Goal: Task Accomplishment & Management: Manage account settings

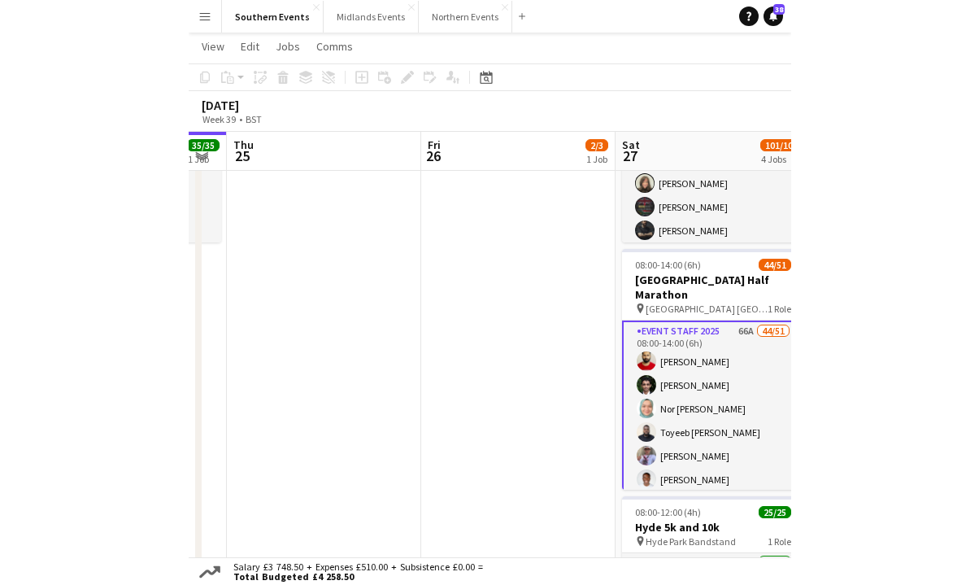
scroll to position [188, 0]
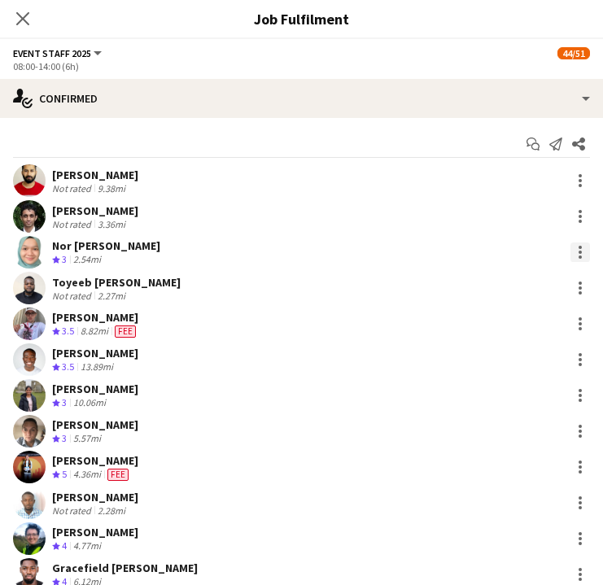
click at [570, 254] on div at bounding box center [580, 252] width 20 height 20
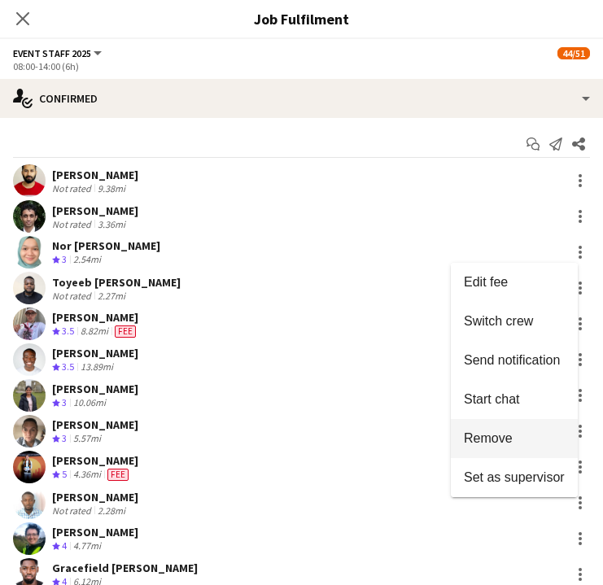
click at [509, 435] on span "Remove" at bounding box center [488, 438] width 49 height 14
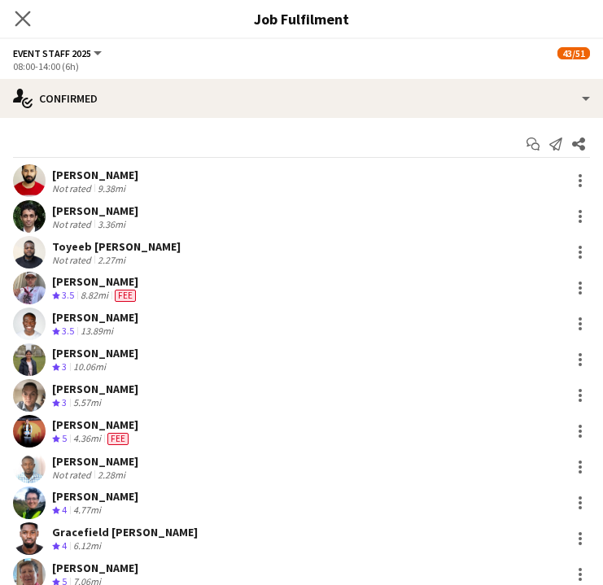
click at [11, 19] on app-icon "Close pop-in" at bounding box center [23, 19] width 24 height 24
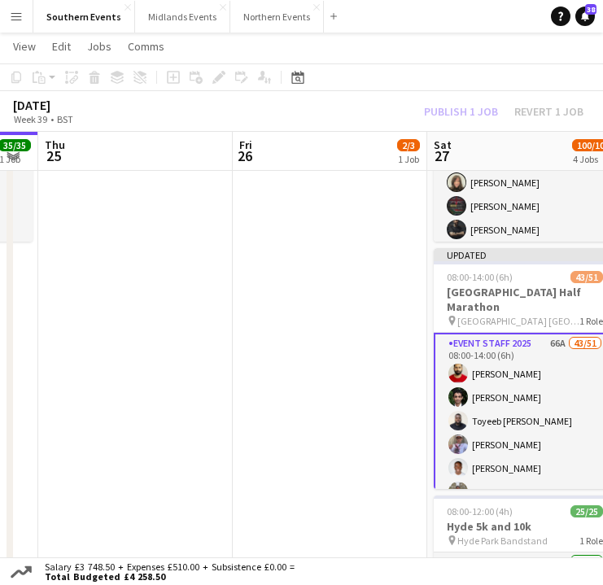
click at [444, 71] on app-toolbar "Copy Paste Paste Command V Paste with crew Command Shift V Paste linked Job [GE…" at bounding box center [301, 77] width 603 height 28
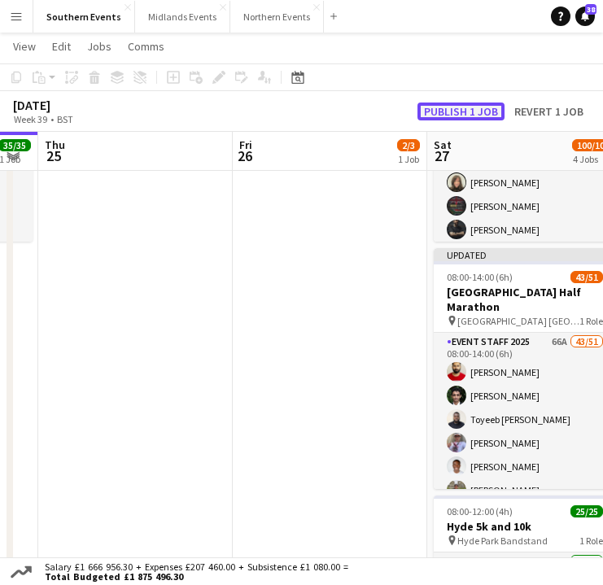
click at [451, 113] on button "Publish 1 job" at bounding box center [460, 111] width 87 height 18
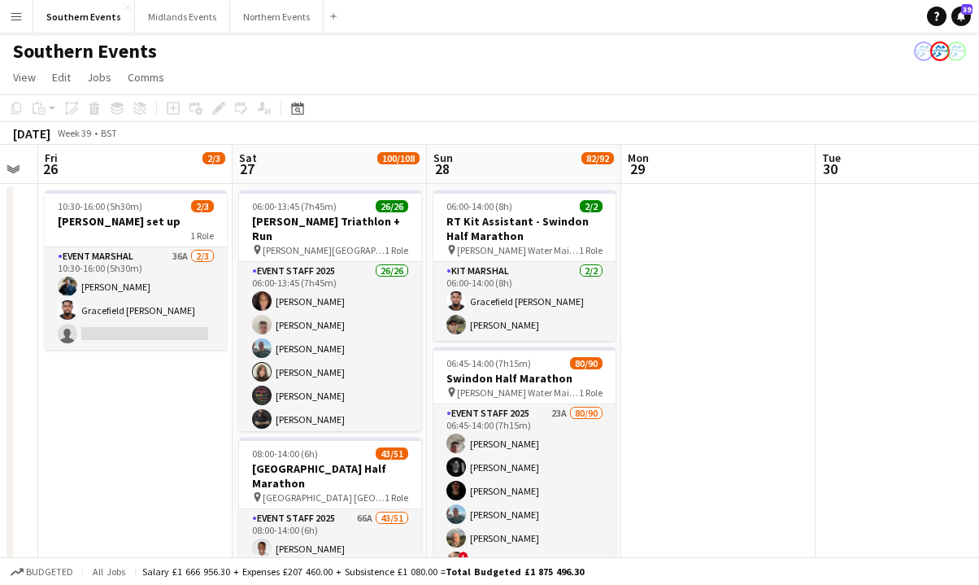
scroll to position [0, 739]
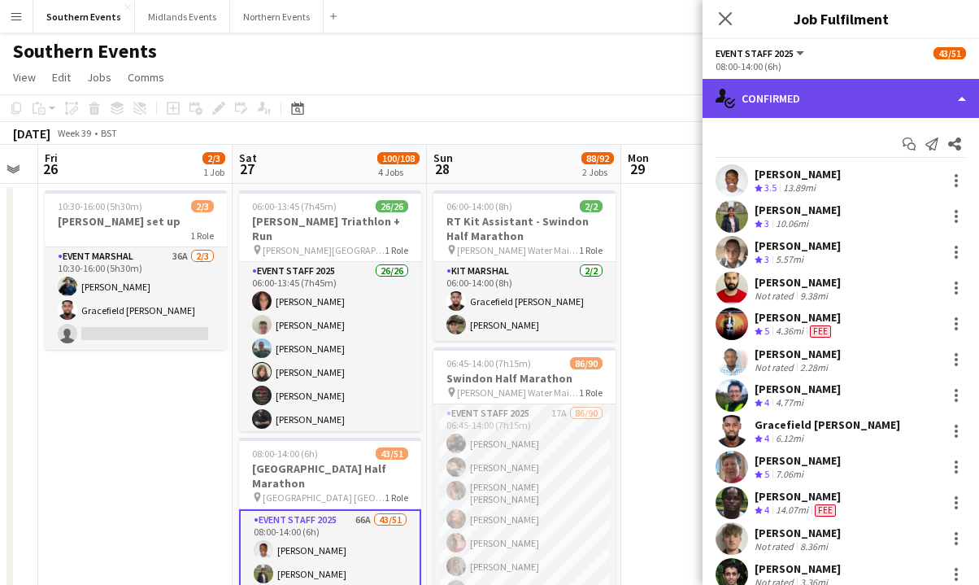
click at [602, 102] on div "single-neutral-actions-check-2 Confirmed" at bounding box center [841, 98] width 277 height 39
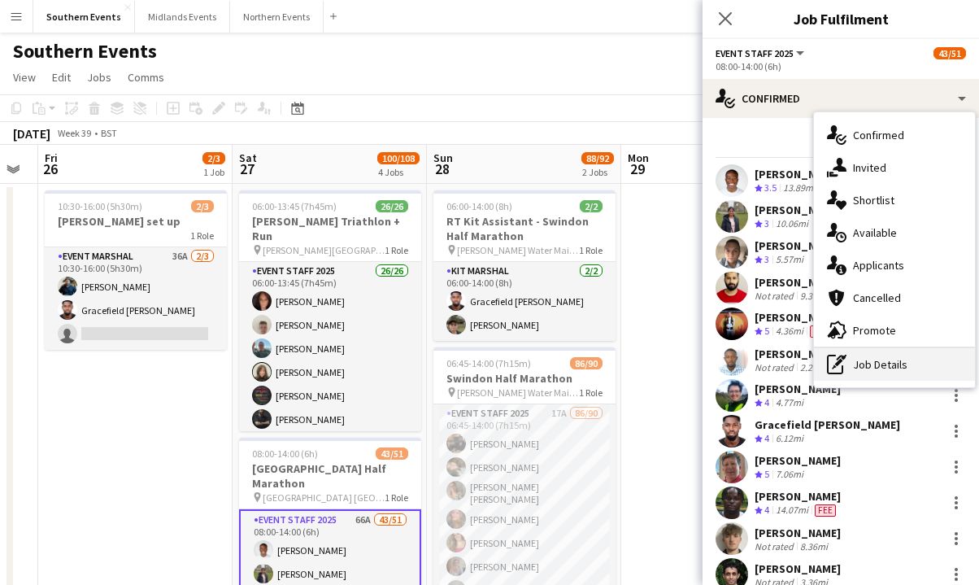
click at [602, 369] on div "pen-write Job Details" at bounding box center [894, 364] width 161 height 33
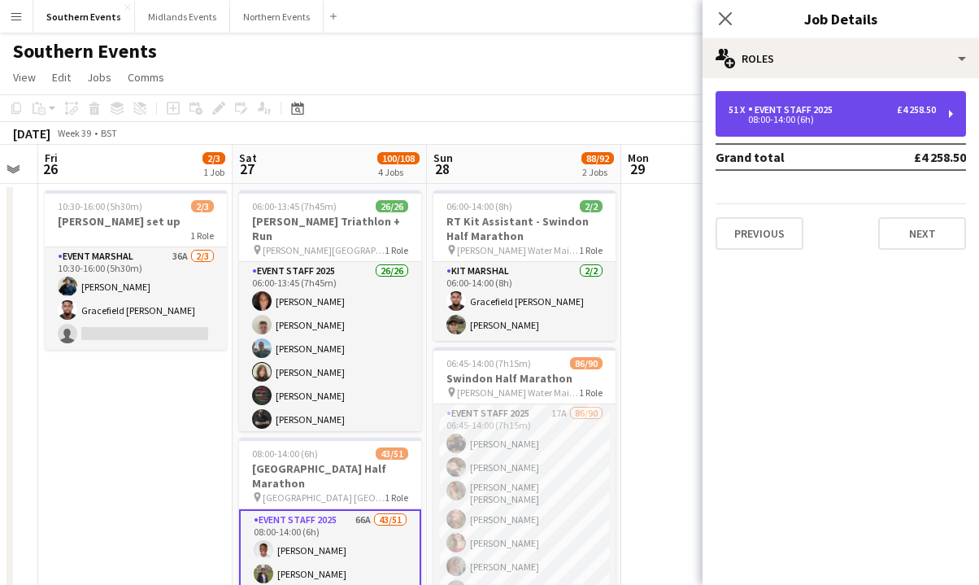
click at [602, 128] on div "51 x Event Staff 2025 £4 258.50 08:00-14:00 (6h)" at bounding box center [841, 114] width 251 height 46
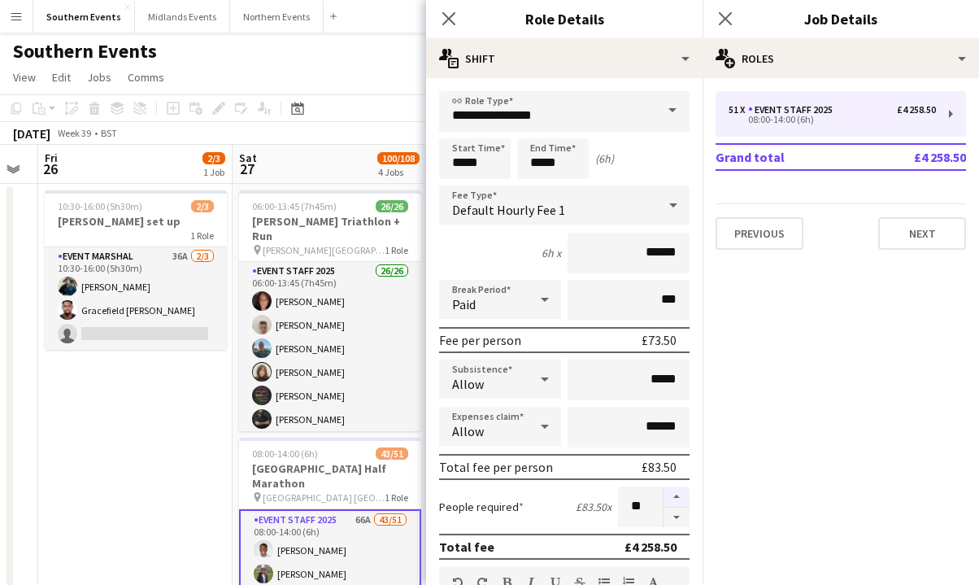
click at [602, 489] on button "button" at bounding box center [677, 496] width 26 height 21
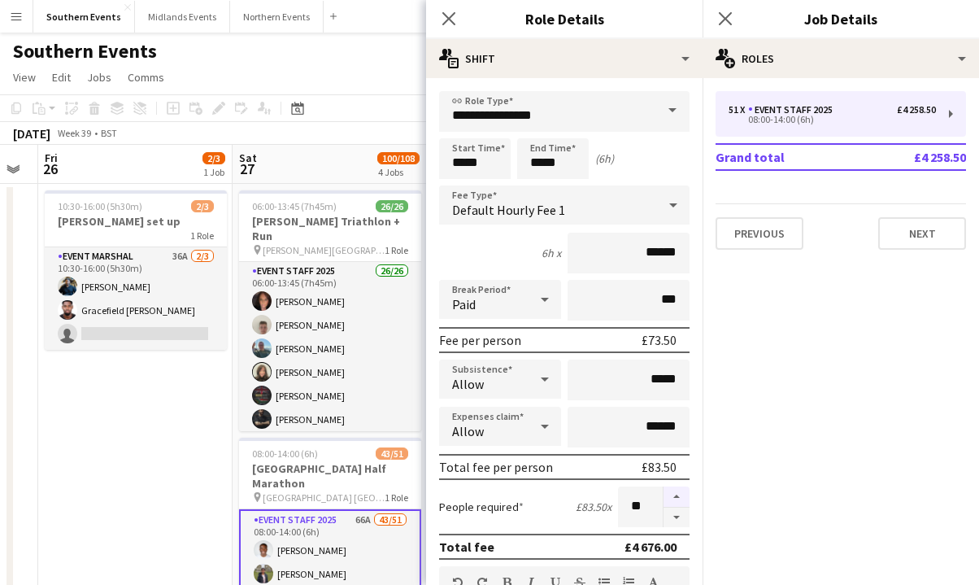
click at [602, 489] on button "button" at bounding box center [677, 496] width 26 height 21
type input "**"
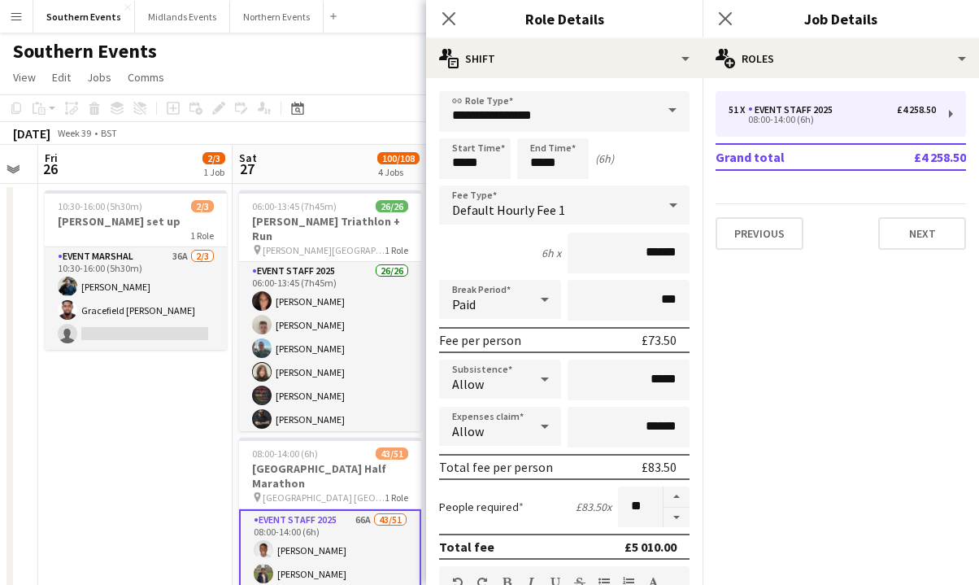
click at [372, 56] on div "Southern Events" at bounding box center [489, 48] width 979 height 31
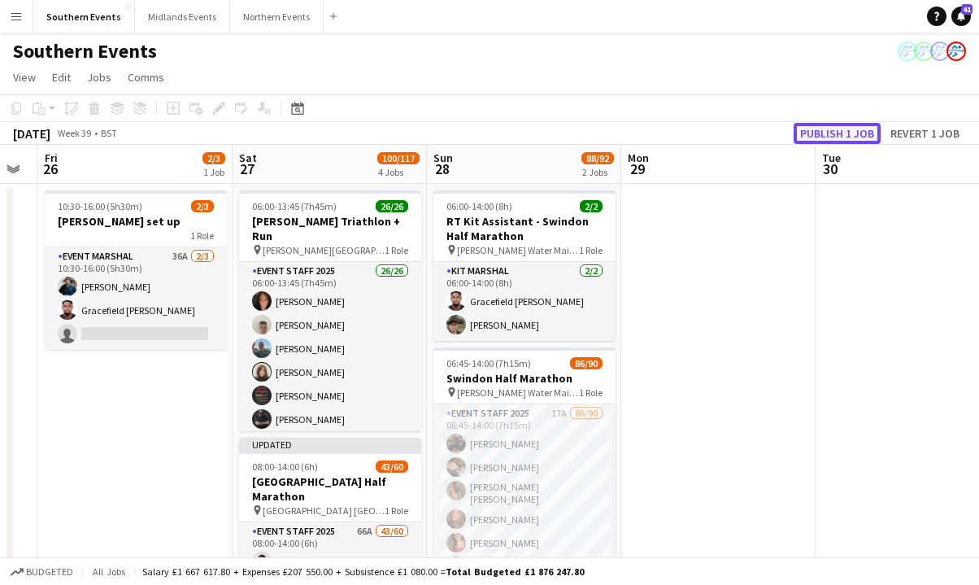
click at [602, 136] on button "Publish 1 job" at bounding box center [837, 133] width 87 height 21
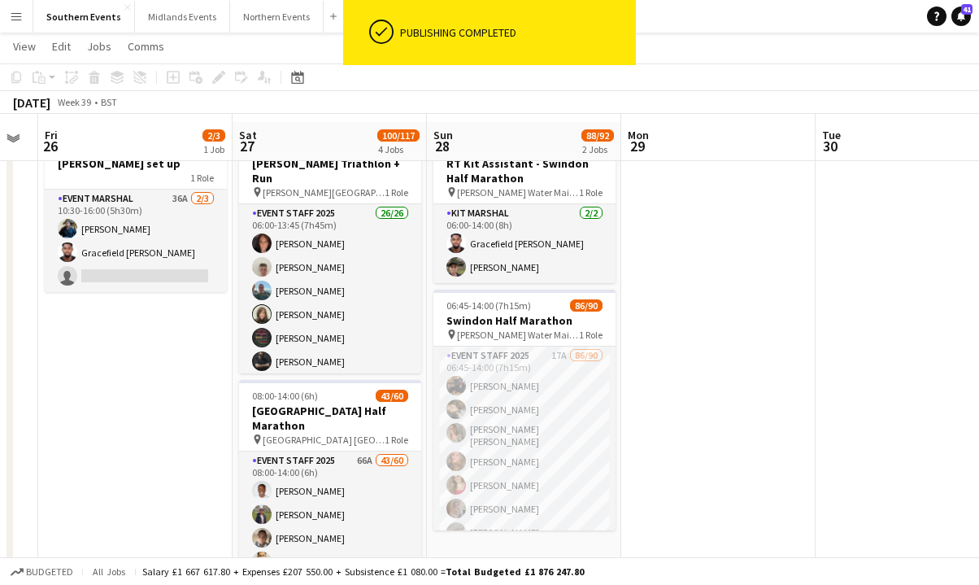
scroll to position [77, 0]
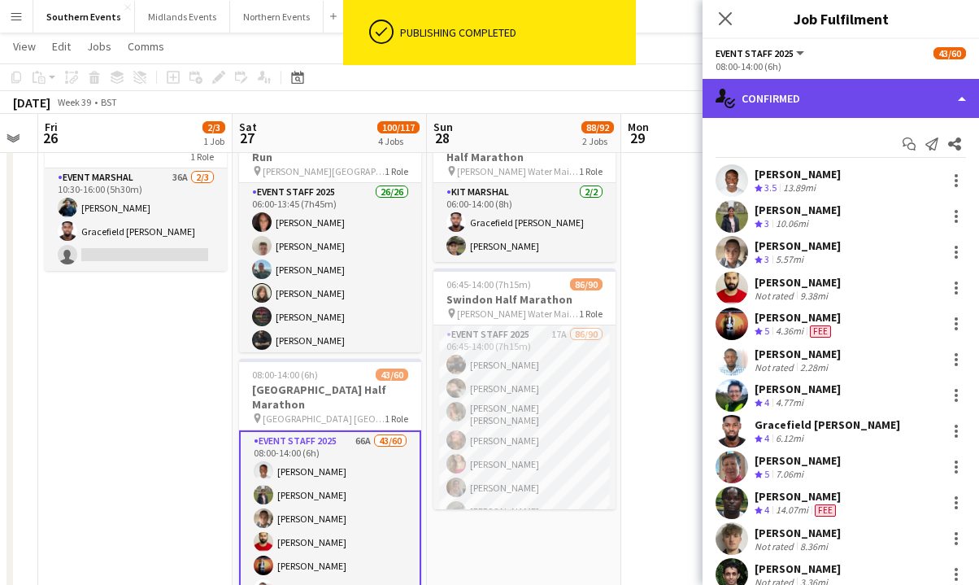
click at [602, 88] on div "single-neutral-actions-check-2 Confirmed" at bounding box center [841, 98] width 277 height 39
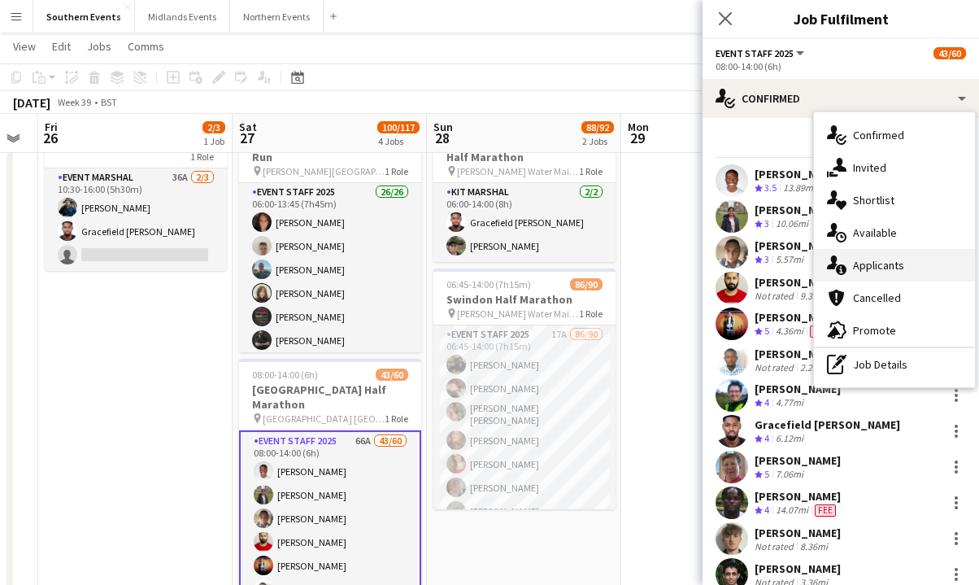
click at [602, 271] on span "Applicants" at bounding box center [878, 265] width 51 height 15
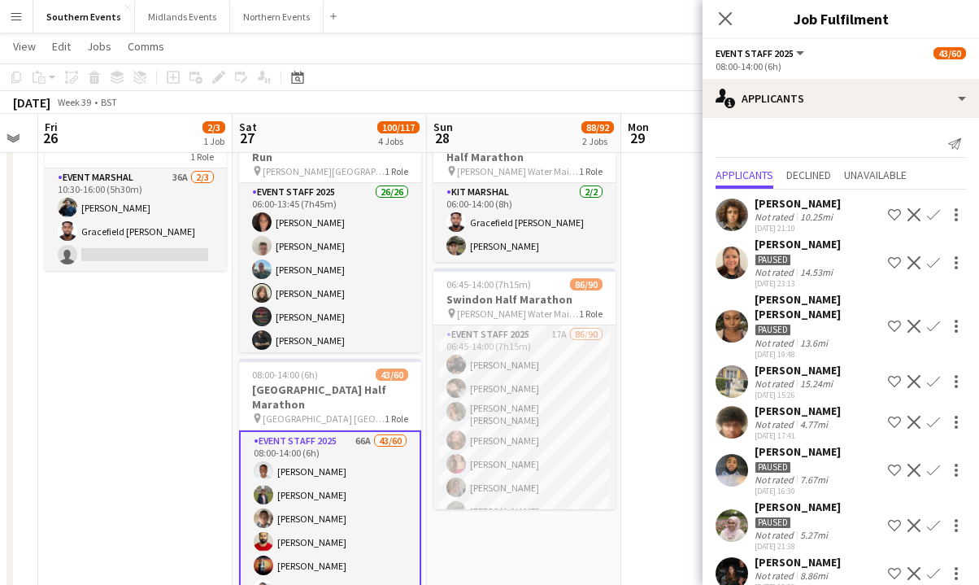
click at [602, 406] on div "[PERSON_NAME] Not rated 4.77mi [DATE] 17:41 Shortlist crew Decline Confirm" at bounding box center [841, 421] width 277 height 37
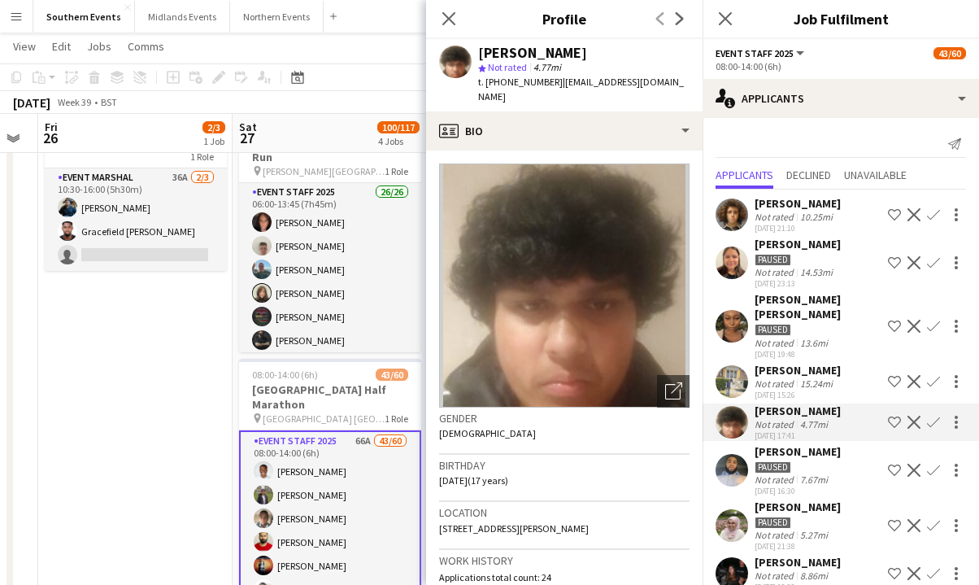
click at [602, 377] on div "15.24mi" at bounding box center [816, 383] width 39 height 12
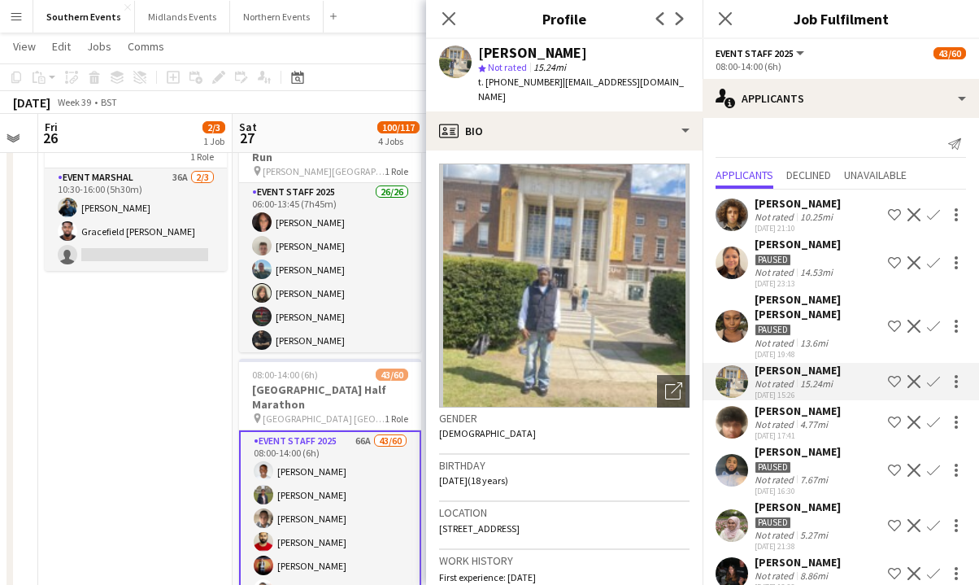
click at [602, 223] on div "[PERSON_NAME] Not rated 10.25mi [DATE] 21:10 Shortlist crew Decline Confirm" at bounding box center [841, 214] width 277 height 37
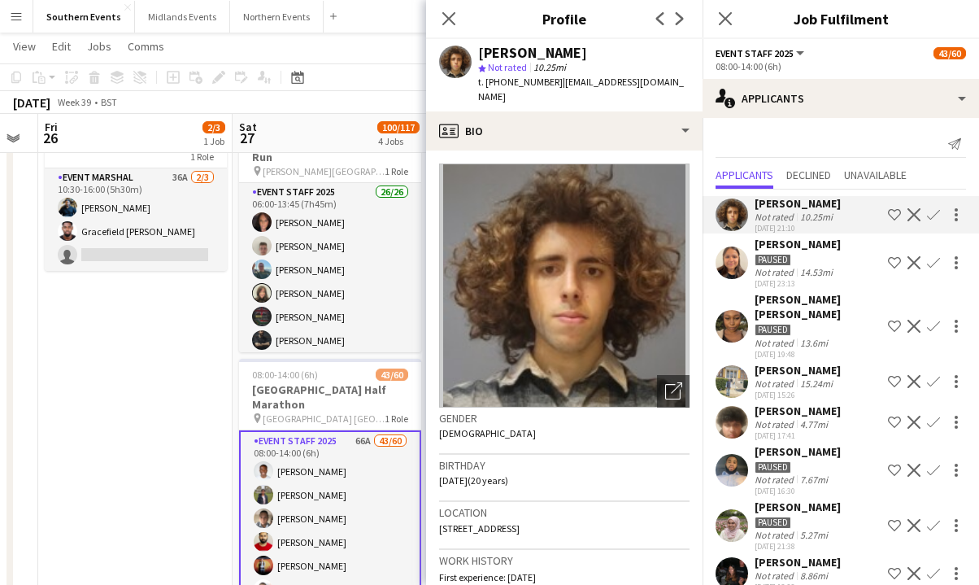
click at [602, 486] on div "[DATE] 16:30" at bounding box center [798, 491] width 86 height 11
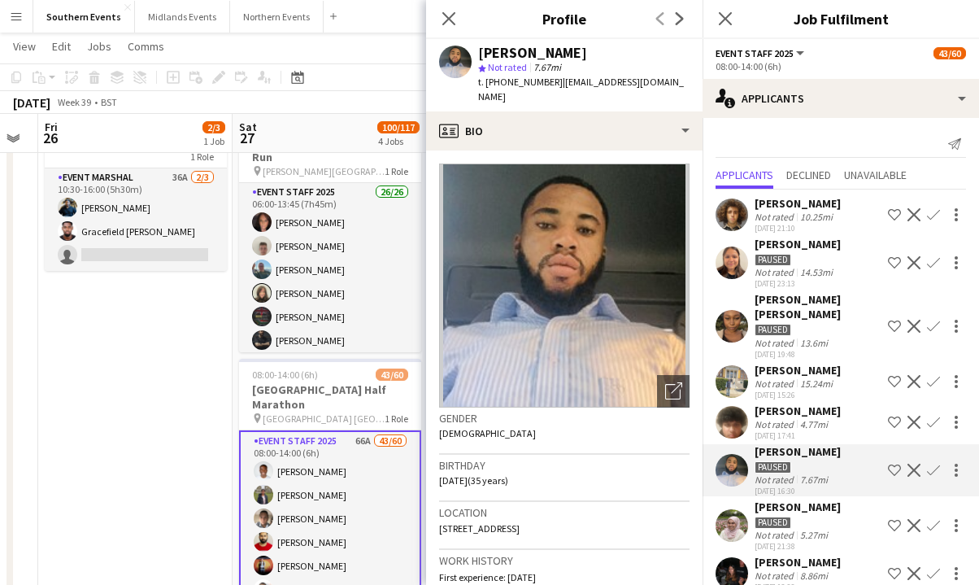
click at [602, 499] on div "[PERSON_NAME] Paused Not rated 5.27mi [DATE] 21:38 Shortlist crew Decline Confi…" at bounding box center [841, 525] width 277 height 52
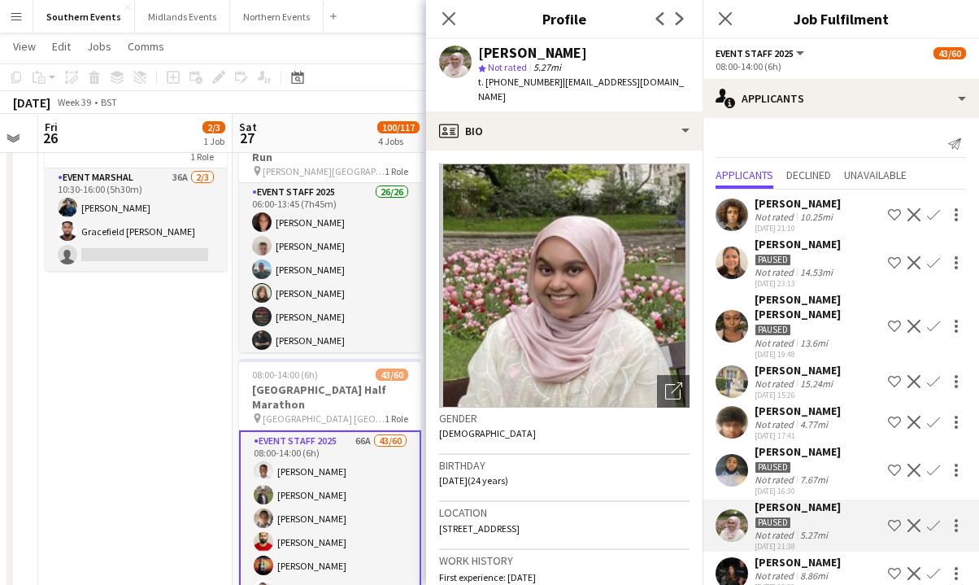
click at [602, 555] on div "[PERSON_NAME]" at bounding box center [798, 562] width 86 height 15
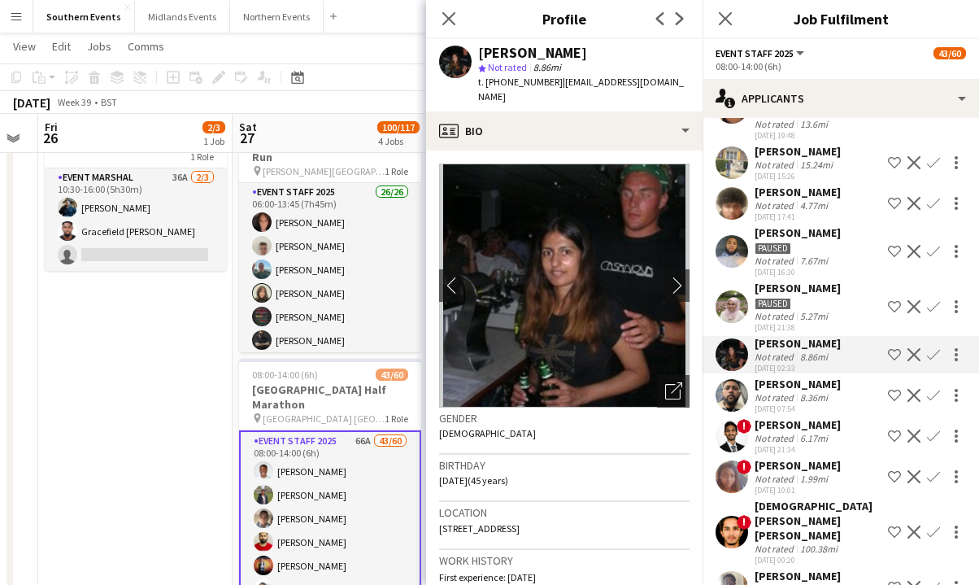
scroll to position [221, 0]
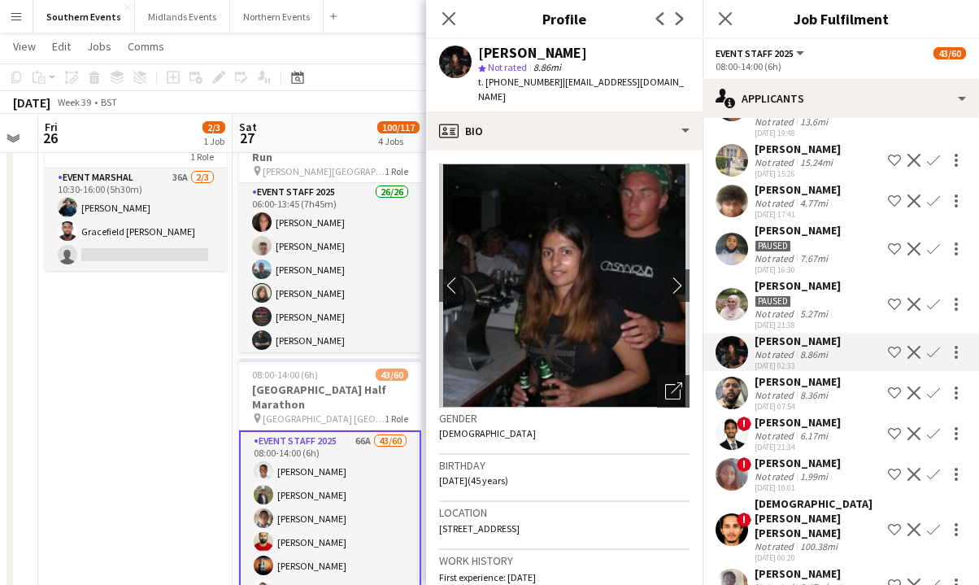
click at [602, 374] on div "[PERSON_NAME] Not rated 8.36mi [DATE] 07:54 Shortlist crew Decline Confirm" at bounding box center [841, 392] width 277 height 37
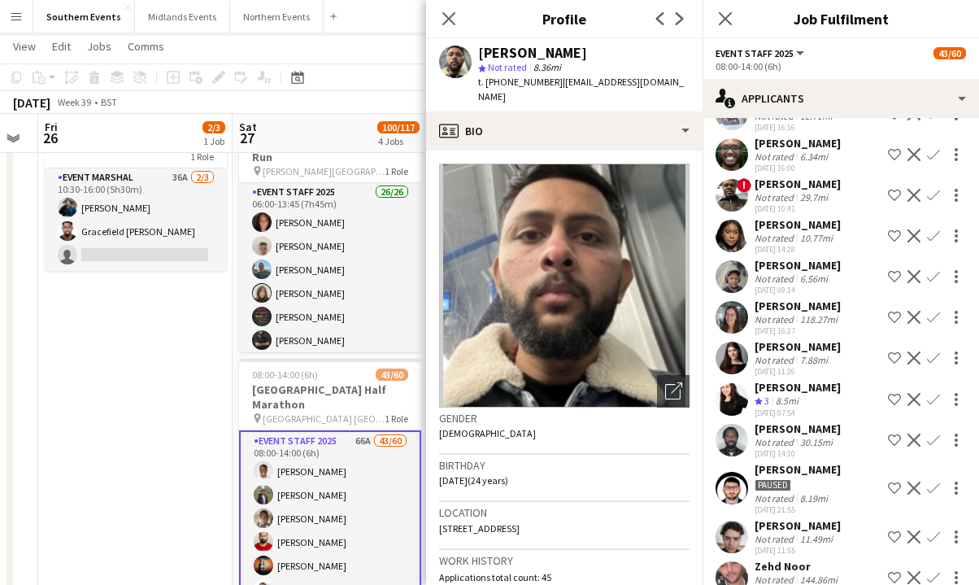
scroll to position [889, 0]
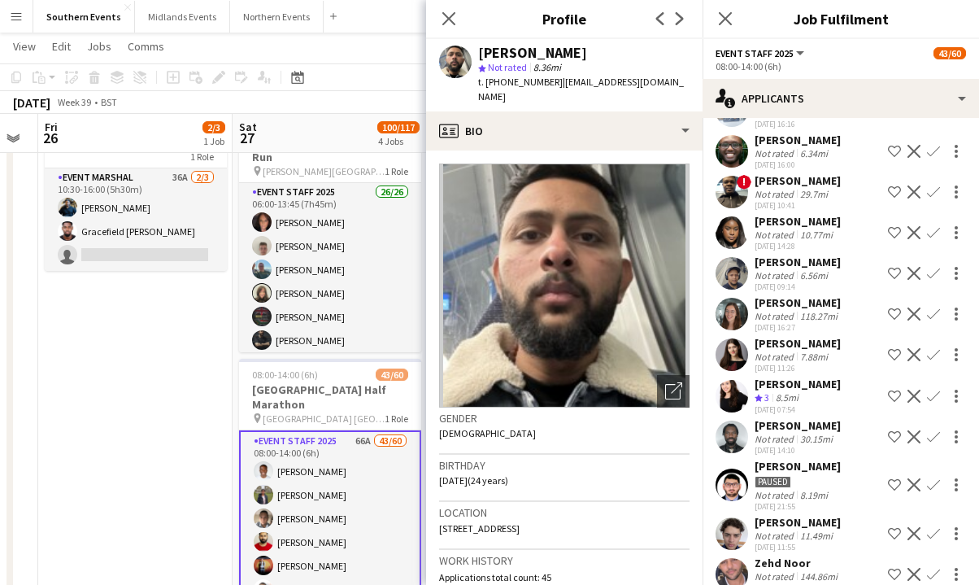
click at [602, 390] on app-icon "Decline" at bounding box center [914, 396] width 13 height 13
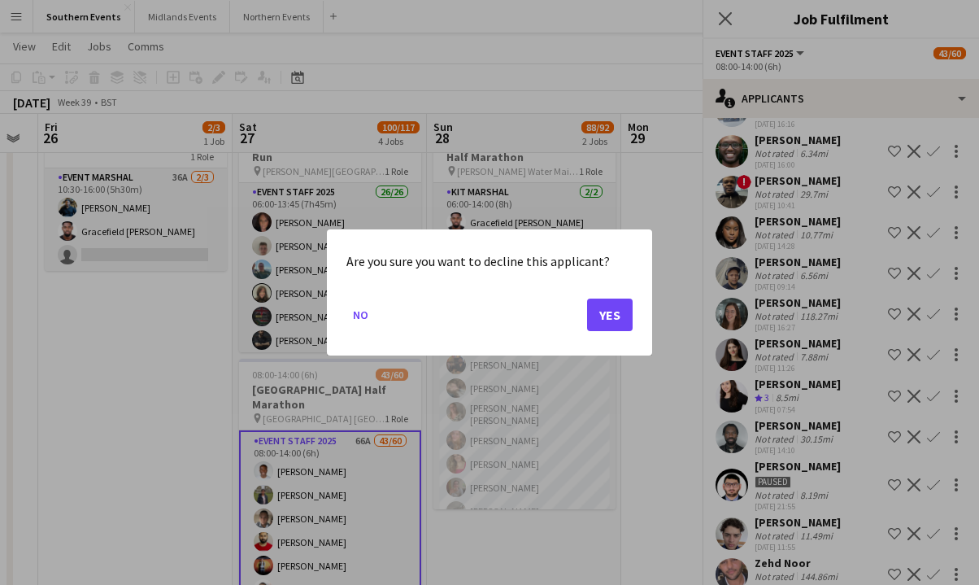
scroll to position [0, 0]
click at [590, 308] on button "Yes" at bounding box center [610, 315] width 46 height 33
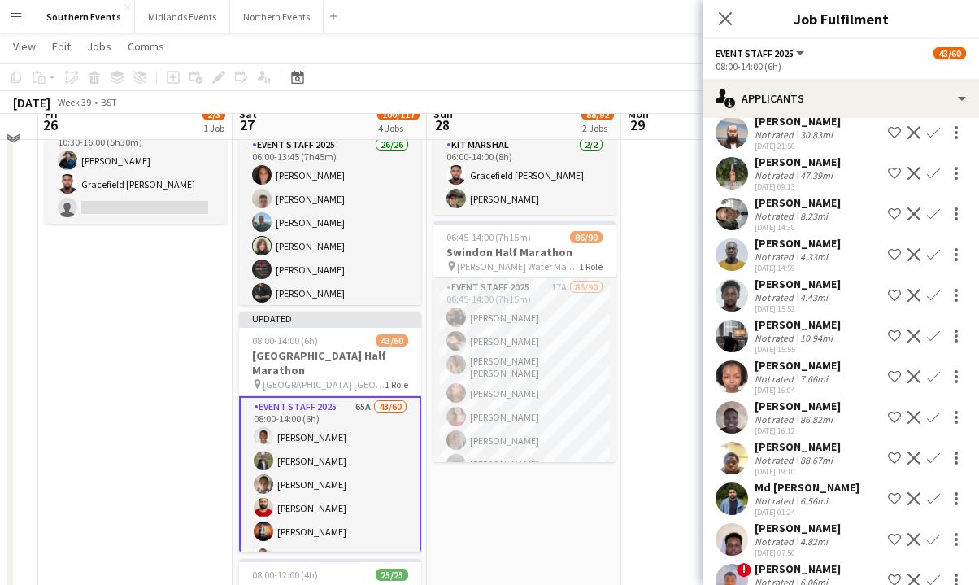
scroll to position [183, 0]
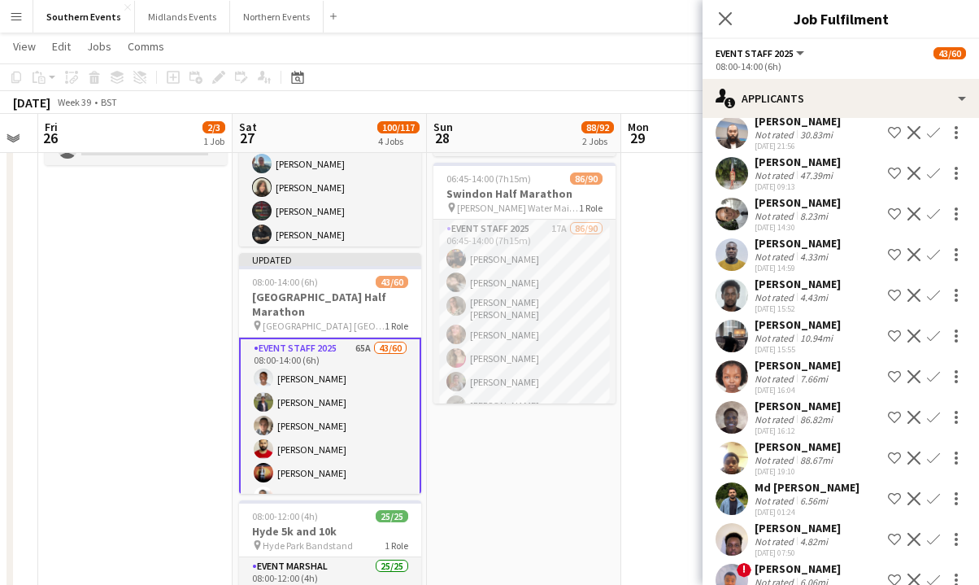
click at [602, 535] on div "4.82mi" at bounding box center [814, 541] width 34 height 12
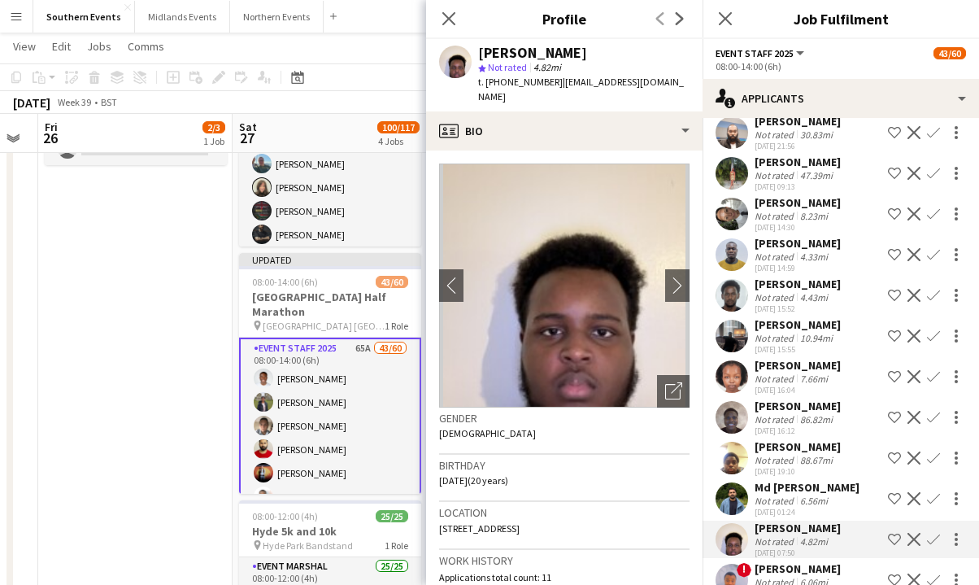
click at [602, 576] on div "6.06mi" at bounding box center [814, 582] width 34 height 12
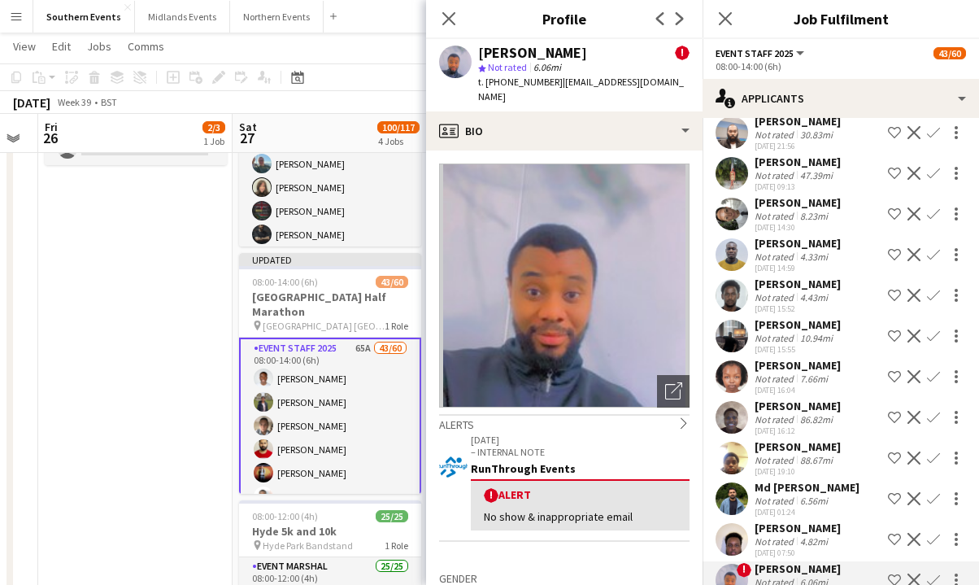
click at [602, 535] on div "Not rated 4.82mi" at bounding box center [798, 541] width 86 height 12
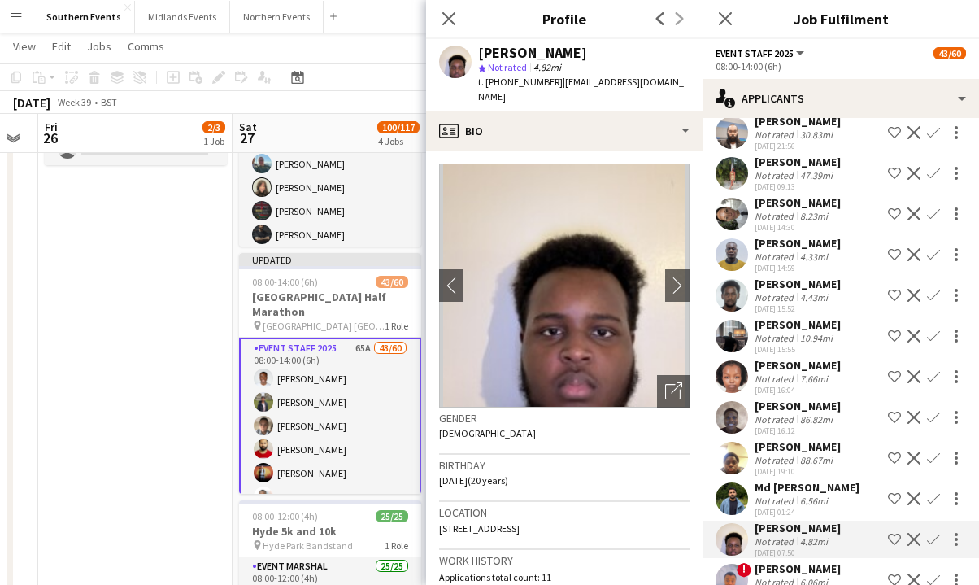
click at [602, 495] on div "Not rated 6.56mi" at bounding box center [807, 501] width 105 height 12
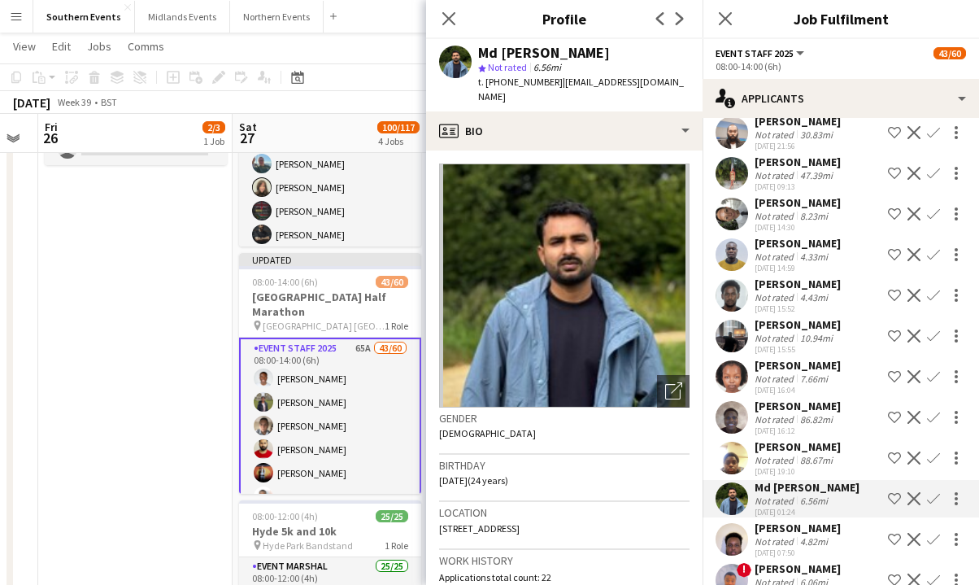
click at [602, 373] on div "7.66mi" at bounding box center [814, 379] width 34 height 12
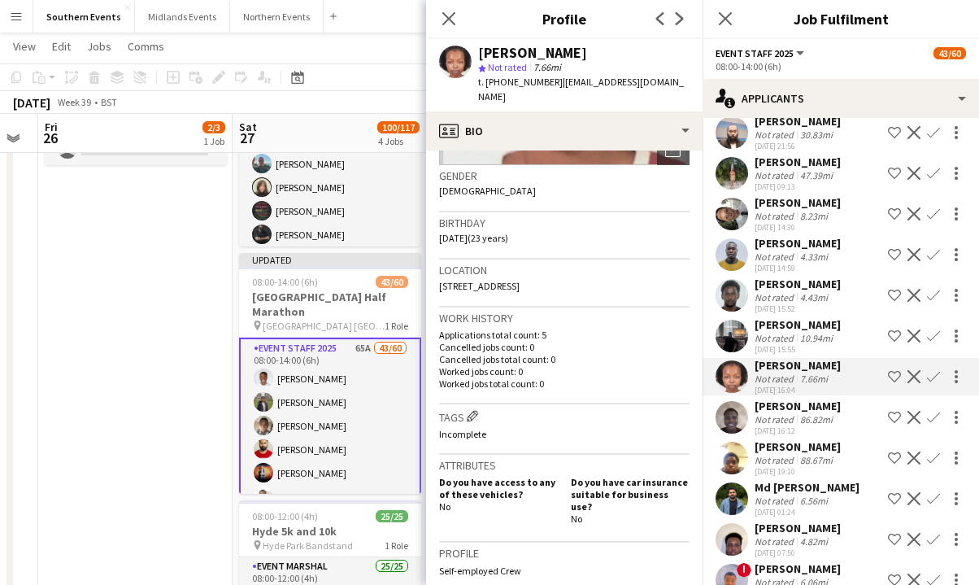
scroll to position [264, 0]
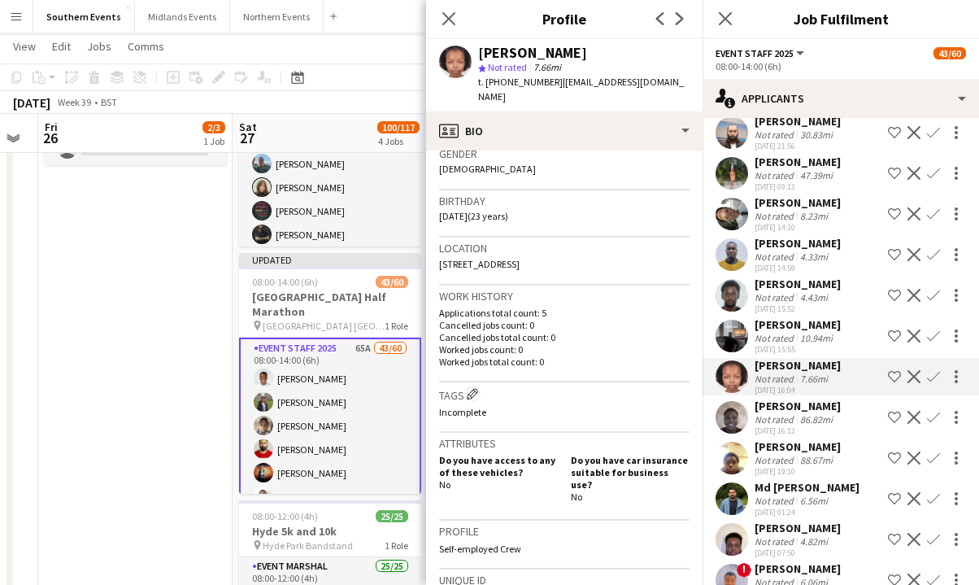
click at [602, 277] on div "[PERSON_NAME]" at bounding box center [798, 284] width 86 height 15
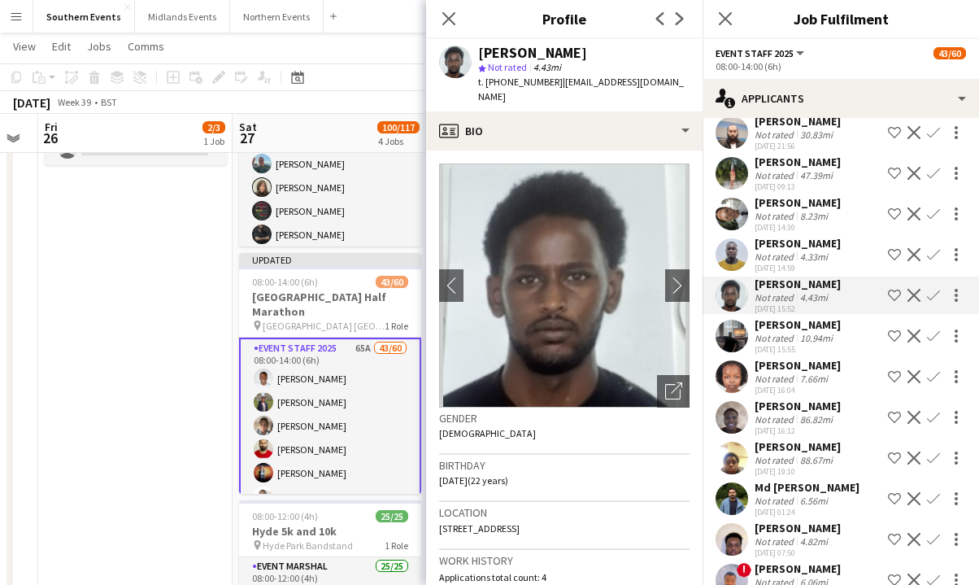
click at [602, 236] on div "[PERSON_NAME] Not rated 4.33mi [DATE] 14:59 Shortlist crew Decline Confirm" at bounding box center [841, 254] width 277 height 37
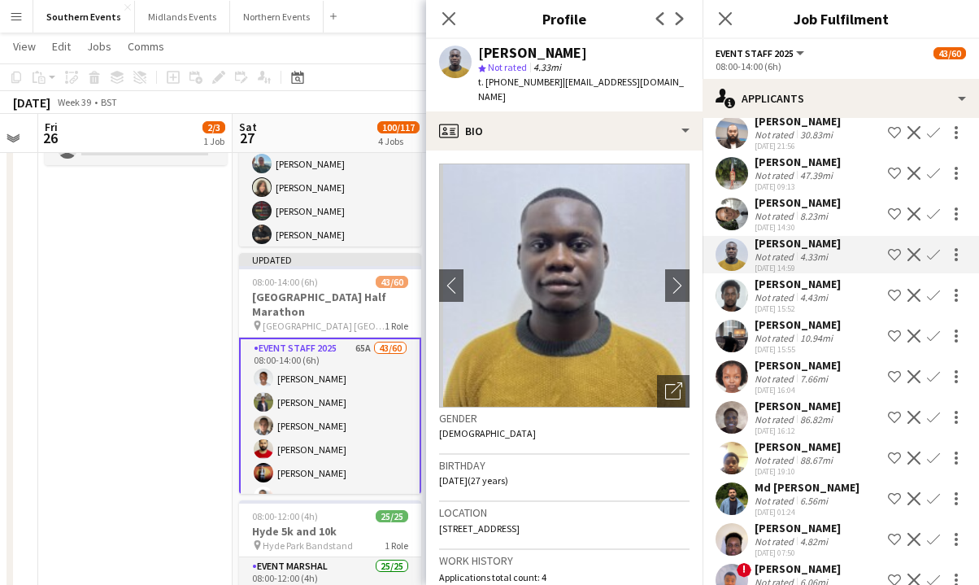
click at [602, 195] on div "[PERSON_NAME] Not rated 8.23mi [DATE] 14:30 Shortlist crew Decline Confirm" at bounding box center [841, 213] width 277 height 37
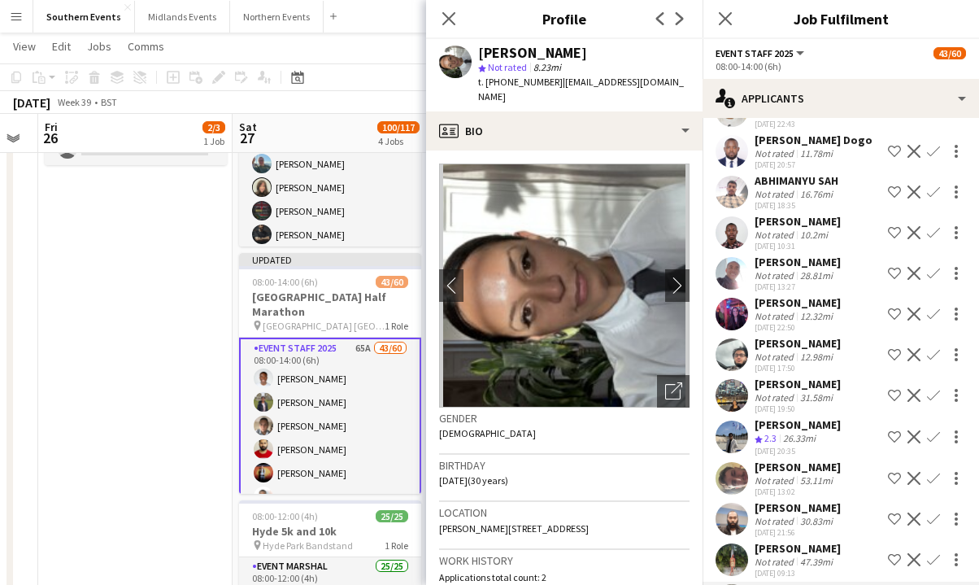
scroll to position [1324, 0]
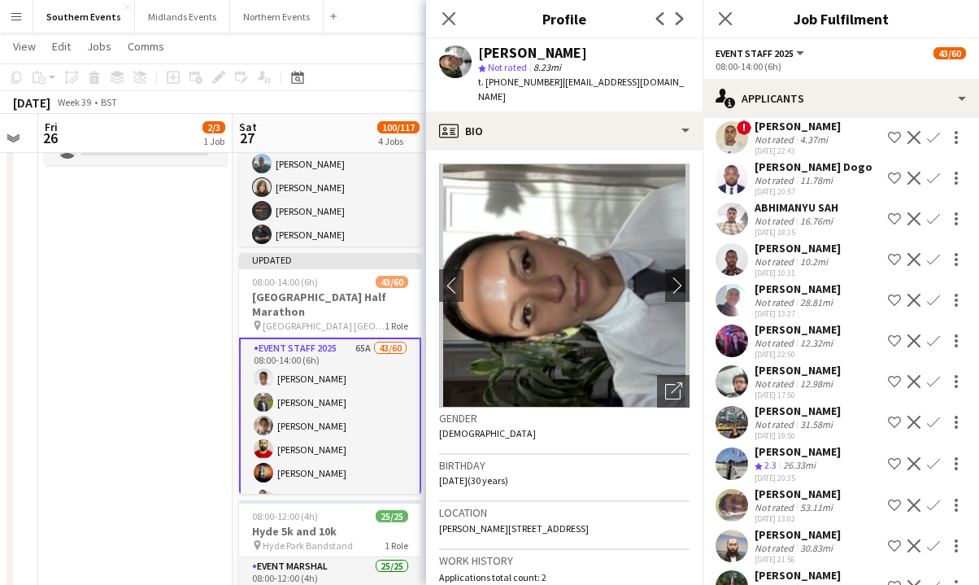
click at [602, 322] on div "[PERSON_NAME]" at bounding box center [798, 329] width 86 height 15
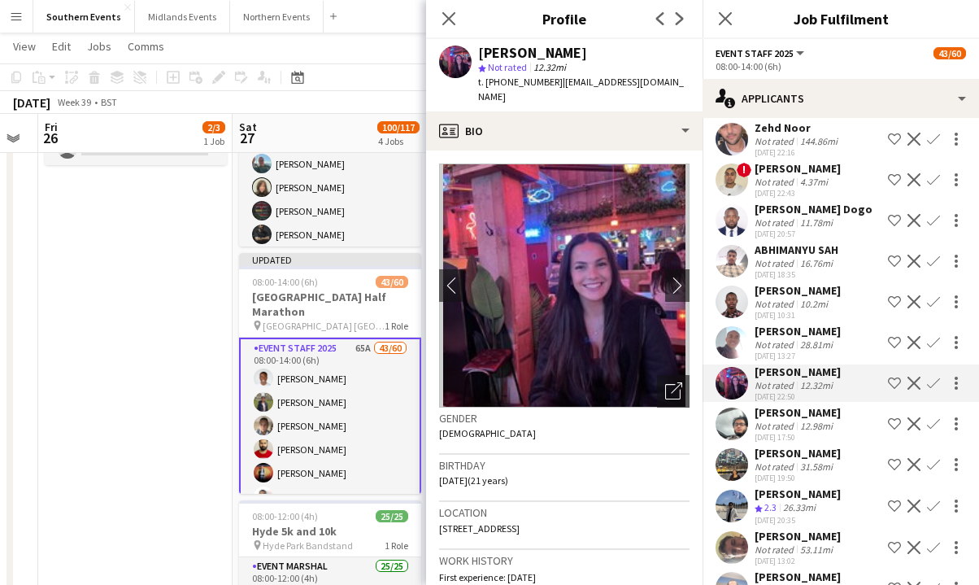
scroll to position [1268, 0]
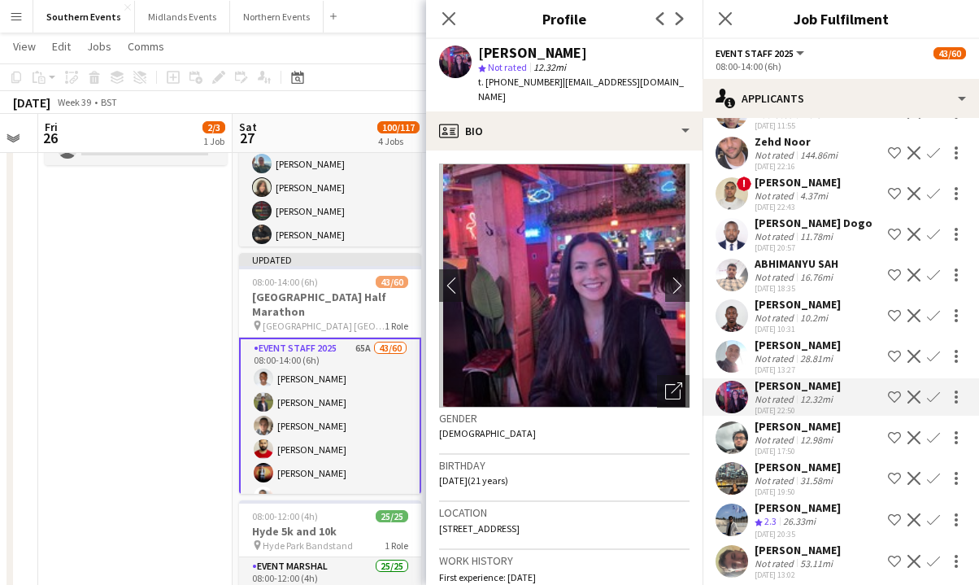
click at [602, 387] on button "Confirm" at bounding box center [934, 397] width 20 height 20
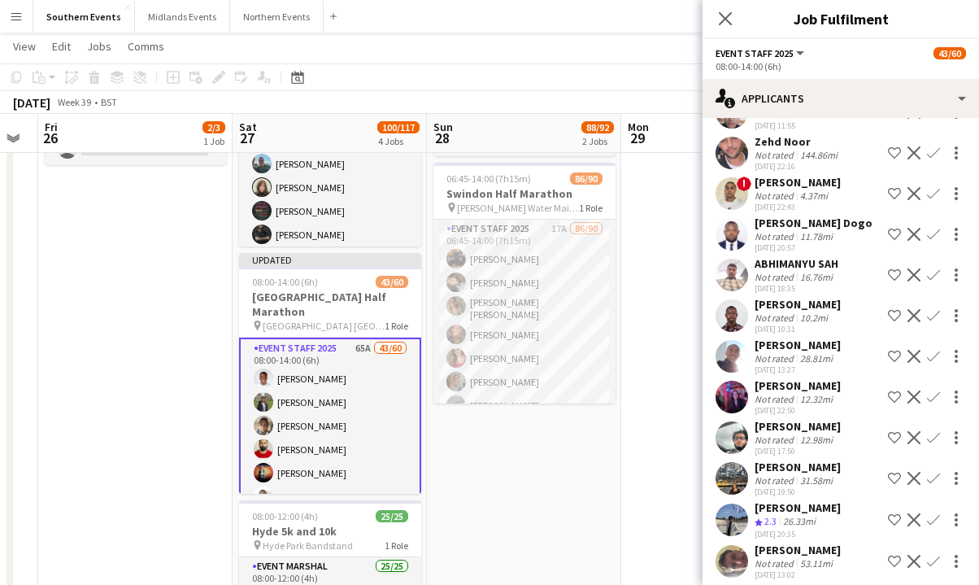
click at [602, 387] on button "Confirm" at bounding box center [934, 397] width 20 height 20
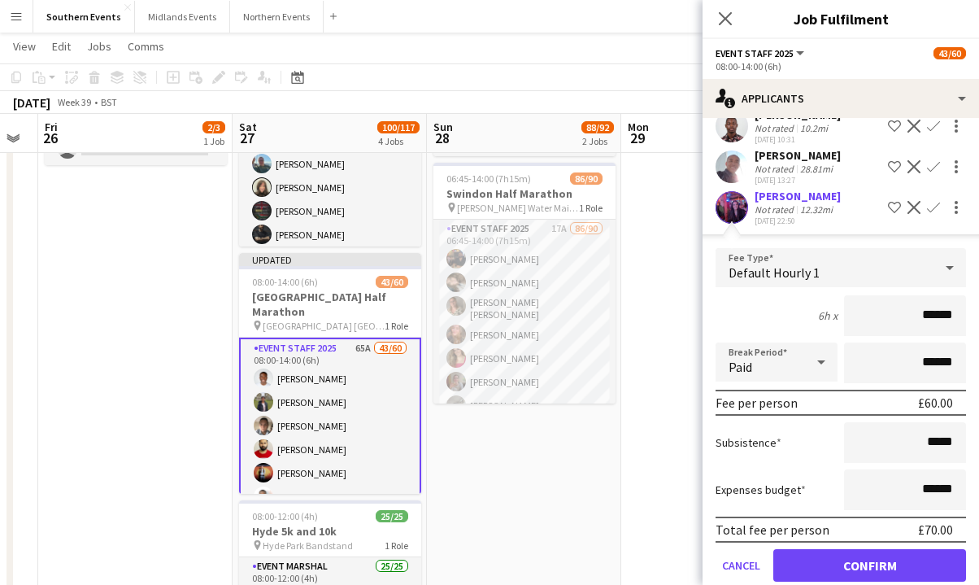
scroll to position [1461, 0]
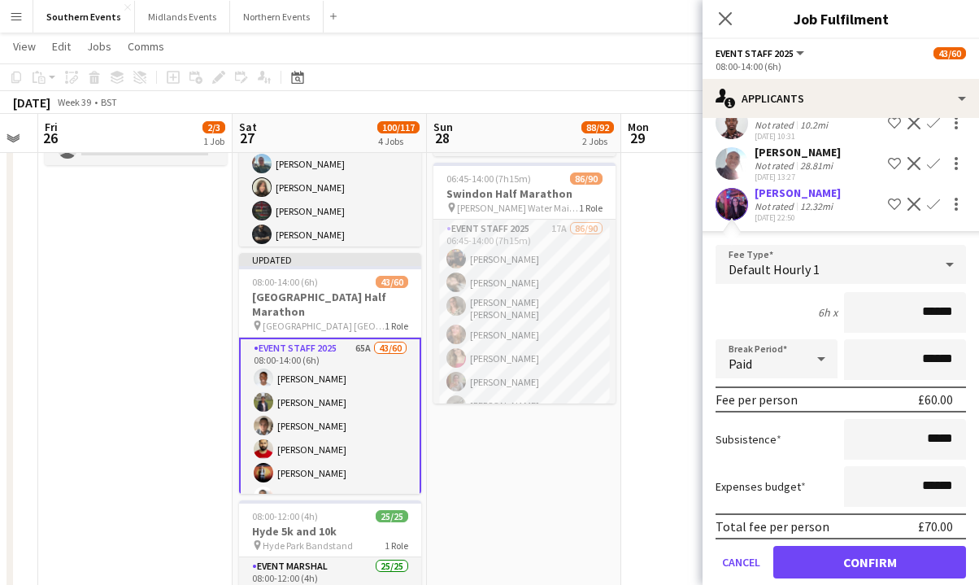
click at [602, 212] on div "[DATE] 22:50" at bounding box center [798, 217] width 86 height 11
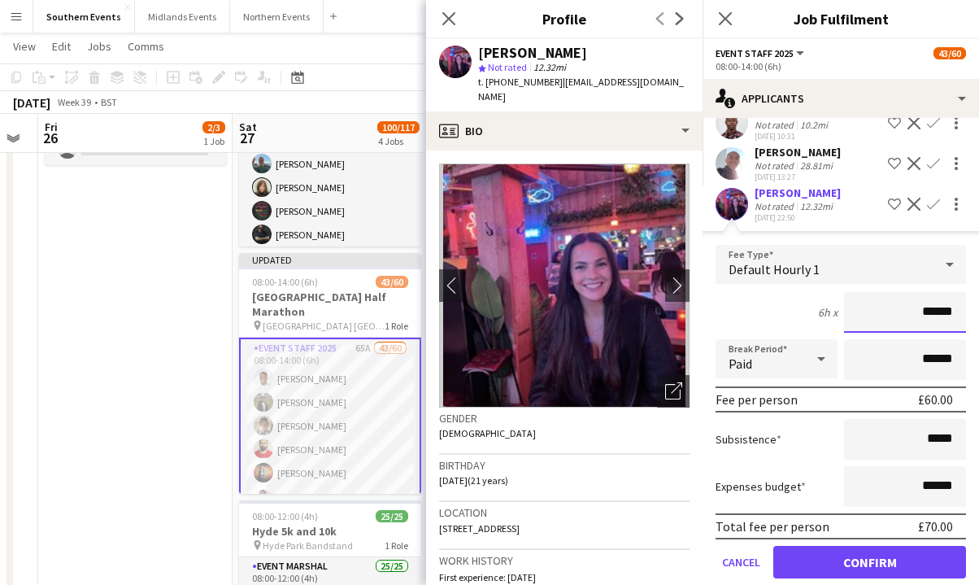
click at [602, 294] on input "******" at bounding box center [905, 312] width 122 height 41
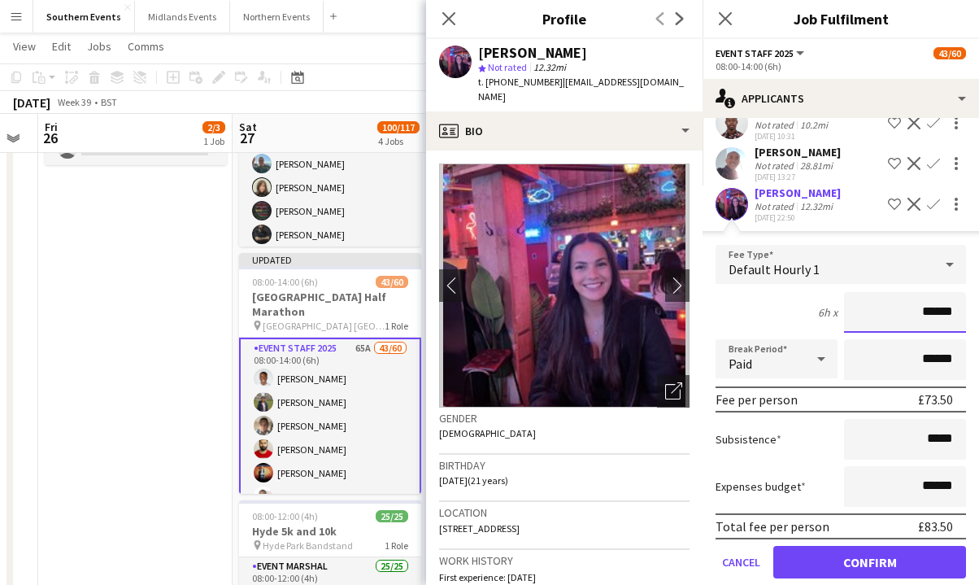
type input "******"
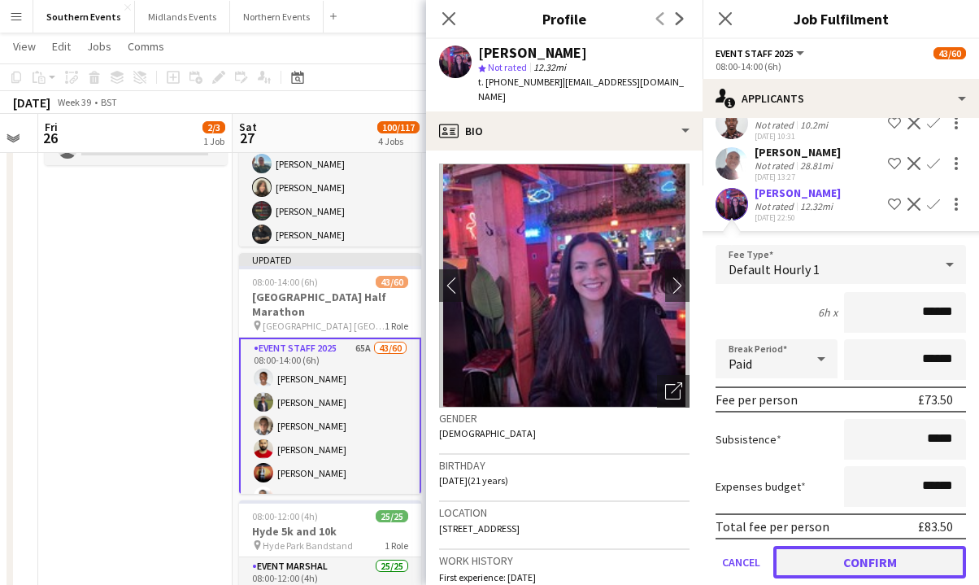
click at [602, 546] on button "Confirm" at bounding box center [870, 562] width 193 height 33
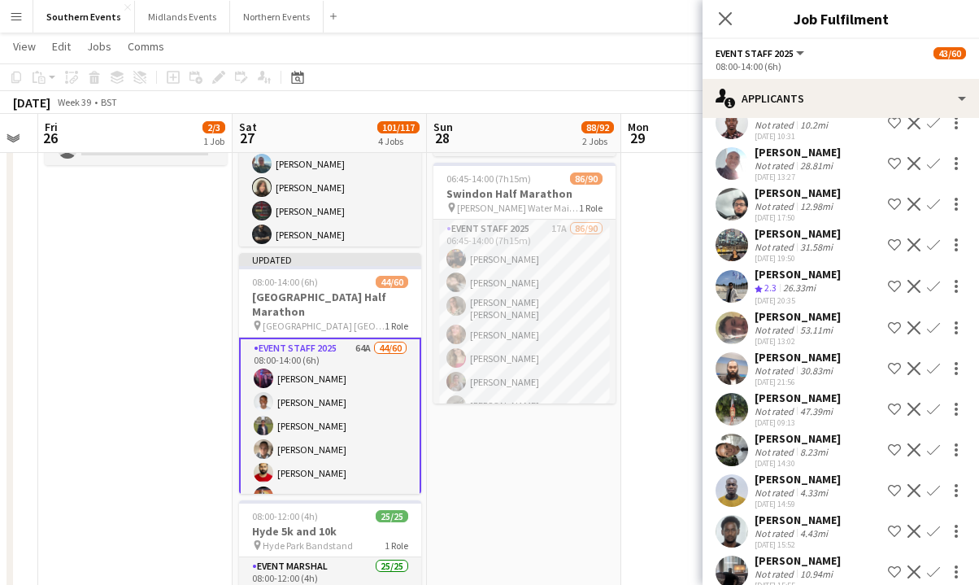
click at [602, 443] on app-icon "Confirm" at bounding box center [933, 449] width 13 height 13
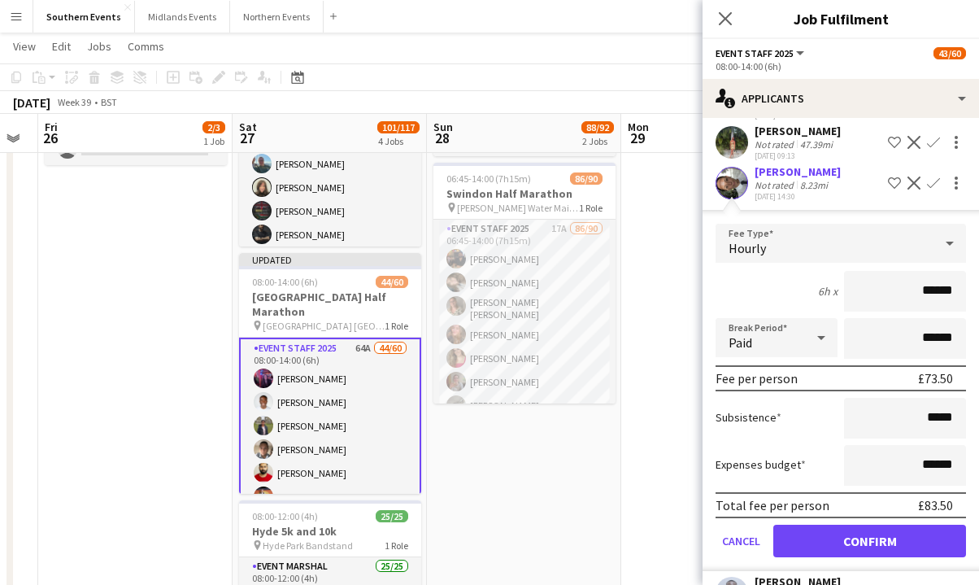
scroll to position [1729, 0]
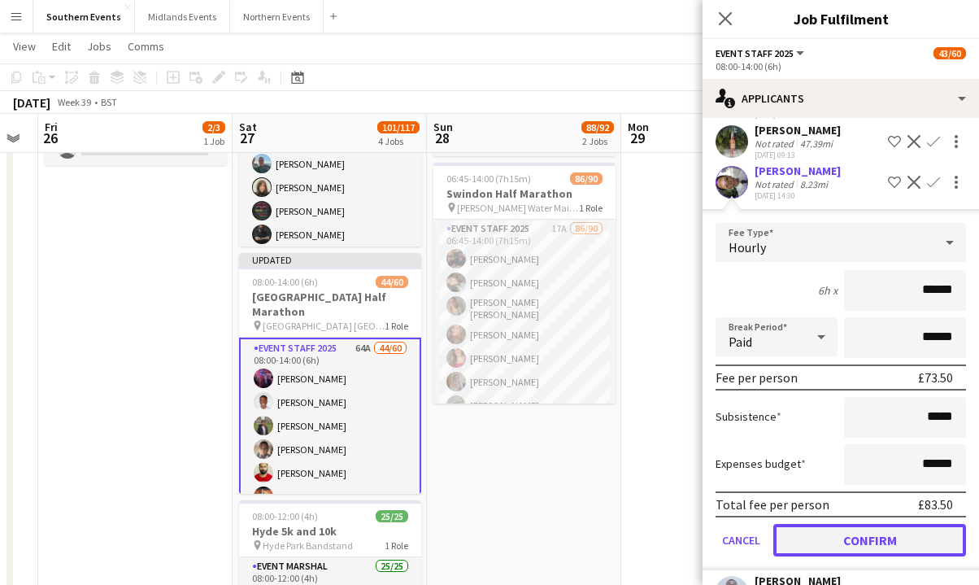
click at [602, 524] on button "Confirm" at bounding box center [870, 540] width 193 height 33
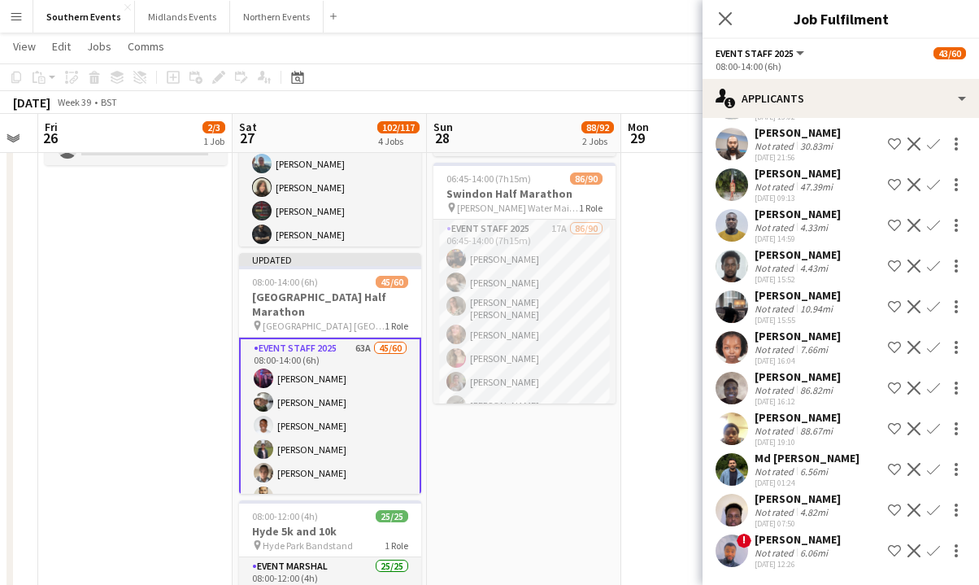
scroll to position [1656, 0]
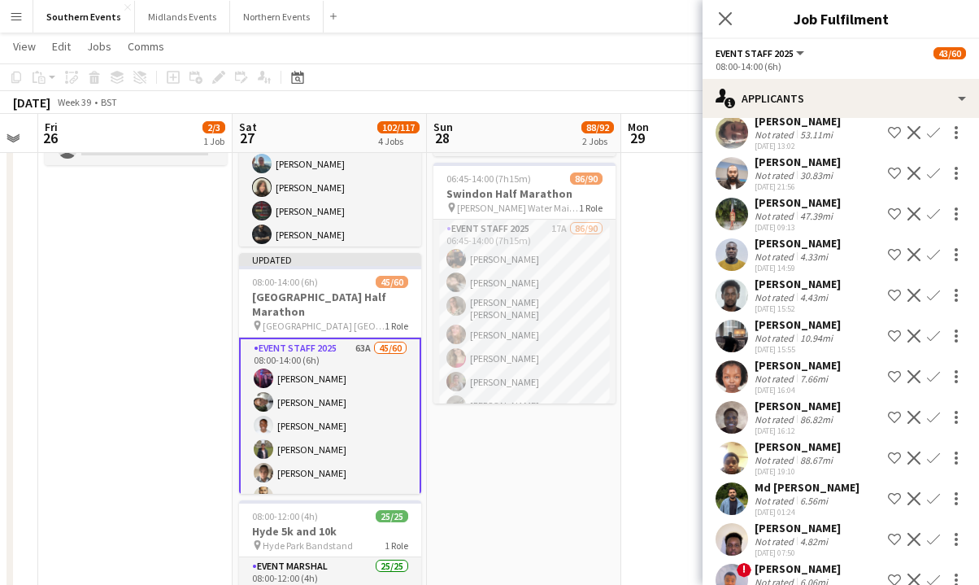
click at [602, 248] on app-icon "Confirm" at bounding box center [933, 254] width 13 height 13
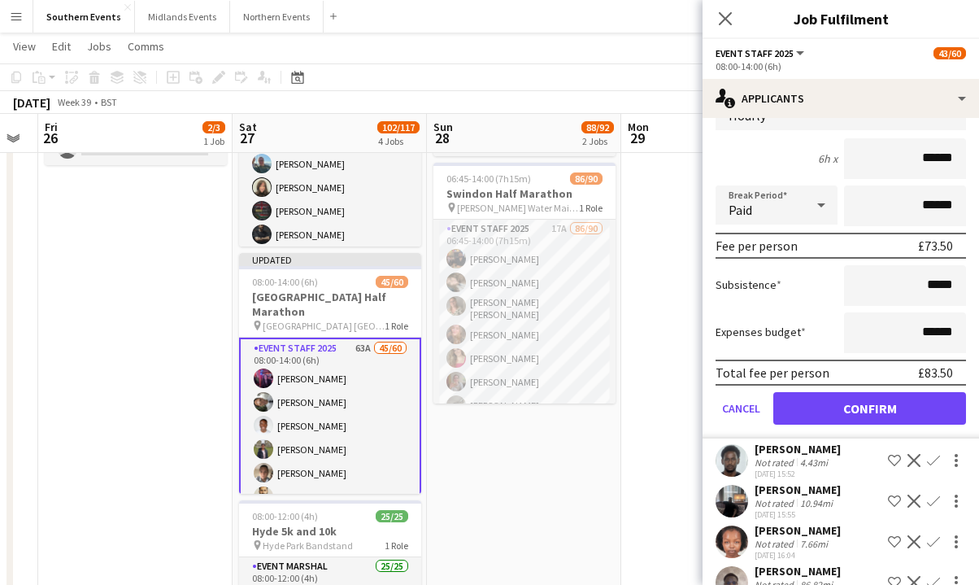
scroll to position [1869, 0]
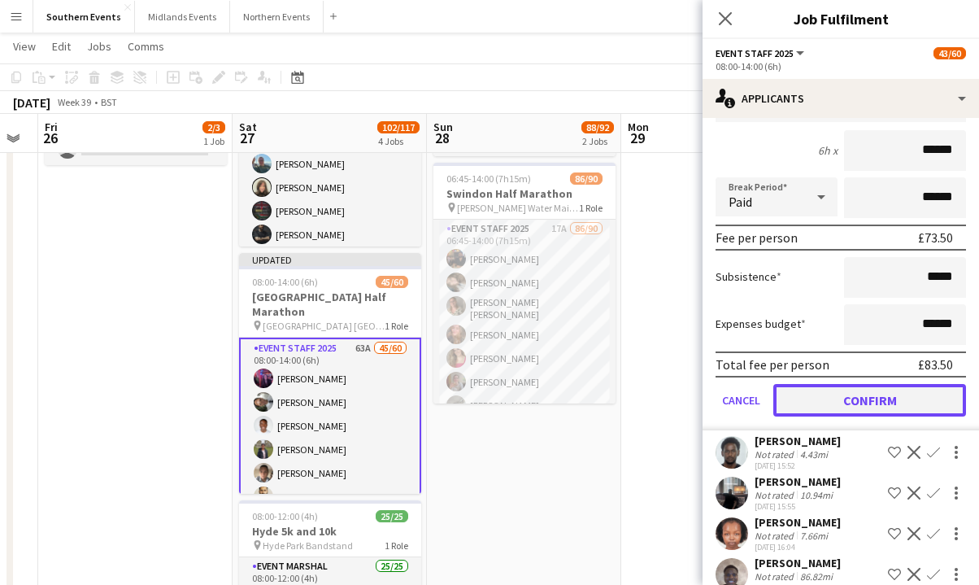
click at [602, 384] on button "Confirm" at bounding box center [870, 400] width 193 height 33
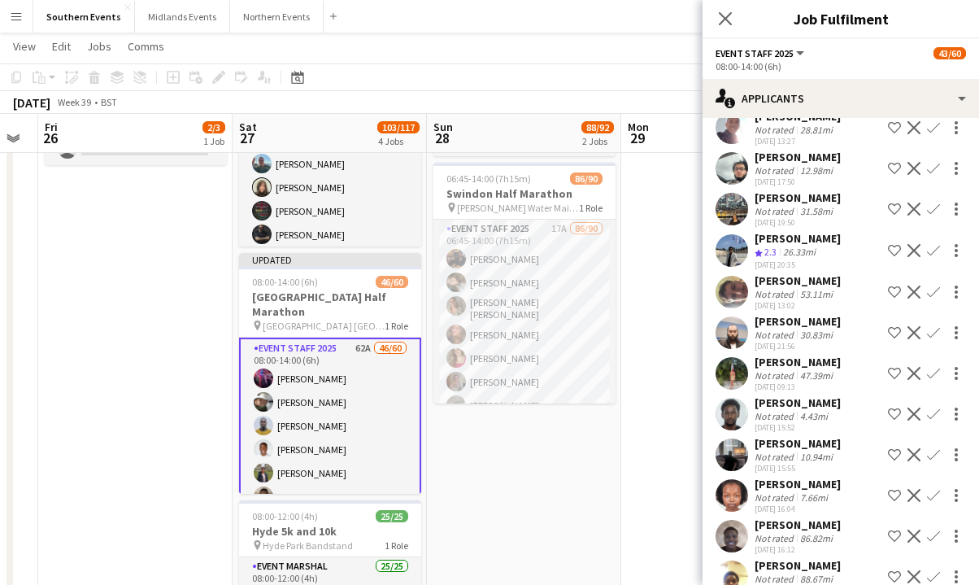
scroll to position [1507, 0]
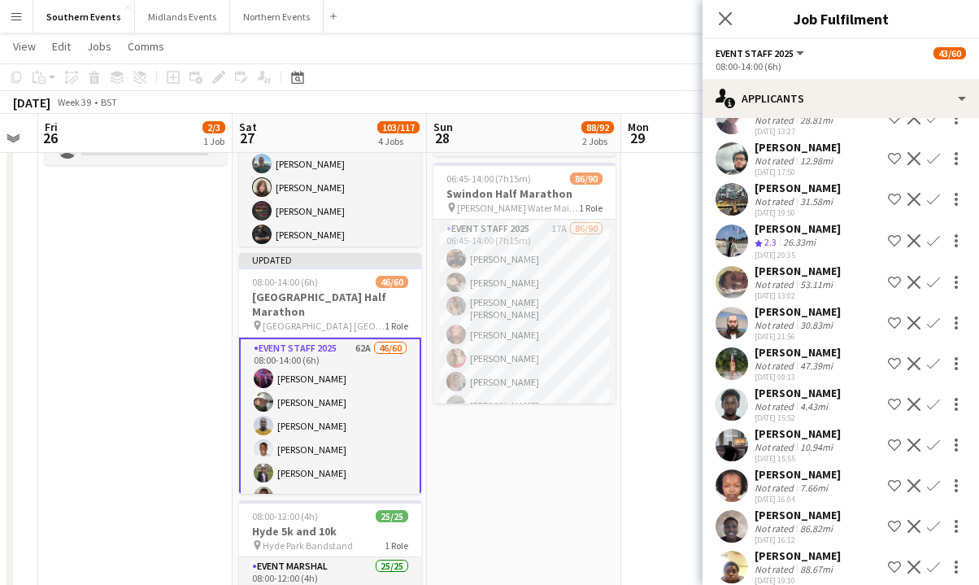
click at [602, 400] on div "Not rated 4.43mi" at bounding box center [798, 406] width 86 height 12
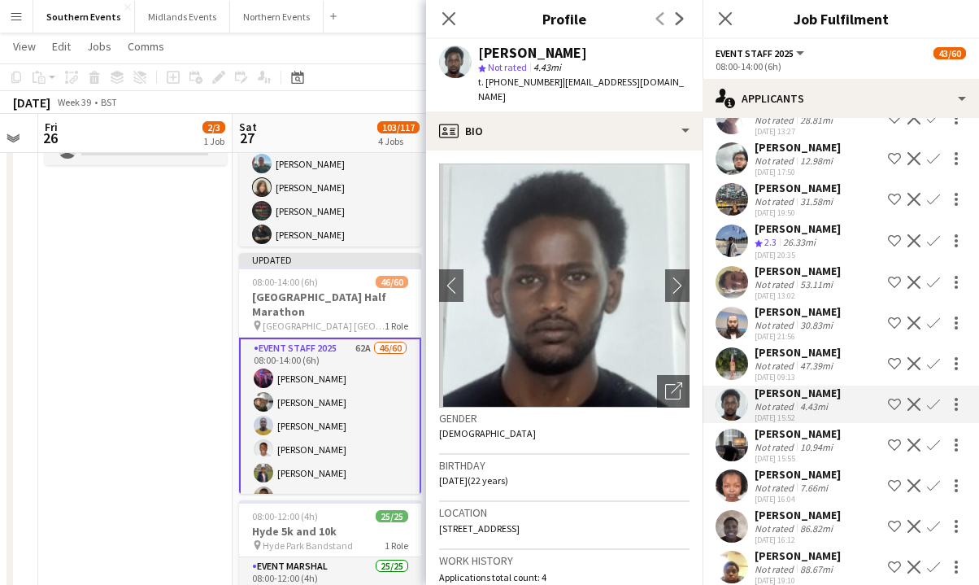
click at [602, 398] on app-icon "Confirm" at bounding box center [933, 404] width 13 height 13
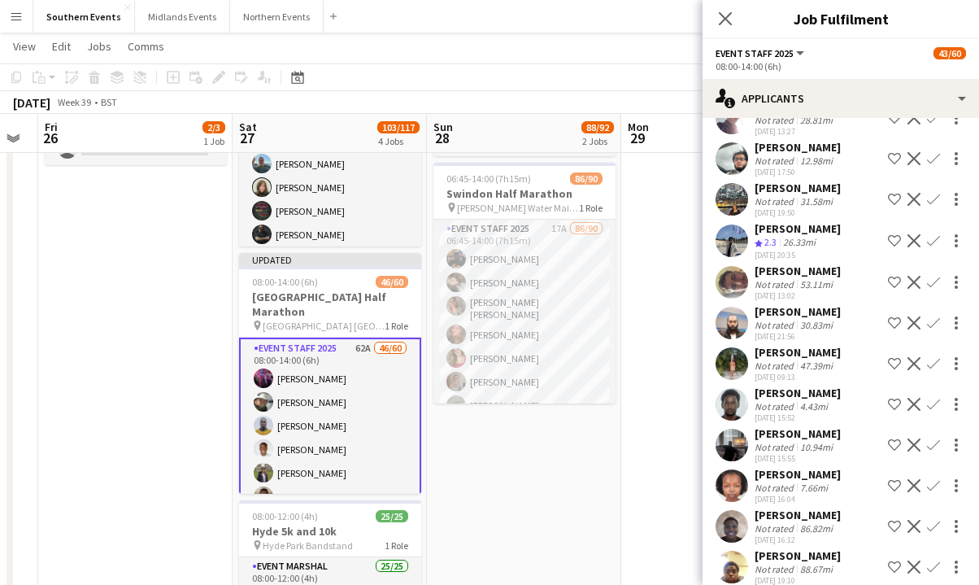
click at [602, 398] on app-icon "Confirm" at bounding box center [933, 404] width 13 height 13
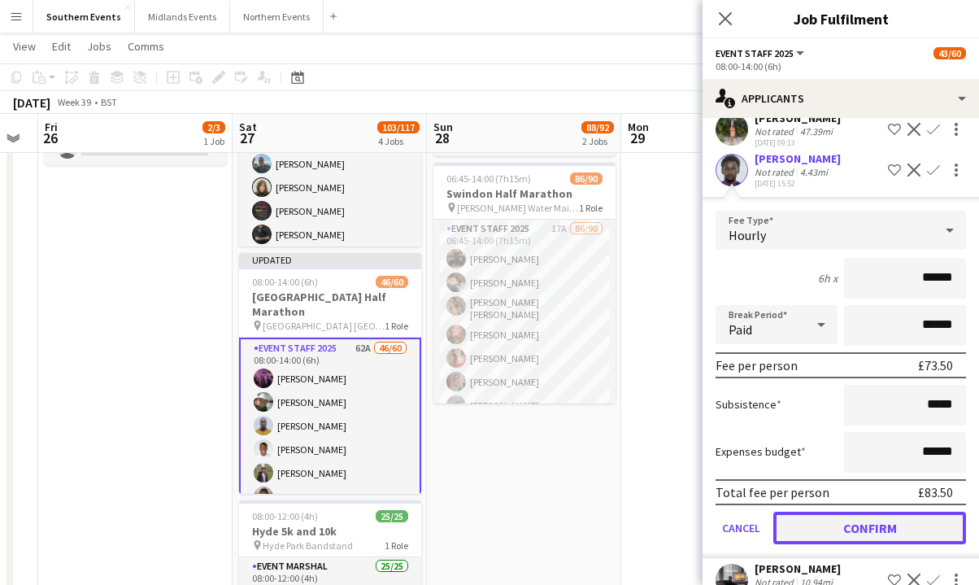
click at [602, 512] on button "Confirm" at bounding box center [870, 528] width 193 height 33
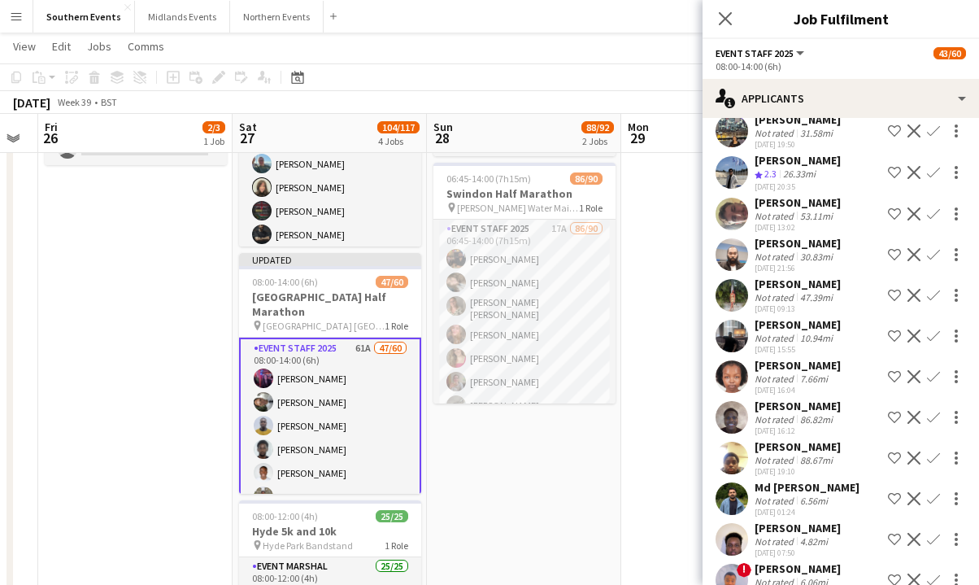
click at [602, 495] on div "6.56mi" at bounding box center [814, 501] width 34 height 12
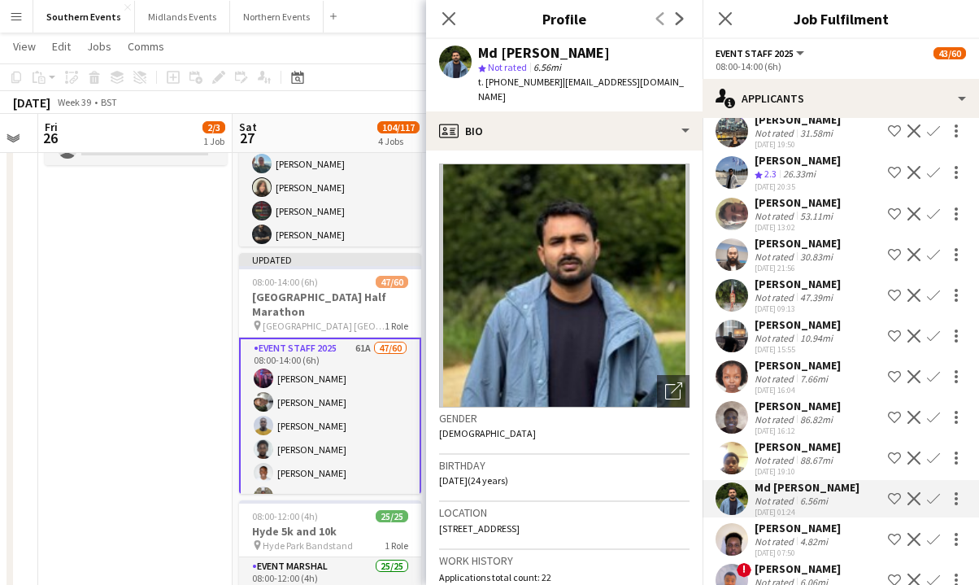
click at [602, 492] on app-icon "Confirm" at bounding box center [933, 498] width 13 height 13
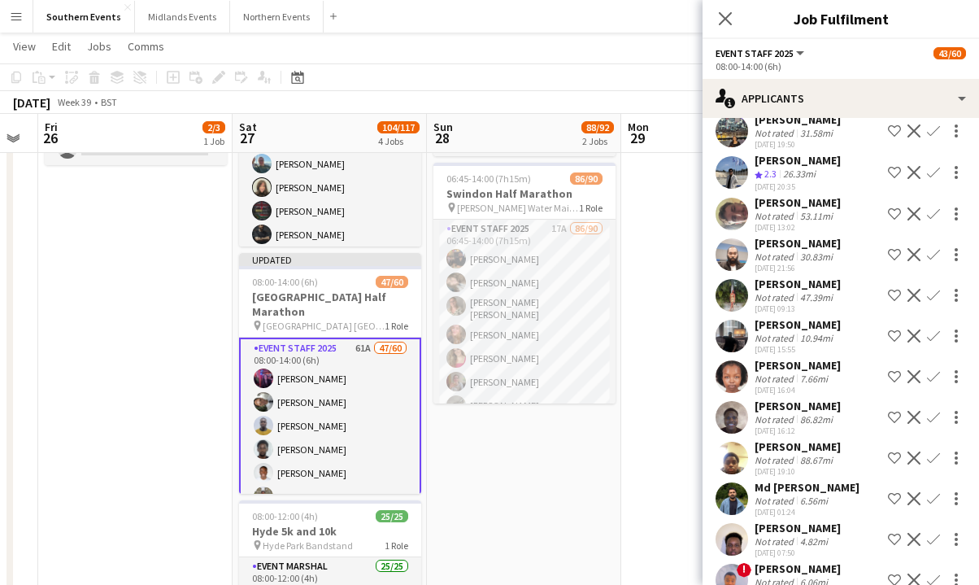
click at [602, 492] on app-icon "Confirm" at bounding box center [933, 498] width 13 height 13
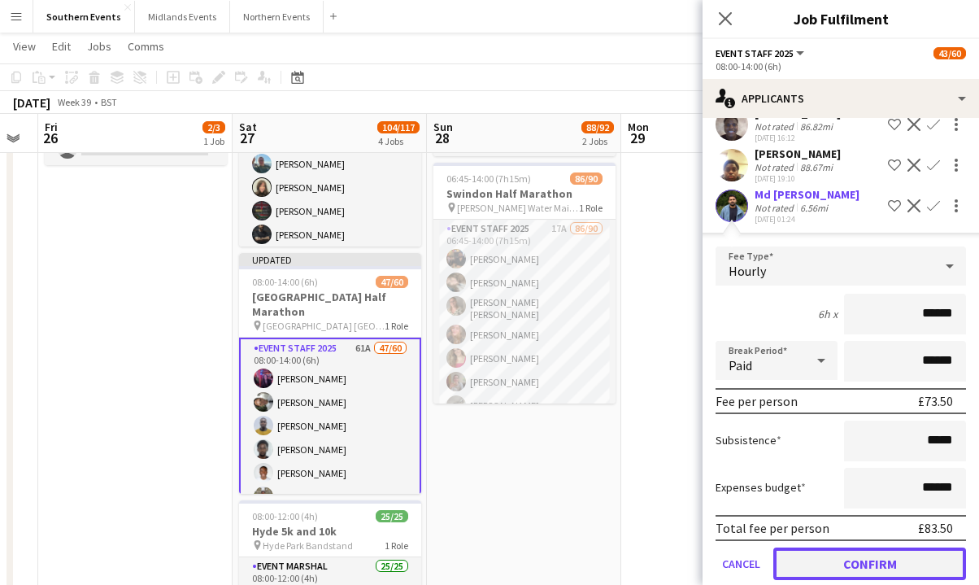
click at [602, 547] on button "Confirm" at bounding box center [870, 563] width 193 height 33
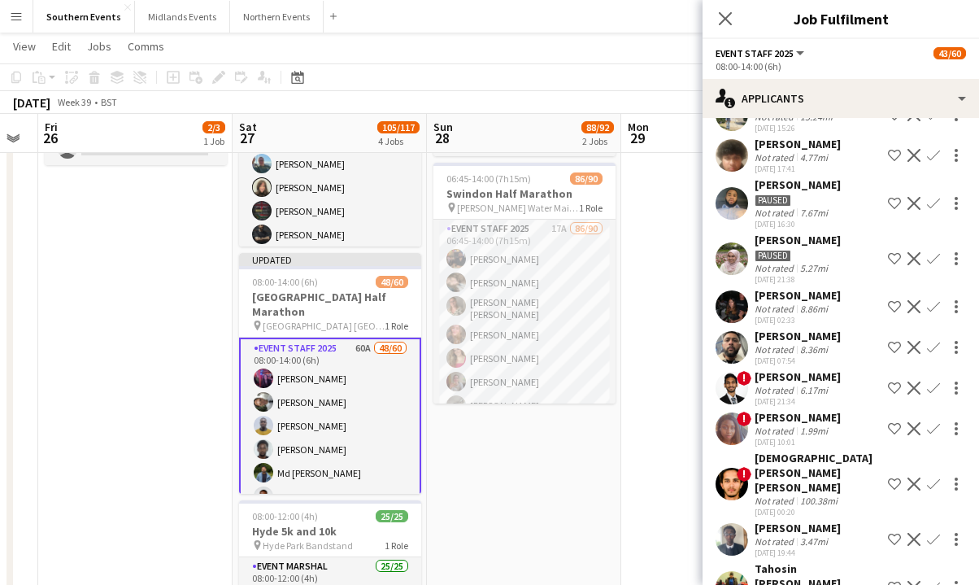
scroll to position [0, 0]
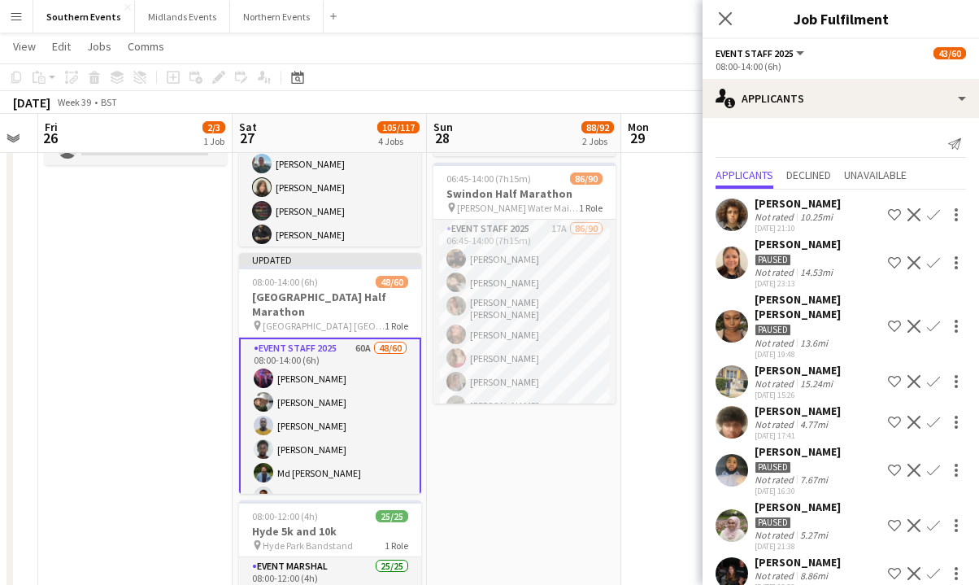
click at [602, 418] on div "4.77mi" at bounding box center [814, 424] width 34 height 12
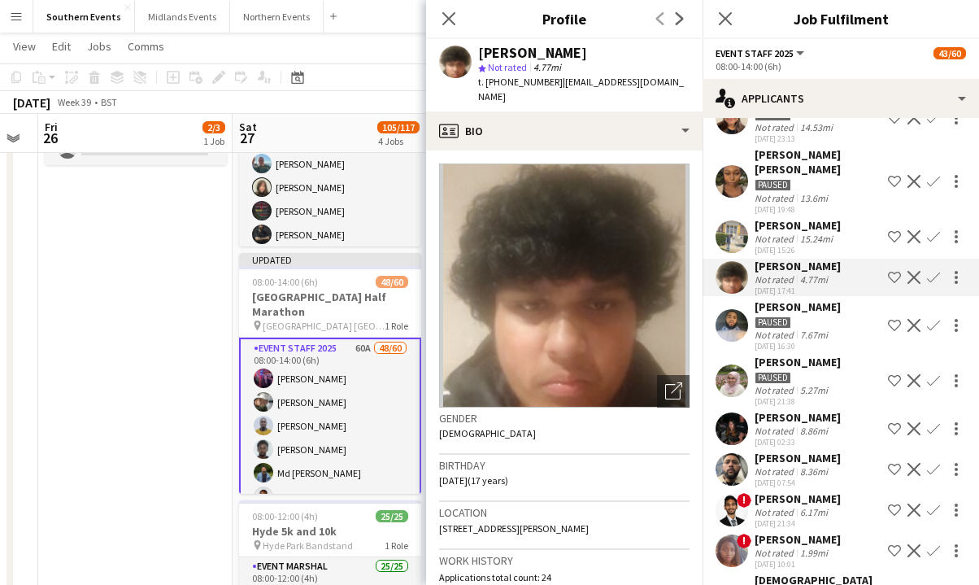
scroll to position [146, 0]
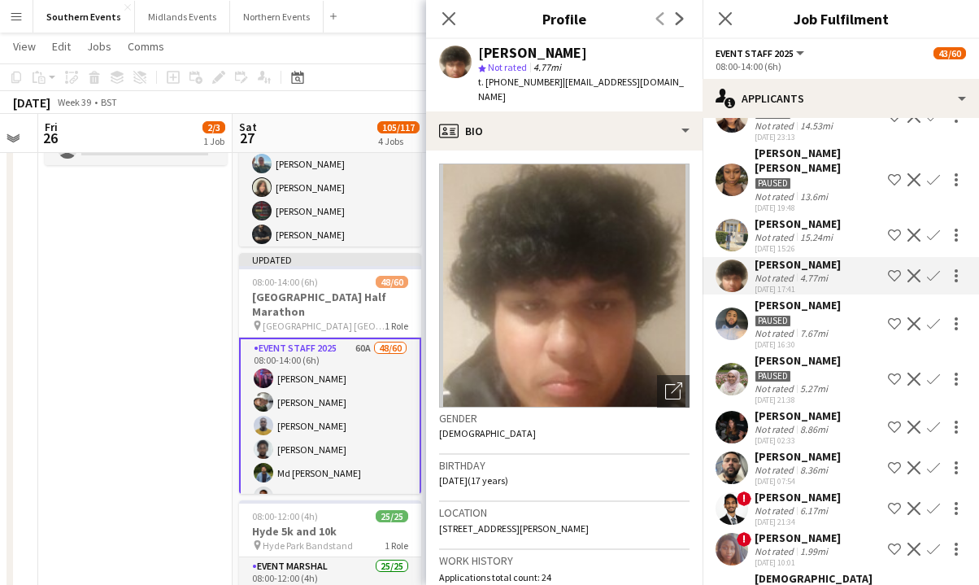
click at [602, 423] on div "8.86mi" at bounding box center [814, 429] width 34 height 12
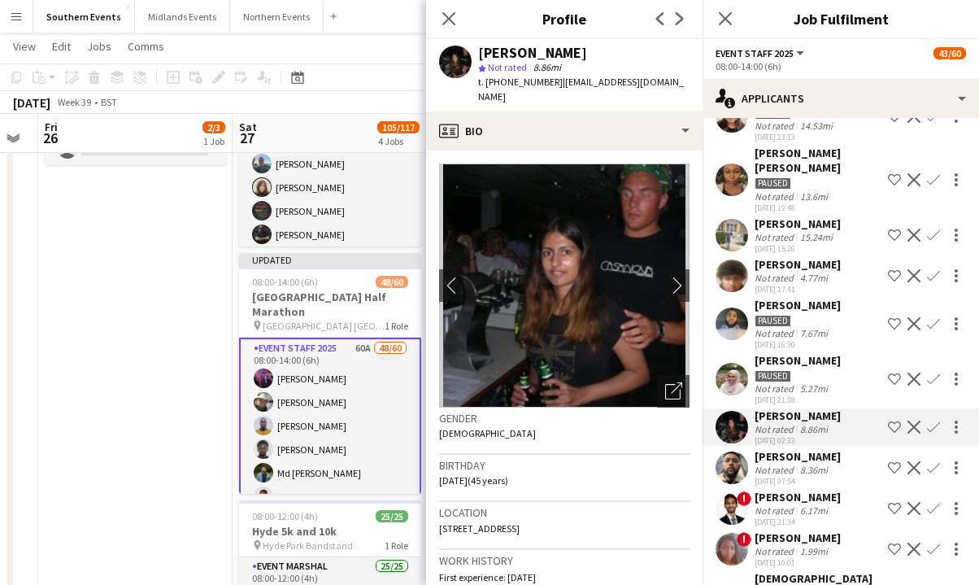
click at [602, 421] on app-icon "Confirm" at bounding box center [933, 427] width 13 height 13
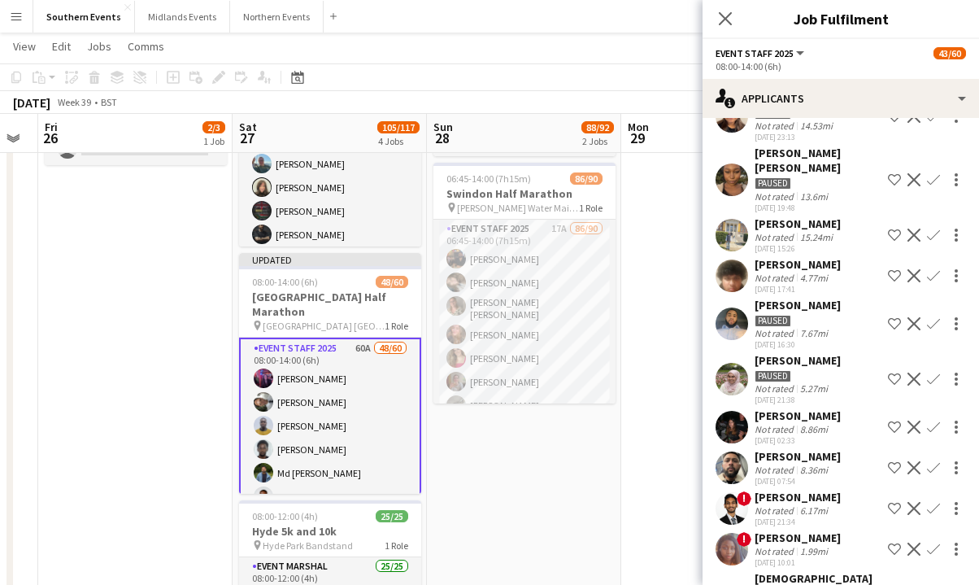
click at [602, 421] on app-icon "Confirm" at bounding box center [933, 427] width 13 height 13
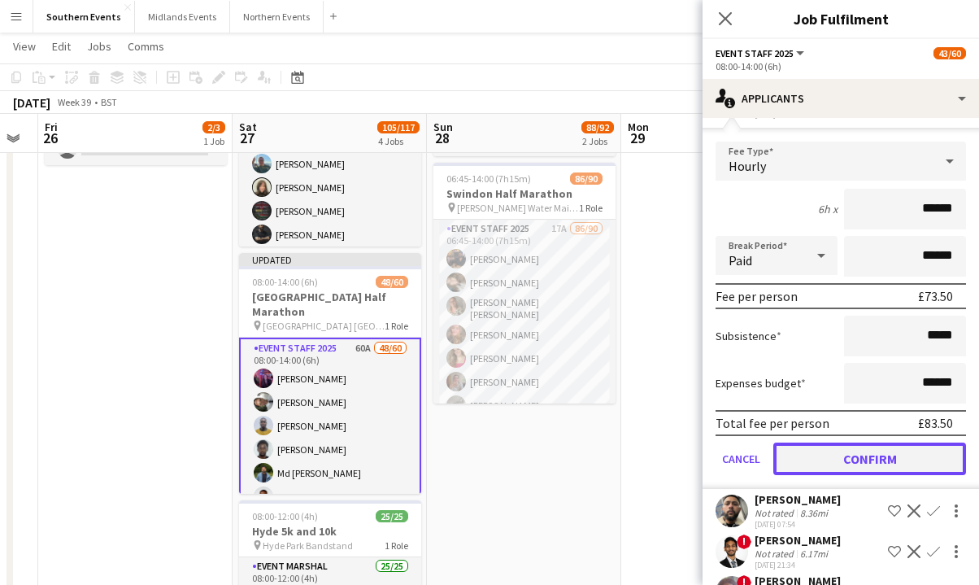
click at [602, 451] on button "Confirm" at bounding box center [870, 459] width 193 height 33
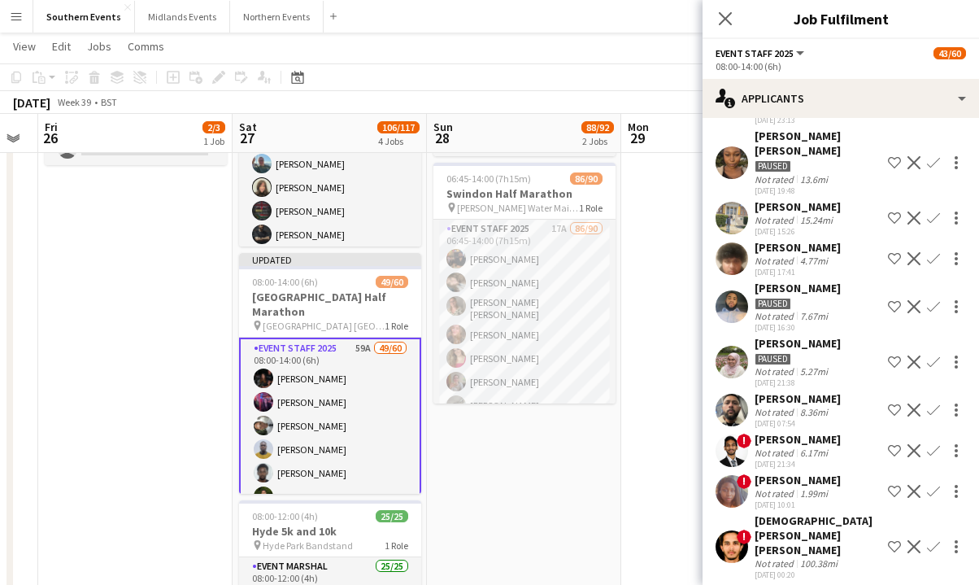
scroll to position [194, 0]
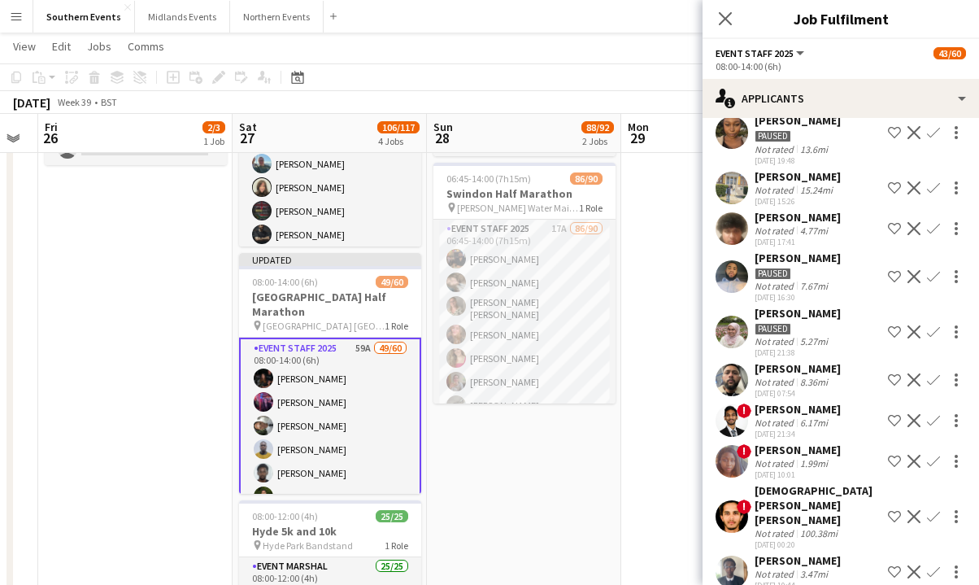
click at [602, 321] on div "Paused" at bounding box center [798, 328] width 86 height 15
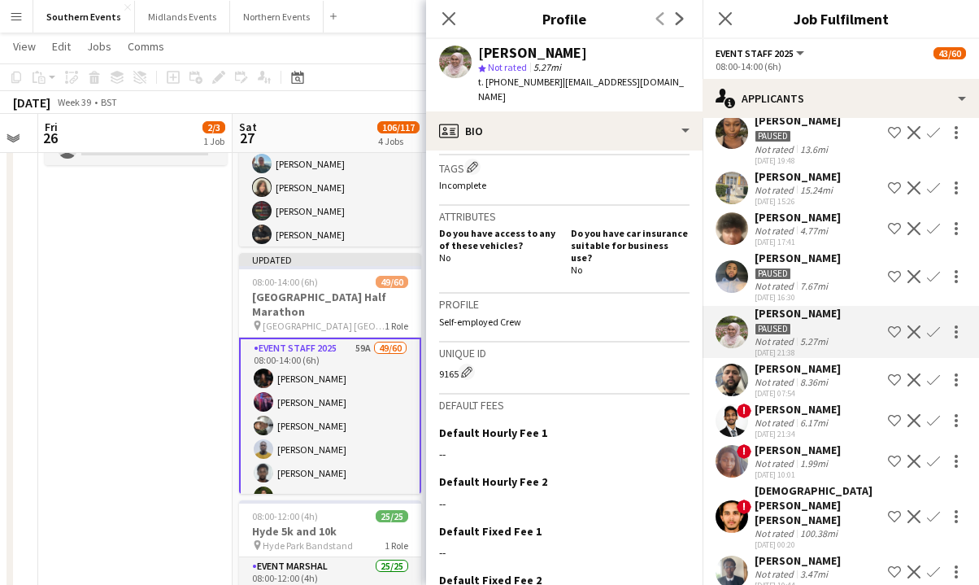
scroll to position [597, 0]
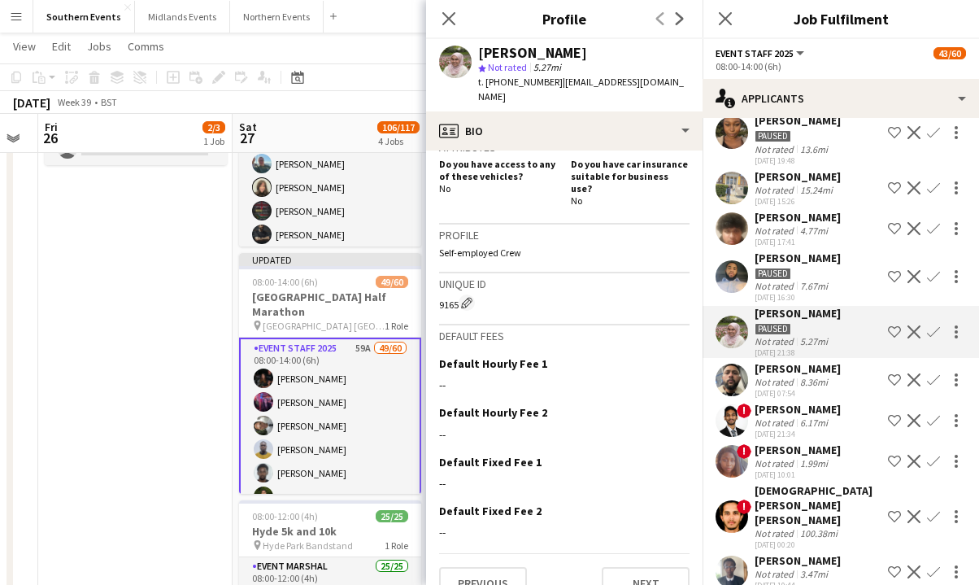
click at [602, 325] on app-icon "Confirm" at bounding box center [933, 331] width 13 height 13
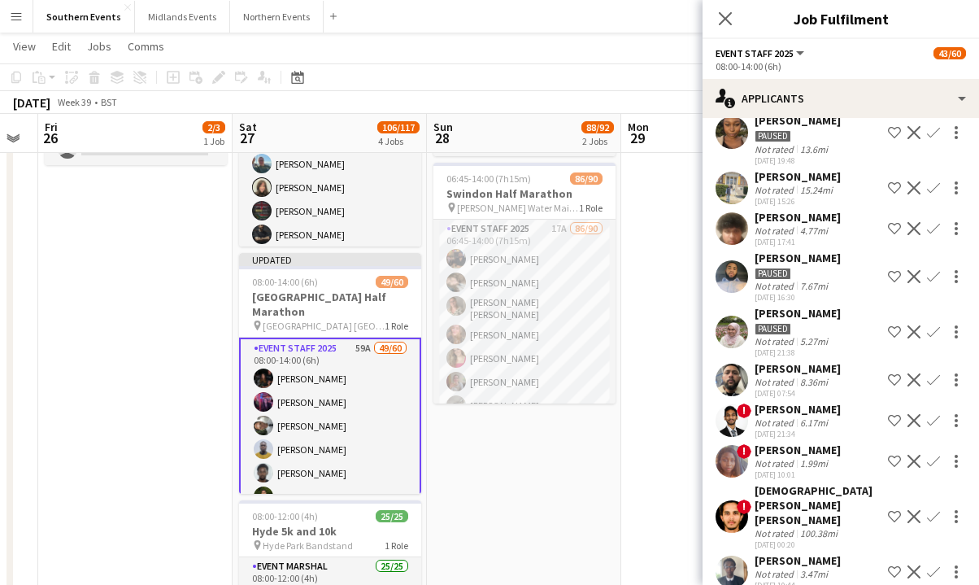
click at [602, 325] on app-icon "Confirm" at bounding box center [933, 331] width 13 height 13
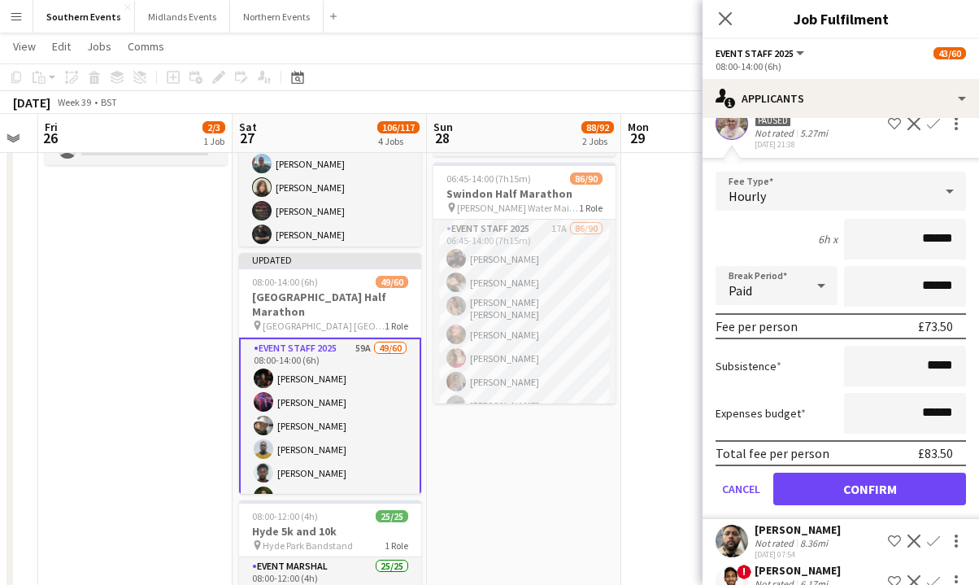
scroll to position [399, 0]
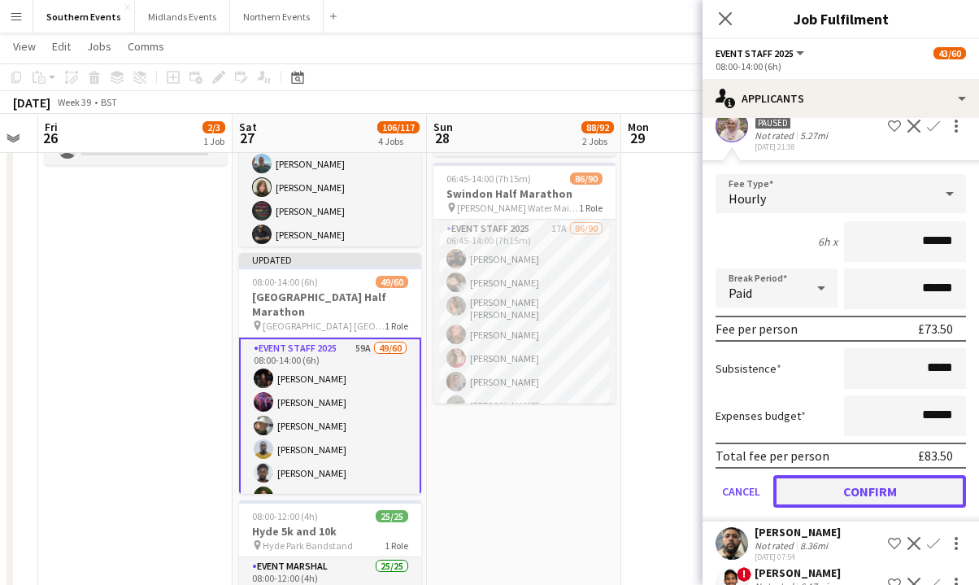
click at [602, 475] on button "Confirm" at bounding box center [870, 491] width 193 height 33
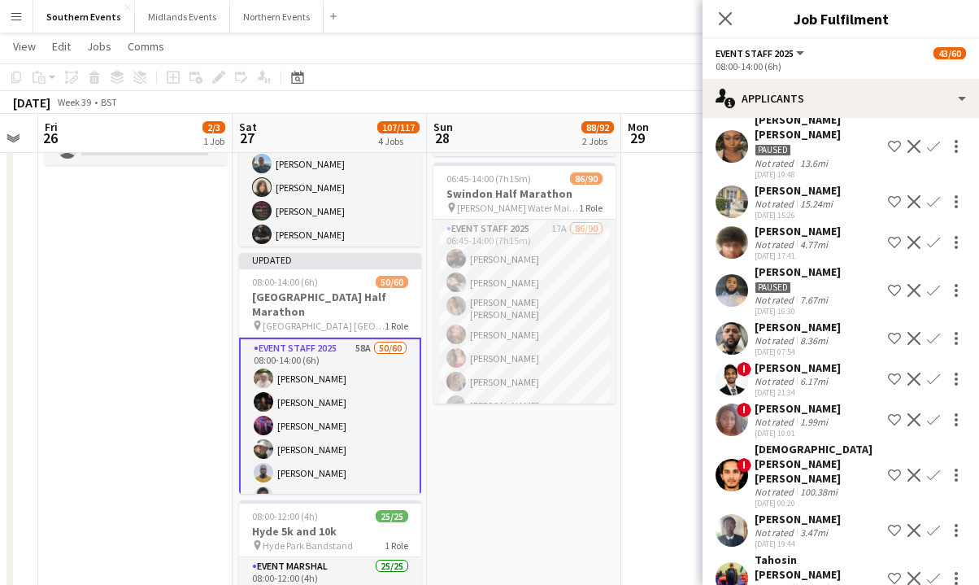
scroll to position [210, 0]
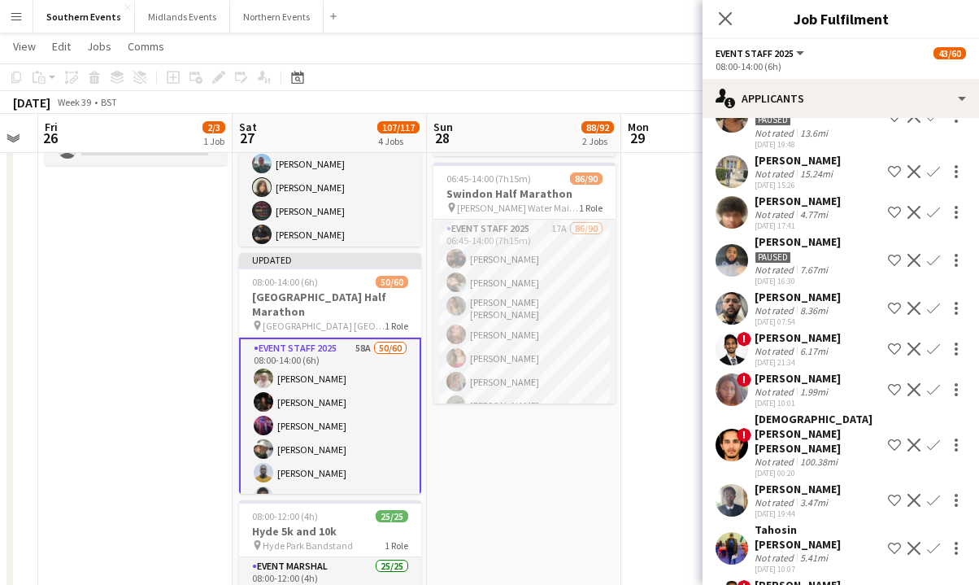
click at [602, 508] on div "[DATE] 19:44" at bounding box center [798, 513] width 86 height 11
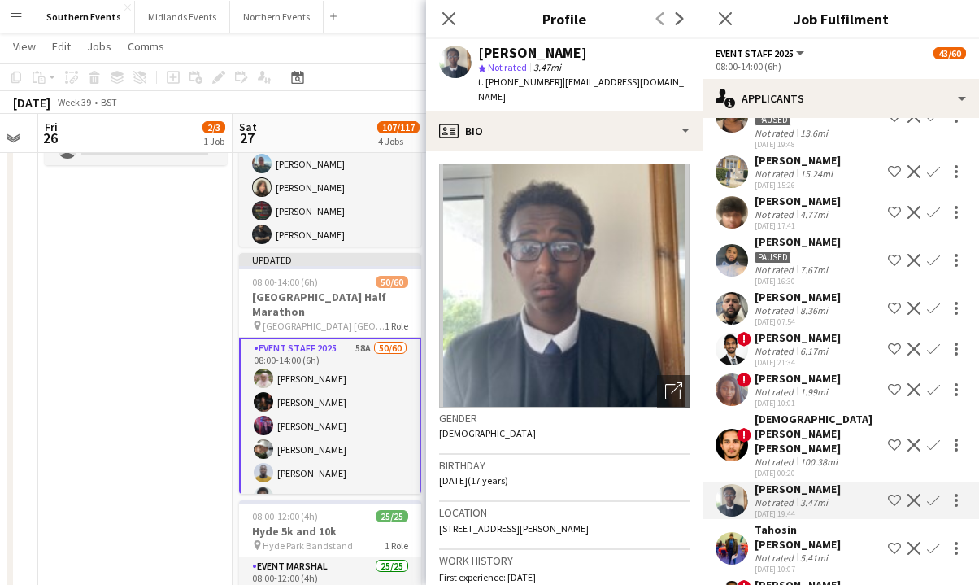
scroll to position [271, 0]
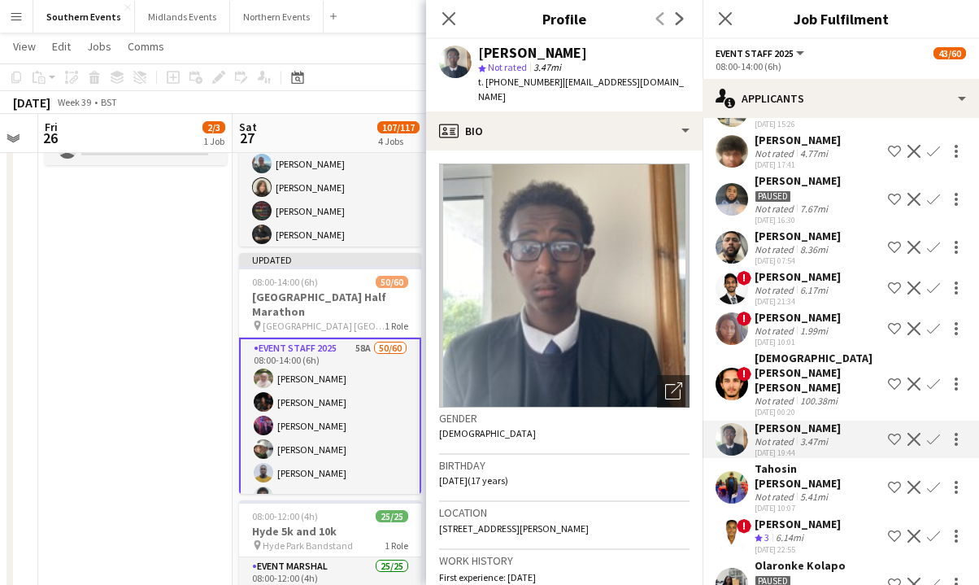
click at [602, 491] on div "5.41mi" at bounding box center [814, 497] width 34 height 12
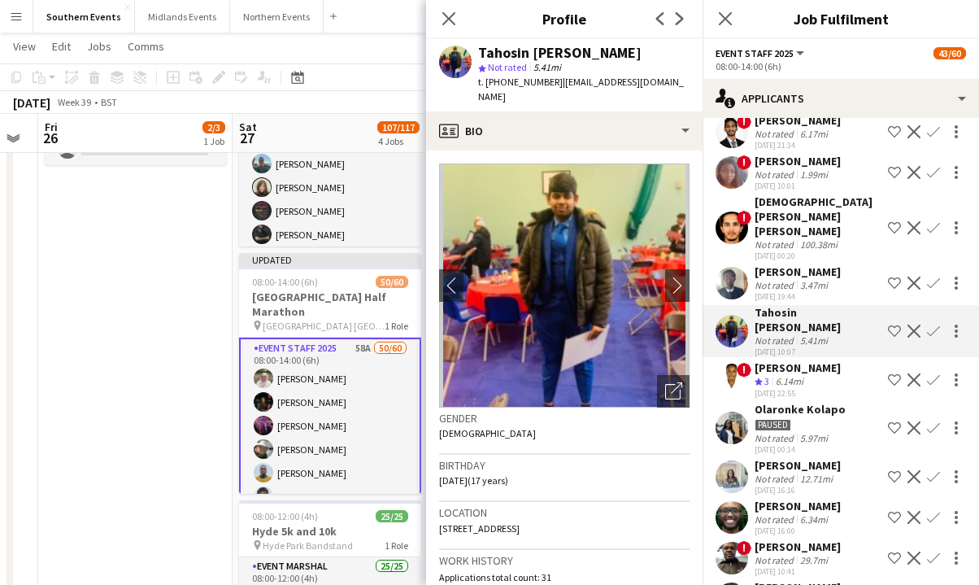
scroll to position [446, 0]
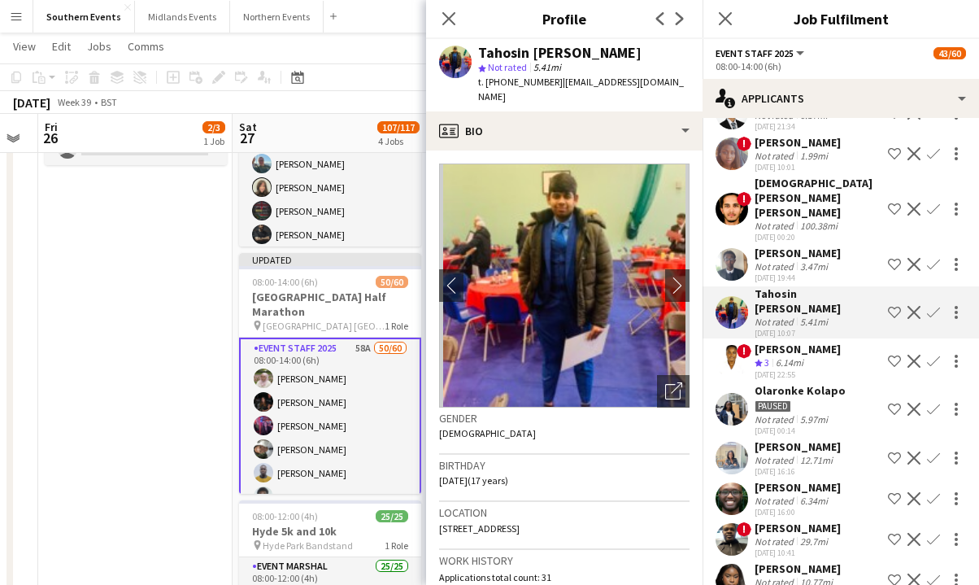
click at [602, 480] on div "[PERSON_NAME] Not rated 6.34mi [DATE] 16:00 Shortlist crew Decline Confirm" at bounding box center [841, 498] width 277 height 37
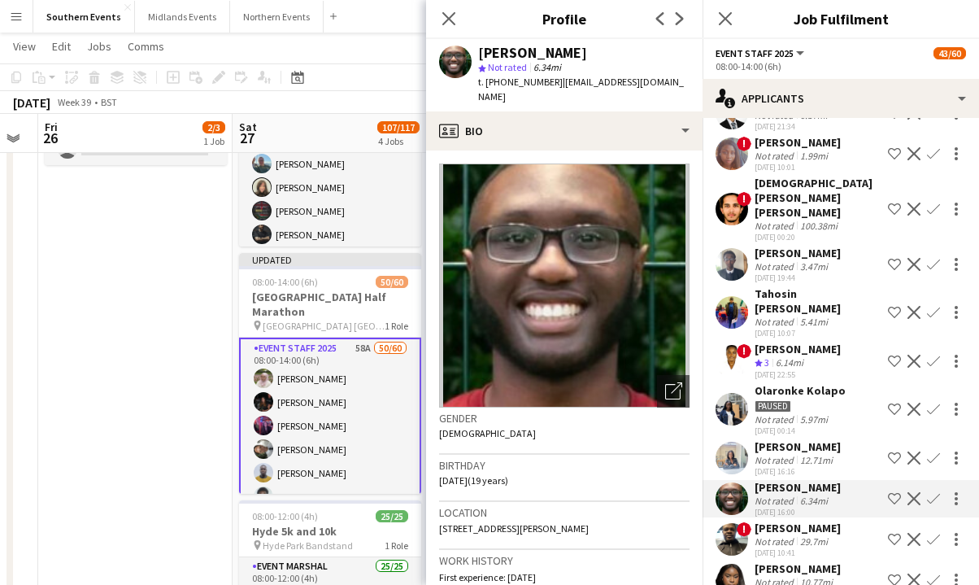
click at [602, 342] on div "! [PERSON_NAME] Crew rating 3 6.14mi [DATE] 22:55 Shortlist crew Decline Confirm" at bounding box center [841, 361] width 277 height 39
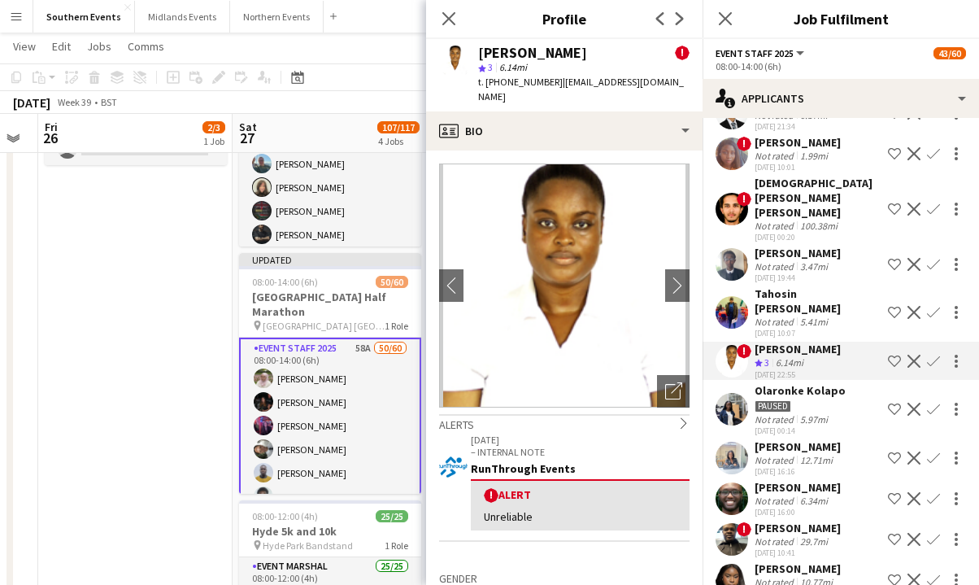
click at [602, 355] on app-icon "Confirm" at bounding box center [933, 361] width 13 height 13
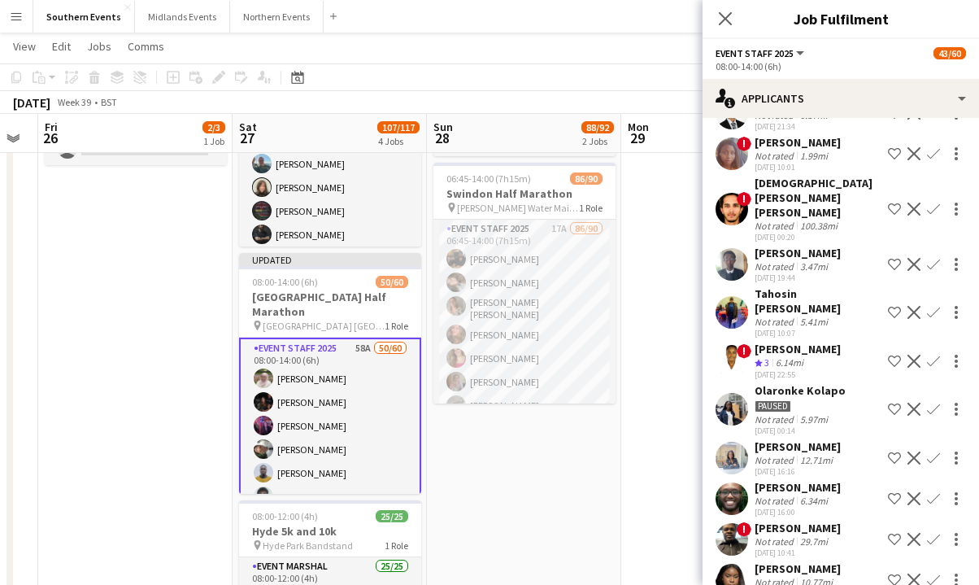
click at [602, 355] on app-icon "Confirm" at bounding box center [933, 361] width 13 height 13
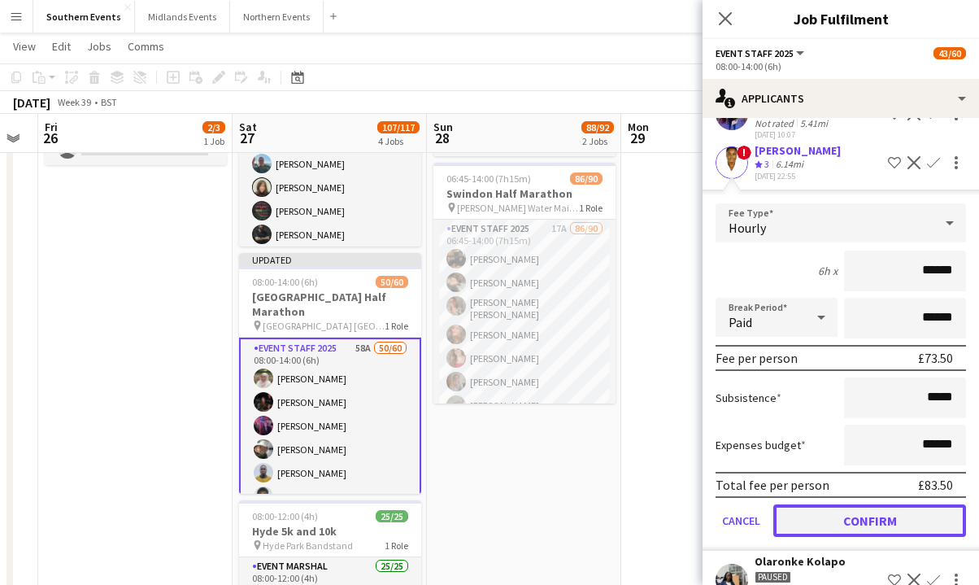
click at [602, 504] on button "Confirm" at bounding box center [870, 520] width 193 height 33
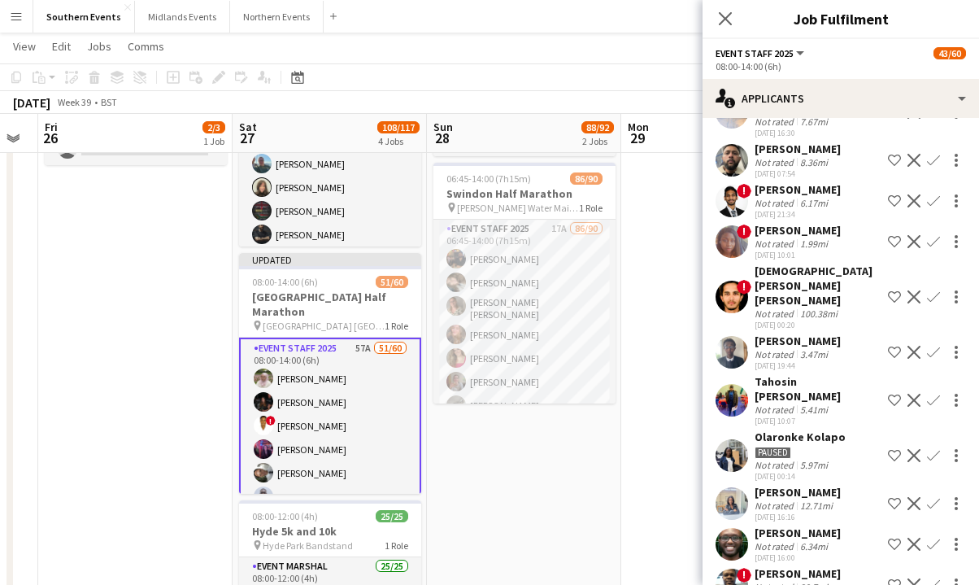
scroll to position [360, 0]
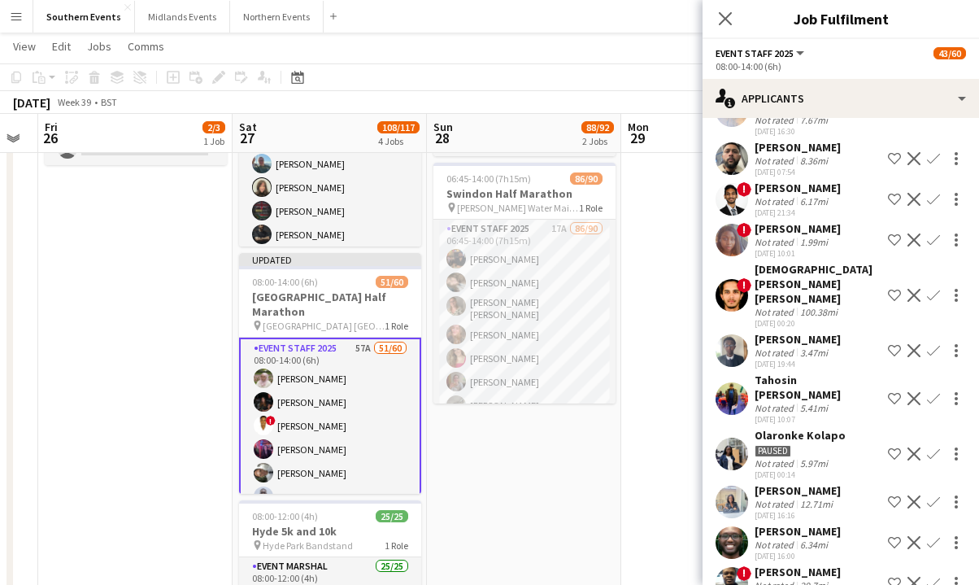
click at [602, 498] on div "Not rated 12.71mi" at bounding box center [798, 504] width 86 height 12
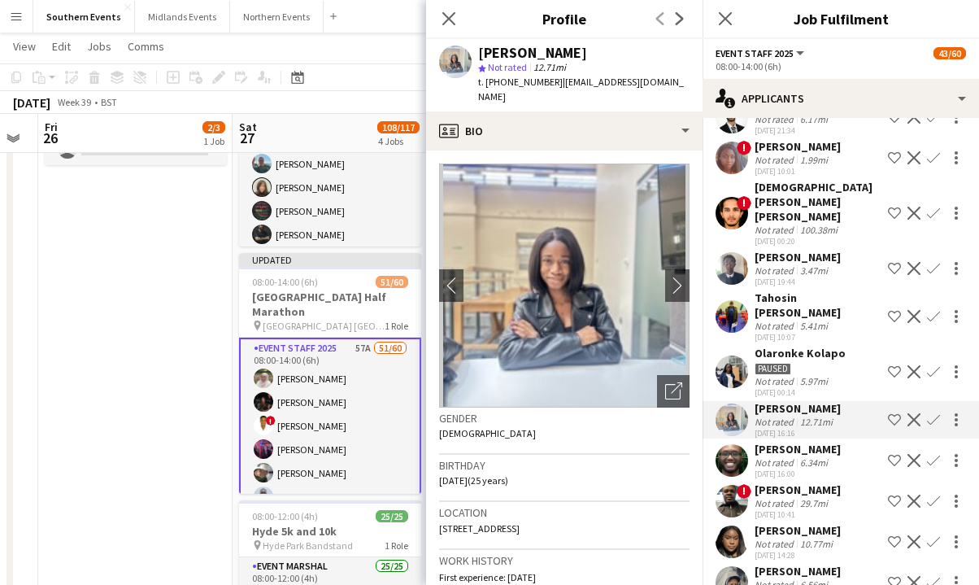
scroll to position [445, 0]
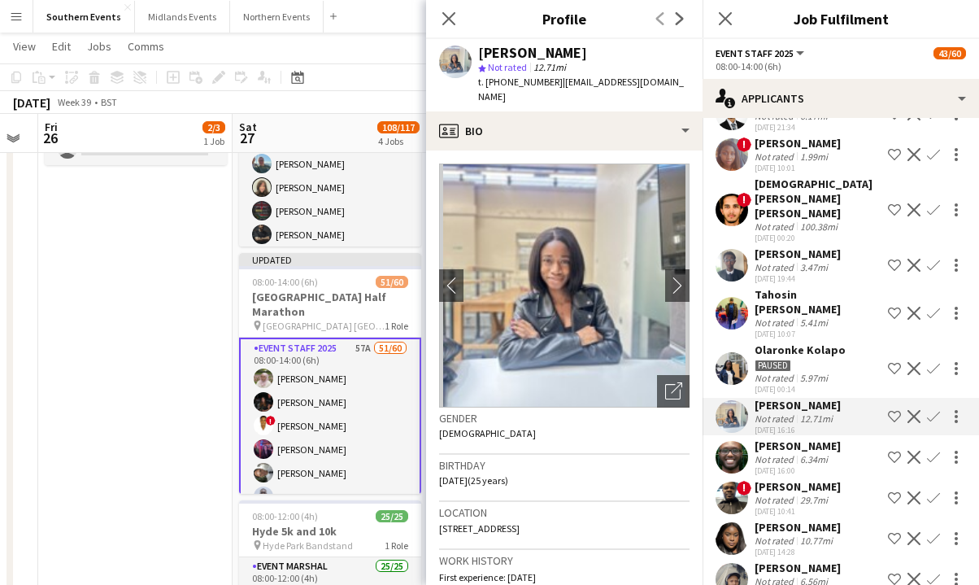
click at [602, 520] on div "[PERSON_NAME]" at bounding box center [798, 527] width 86 height 15
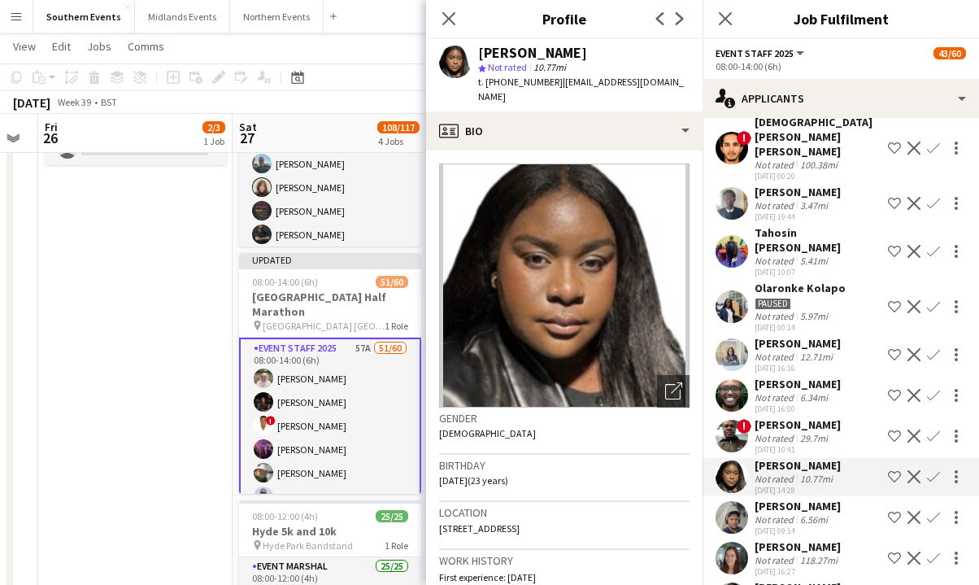
scroll to position [506, 0]
click at [602, 514] on div "Not rated 6.56mi" at bounding box center [798, 520] width 86 height 12
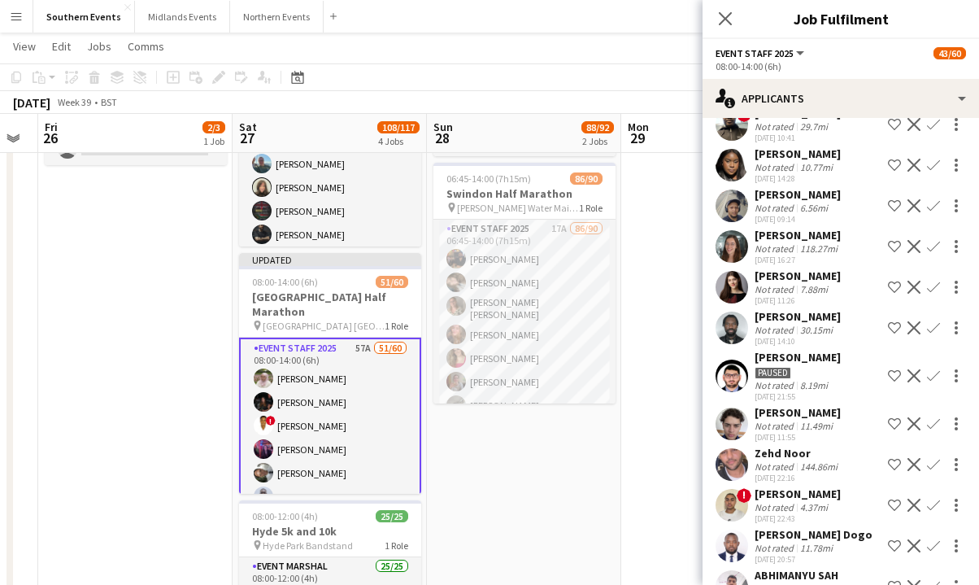
click at [602, 580] on app-icon "Confirm" at bounding box center [933, 586] width 13 height 13
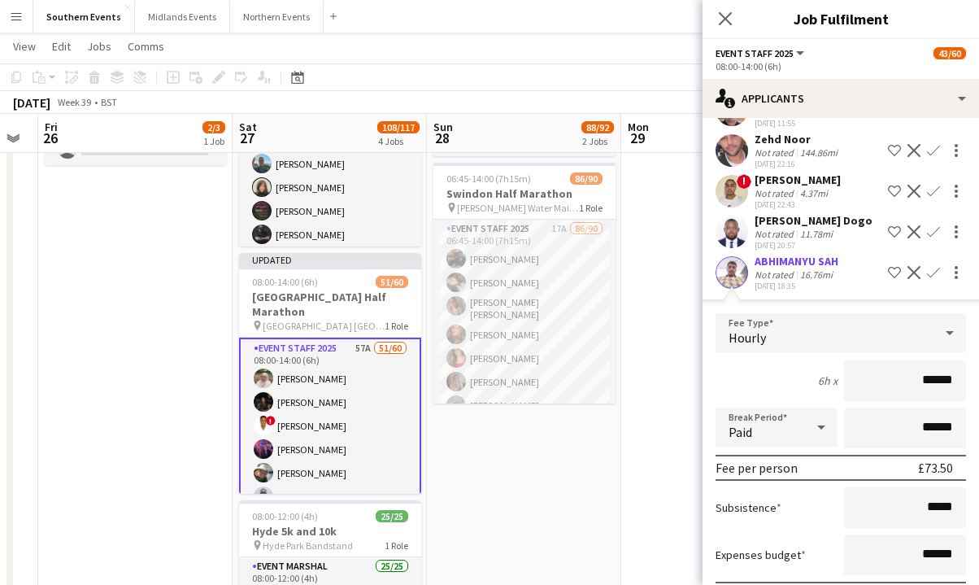
click at [602, 268] on div "16.76mi" at bounding box center [816, 274] width 39 height 12
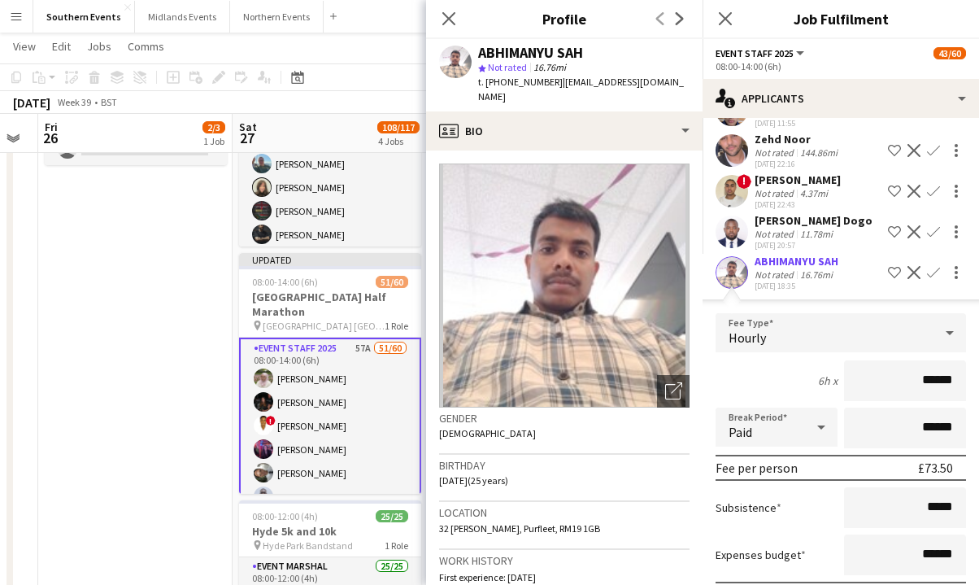
click at [602, 268] on div "16.76mi" at bounding box center [816, 274] width 39 height 12
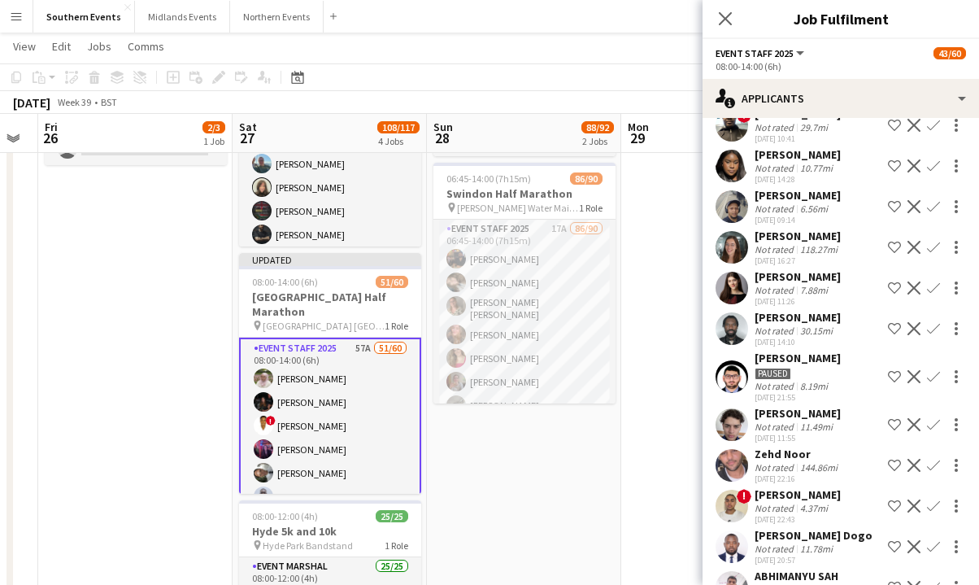
scroll to position [798, 0]
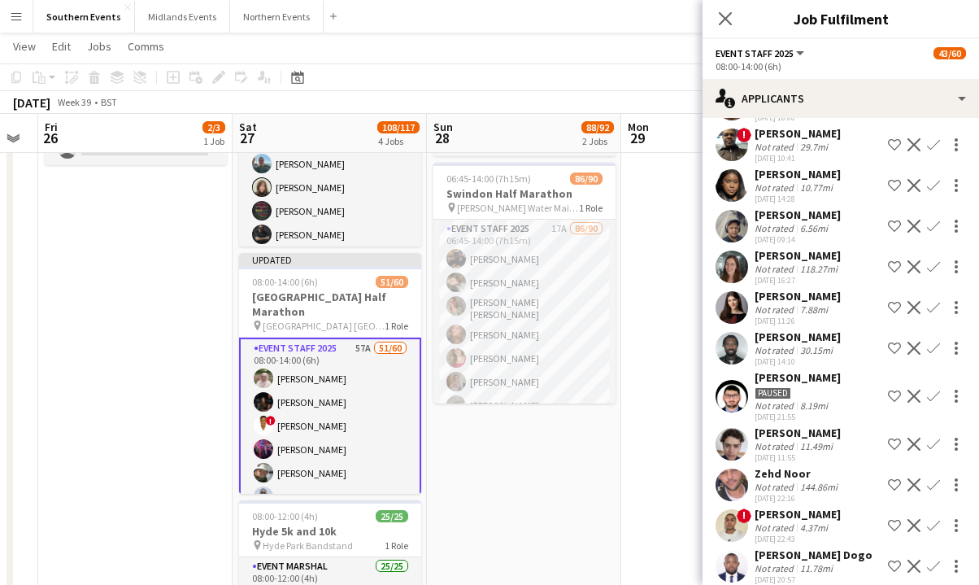
click at [602, 301] on app-icon "Confirm" at bounding box center [933, 307] width 13 height 13
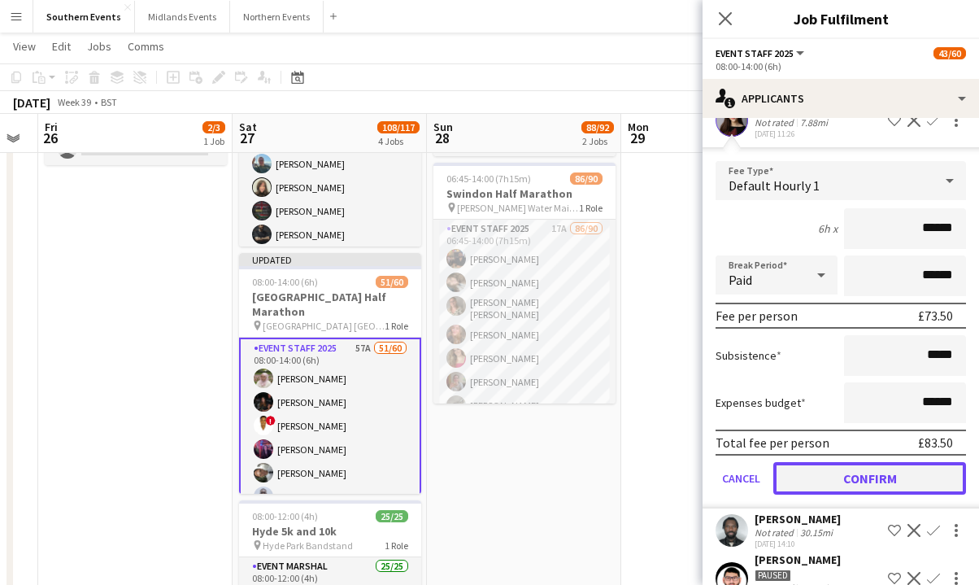
click at [602, 462] on button "Confirm" at bounding box center [870, 478] width 193 height 33
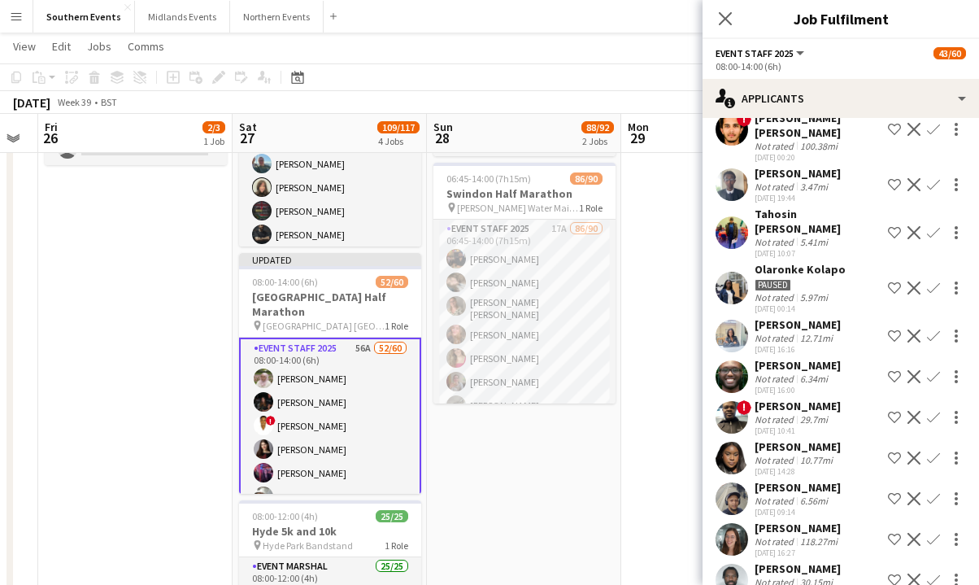
scroll to position [520, 0]
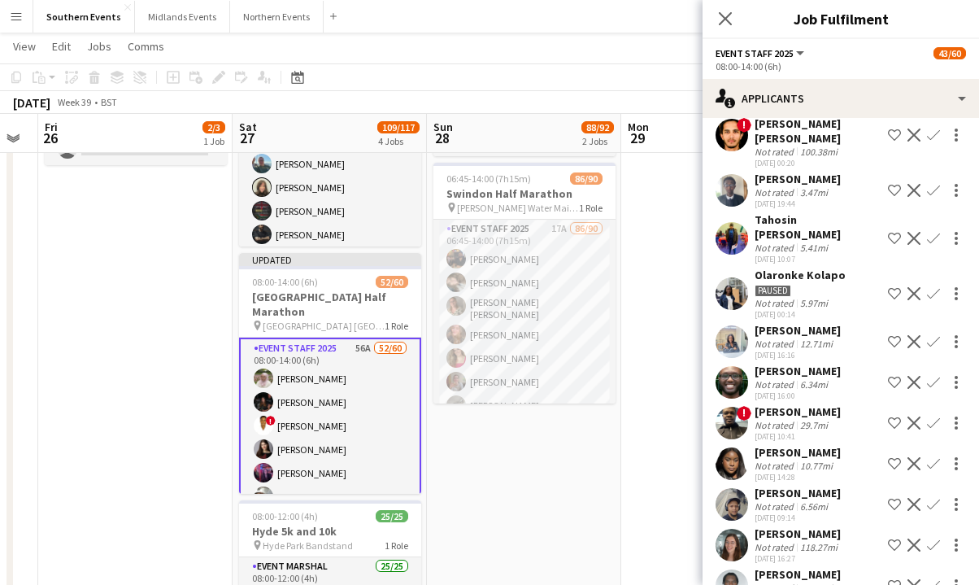
click at [602, 212] on div "Tahosin [PERSON_NAME]" at bounding box center [818, 226] width 127 height 29
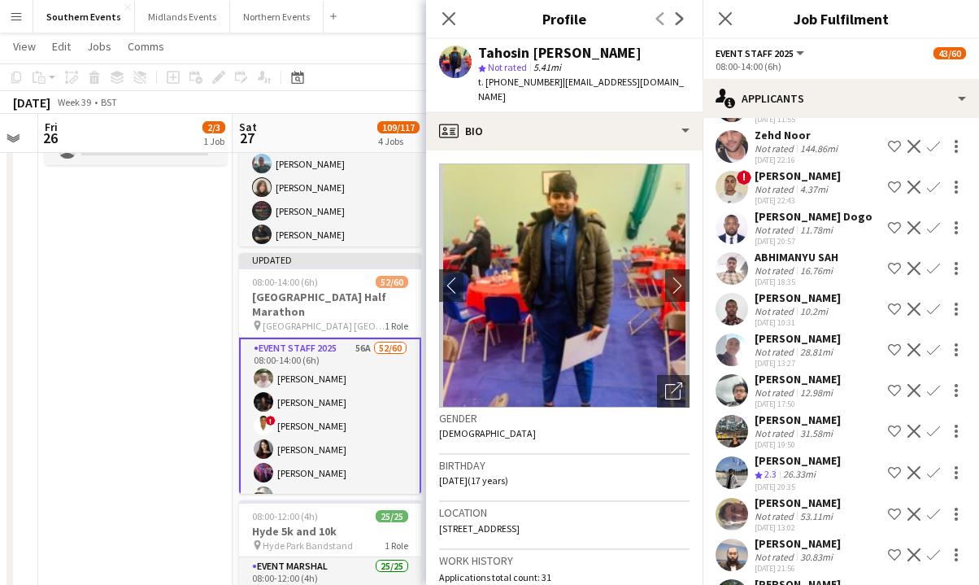
scroll to position [1097, 0]
click at [602, 509] on div "Not rated 53.11mi" at bounding box center [798, 515] width 86 height 12
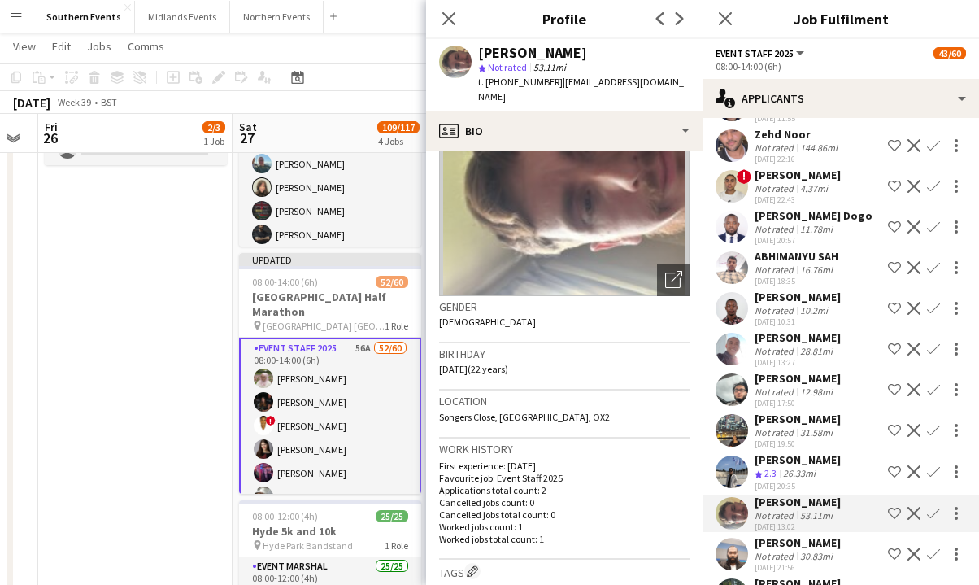
scroll to position [110, 0]
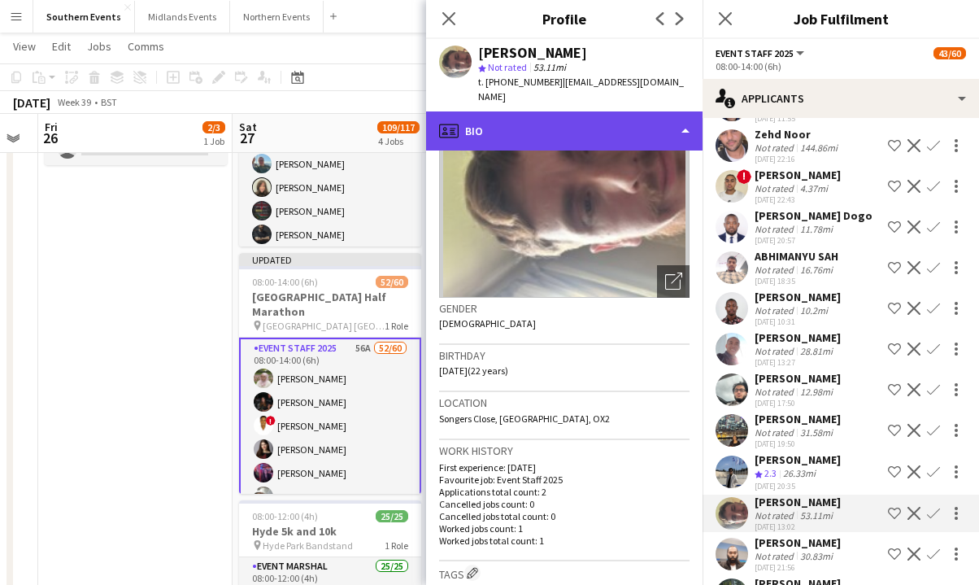
click at [602, 129] on div "profile Bio" at bounding box center [564, 130] width 277 height 39
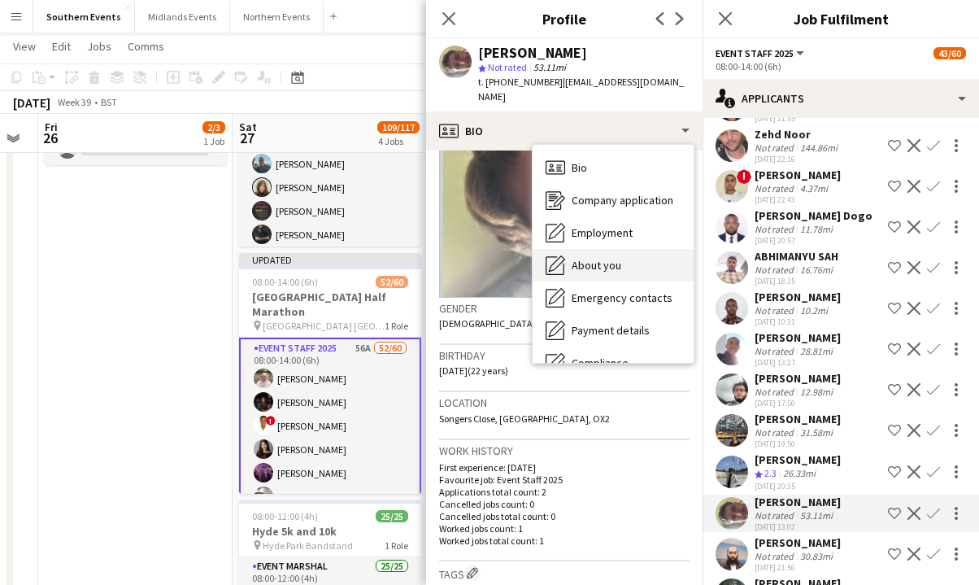
click at [602, 249] on div "About you About you" at bounding box center [613, 265] width 161 height 33
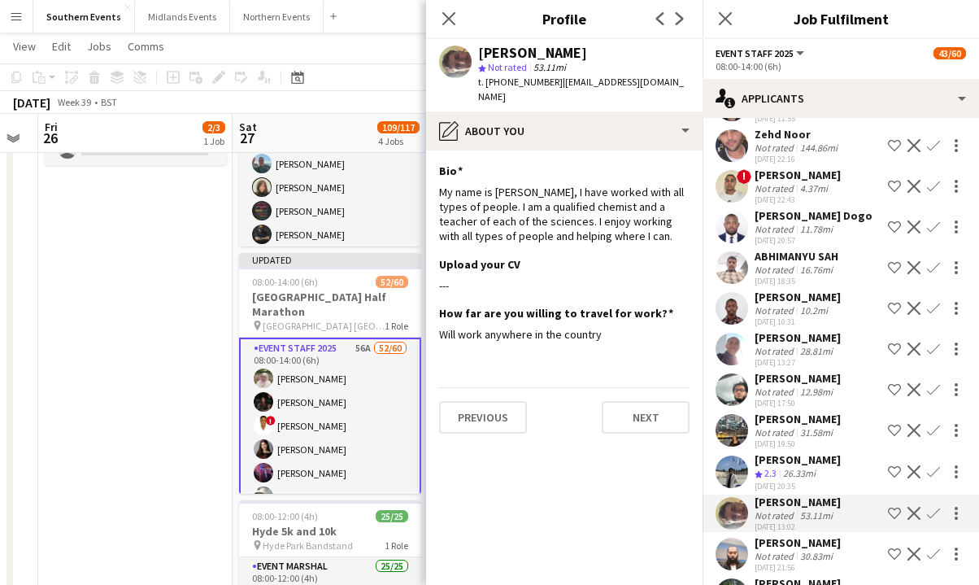
scroll to position [1130, 0]
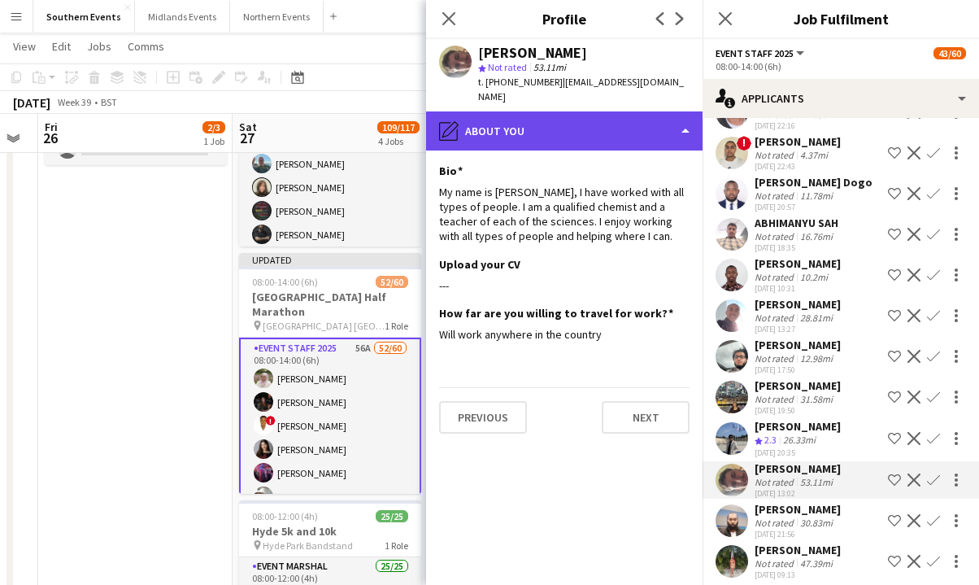
click at [569, 115] on div "pencil4 About you" at bounding box center [564, 130] width 277 height 39
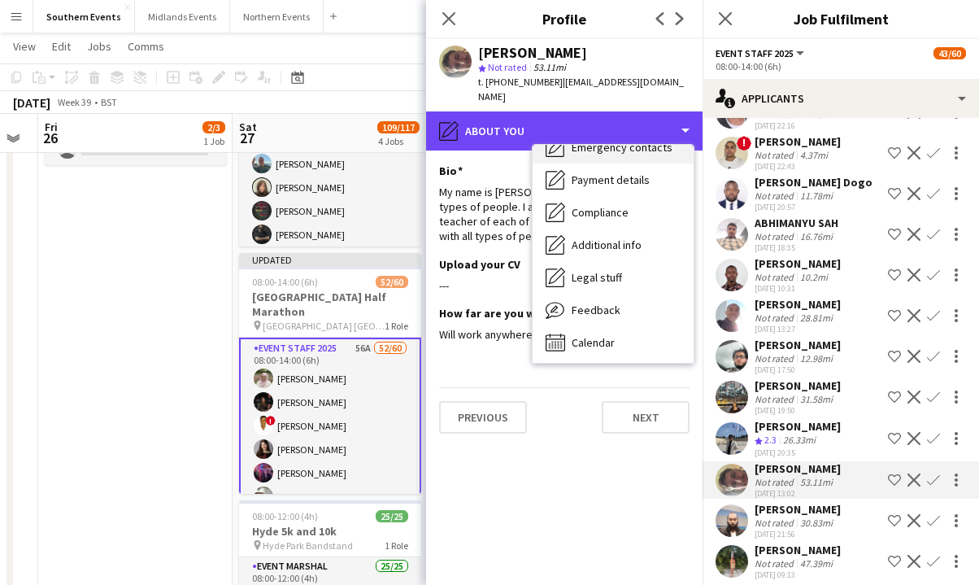
scroll to position [153, 0]
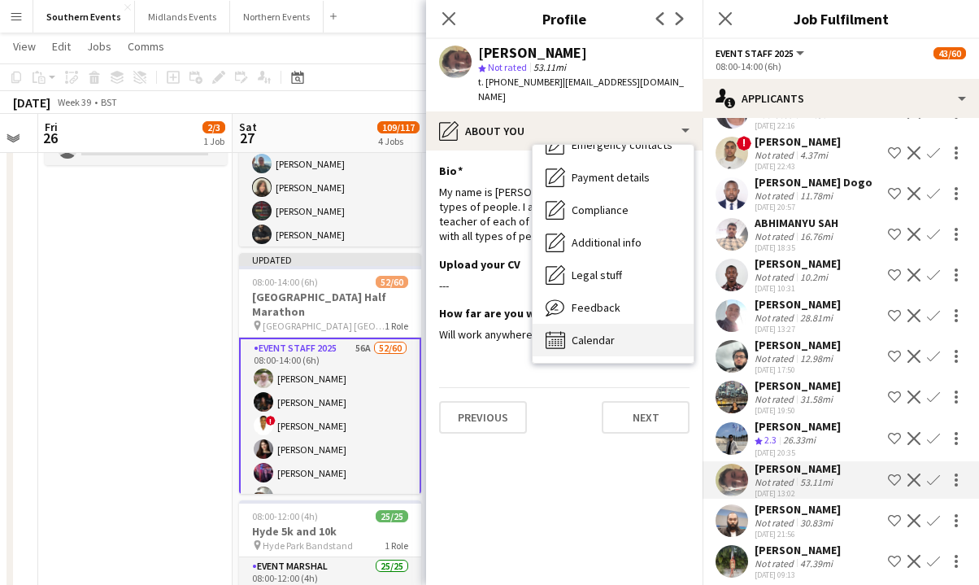
click at [602, 333] on span "Calendar" at bounding box center [593, 340] width 43 height 15
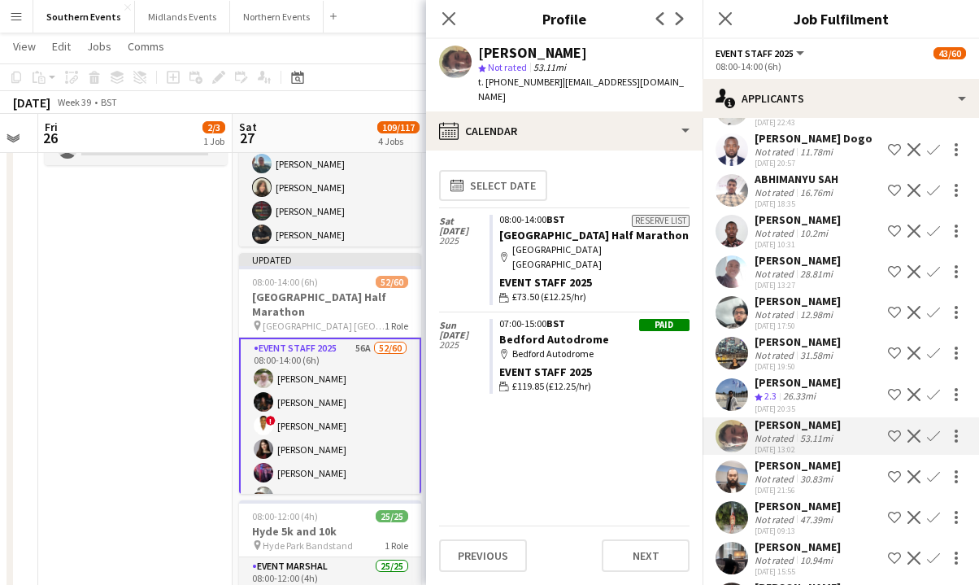
scroll to position [1179, 0]
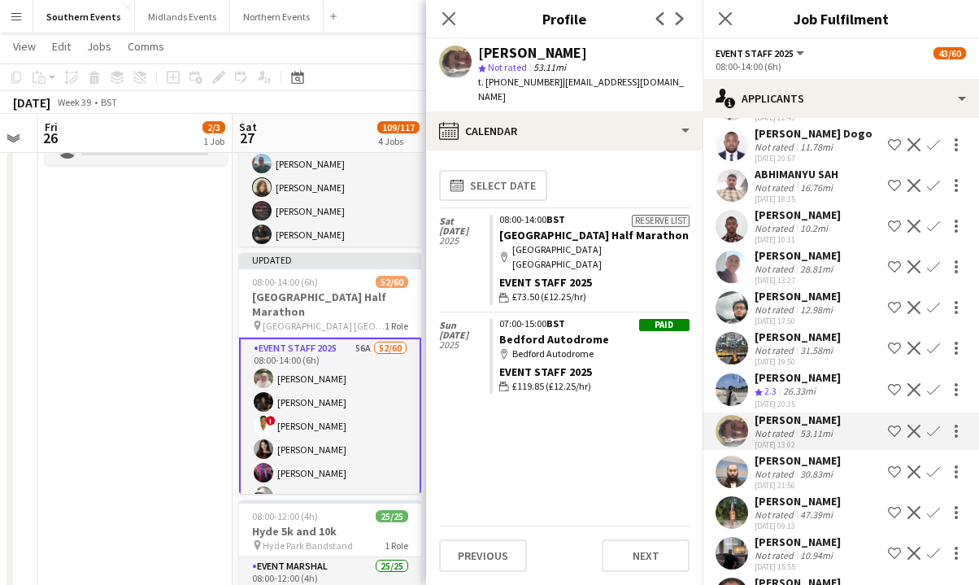
click at [602, 468] on div "30.83mi" at bounding box center [816, 474] width 39 height 12
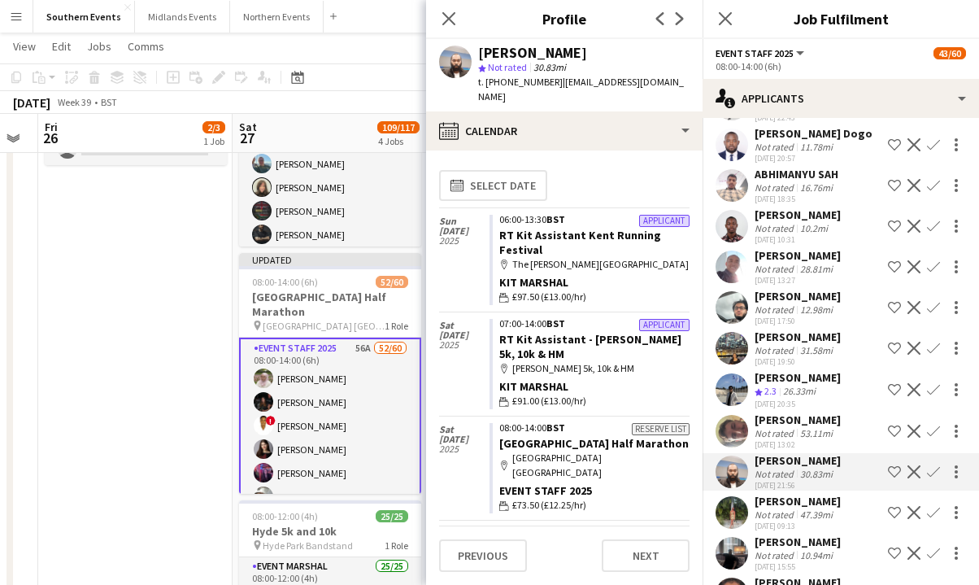
click at [602, 508] on div "47.39mi" at bounding box center [816, 514] width 39 height 12
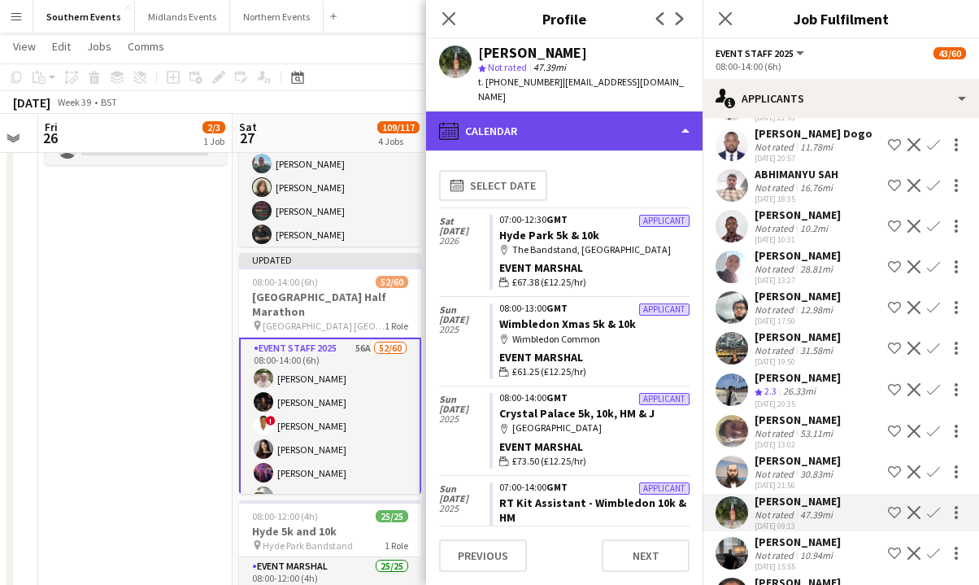
click at [582, 123] on div "calendar-full Calendar" at bounding box center [564, 130] width 277 height 39
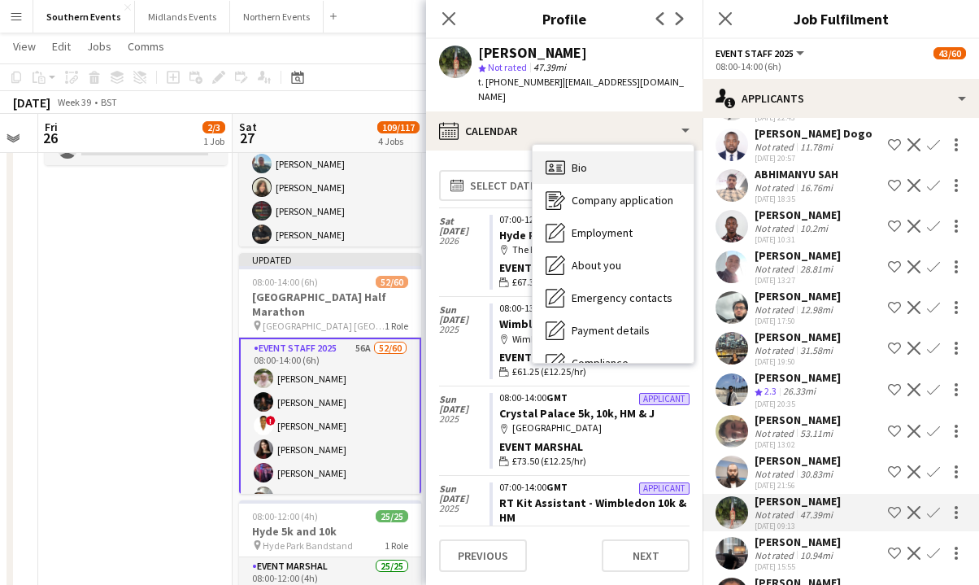
click at [600, 156] on div "Bio Bio" at bounding box center [613, 167] width 161 height 33
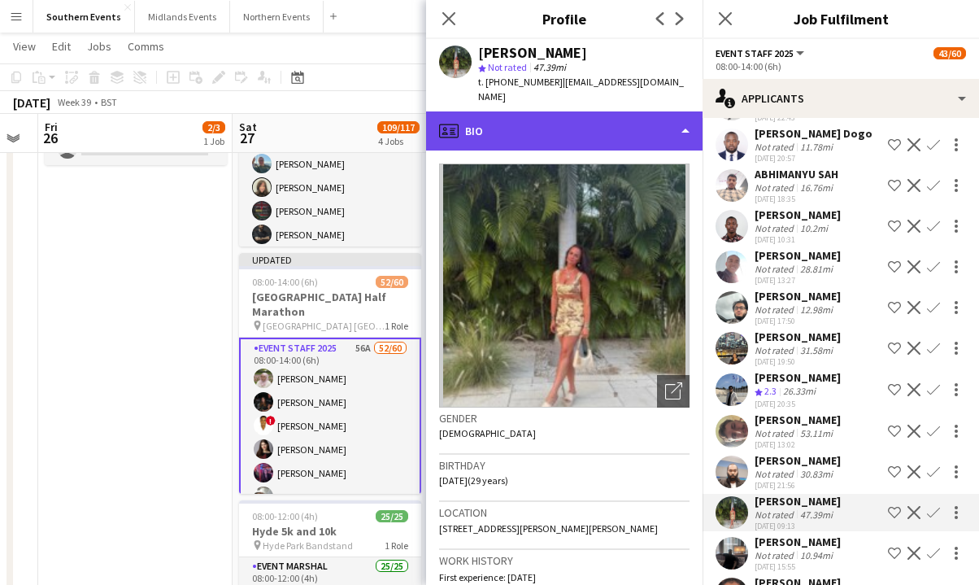
click at [587, 128] on div "profile Bio" at bounding box center [564, 130] width 277 height 39
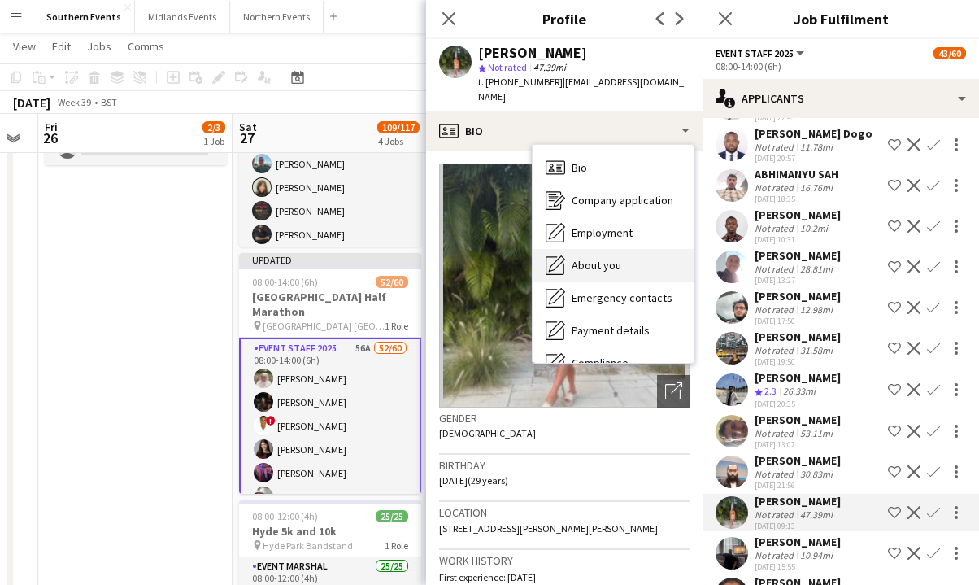
click at [602, 249] on div "About you About you" at bounding box center [613, 265] width 161 height 33
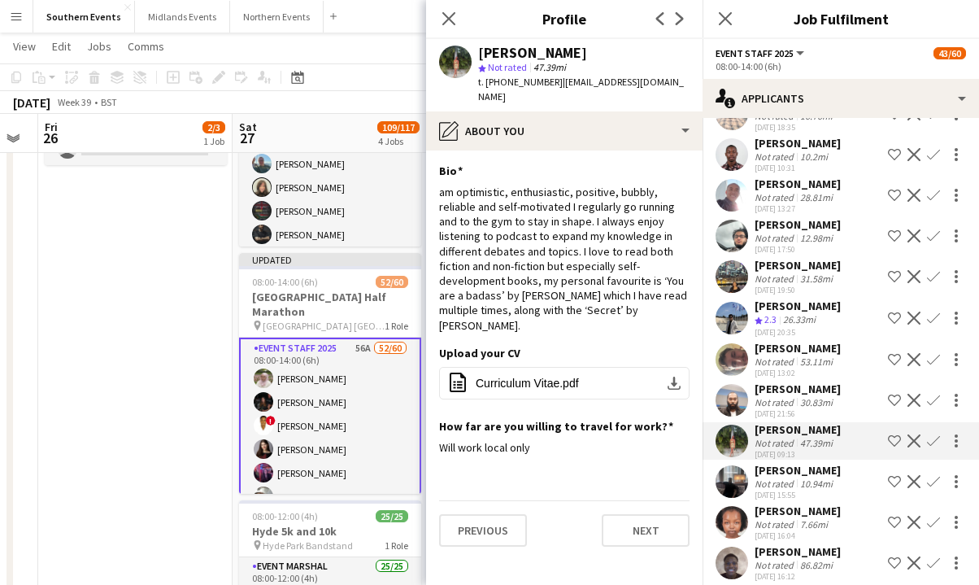
scroll to position [1256, 0]
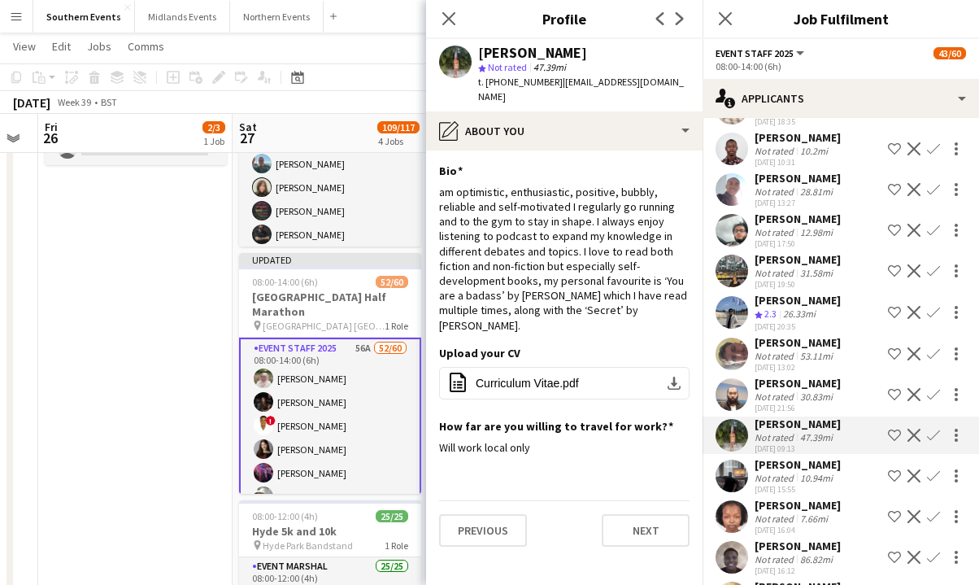
click at [602, 498] on div "[PERSON_NAME] Not rated 7.66mi [DATE] 16:04 Shortlist crew Decline Confirm" at bounding box center [841, 516] width 277 height 37
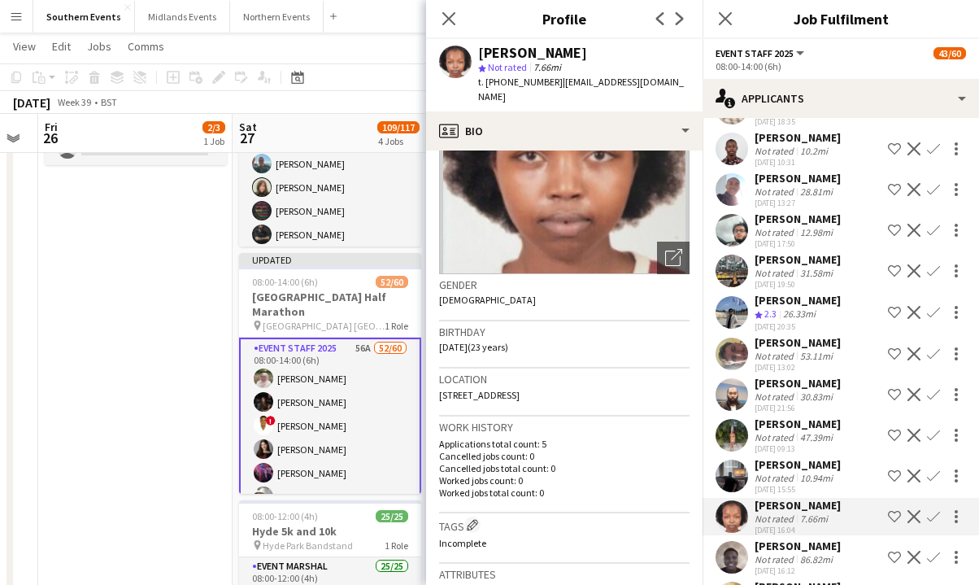
scroll to position [134, 0]
click at [602, 510] on app-icon "Confirm" at bounding box center [933, 516] width 13 height 13
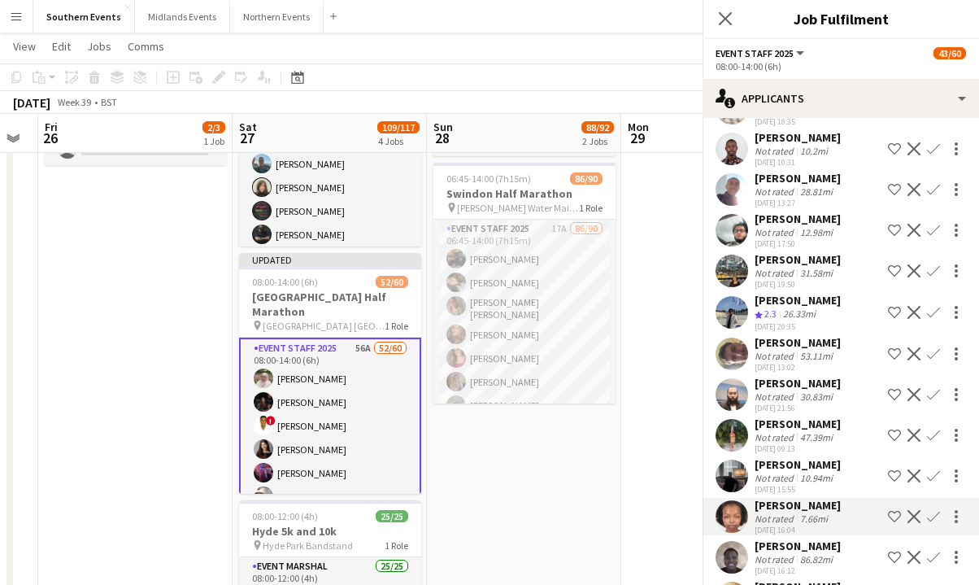
scroll to position [1287, 0]
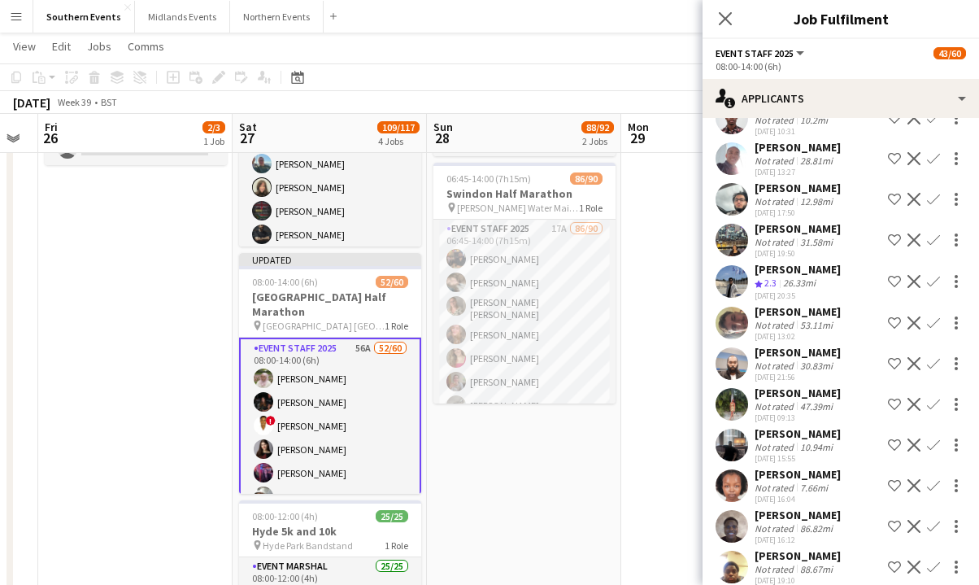
click at [602, 479] on app-icon "Confirm" at bounding box center [933, 485] width 13 height 13
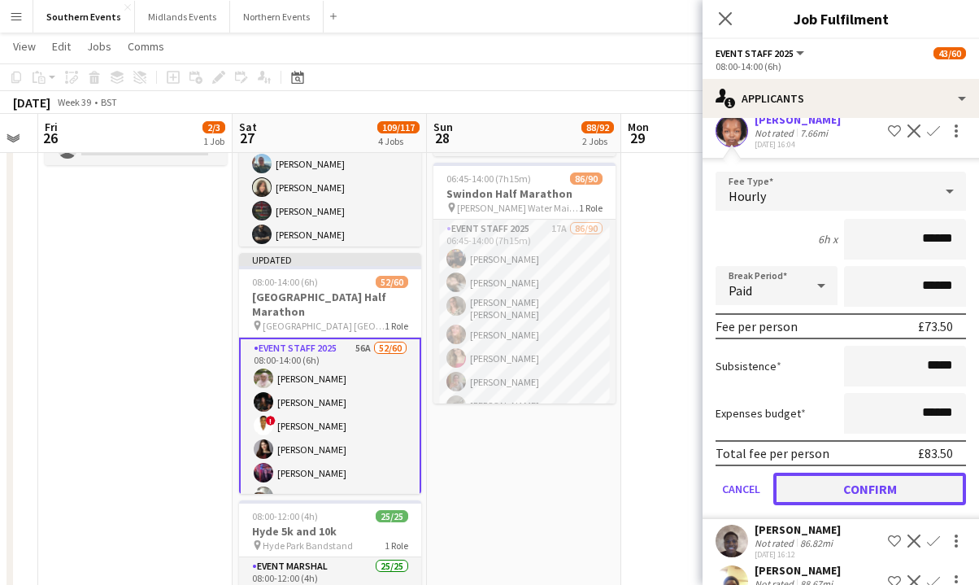
click at [602, 473] on button "Confirm" at bounding box center [870, 489] width 193 height 33
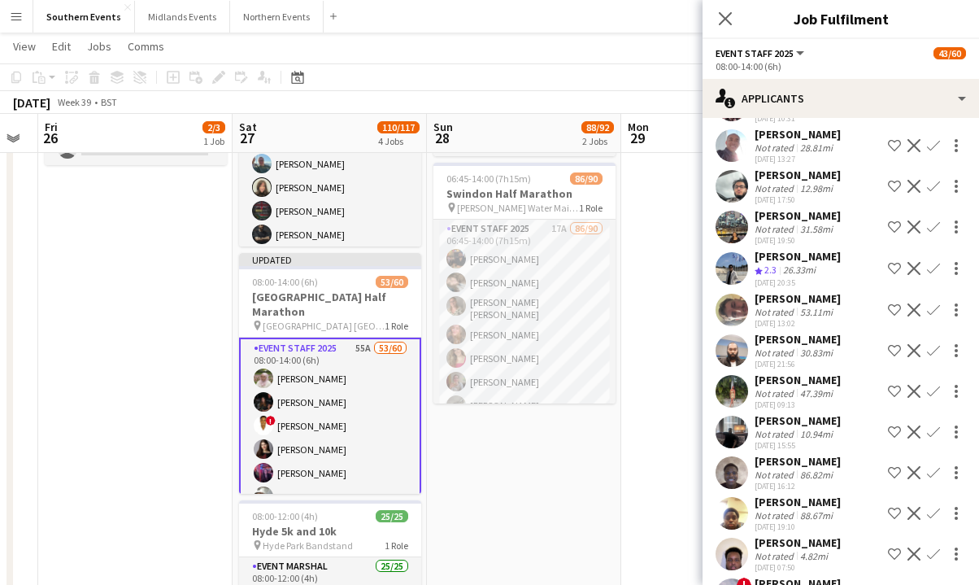
scroll to position [1315, 0]
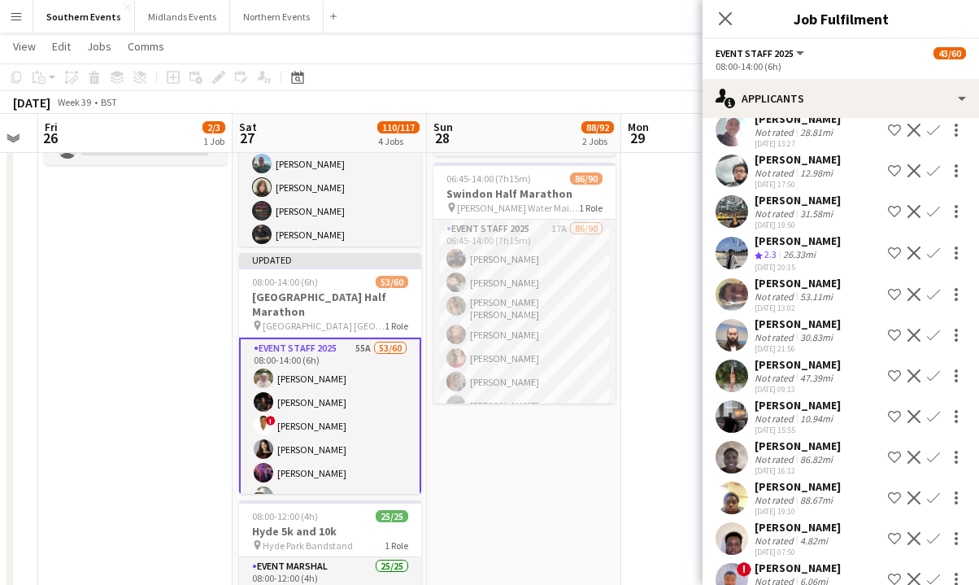
click at [602, 520] on div "[PERSON_NAME]" at bounding box center [798, 527] width 86 height 15
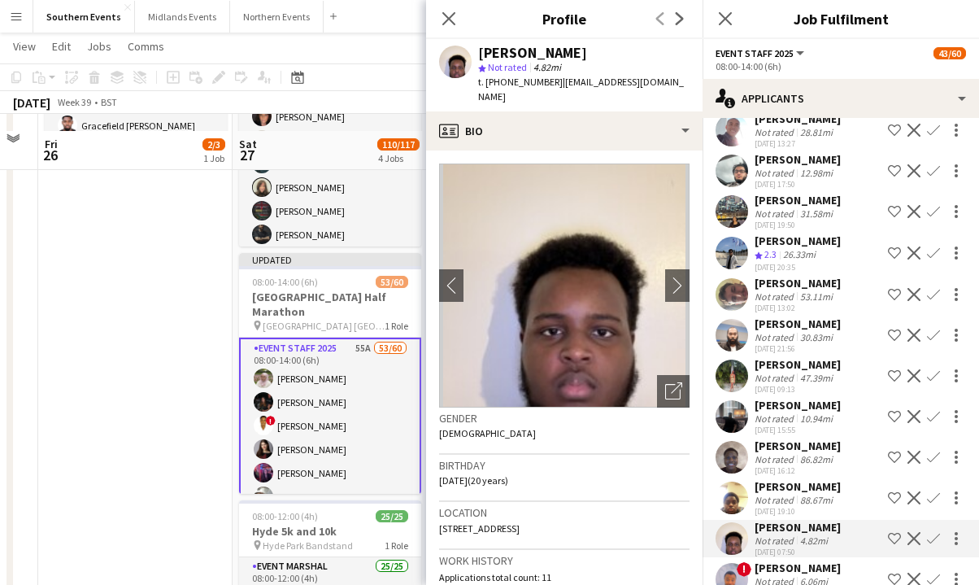
scroll to position [206, 0]
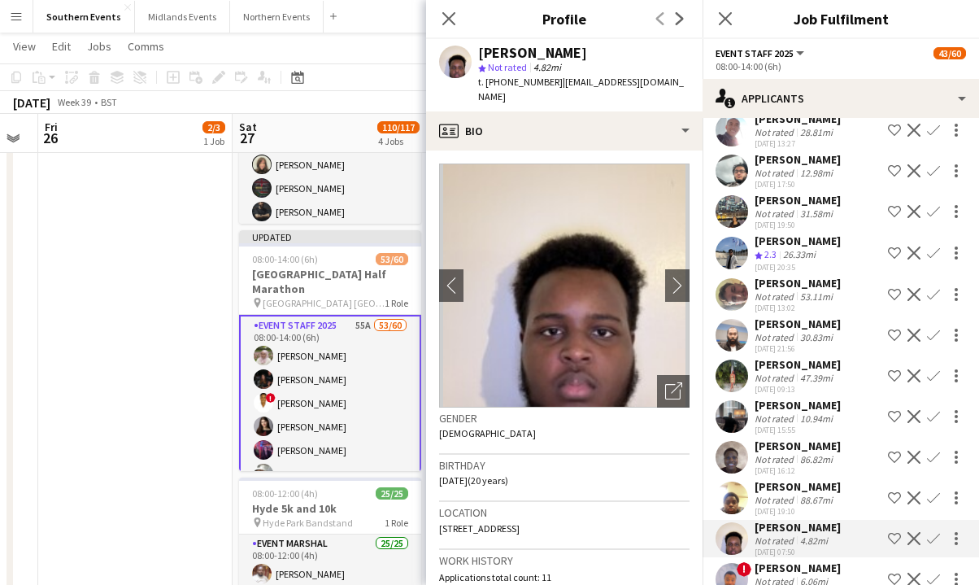
click at [406, 53] on app-page-menu "View Day view expanded Day view collapsed Month view Date picker Jump to [DATE]…" at bounding box center [489, 48] width 979 height 31
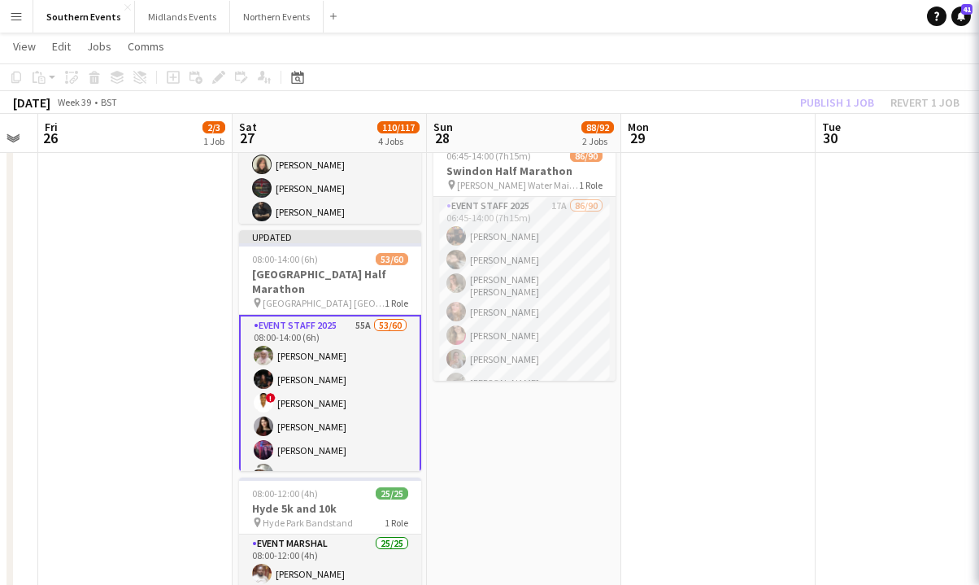
scroll to position [0, 0]
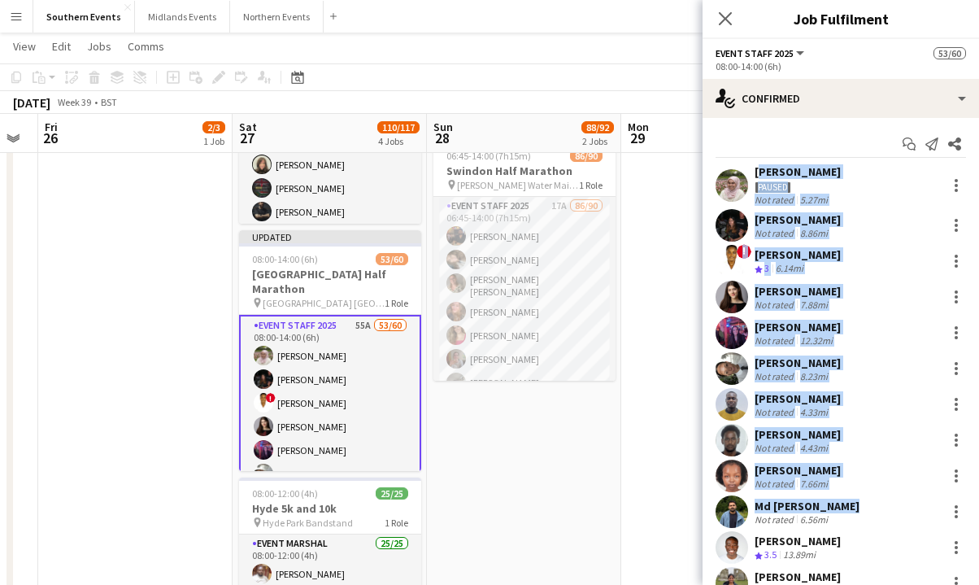
drag, startPoint x: 757, startPoint y: 166, endPoint x: 873, endPoint y: 504, distance: 357.1
copy div "[PERSON_NAME] Paused Not rated 5.27mi [PERSON_NAME] Not rated 8.86mi ! [PERSON_…"
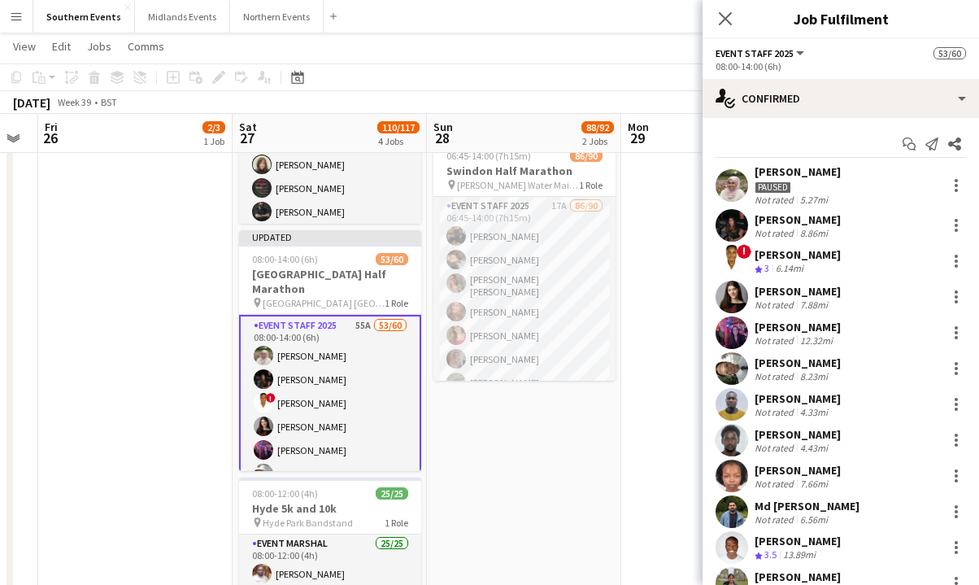
click at [602, 46] on app-page-menu "View Day view expanded Day view collapsed Month view Date picker Jump to [DATE]…" at bounding box center [489, 48] width 979 height 31
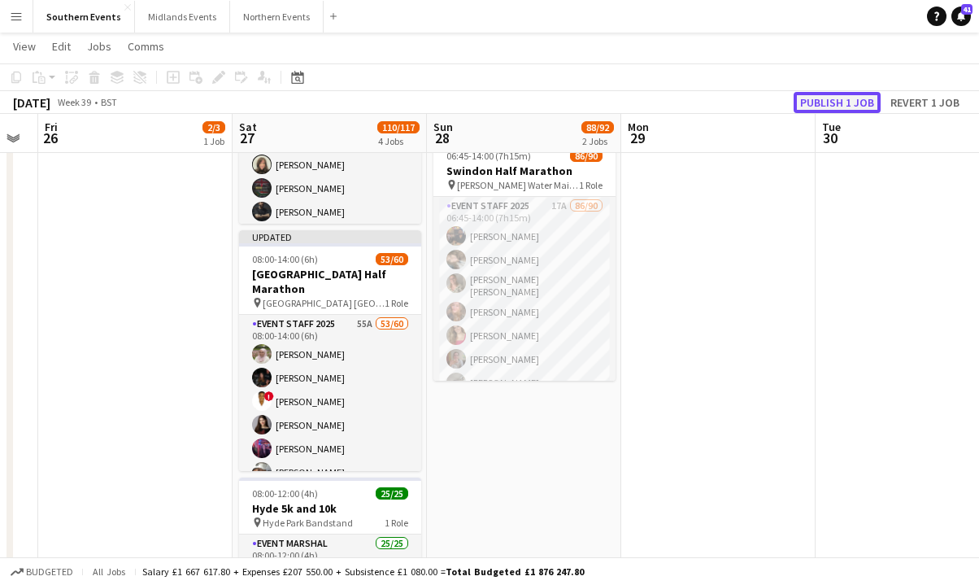
click at [602, 94] on button "Publish 1 job" at bounding box center [837, 102] width 87 height 21
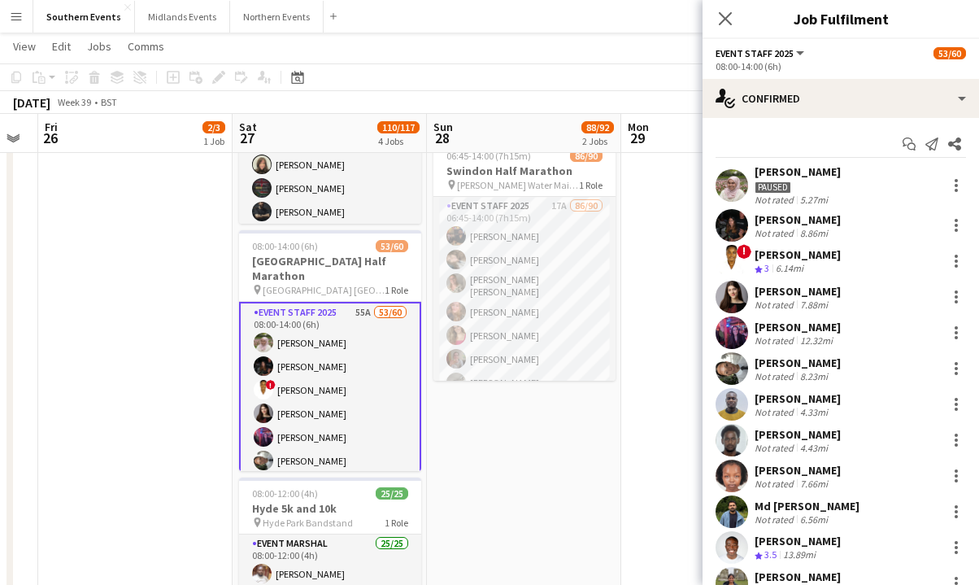
click at [602, 187] on div "[PERSON_NAME] Paused Not rated 5.27mi" at bounding box center [841, 184] width 277 height 41
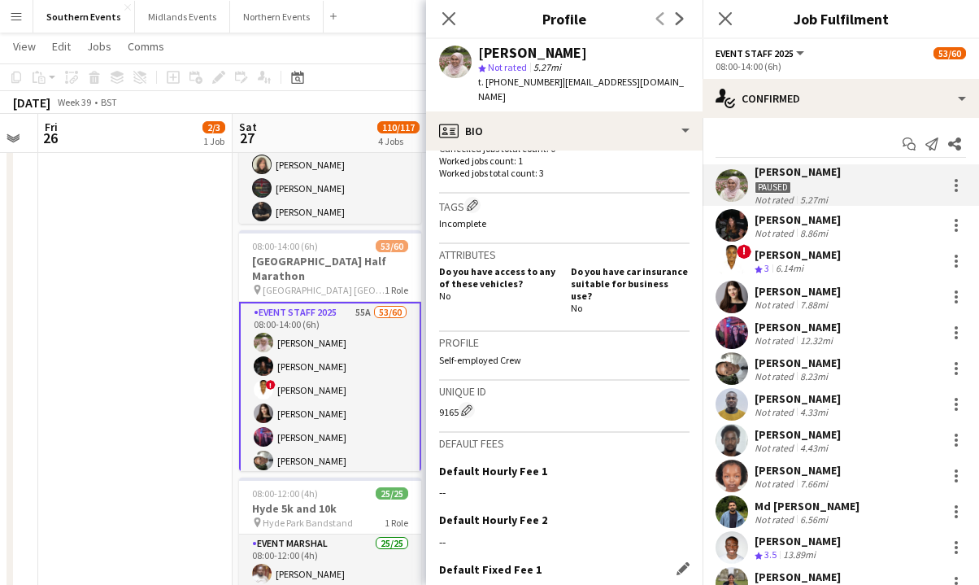
scroll to position [597, 0]
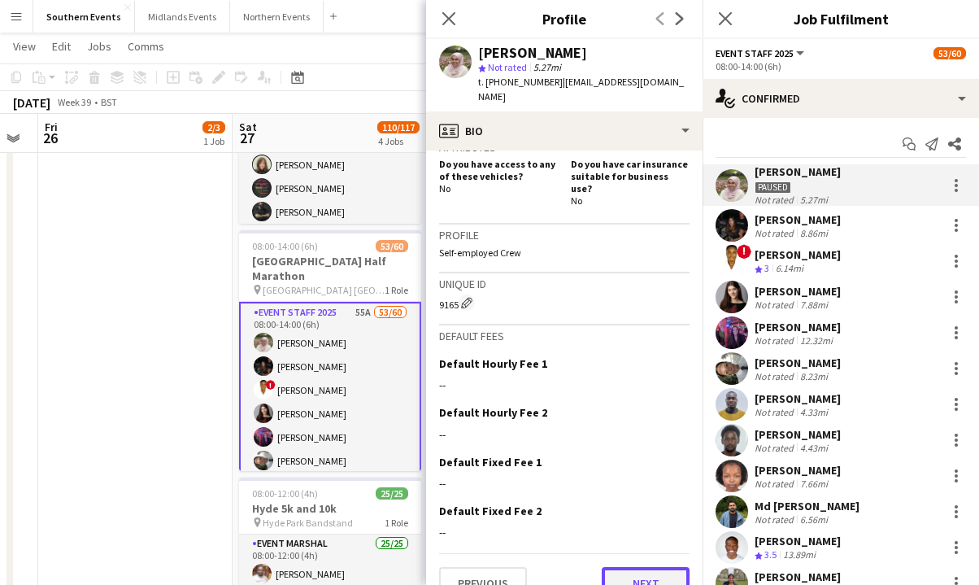
click at [602, 567] on button "Next" at bounding box center [646, 583] width 88 height 33
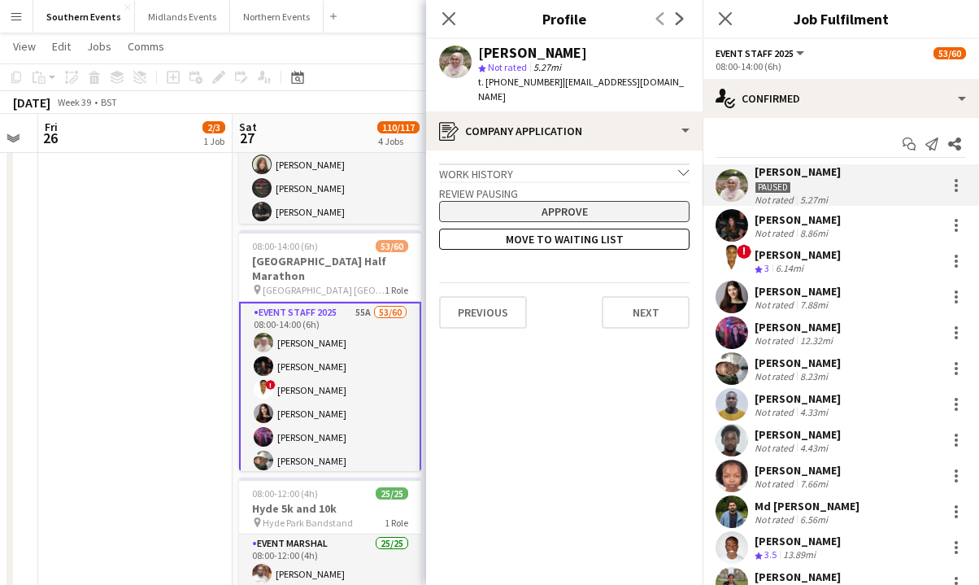
click at [602, 201] on button "Approve" at bounding box center [564, 211] width 251 height 21
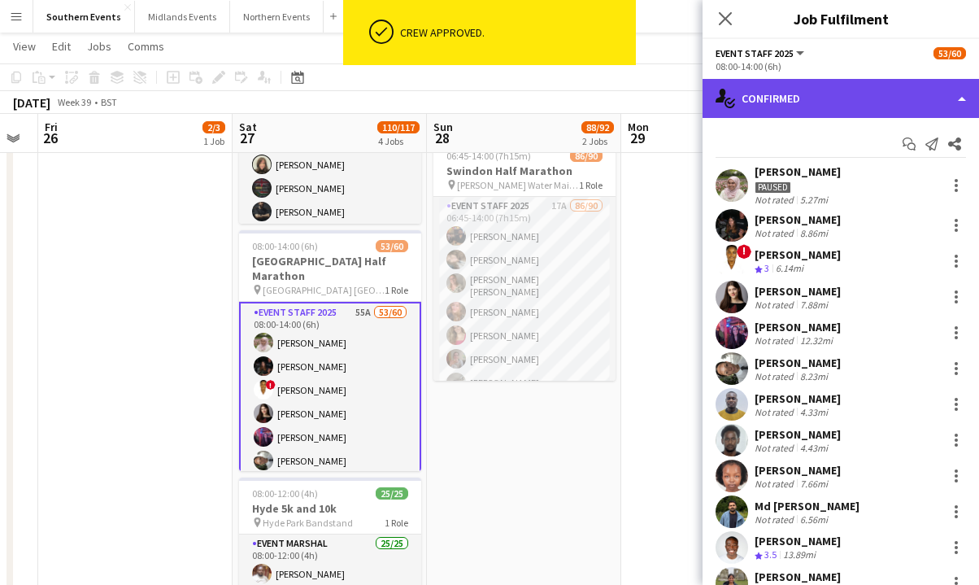
click at [602, 108] on div "single-neutral-actions-check-2 Confirmed" at bounding box center [841, 98] width 277 height 39
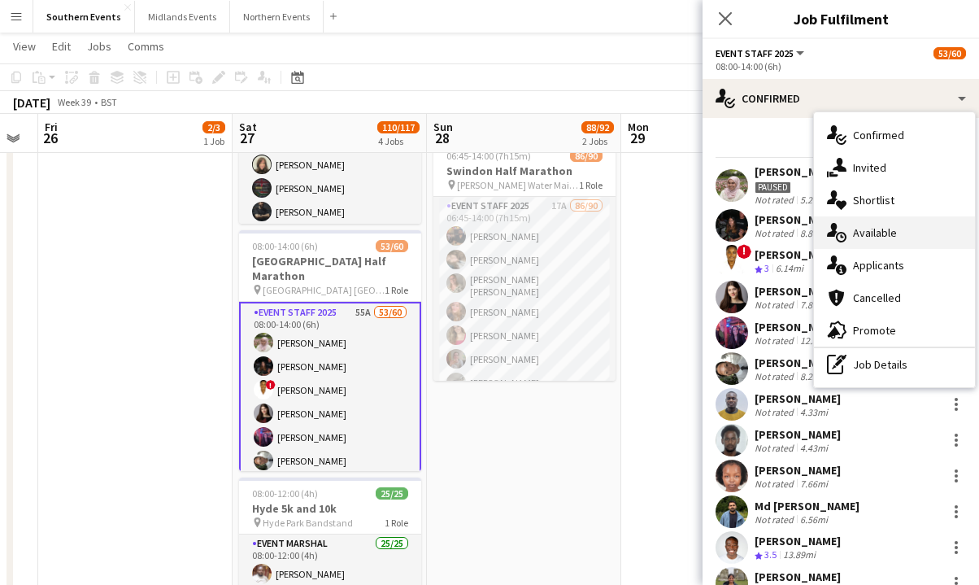
click at [602, 231] on span "Available" at bounding box center [875, 232] width 44 height 15
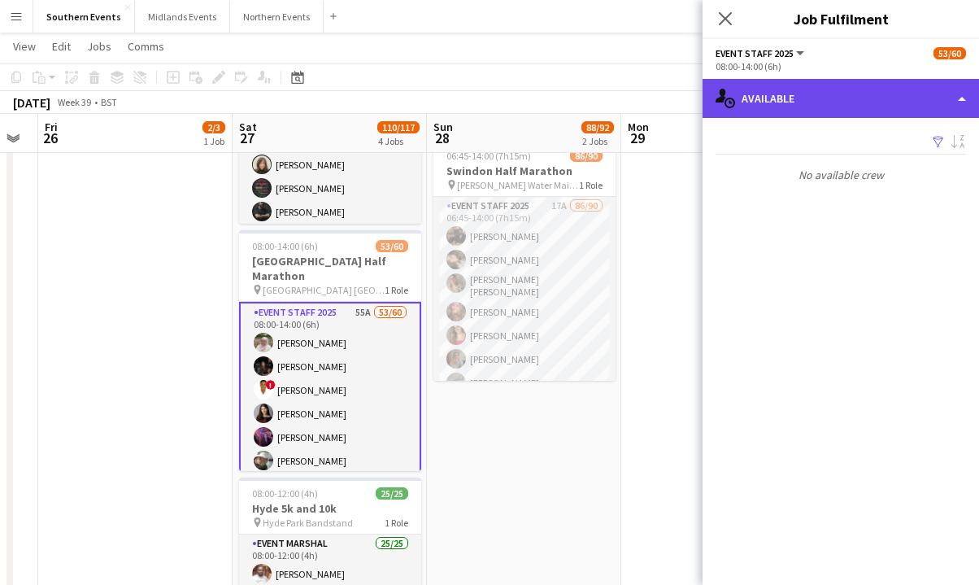
click at [602, 89] on div "single-neutral-actions-upload Available" at bounding box center [841, 98] width 277 height 39
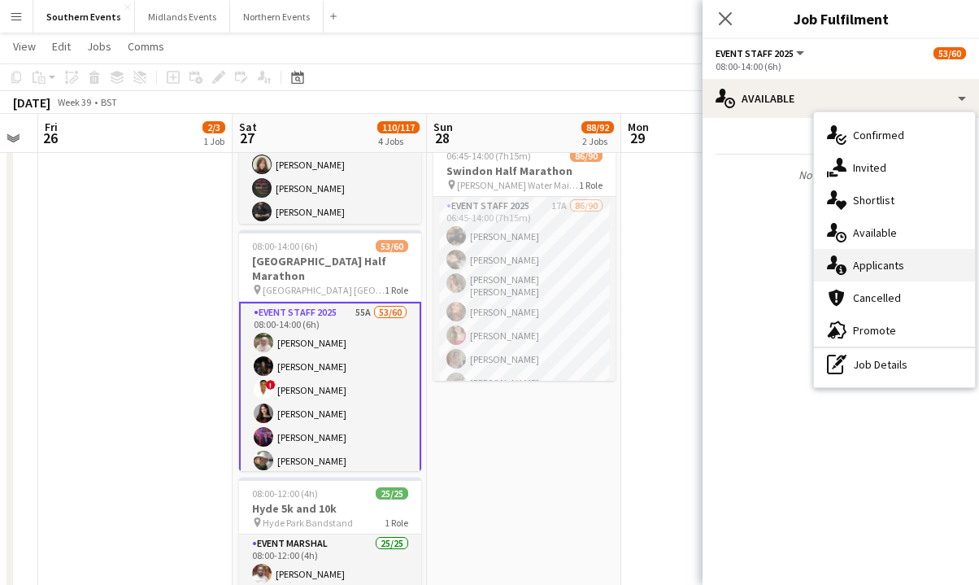
click at [602, 255] on div "single-neutral-actions-information Applicants" at bounding box center [894, 265] width 161 height 33
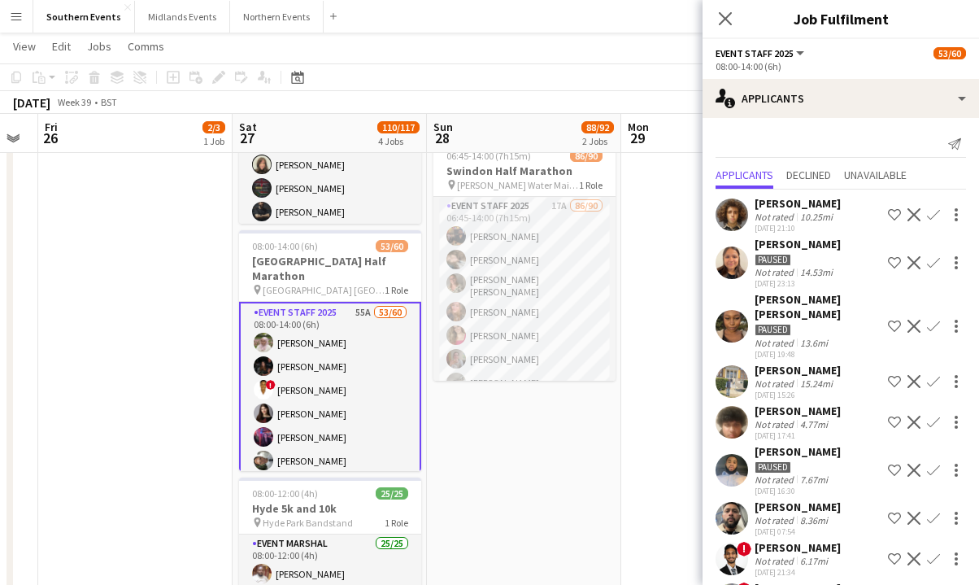
click at [602, 212] on div "[PERSON_NAME] Not rated 10.25mi [DATE] 21:10 Shortlist crew Decline Confirm" at bounding box center [841, 214] width 277 height 37
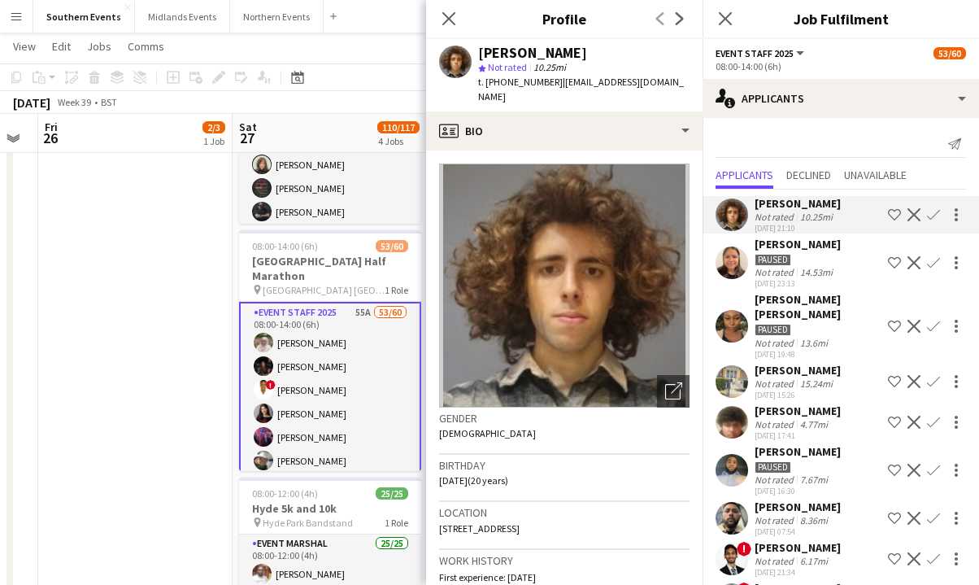
click at [602, 363] on div "[PERSON_NAME]" at bounding box center [798, 370] width 86 height 15
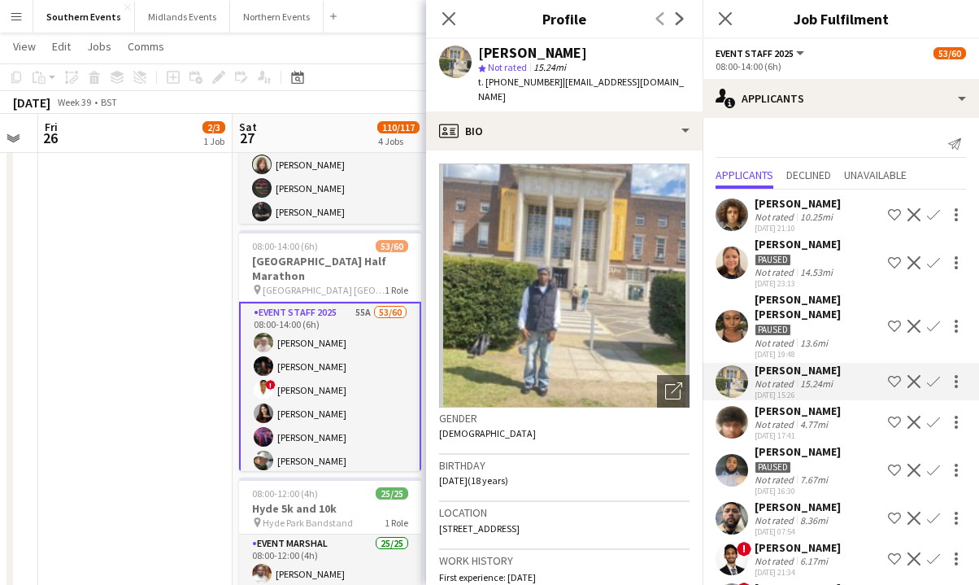
click at [602, 418] on div "4.77mi" at bounding box center [814, 424] width 34 height 12
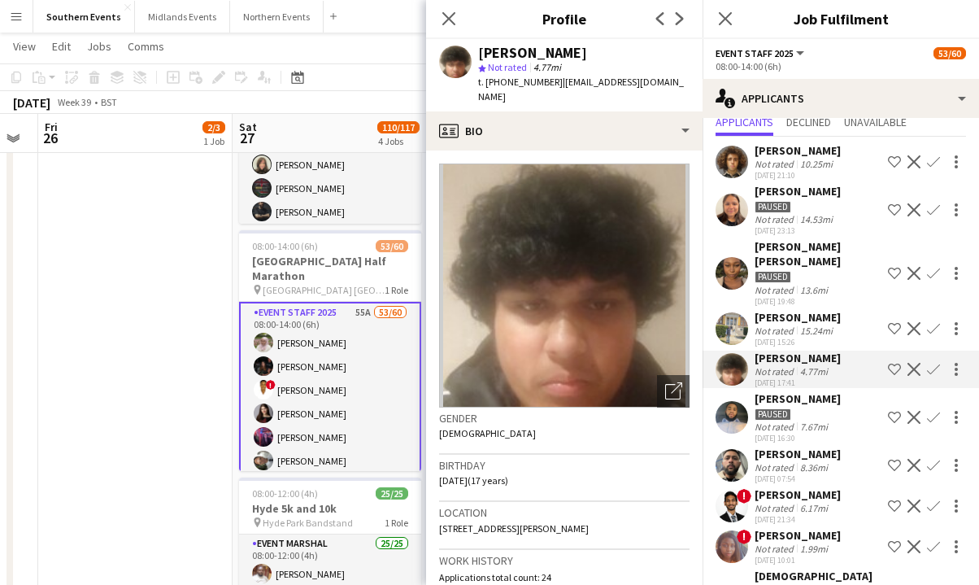
scroll to position [56, 0]
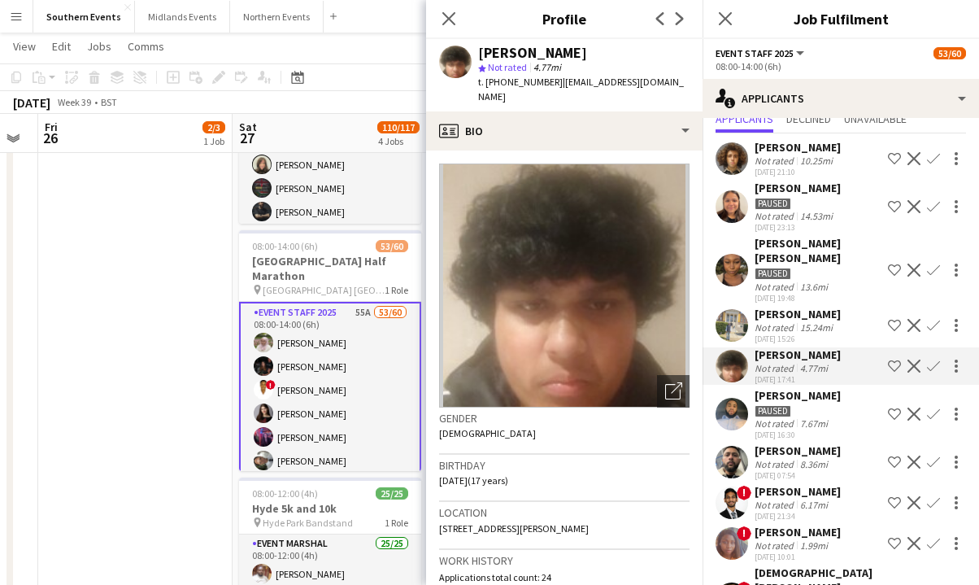
click at [602, 458] on div "8.36mi" at bounding box center [814, 464] width 34 height 12
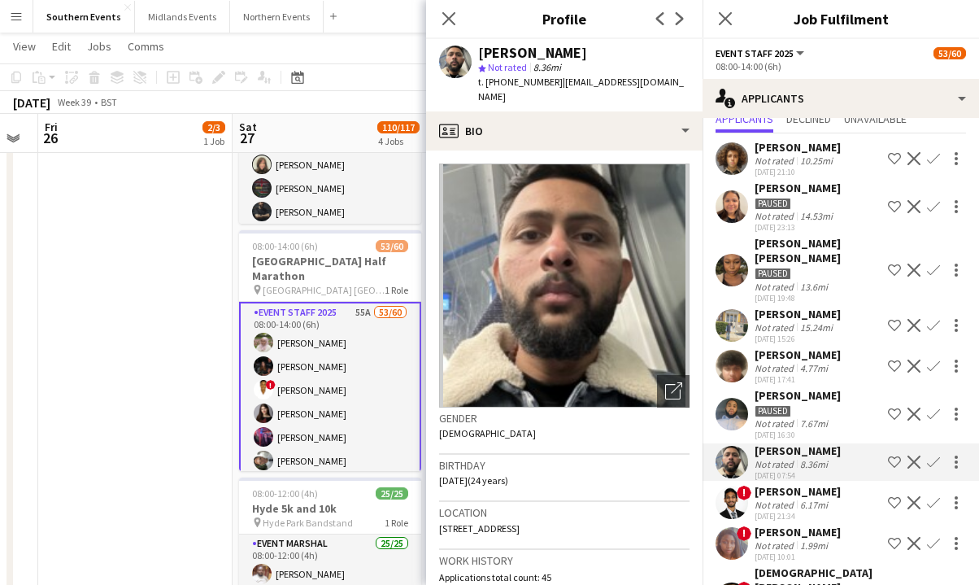
click at [602, 456] on app-icon "Confirm" at bounding box center [933, 462] width 13 height 13
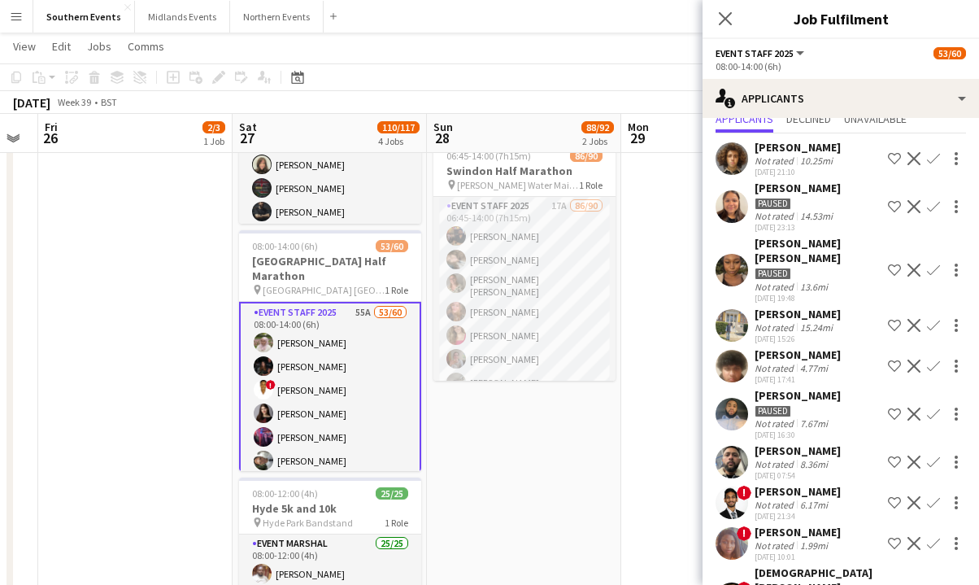
click at [602, 456] on app-icon "Confirm" at bounding box center [933, 462] width 13 height 13
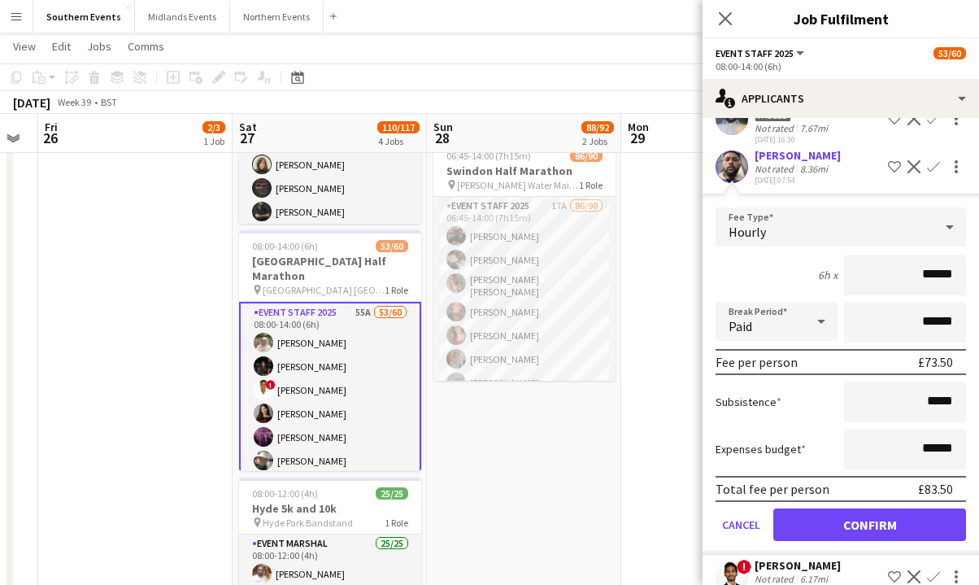
scroll to position [353, 0]
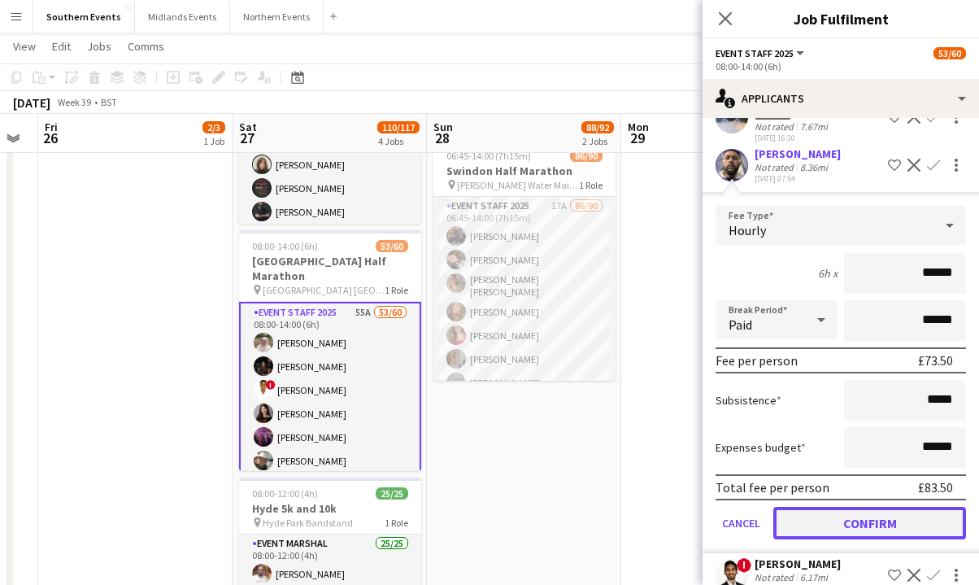
click at [602, 507] on button "Confirm" at bounding box center [870, 523] width 193 height 33
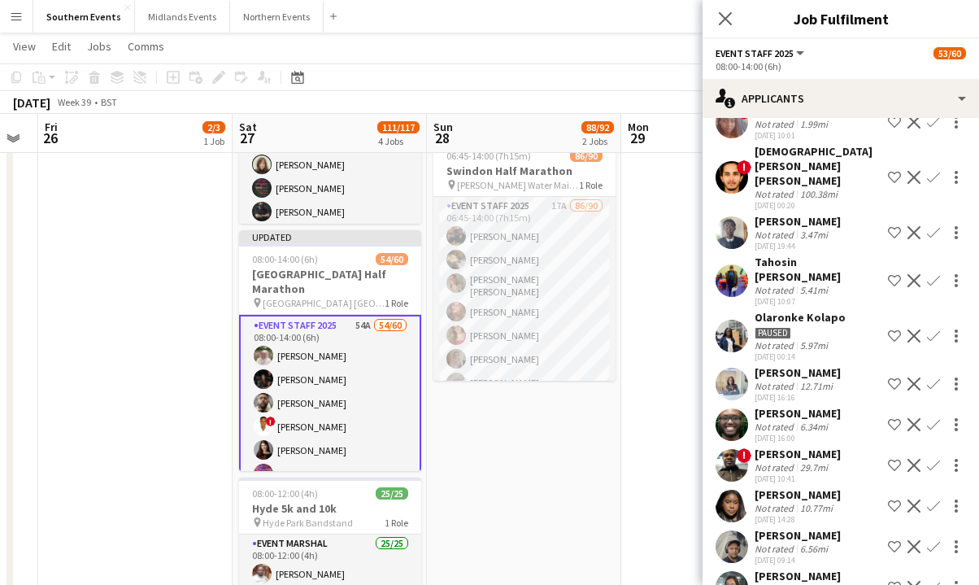
scroll to position [440, 0]
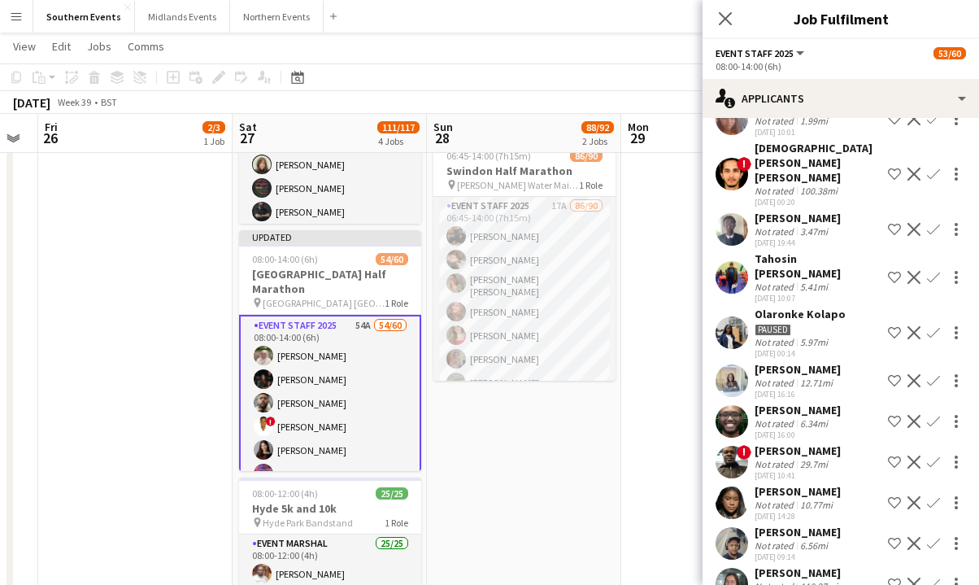
click at [602, 484] on div "[PERSON_NAME]" at bounding box center [798, 491] width 86 height 15
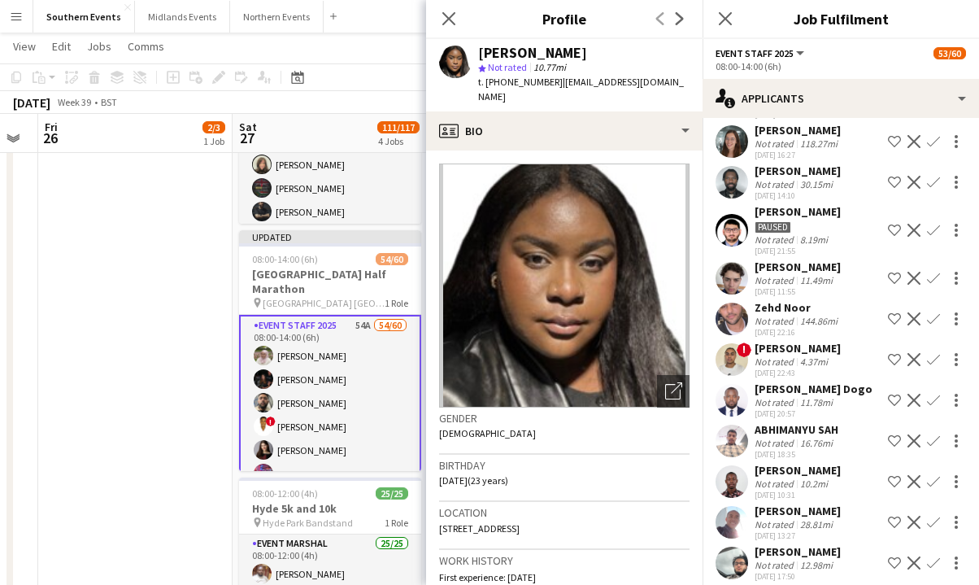
scroll to position [884, 0]
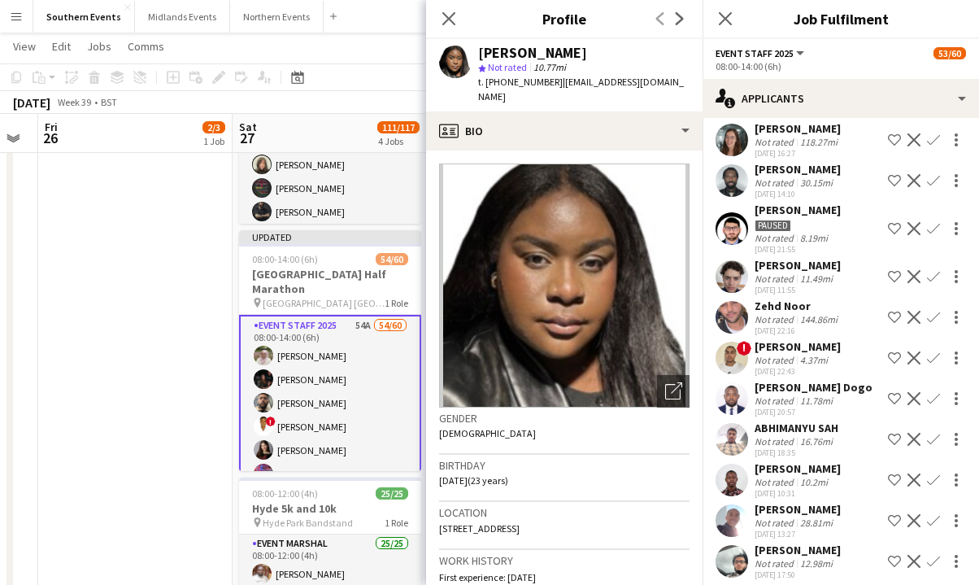
click at [602, 502] on div "[PERSON_NAME] Not rated 28.81mi [DATE] 13:27 Shortlist crew Decline Confirm" at bounding box center [841, 520] width 277 height 37
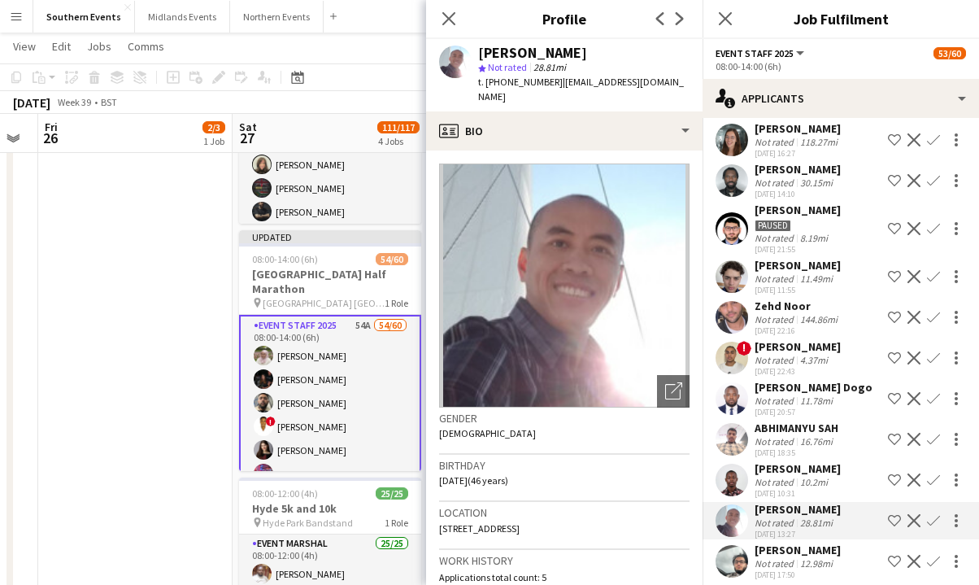
click at [602, 461] on div "[PERSON_NAME] Not rated 10.2mi [DATE] 10:31 Shortlist crew Decline Confirm" at bounding box center [841, 479] width 277 height 37
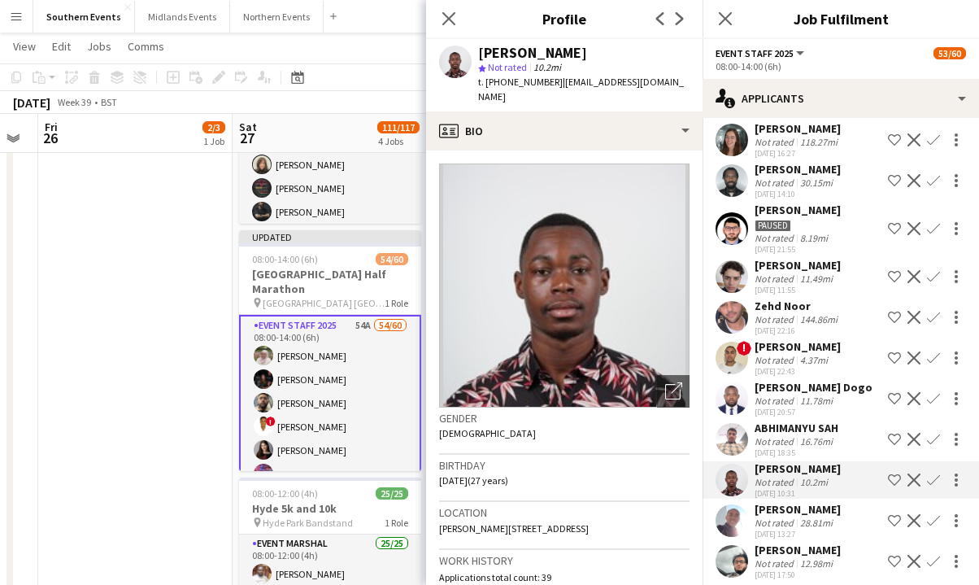
click at [602, 473] on app-icon "Confirm" at bounding box center [933, 479] width 13 height 13
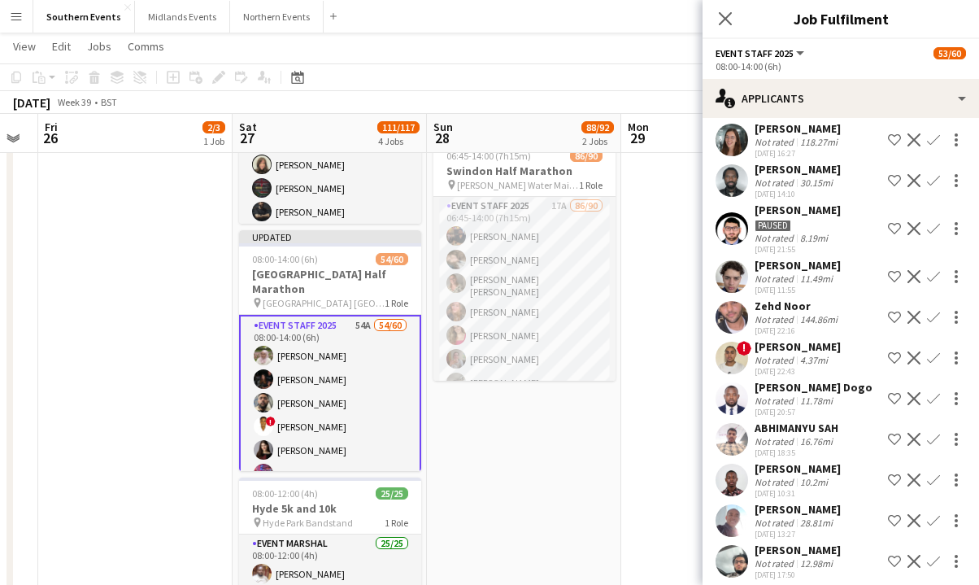
click at [602, 473] on app-icon "Confirm" at bounding box center [933, 479] width 13 height 13
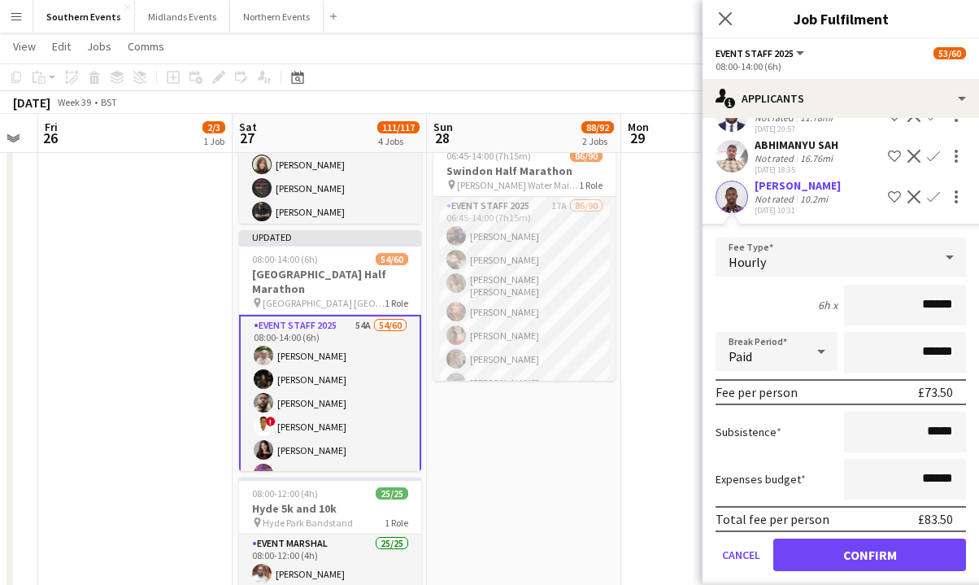
scroll to position [1178, 0]
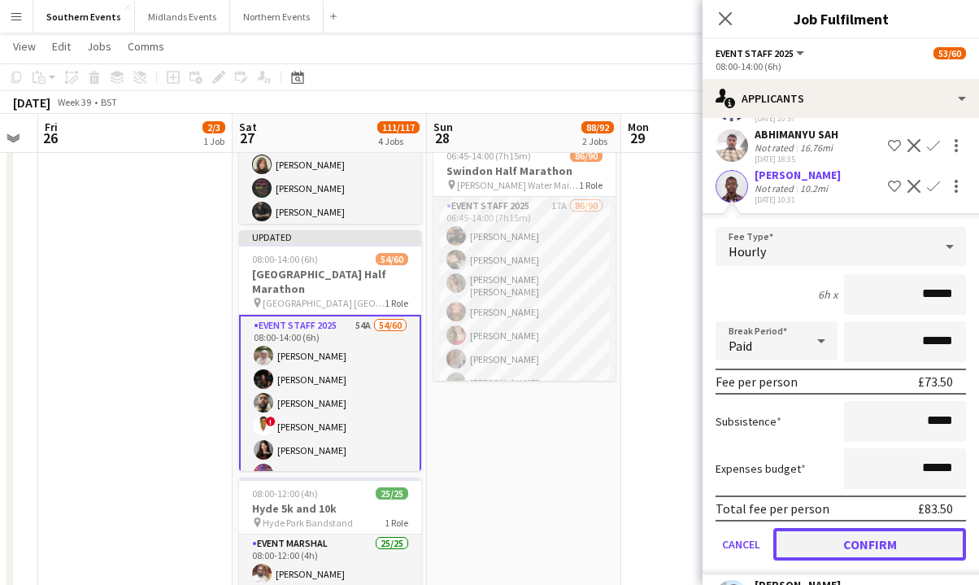
click at [602, 528] on button "Confirm" at bounding box center [870, 544] width 193 height 33
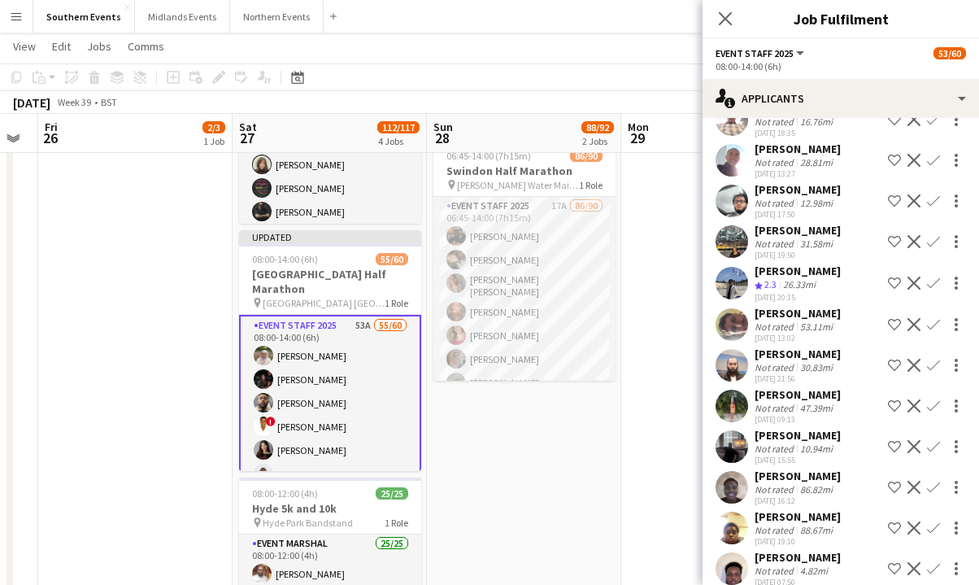
scroll to position [1206, 0]
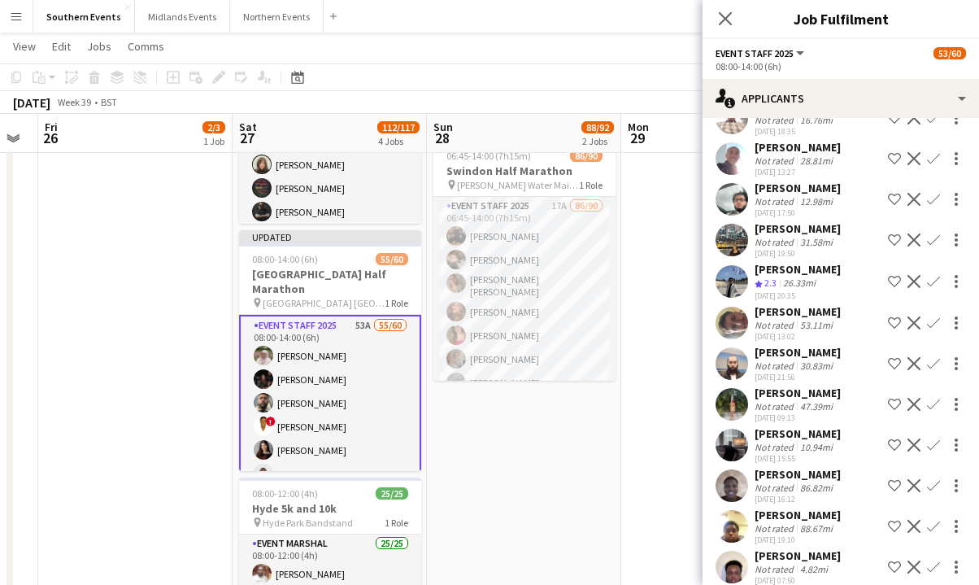
click at [602, 426] on div "[PERSON_NAME] Not rated 10.94mi [DATE] 15:55 Shortlist crew Decline Confirm" at bounding box center [841, 444] width 277 height 37
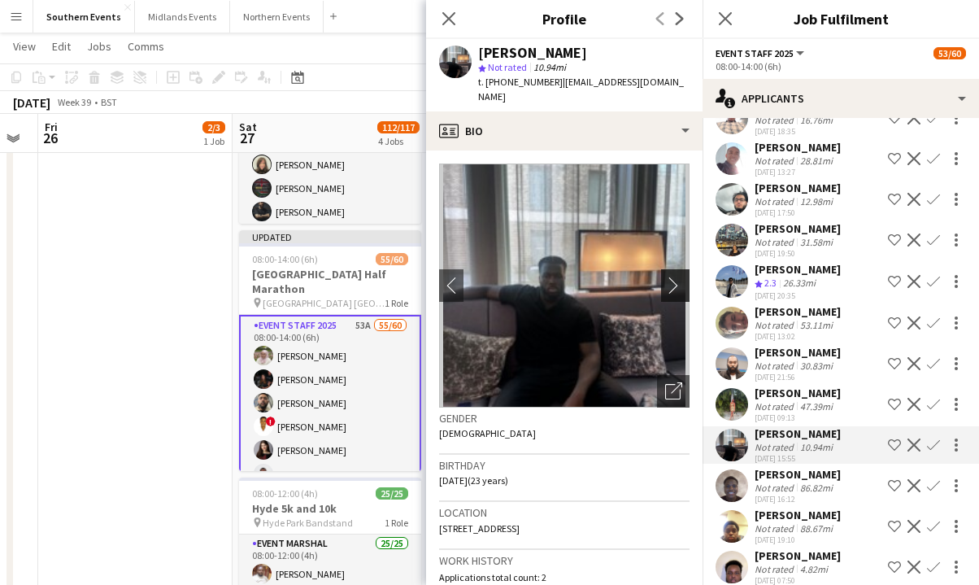
click at [602, 277] on app-icon "chevron-right" at bounding box center [677, 285] width 25 height 17
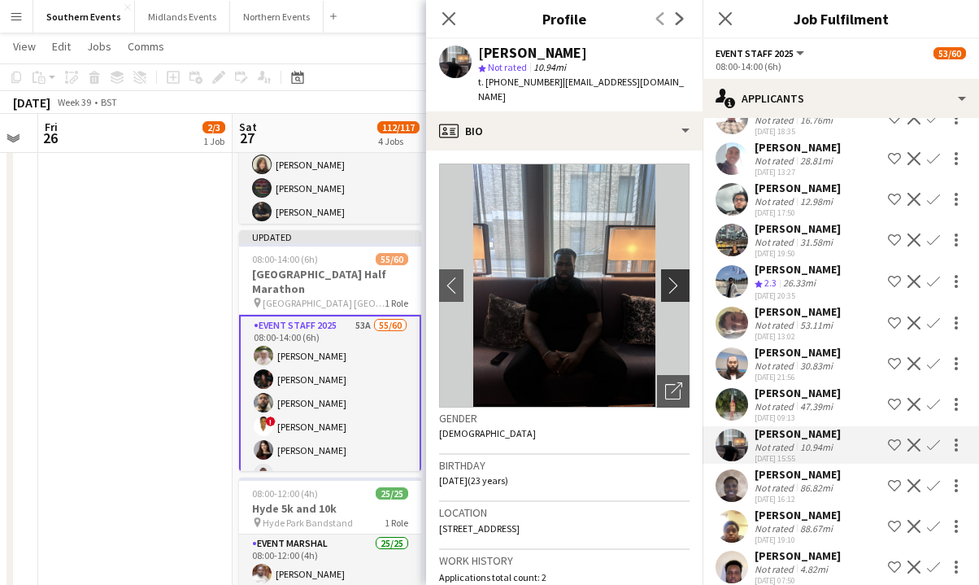
click at [602, 277] on app-icon "chevron-right" at bounding box center [677, 285] width 25 height 17
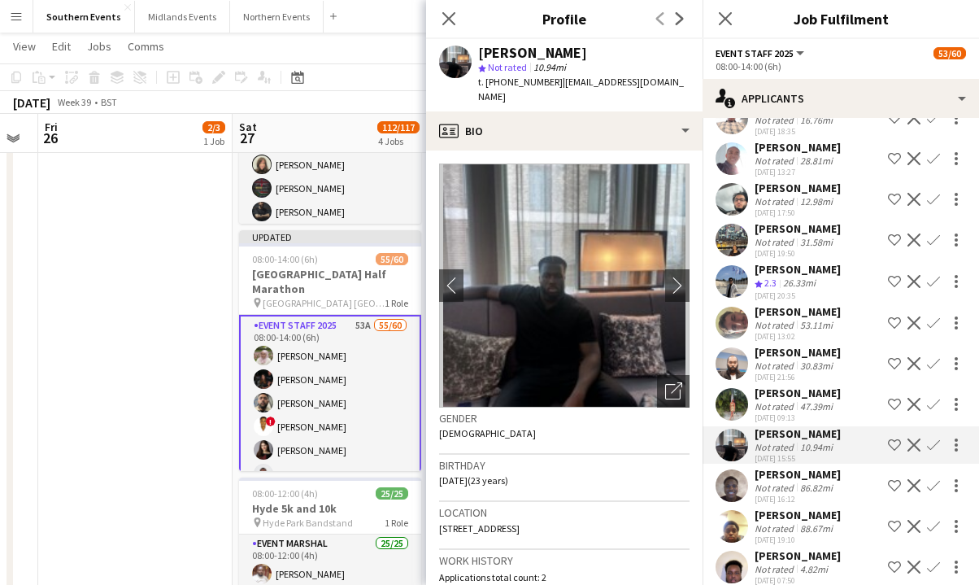
click at [602, 438] on app-icon "Confirm" at bounding box center [933, 444] width 13 height 13
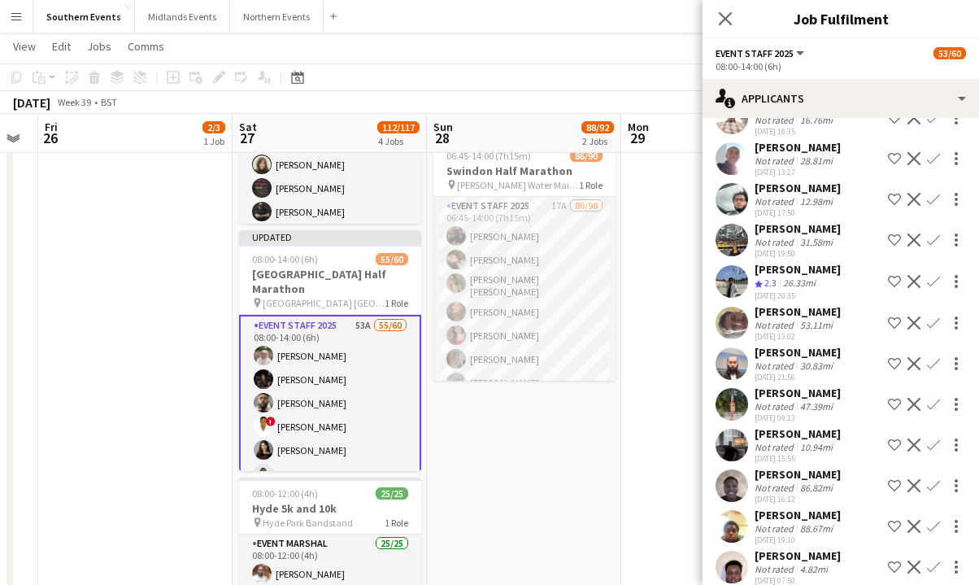
click at [602, 438] on app-icon "Confirm" at bounding box center [933, 444] width 13 height 13
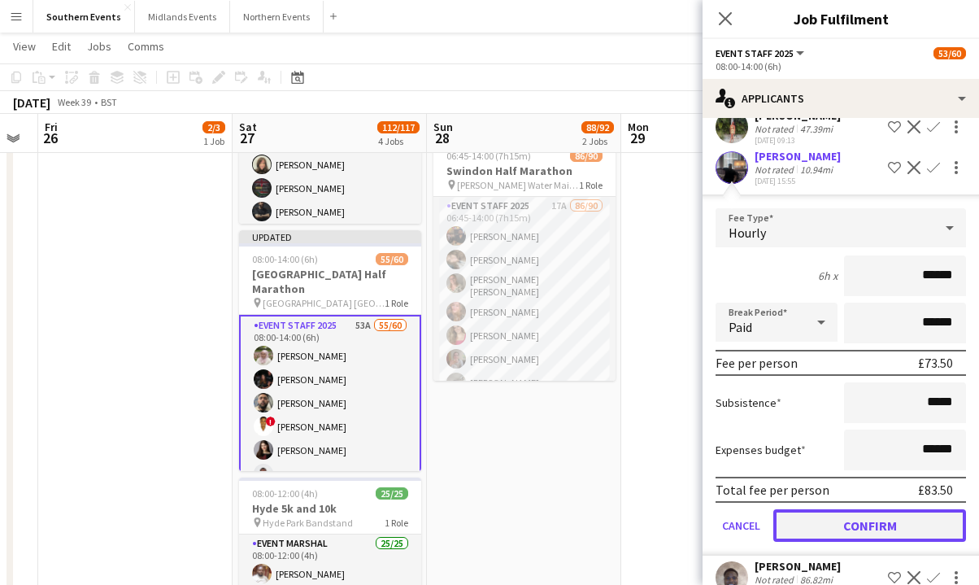
click at [602, 509] on button "Confirm" at bounding box center [870, 525] width 193 height 33
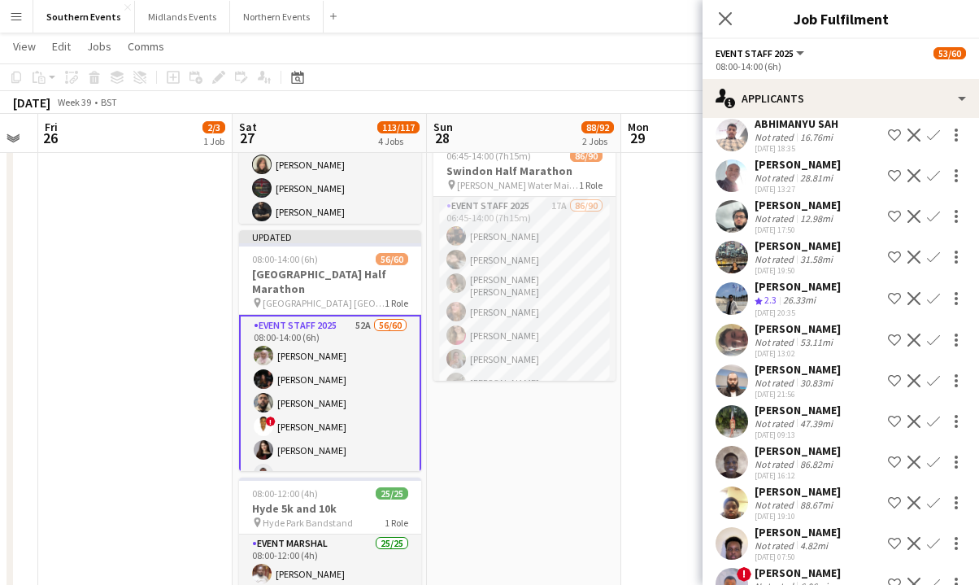
scroll to position [1193, 0]
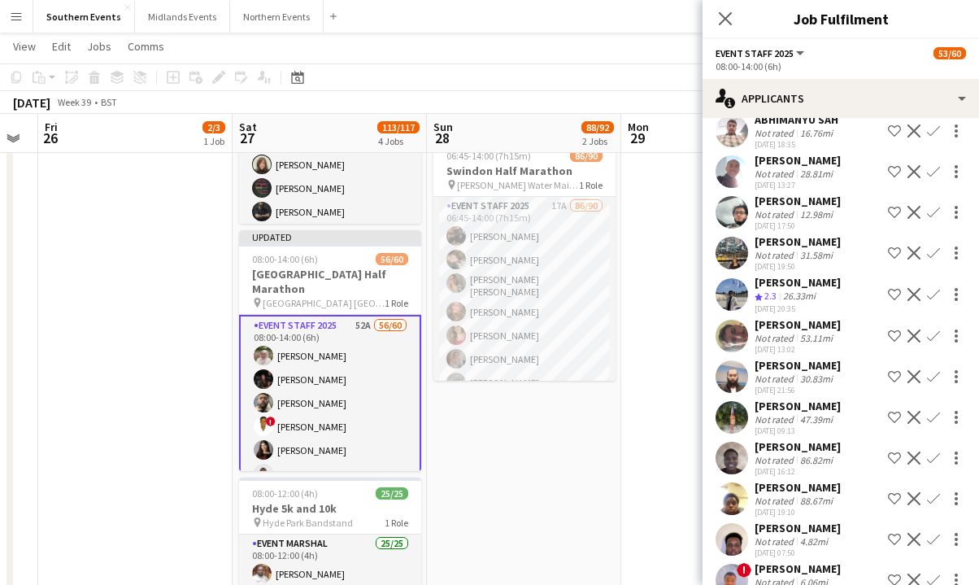
click at [602, 521] on div "[PERSON_NAME]" at bounding box center [798, 528] width 86 height 15
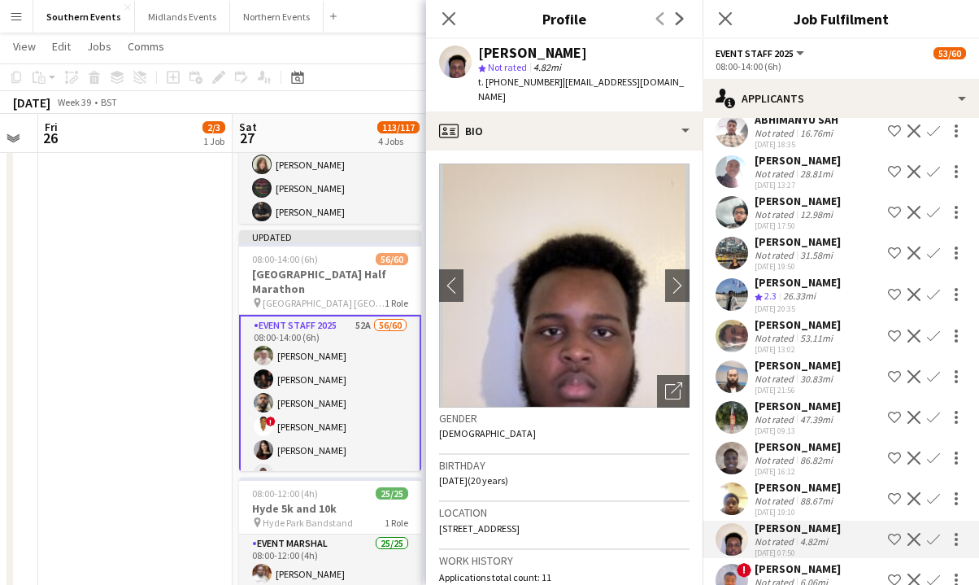
scroll to position [1193, 0]
click at [408, 63] on app-board "Southern Events View Day view expanded Day view collapsed Month view Date picke…" at bounding box center [489, 422] width 979 height 1190
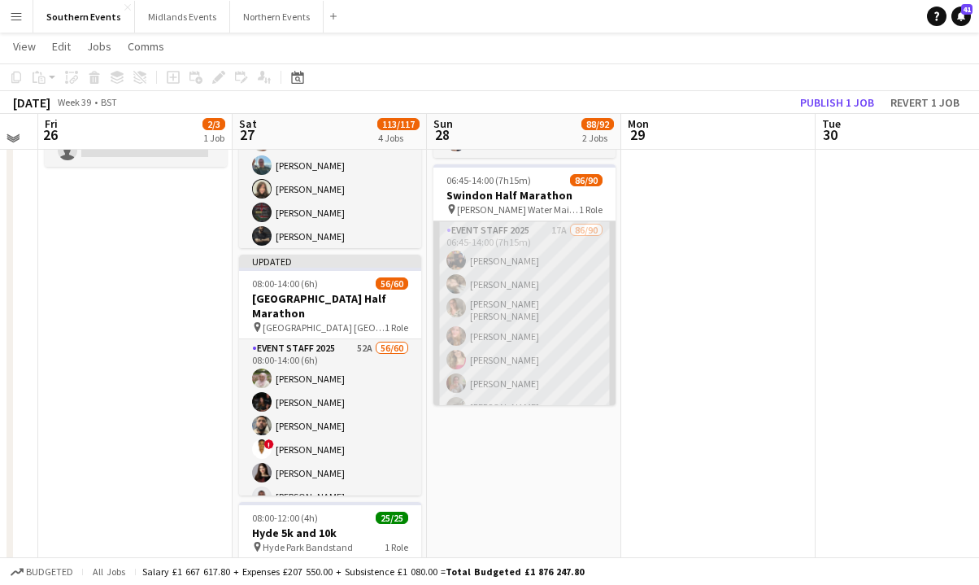
scroll to position [178, 0]
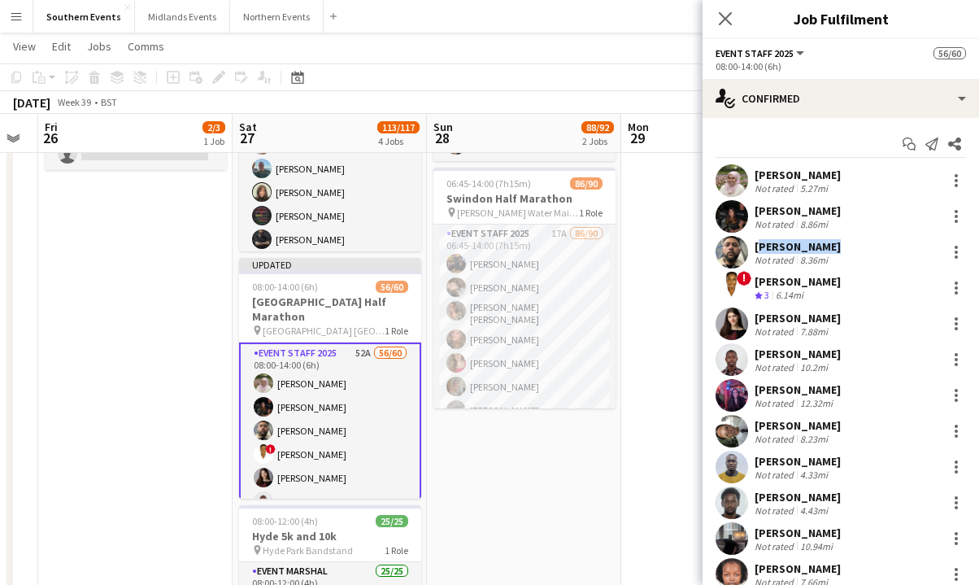
drag, startPoint x: 754, startPoint y: 244, endPoint x: 832, endPoint y: 244, distance: 78.1
click at [602, 244] on div "[PERSON_NAME] Not rated 8.36mi" at bounding box center [841, 252] width 277 height 33
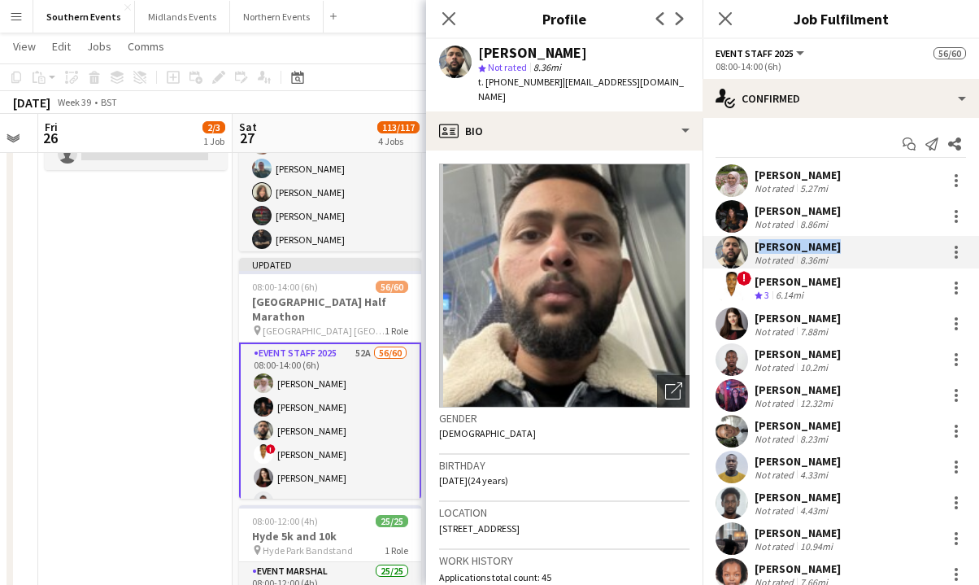
copy div "[PERSON_NAME]"
click at [602, 355] on div "[PERSON_NAME]" at bounding box center [798, 354] width 86 height 15
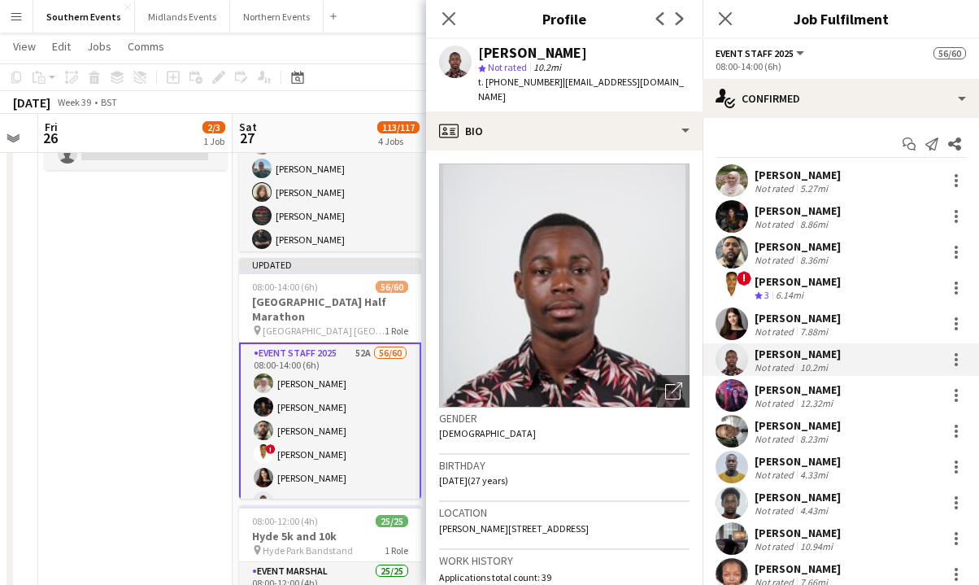
drag, startPoint x: 478, startPoint y: 50, endPoint x: 600, endPoint y: 50, distance: 121.2
click at [600, 50] on div "[PERSON_NAME]" at bounding box center [584, 53] width 212 height 15
copy div "[PERSON_NAME]"
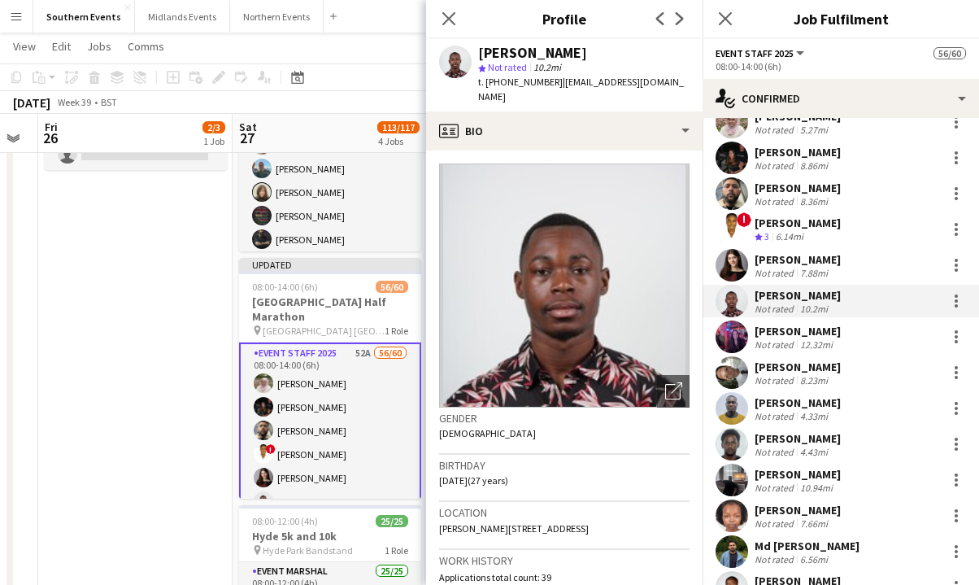
scroll to position [62, 0]
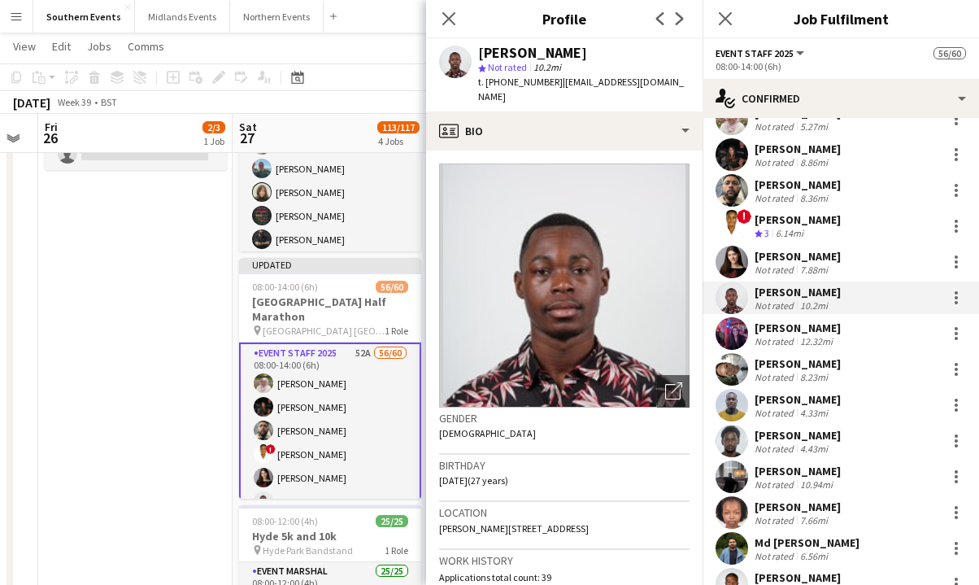
click at [602, 474] on div "[PERSON_NAME]" at bounding box center [798, 471] width 86 height 15
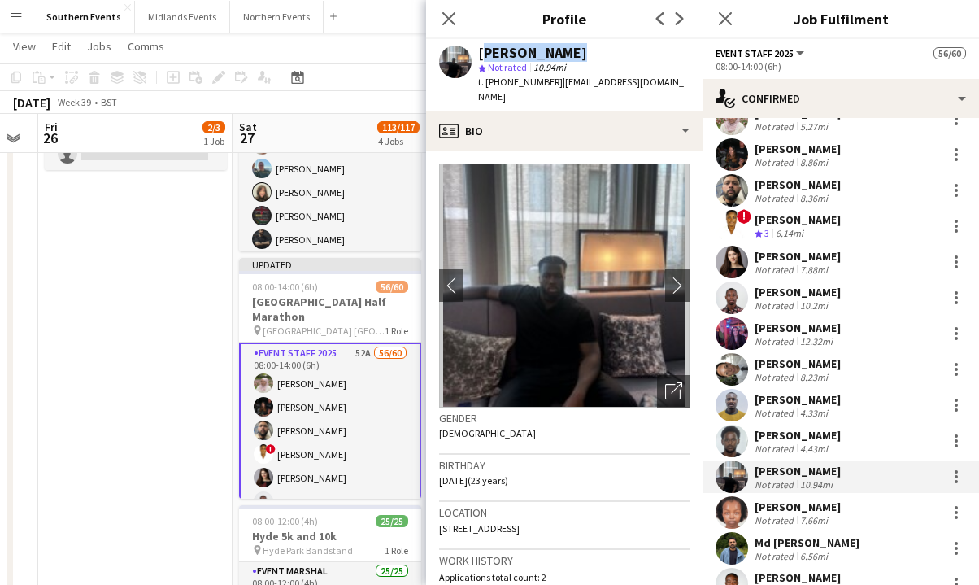
drag, startPoint x: 480, startPoint y: 48, endPoint x: 617, endPoint y: 51, distance: 137.5
click at [602, 51] on div "[PERSON_NAME]" at bounding box center [584, 53] width 212 height 15
copy div "[PERSON_NAME]"
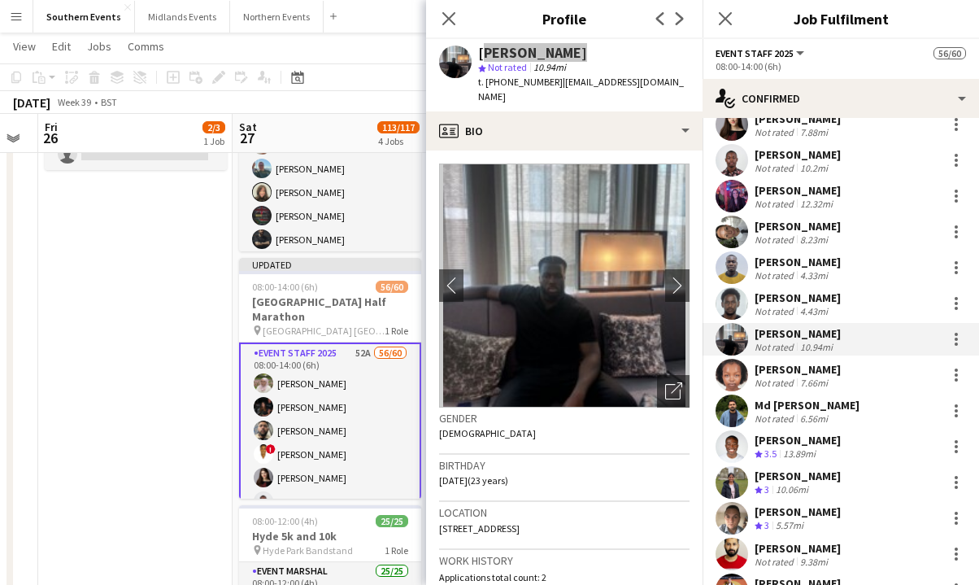
scroll to position [205, 0]
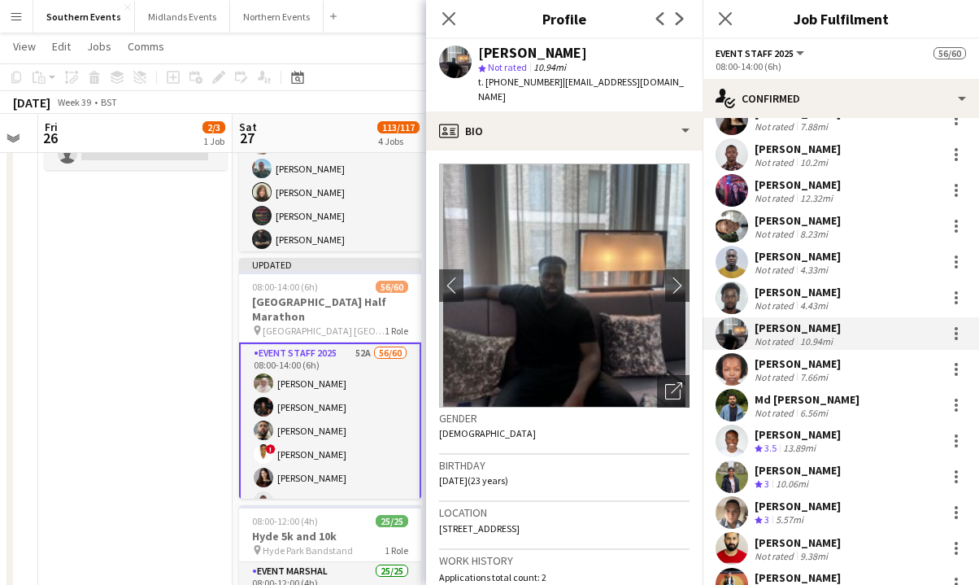
click at [602, 478] on div "10.06mi" at bounding box center [792, 485] width 39 height 14
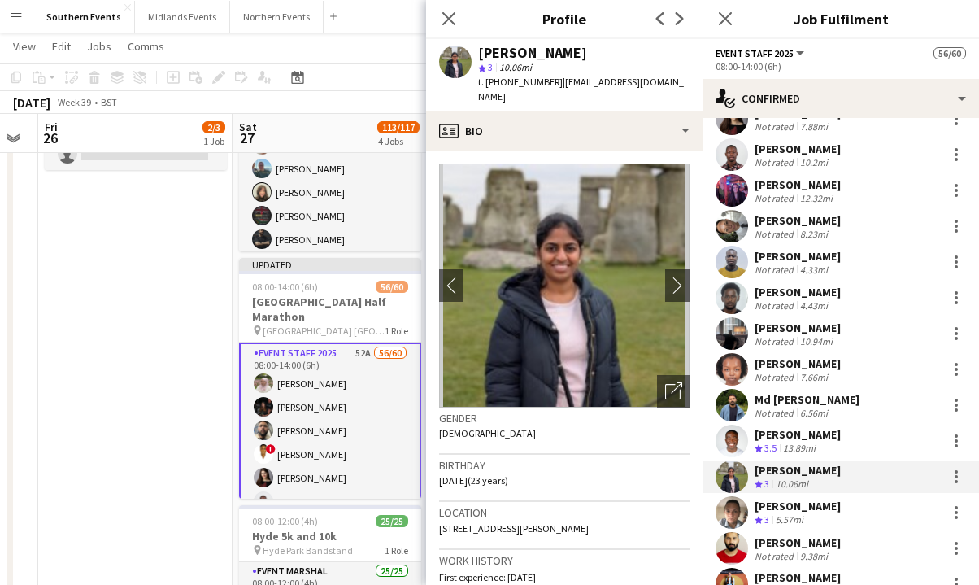
drag, startPoint x: 432, startPoint y: 46, endPoint x: 403, endPoint y: 47, distance: 29.3
click at [408, 47] on body "Menu Boards Boards Boards All jobs Status Workforce Workforce My Workforce Recr…" at bounding box center [489, 433] width 979 height 1223
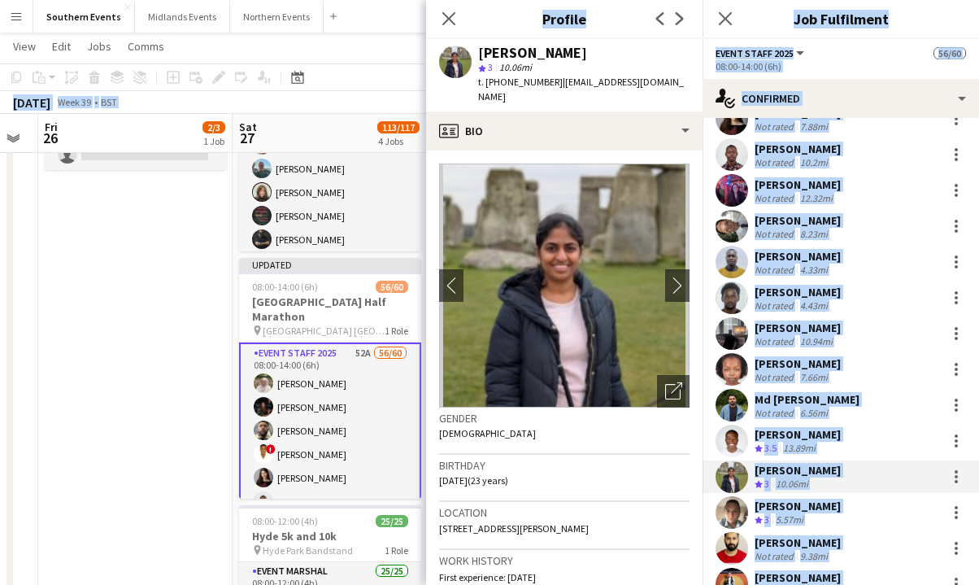
click at [413, 50] on app-page-menu "View Day view expanded Day view collapsed Month view Date picker Jump to [DATE]…" at bounding box center [489, 48] width 979 height 31
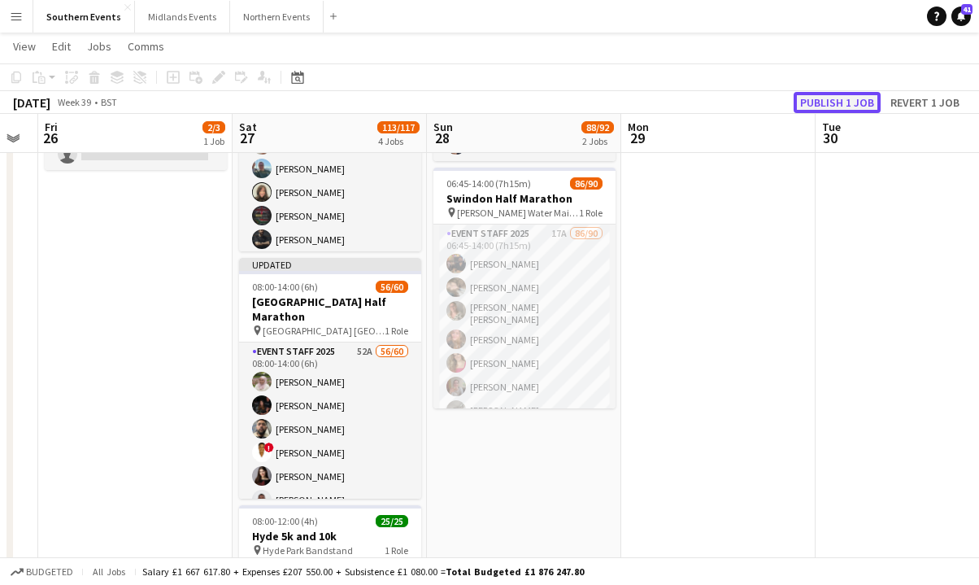
click at [602, 103] on button "Publish 1 job" at bounding box center [837, 102] width 87 height 21
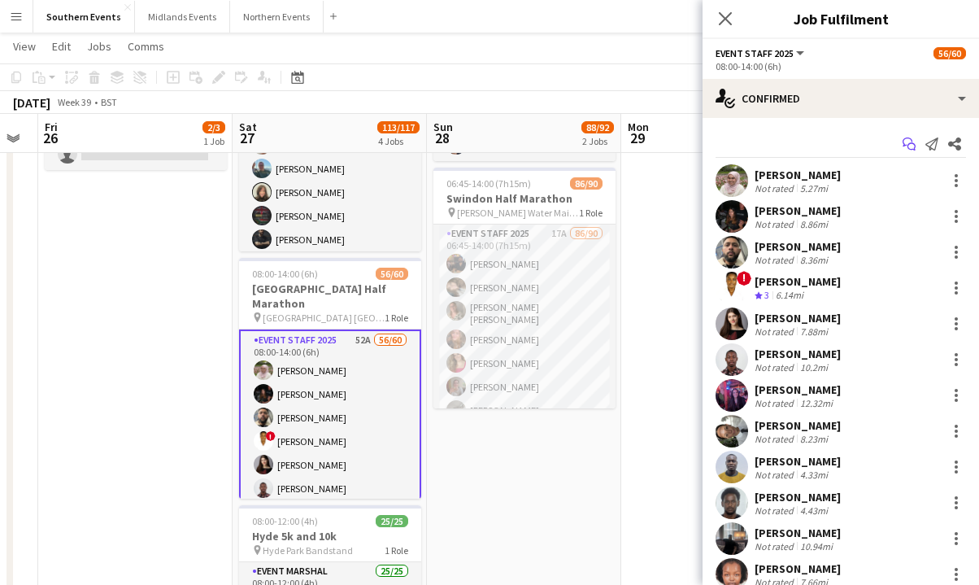
click at [602, 145] on icon "Start chat" at bounding box center [909, 143] width 13 height 13
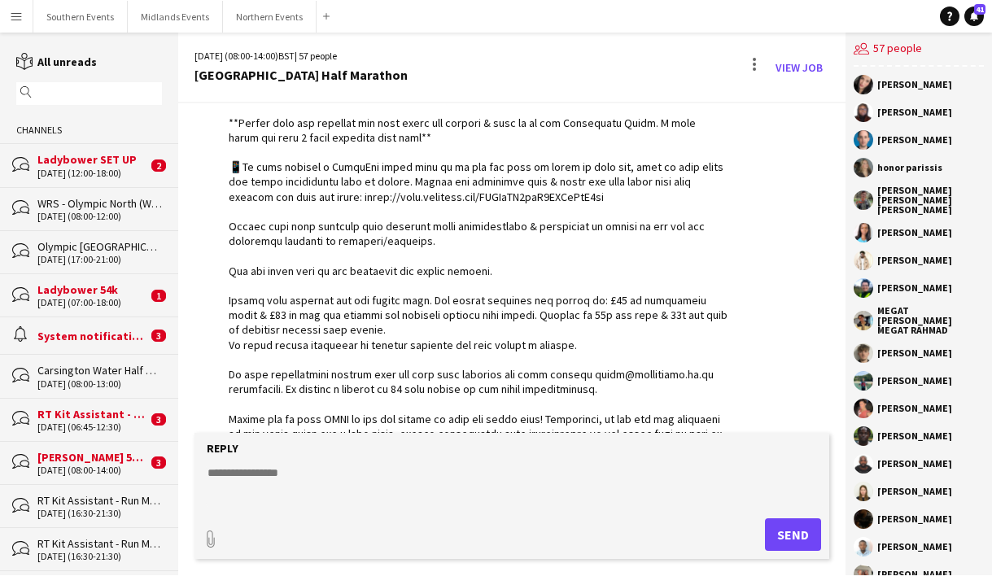
scroll to position [1222, 0]
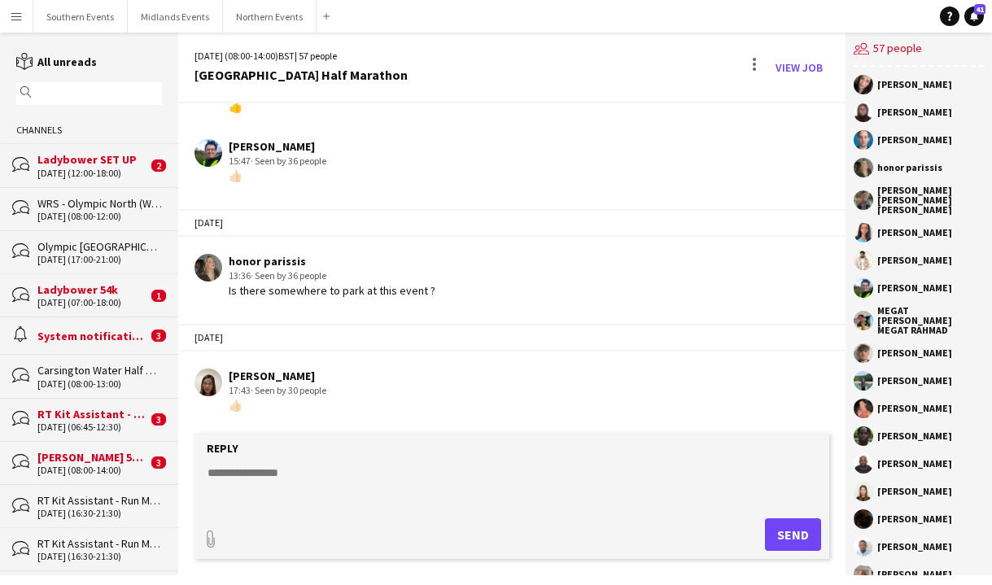
click at [333, 467] on textarea at bounding box center [515, 486] width 618 height 42
click at [84, 20] on button "Southern Events Close" at bounding box center [80, 17] width 94 height 32
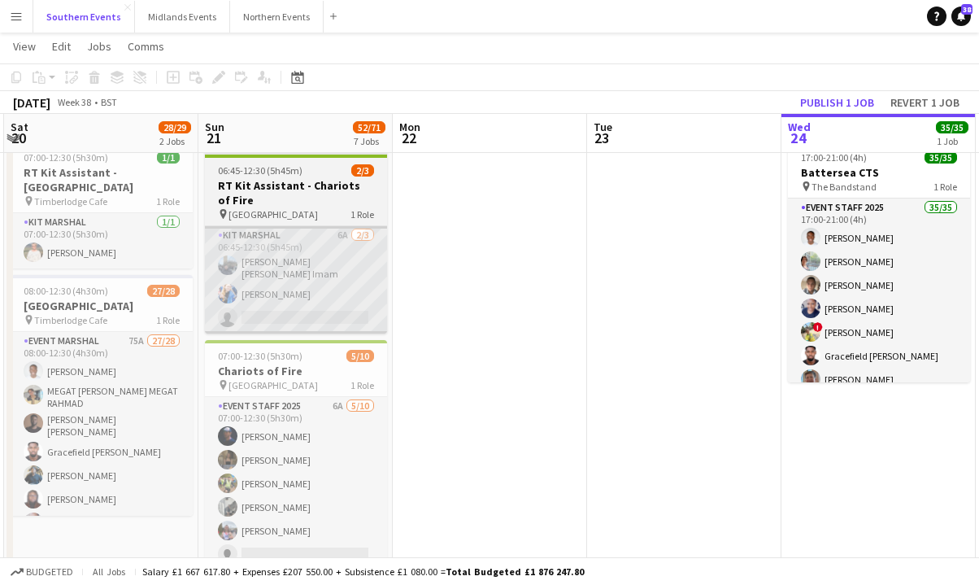
scroll to position [0, 386]
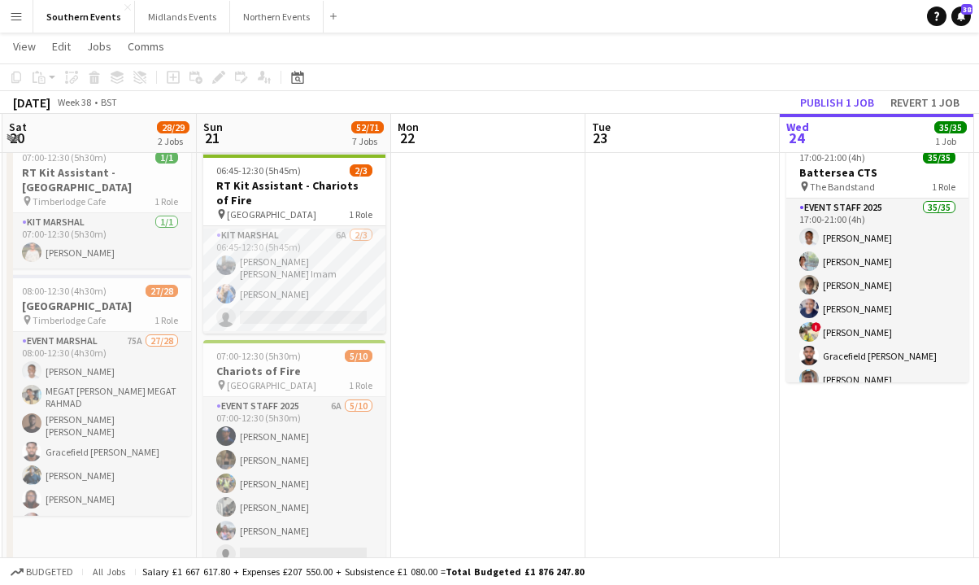
click at [323, 289] on app-card-role "Kit Marshal 6A [DATE] 06:45-12:30 (5h45m) [PERSON_NAME] [PERSON_NAME] Imam [PER…" at bounding box center [294, 279] width 182 height 107
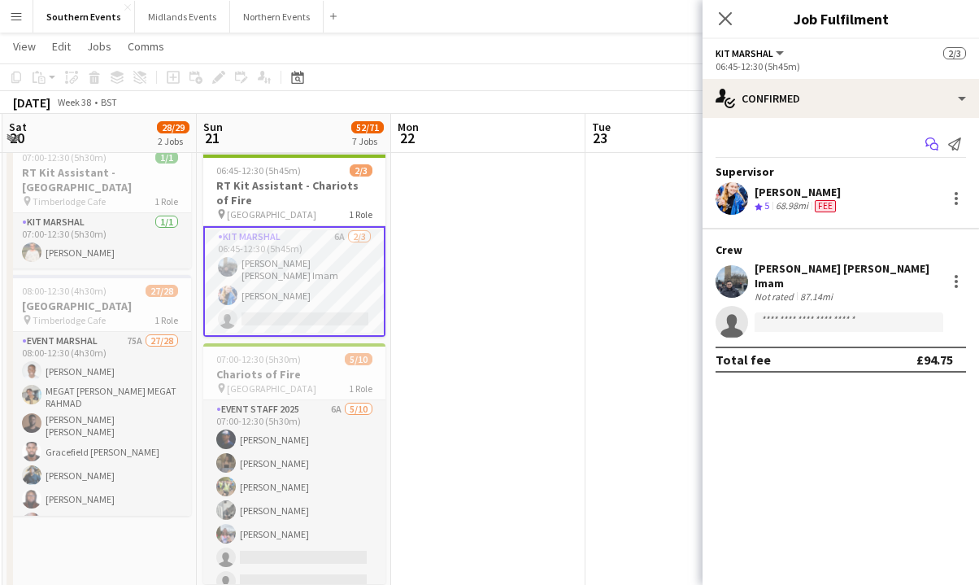
click at [602, 137] on icon "Start chat" at bounding box center [932, 143] width 13 height 13
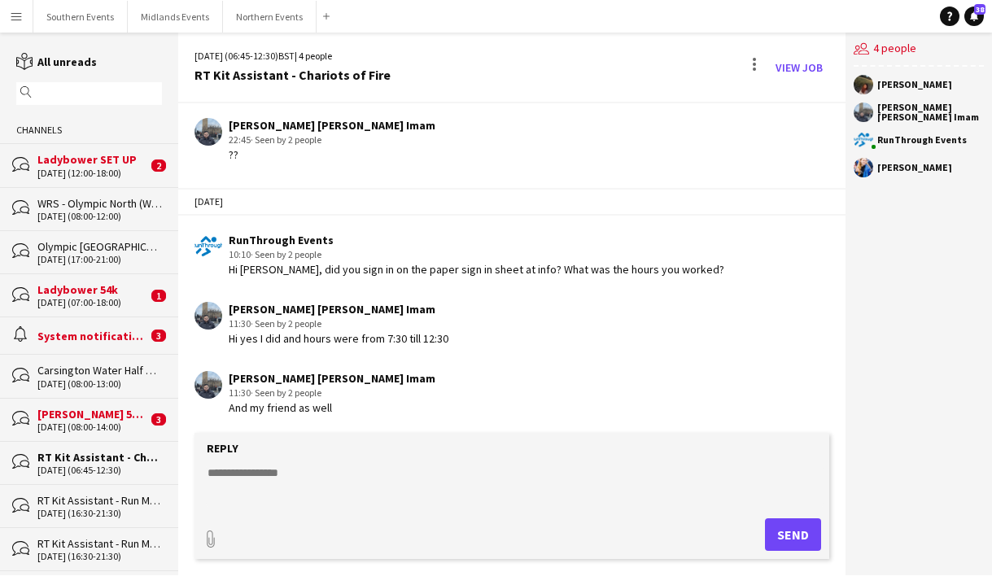
scroll to position [3034, 0]
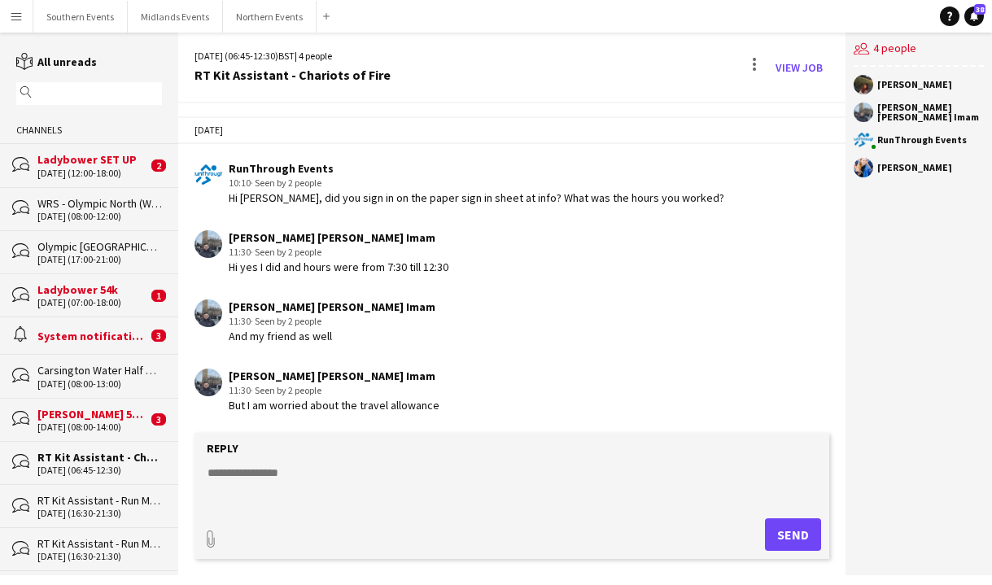
click at [359, 484] on textarea at bounding box center [515, 486] width 618 height 42
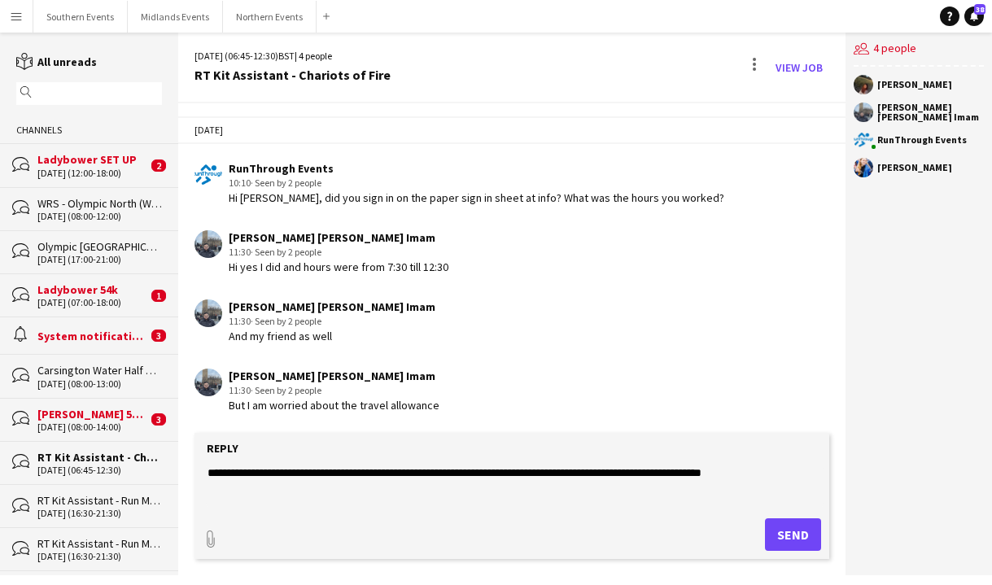
type textarea "**********"
click at [602, 527] on button "Send" at bounding box center [793, 534] width 56 height 33
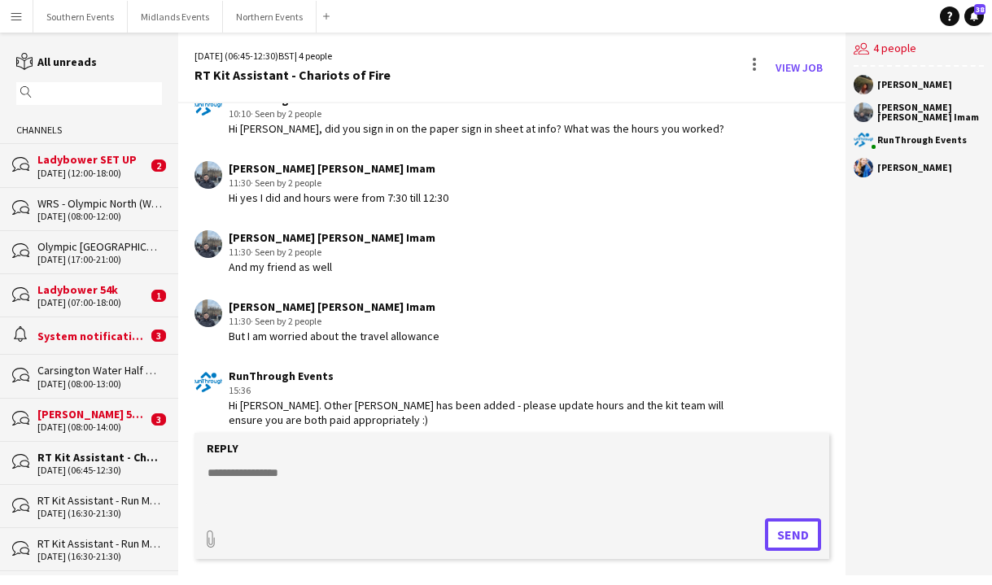
scroll to position [3118, 0]
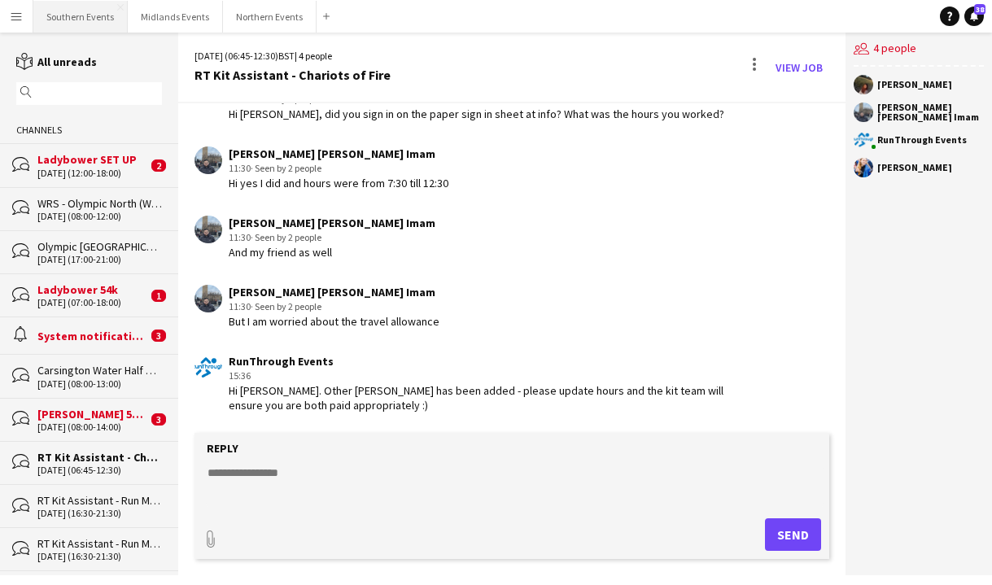
click at [70, 24] on button "Southern Events Close" at bounding box center [80, 17] width 94 height 32
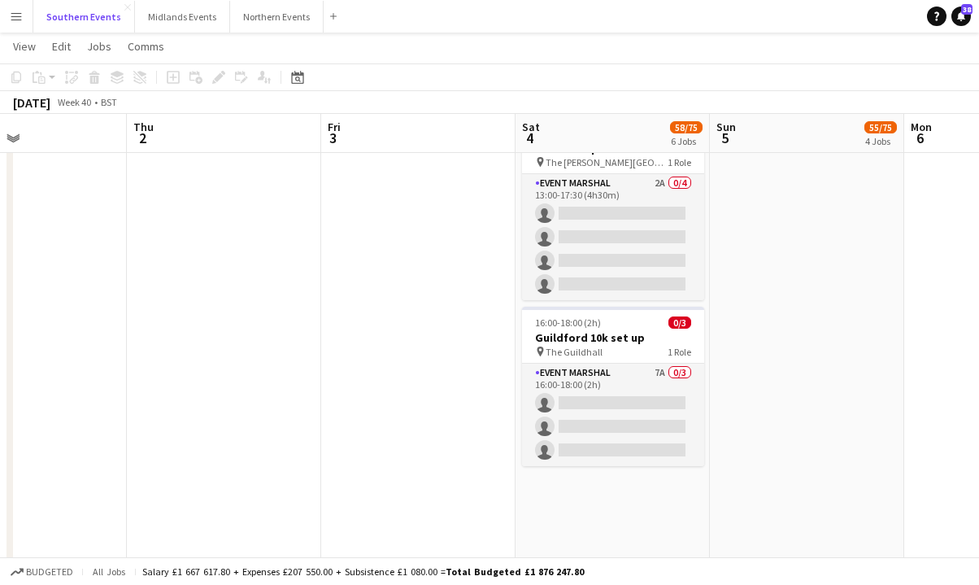
scroll to position [948, 0]
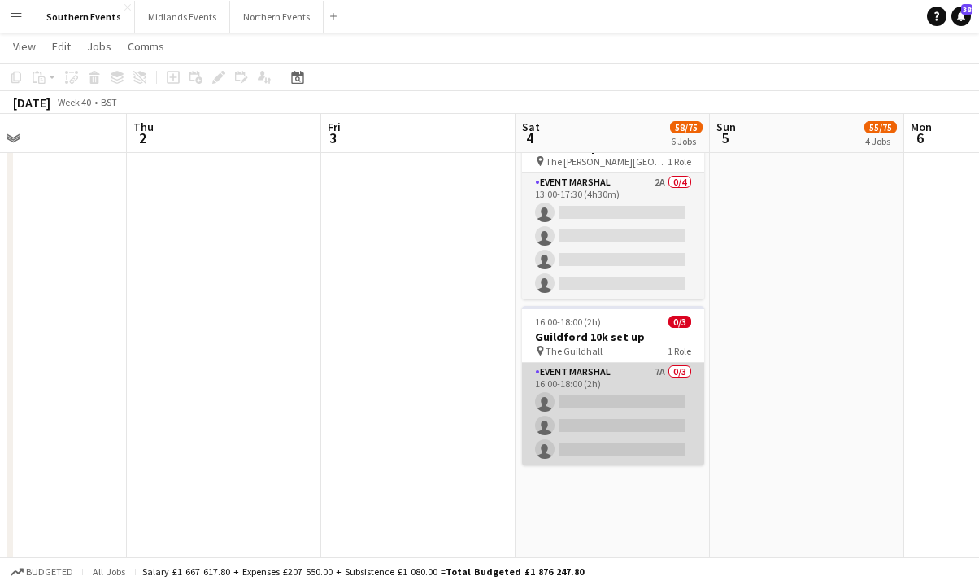
click at [602, 395] on app-card-role "Event Marshal 7A 0/3 16:00-18:00 (2h) single-neutral-actions single-neutral-act…" at bounding box center [613, 414] width 182 height 102
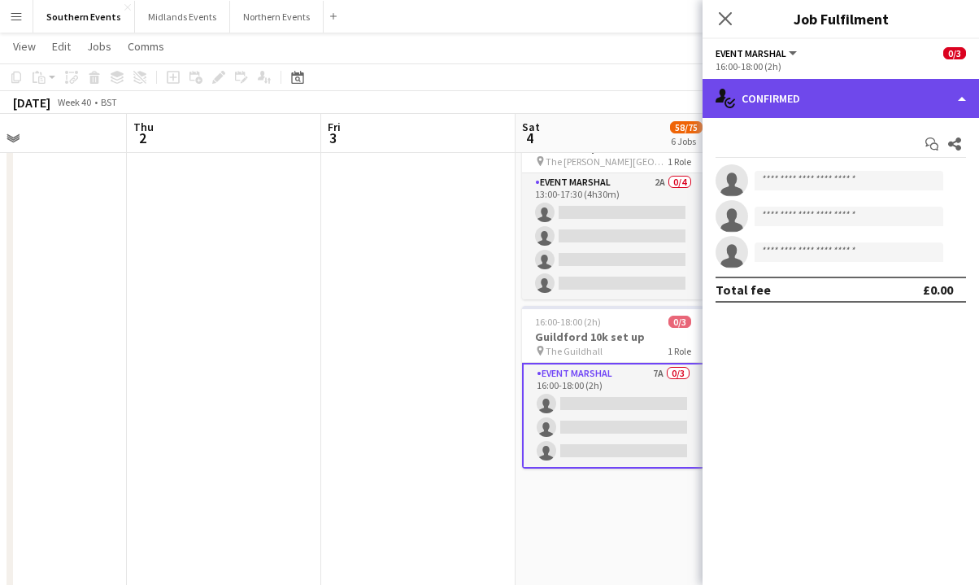
click at [602, 94] on div "single-neutral-actions-check-2 Confirmed" at bounding box center [841, 98] width 277 height 39
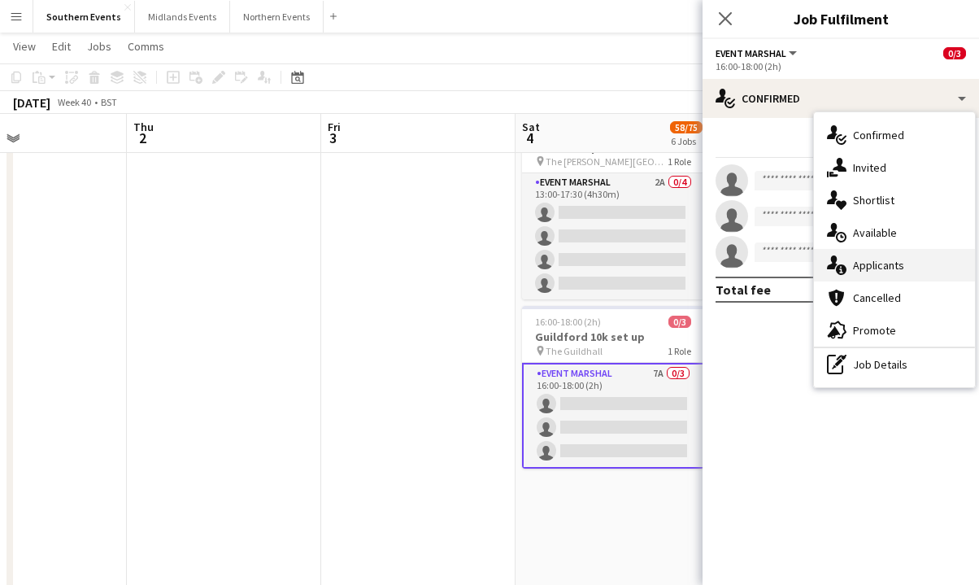
click at [602, 264] on div "single-neutral-actions-information Applicants" at bounding box center [894, 265] width 161 height 33
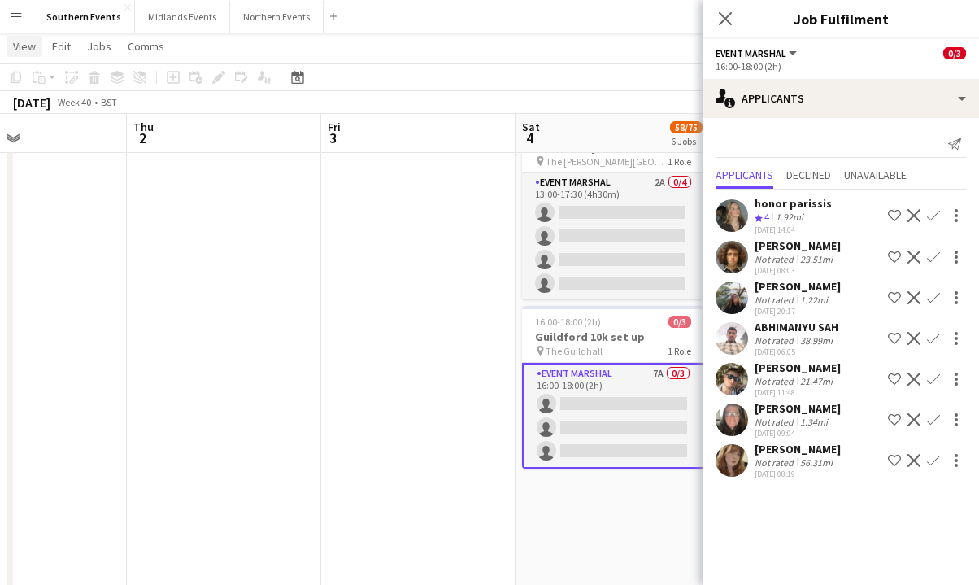
drag, startPoint x: 11, startPoint y: 19, endPoint x: 33, endPoint y: 35, distance: 27.3
click at [12, 19] on app-icon "Menu" at bounding box center [16, 16] width 13 height 13
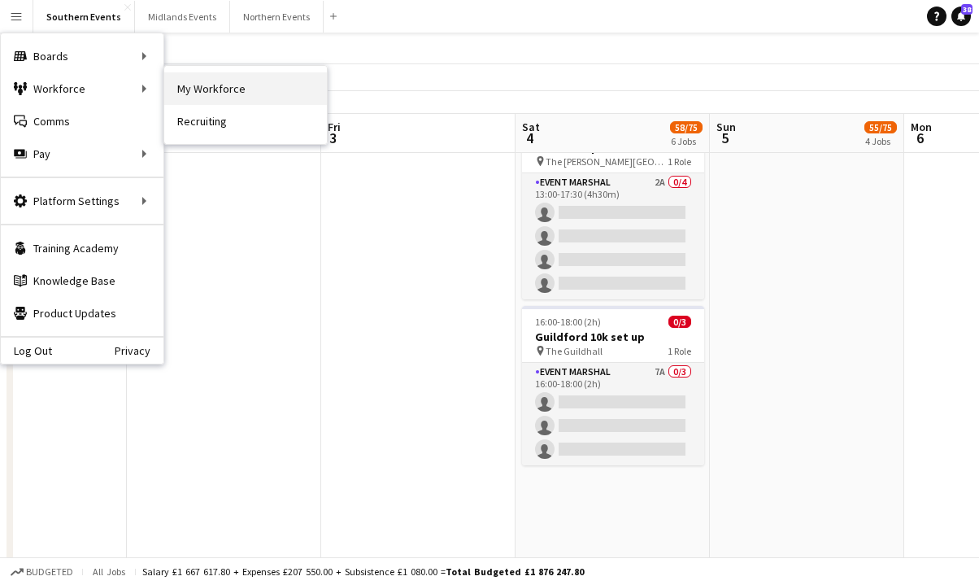
click at [246, 84] on link "My Workforce" at bounding box center [245, 88] width 163 height 33
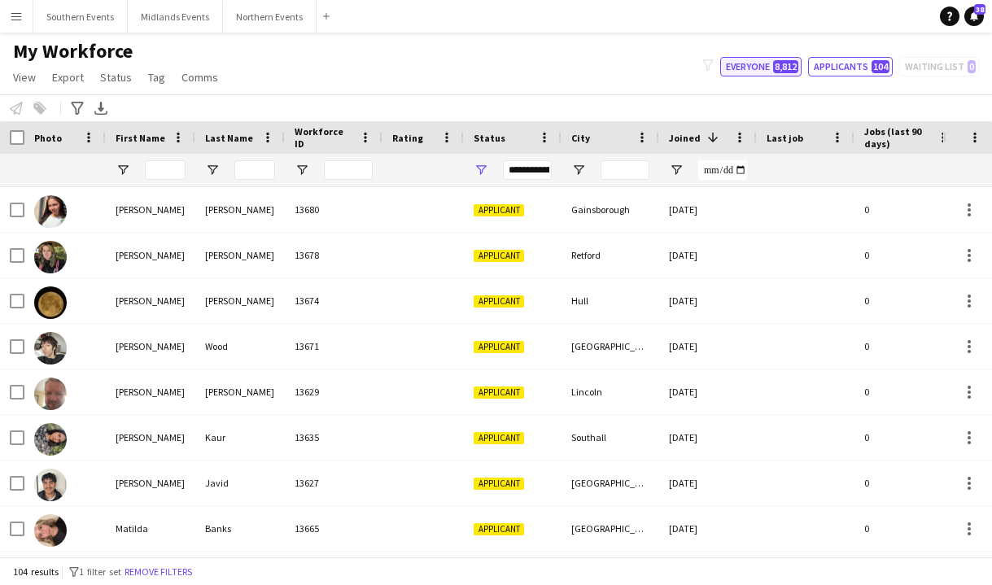
click at [602, 64] on span "8,812" at bounding box center [785, 66] width 25 height 13
type input "**********"
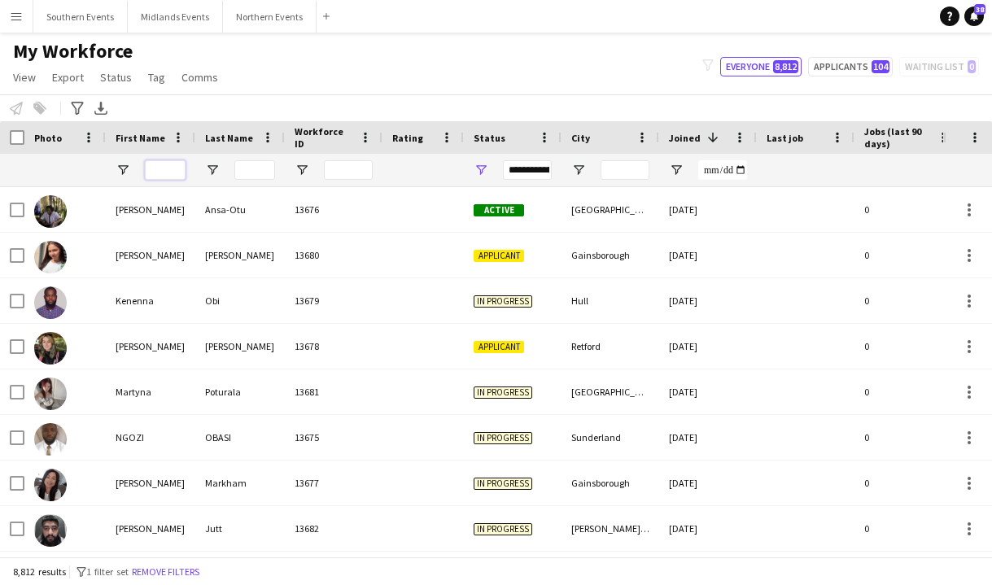
click at [172, 164] on input "First Name Filter Input" at bounding box center [165, 170] width 41 height 20
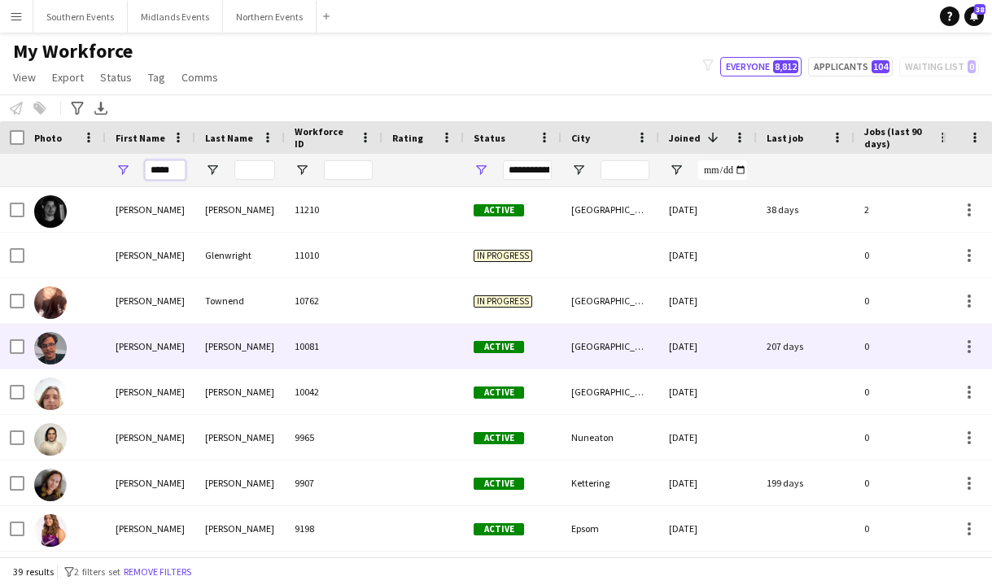
scroll to position [433, 0]
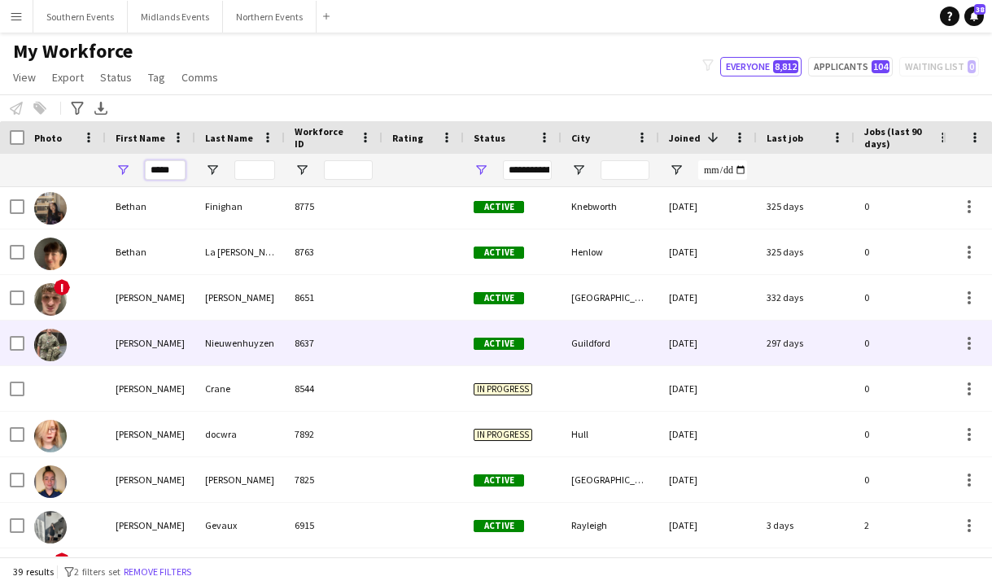
type input "*****"
click at [293, 352] on div "8637" at bounding box center [334, 343] width 98 height 45
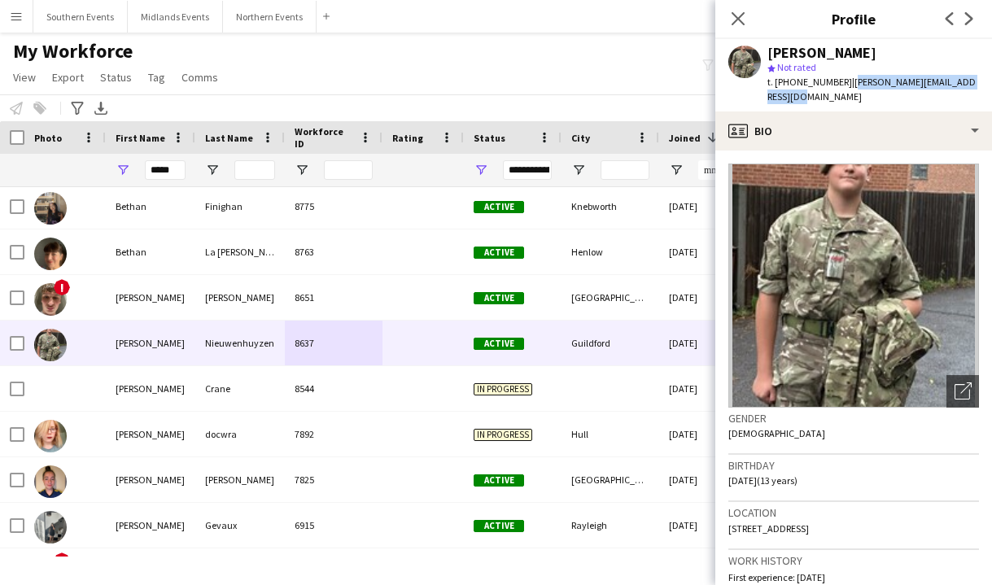
drag, startPoint x: 844, startPoint y: 81, endPoint x: 850, endPoint y: 99, distance: 18.8
click at [602, 99] on div "t. [PHONE_NUMBER] | [PERSON_NAME][EMAIL_ADDRESS][DOMAIN_NAME]" at bounding box center [873, 89] width 212 height 29
copy span "[PERSON_NAME][EMAIL_ADDRESS][DOMAIN_NAME]"
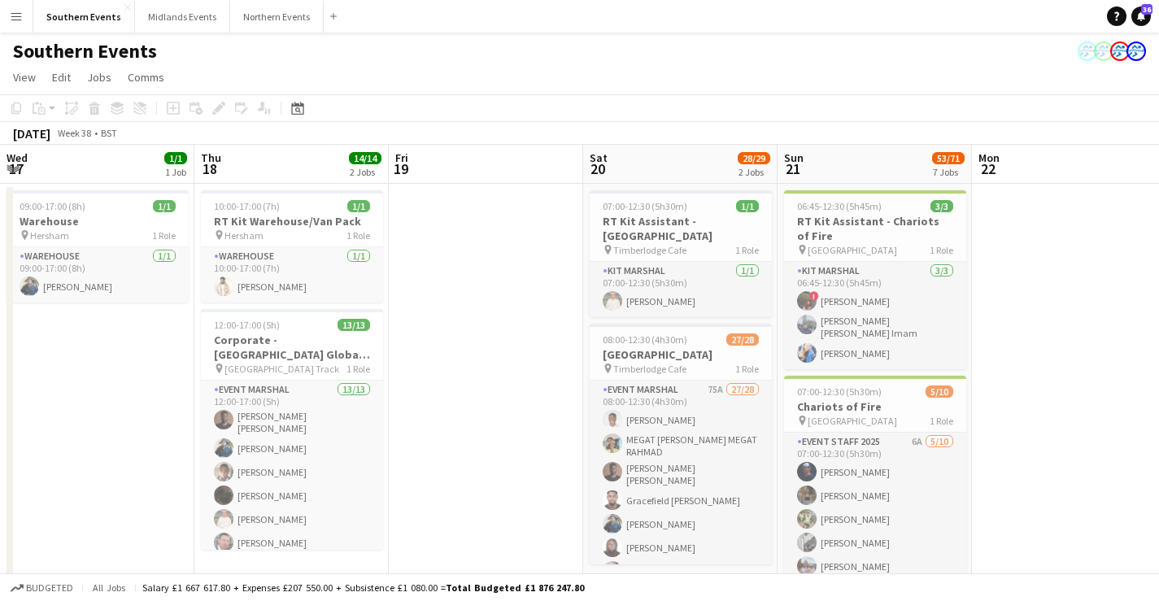
scroll to position [0, 360]
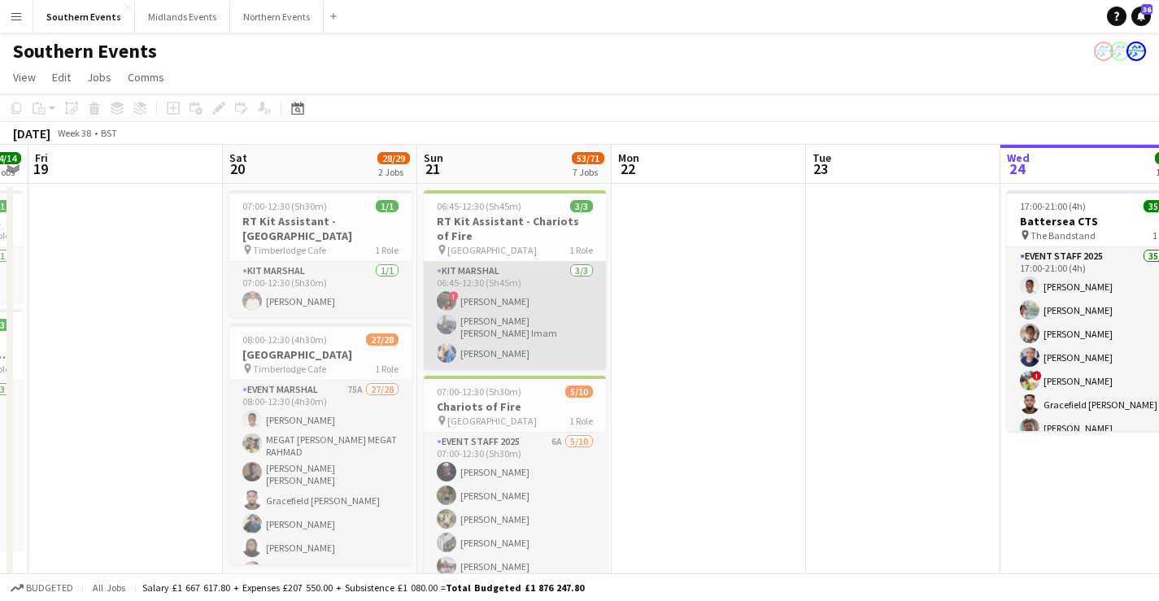
click at [491, 313] on app-card-role "Kit Marshal 3/3 06:45-12:30 (5h45m) ! Hollie Dilkes Syed Shah Ashhar Imam Sophi…" at bounding box center [515, 315] width 182 height 107
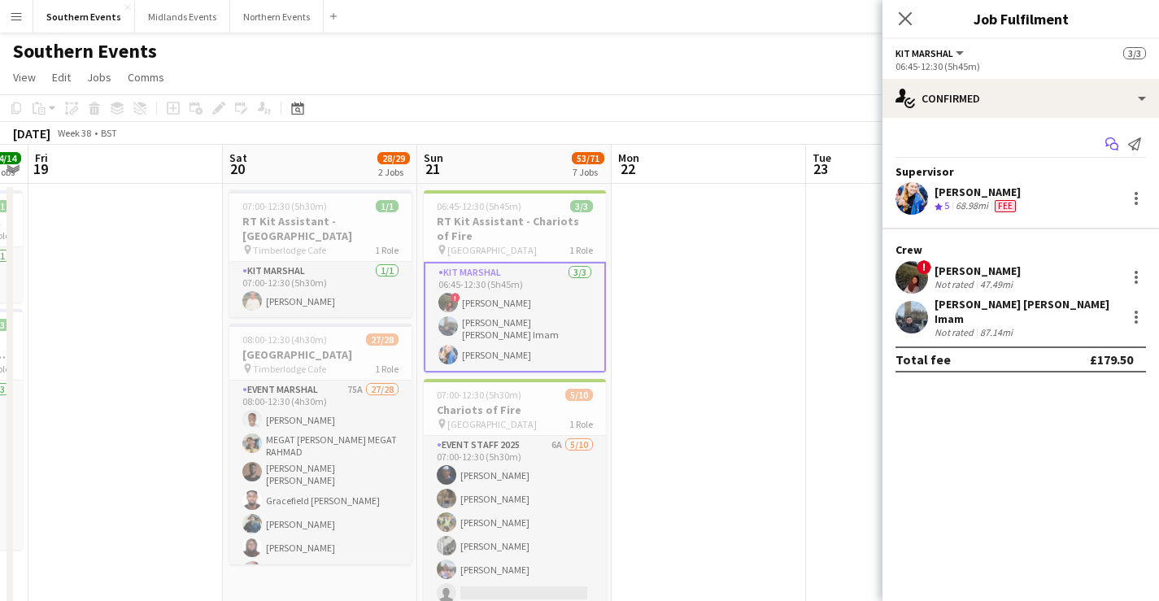
click at [1112, 141] on icon "Start chat" at bounding box center [1112, 143] width 13 height 13
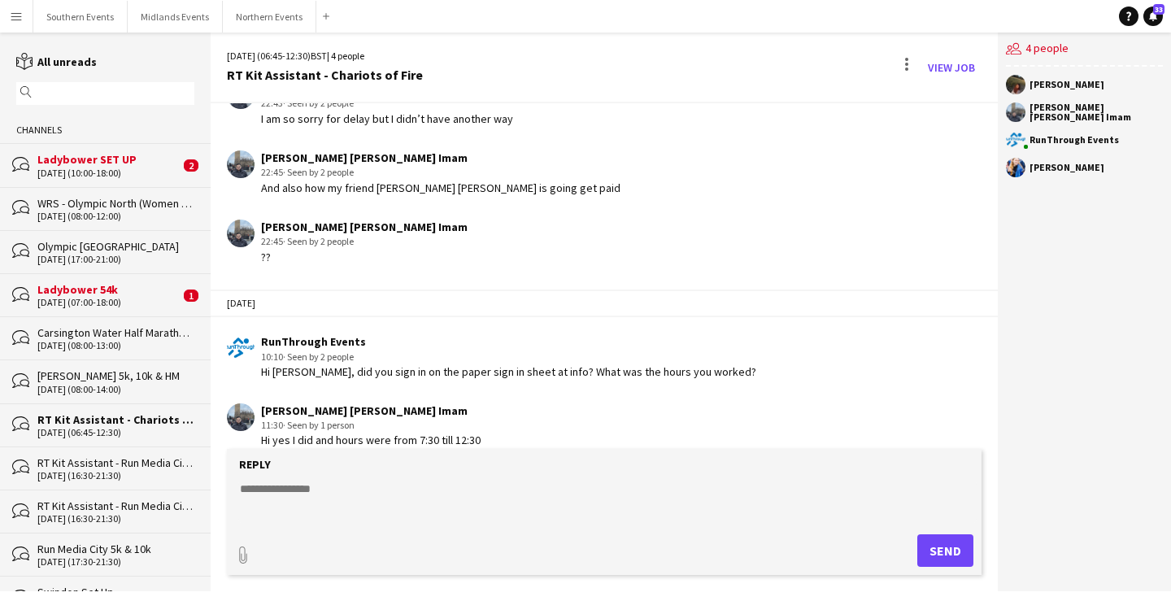
scroll to position [2815, 0]
drag, startPoint x: 263, startPoint y: 177, endPoint x: 593, endPoint y: 176, distance: 330.3
click at [593, 176] on div "Syed Shah Ashhar Imam 22:45 · Seen by 2 people And also how my friend Syed Muha…" at bounding box center [542, 173] width 630 height 45
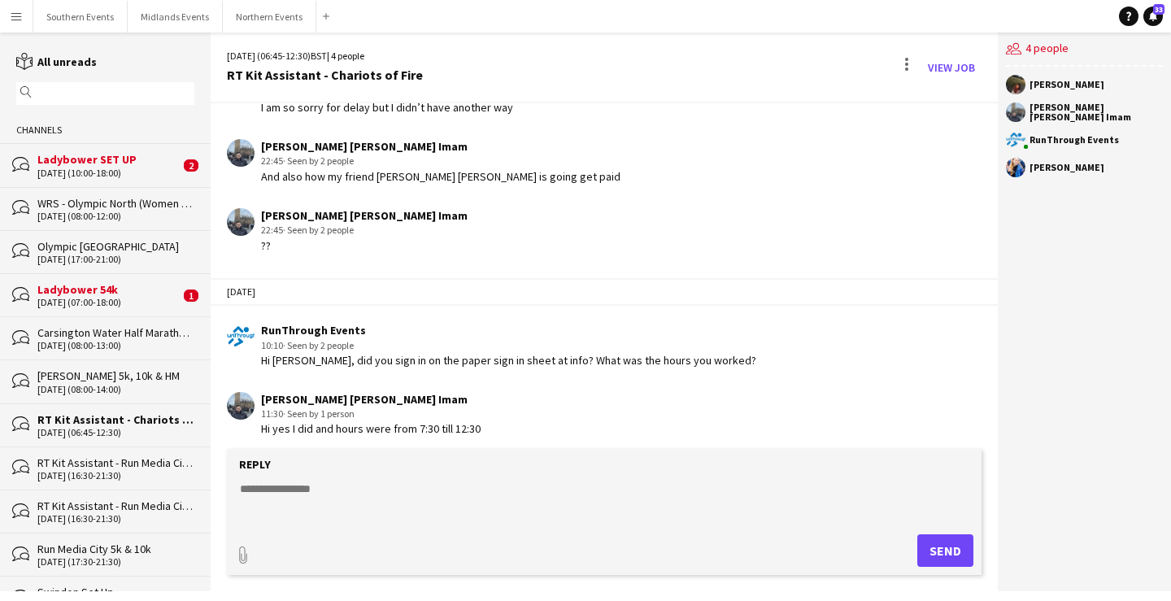
scroll to position [2829, 0]
click at [85, 25] on button "Southern Events Close" at bounding box center [80, 17] width 94 height 32
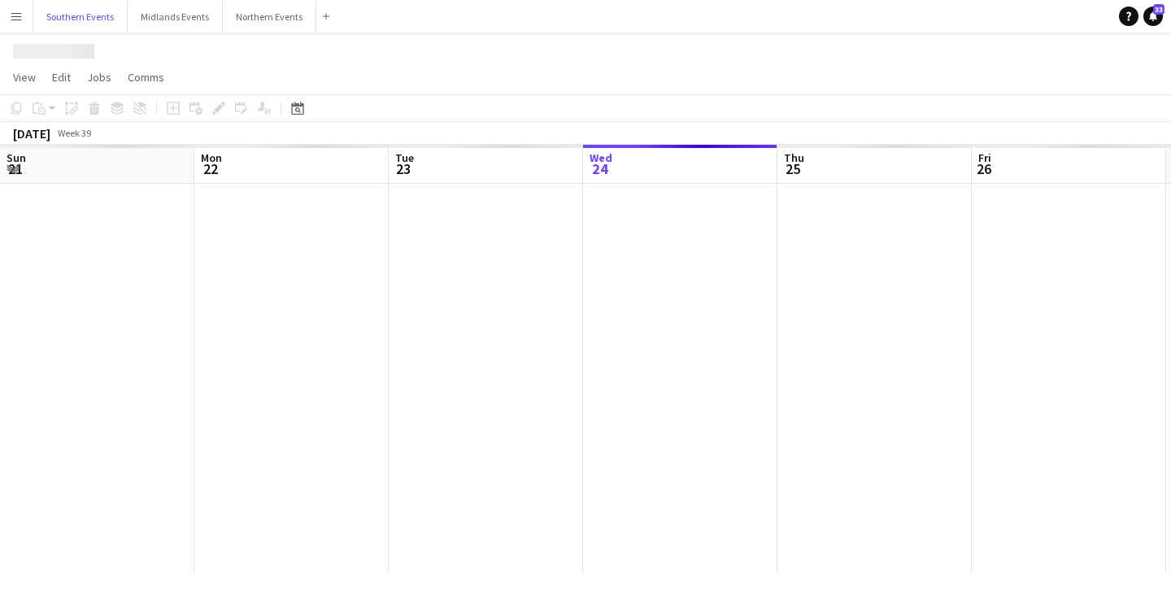
scroll to position [0, 389]
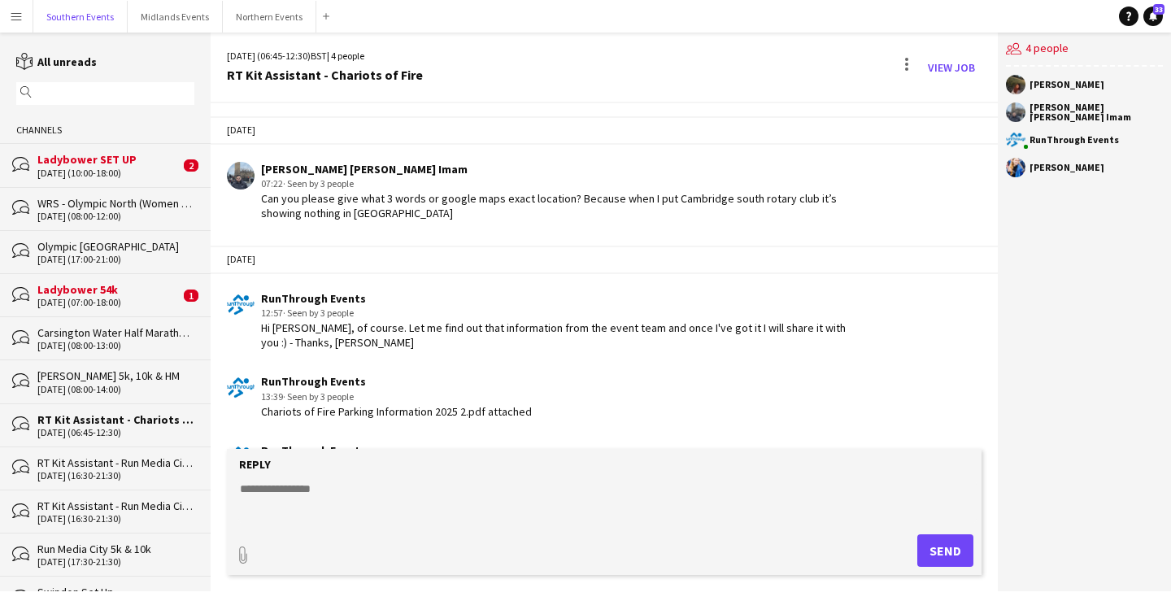
scroll to position [2959, 0]
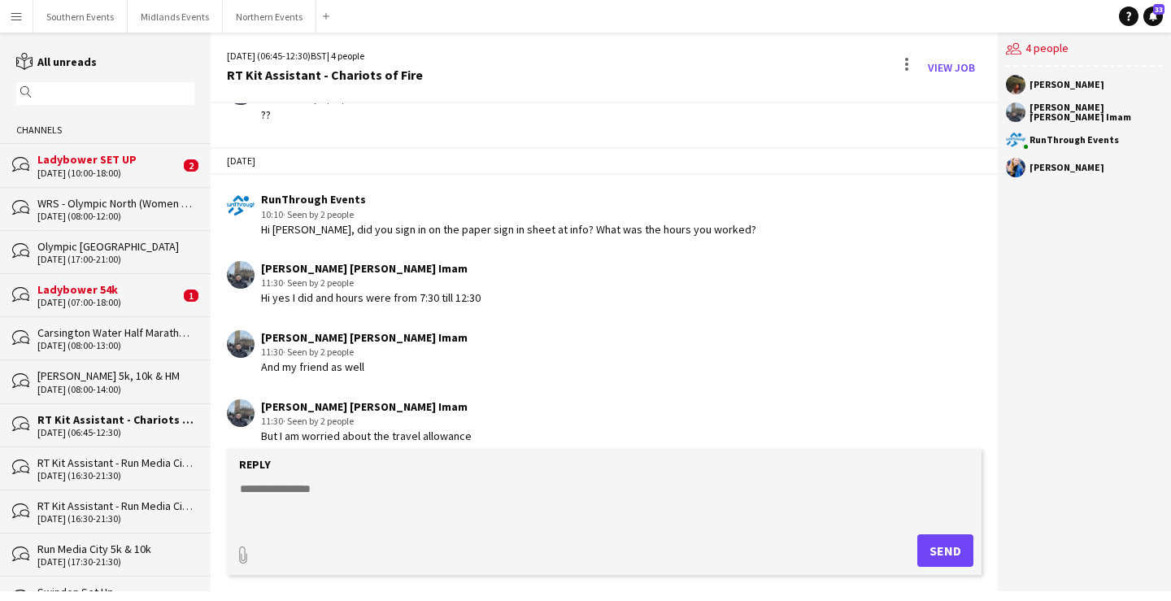
click at [15, 22] on app-icon "Menu" at bounding box center [16, 16] width 13 height 13
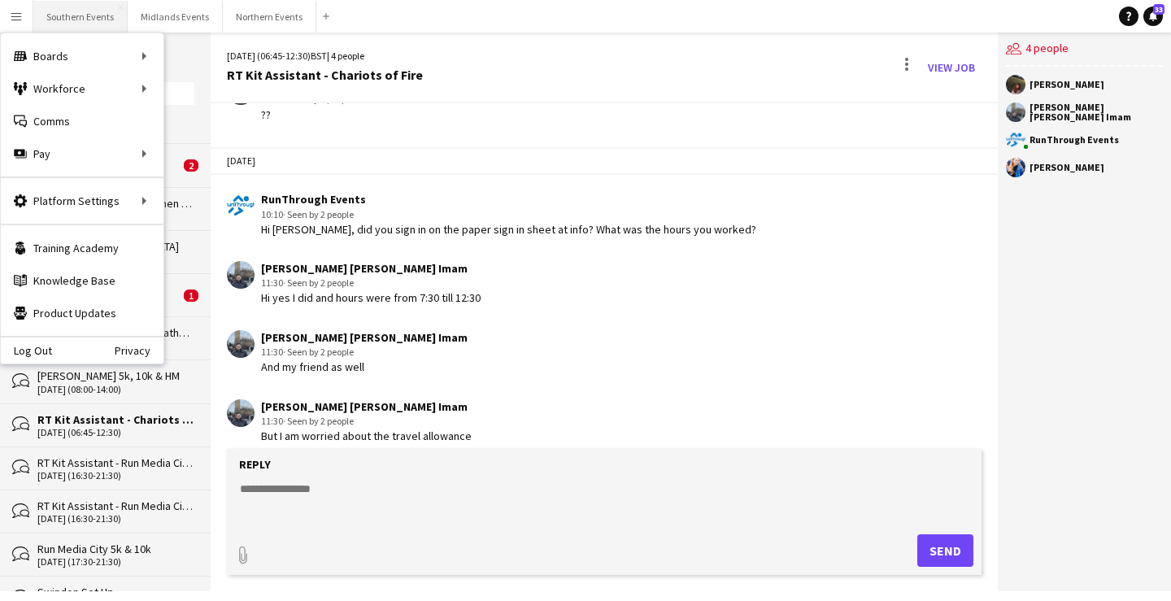
click at [74, 14] on button "Southern Events Close" at bounding box center [80, 17] width 94 height 32
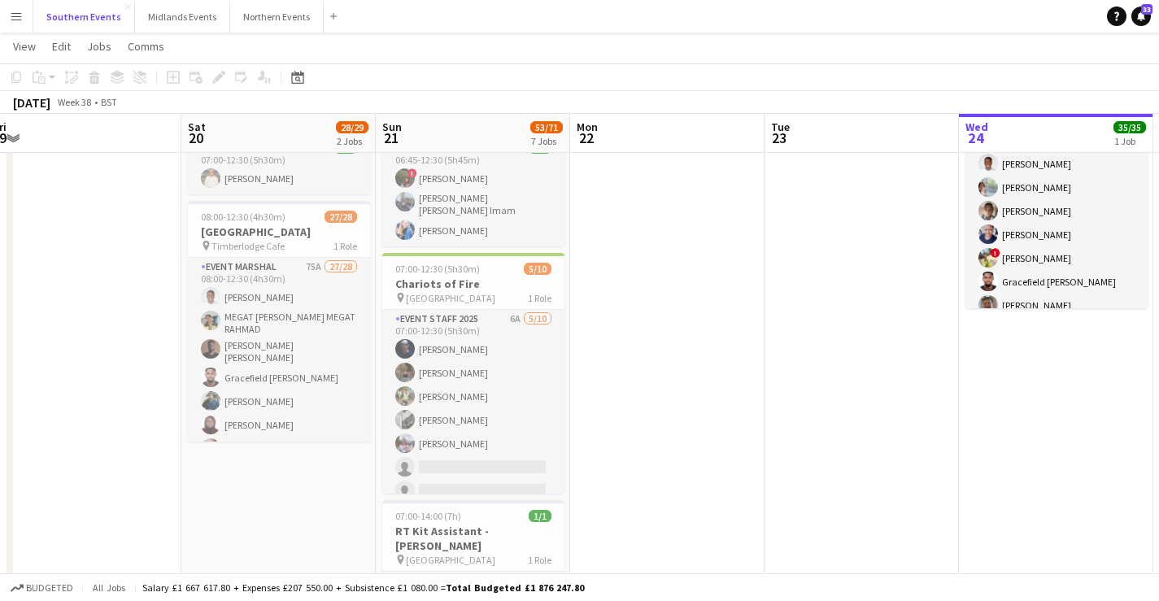
scroll to position [0, 390]
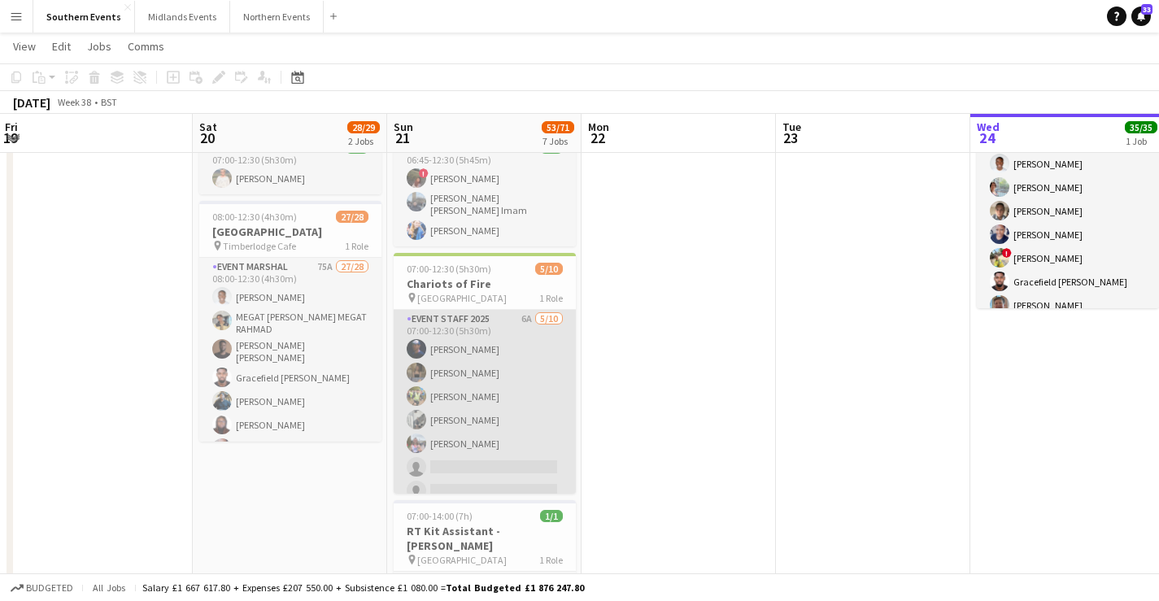
click at [519, 410] on app-card-role "Event Staff 2025 6A 5/10 07:00-12:30 (5h30m) Simon Robbs Freya Blackmore Simon …" at bounding box center [485, 444] width 182 height 268
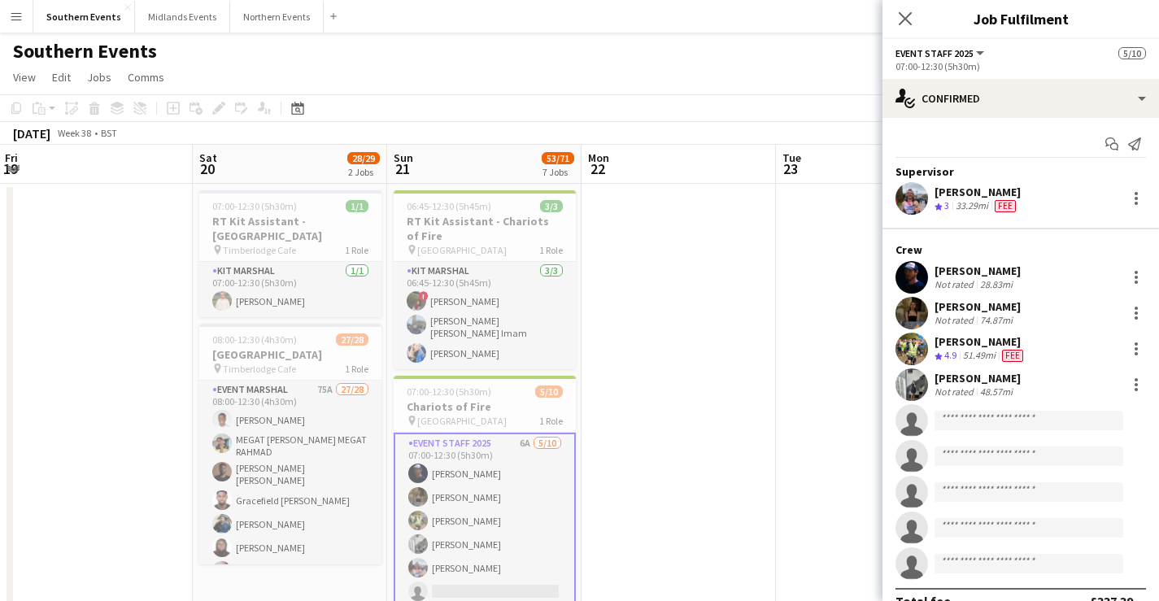
scroll to position [0, 0]
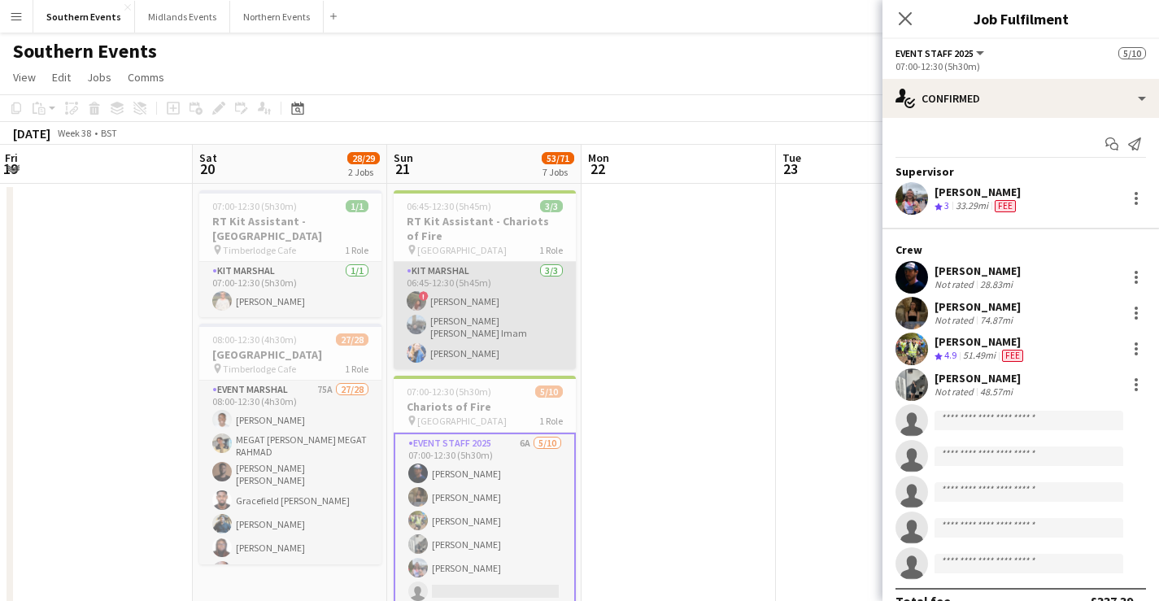
click at [491, 336] on app-card-role "Kit Marshal 3/3 06:45-12:30 (5h45m) ! Hollie Dilkes Syed Shah Ashhar Imam Sophi…" at bounding box center [485, 315] width 182 height 107
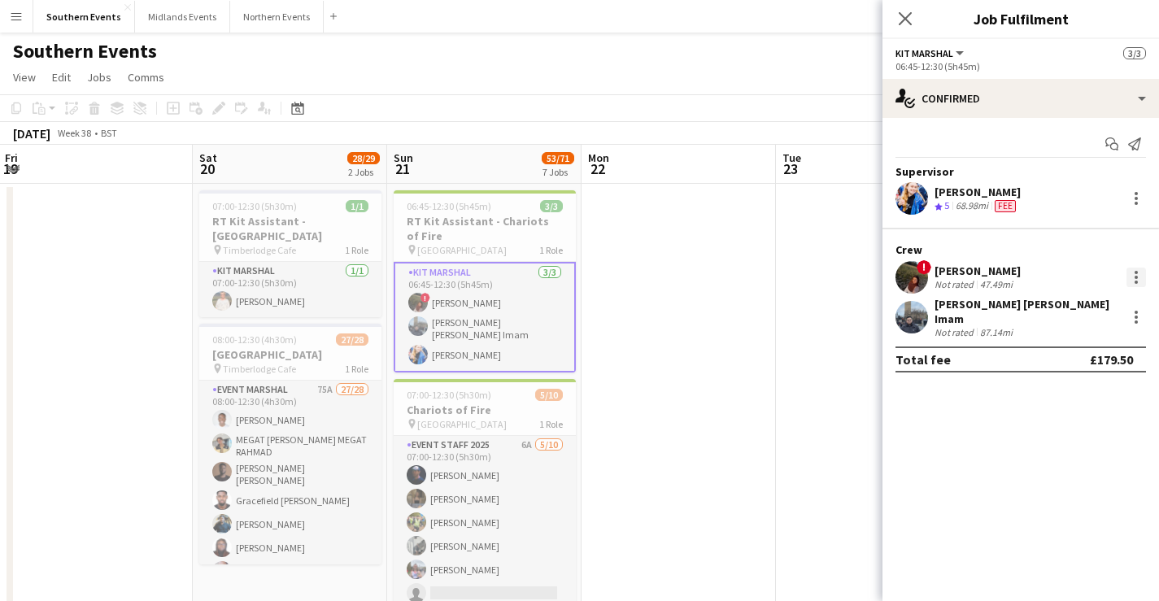
click at [1132, 277] on div at bounding box center [1137, 278] width 20 height 20
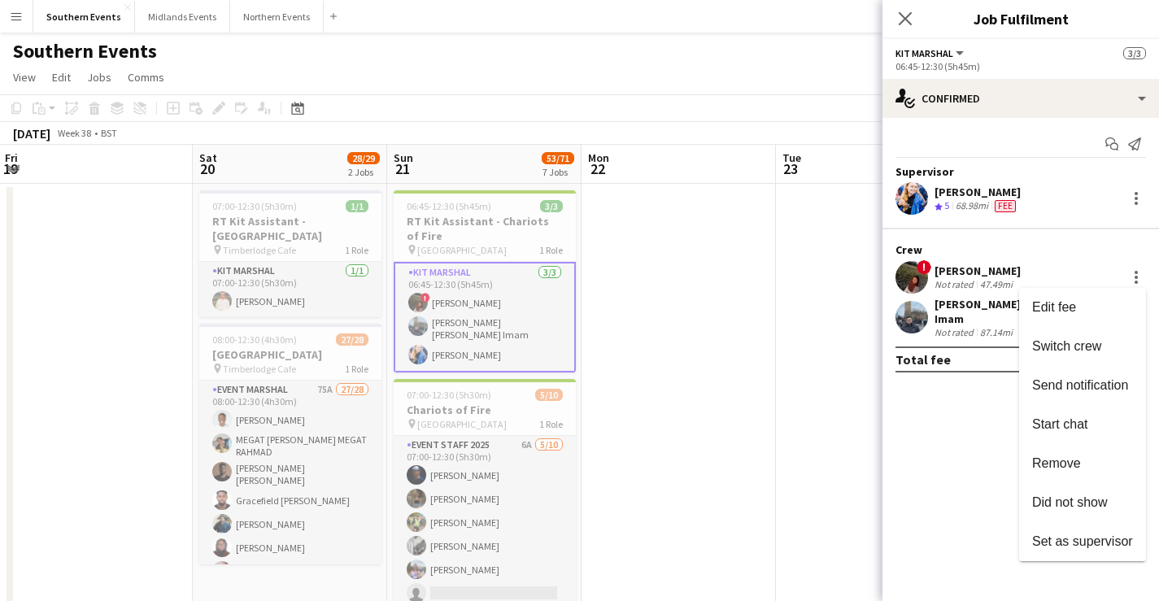
click at [976, 281] on div at bounding box center [579, 300] width 1159 height 601
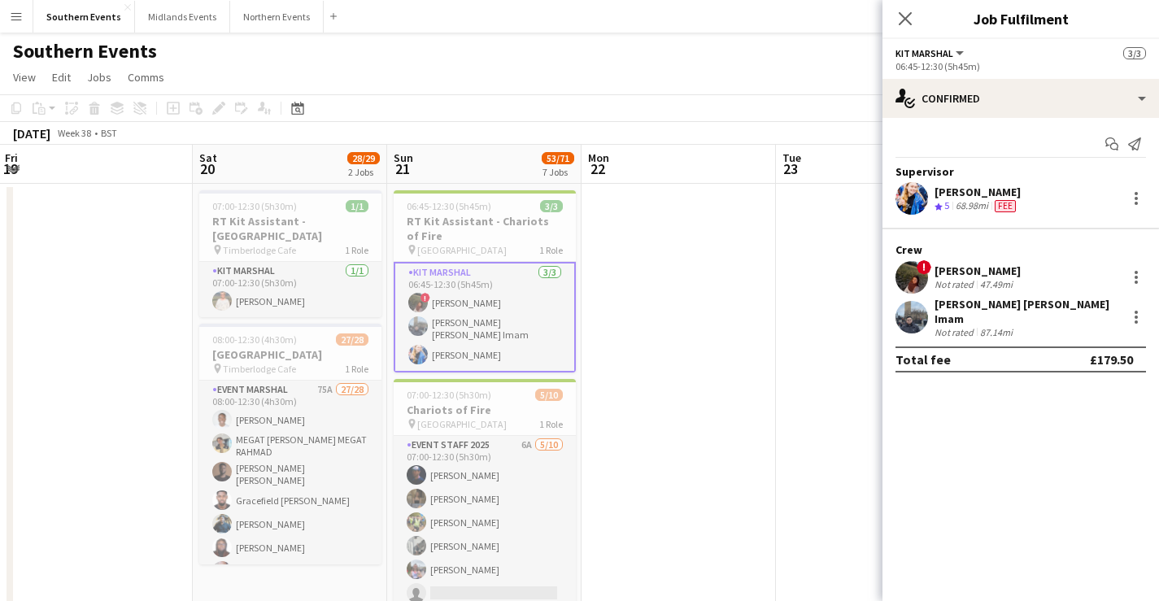
click at [984, 279] on div "47.49mi" at bounding box center [996, 284] width 39 height 12
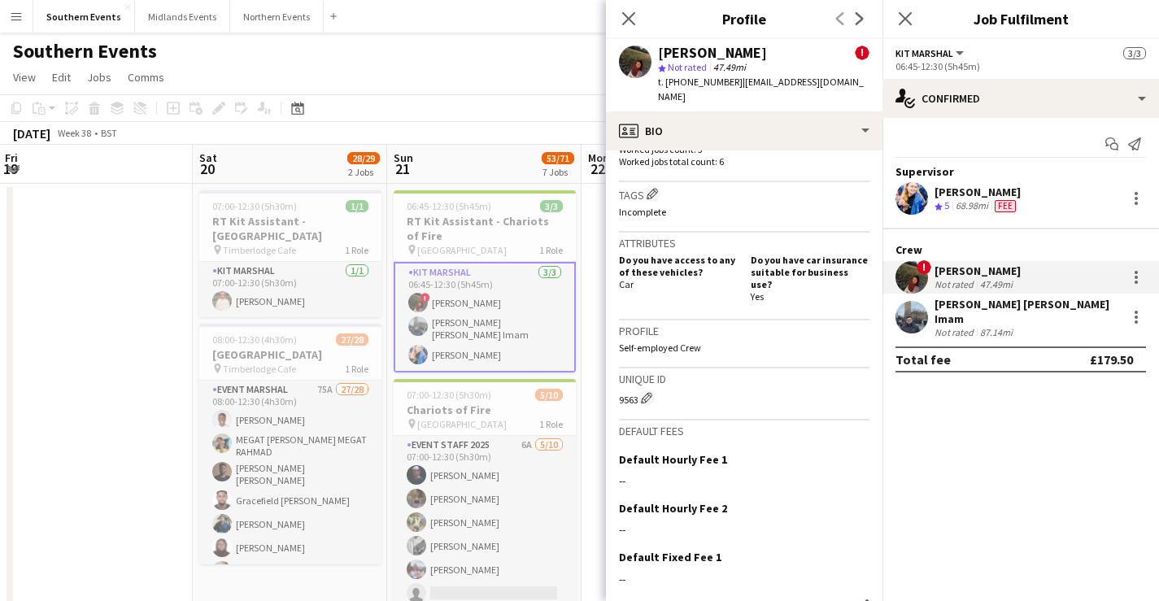
scroll to position [742, 0]
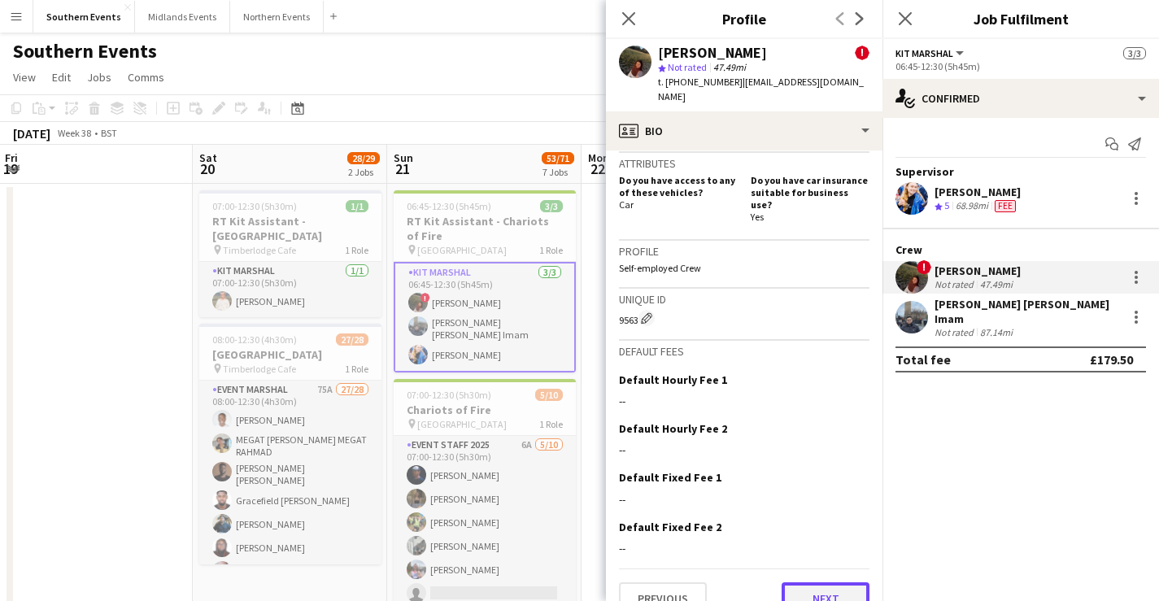
click at [818, 582] on button "Next" at bounding box center [826, 598] width 88 height 33
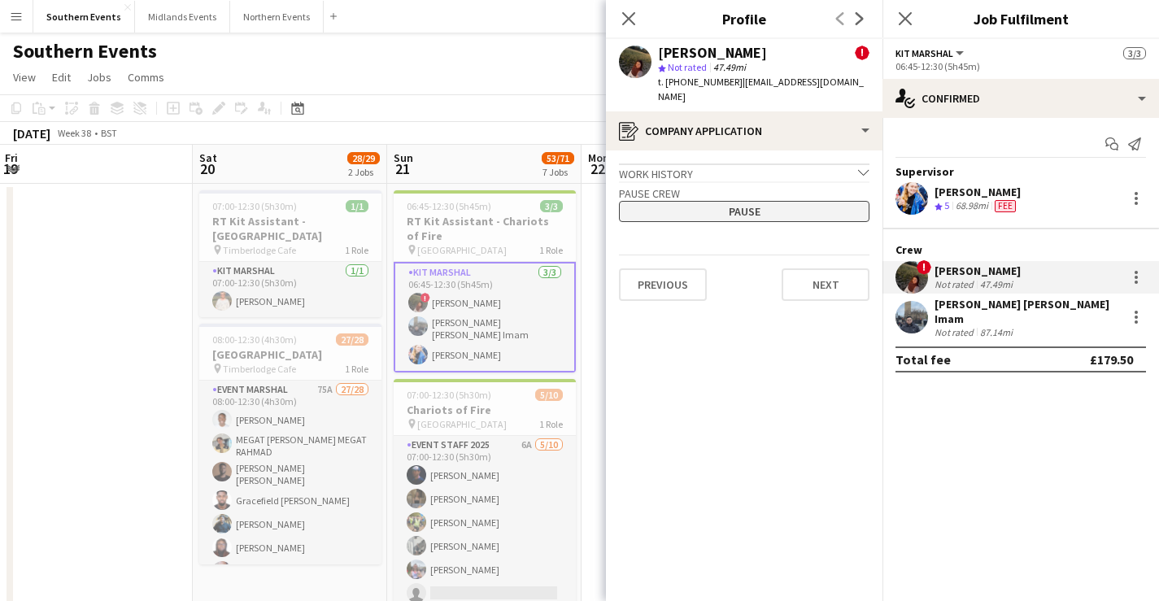
click at [784, 203] on button "Pause" at bounding box center [744, 211] width 251 height 21
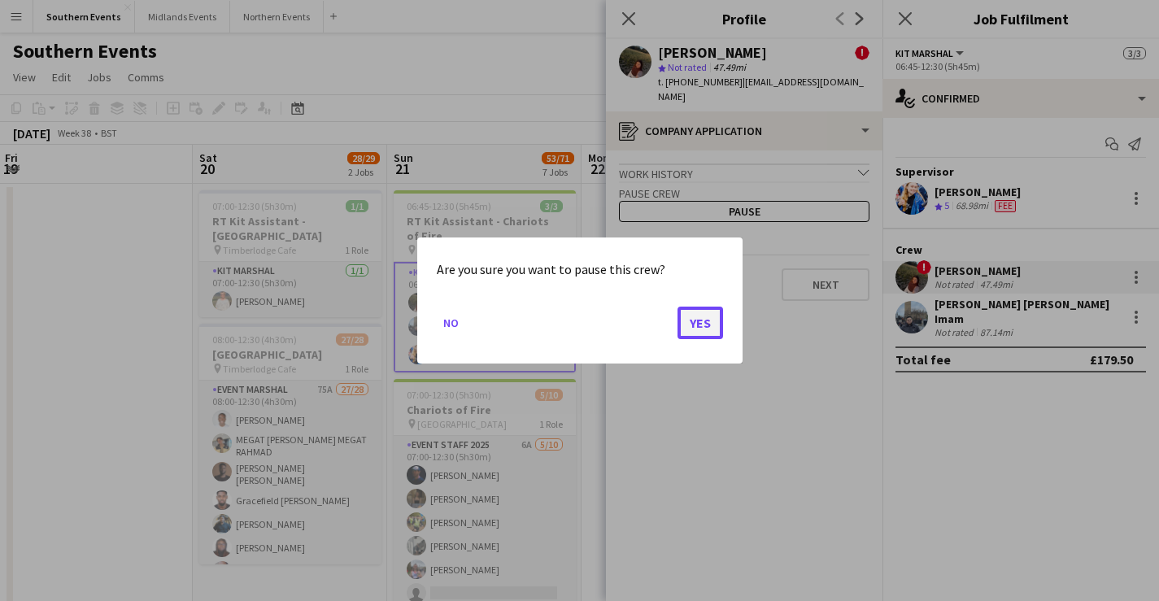
click at [697, 330] on button "Yes" at bounding box center [701, 323] width 46 height 33
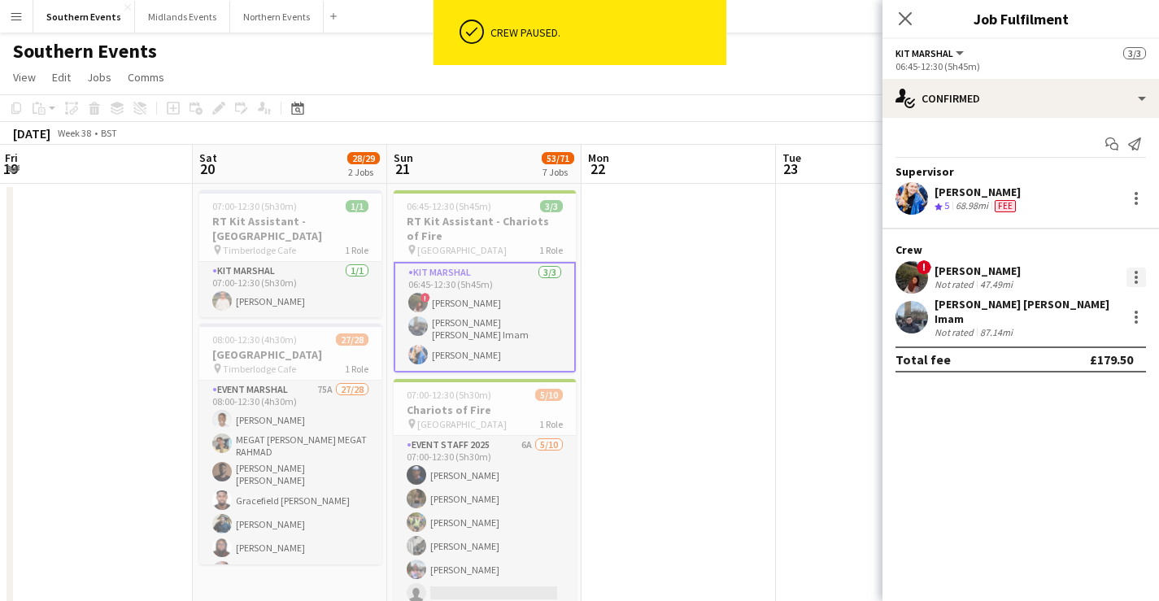
click at [1139, 275] on div at bounding box center [1137, 278] width 20 height 20
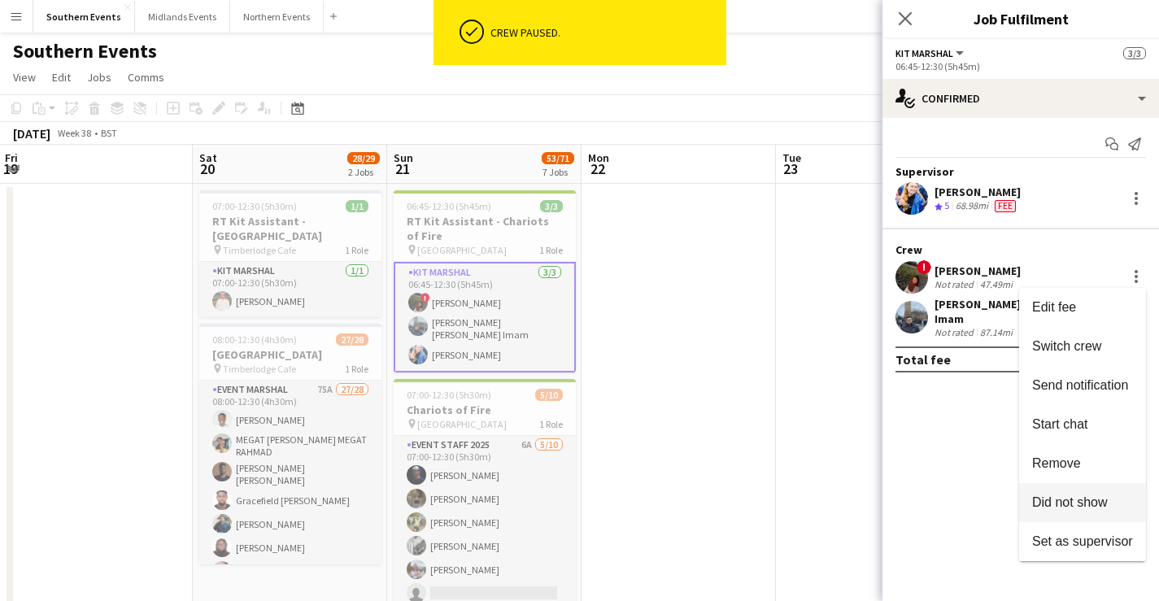
click at [1094, 499] on span "Did not show" at bounding box center [1070, 502] width 76 height 14
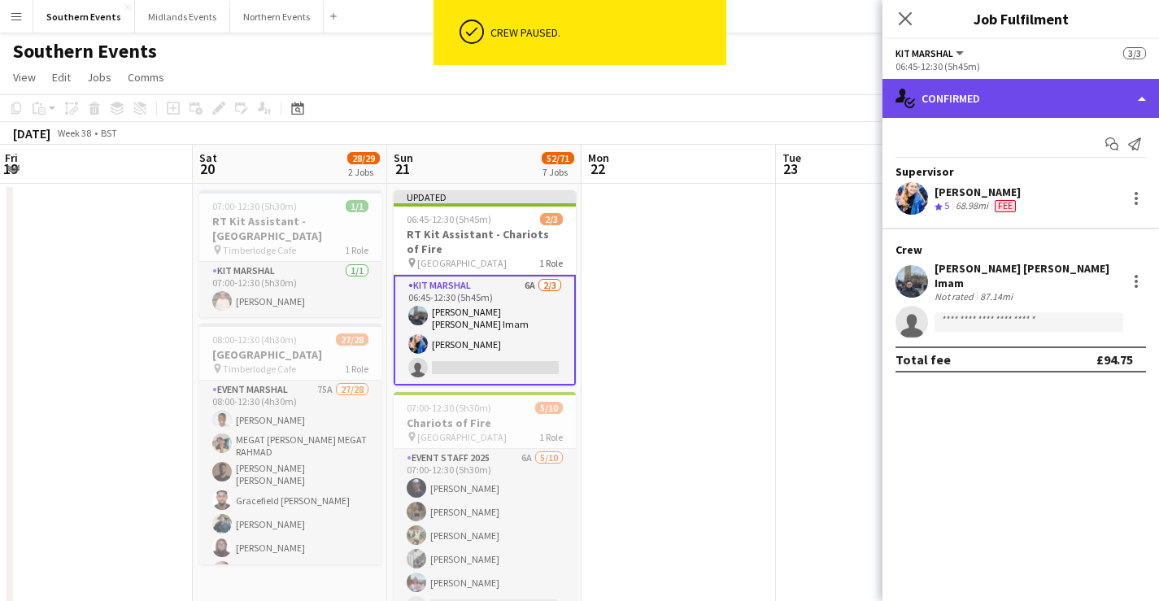
click at [1007, 94] on div "single-neutral-actions-check-2 Confirmed" at bounding box center [1021, 98] width 277 height 39
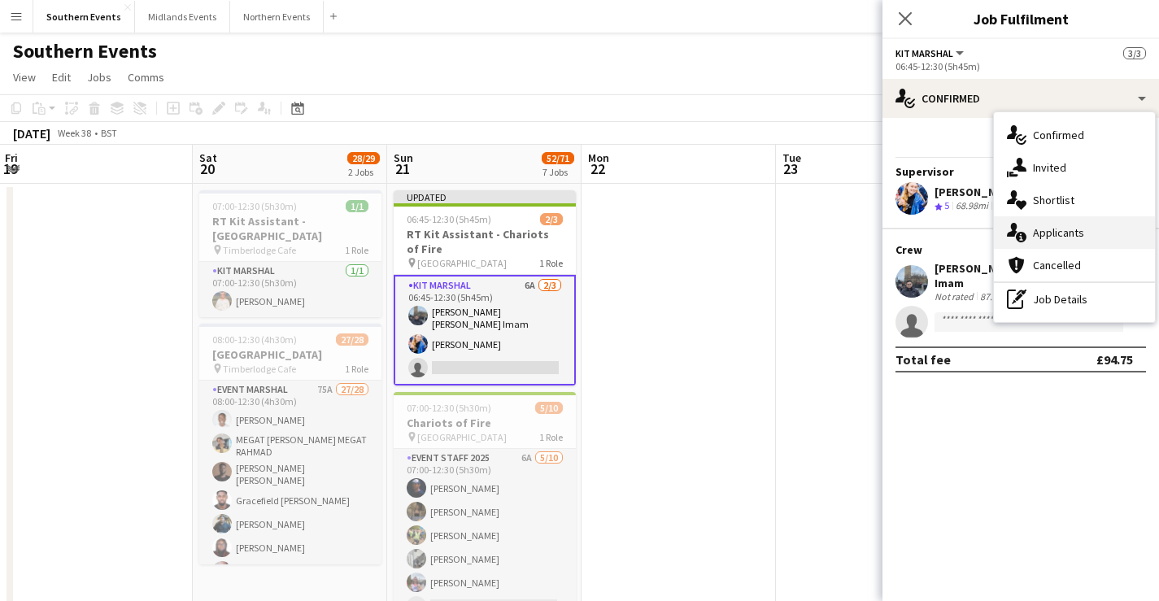
click at [1081, 239] on span "Applicants" at bounding box center [1058, 232] width 51 height 15
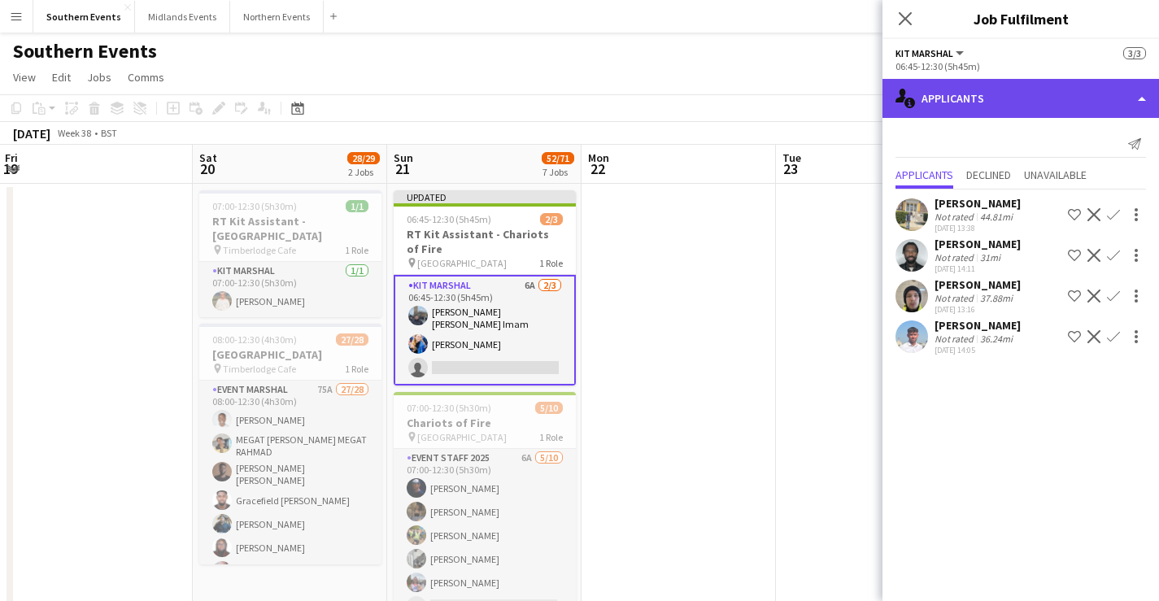
click at [967, 92] on div "single-neutral-actions-information Applicants" at bounding box center [1021, 98] width 277 height 39
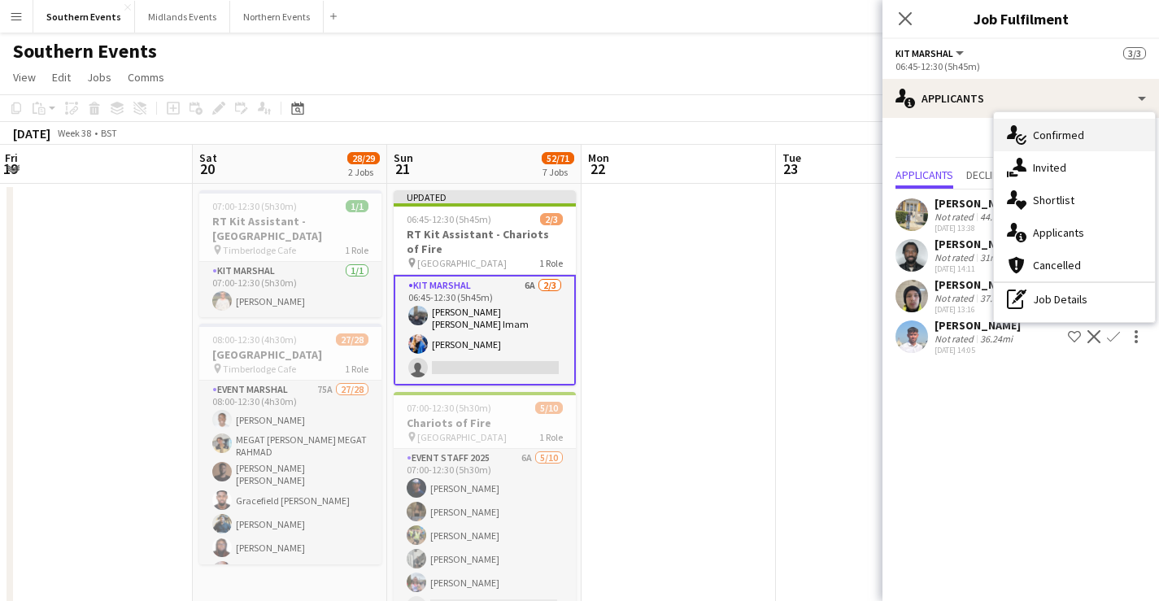
click at [1068, 133] on span "Confirmed" at bounding box center [1058, 135] width 51 height 15
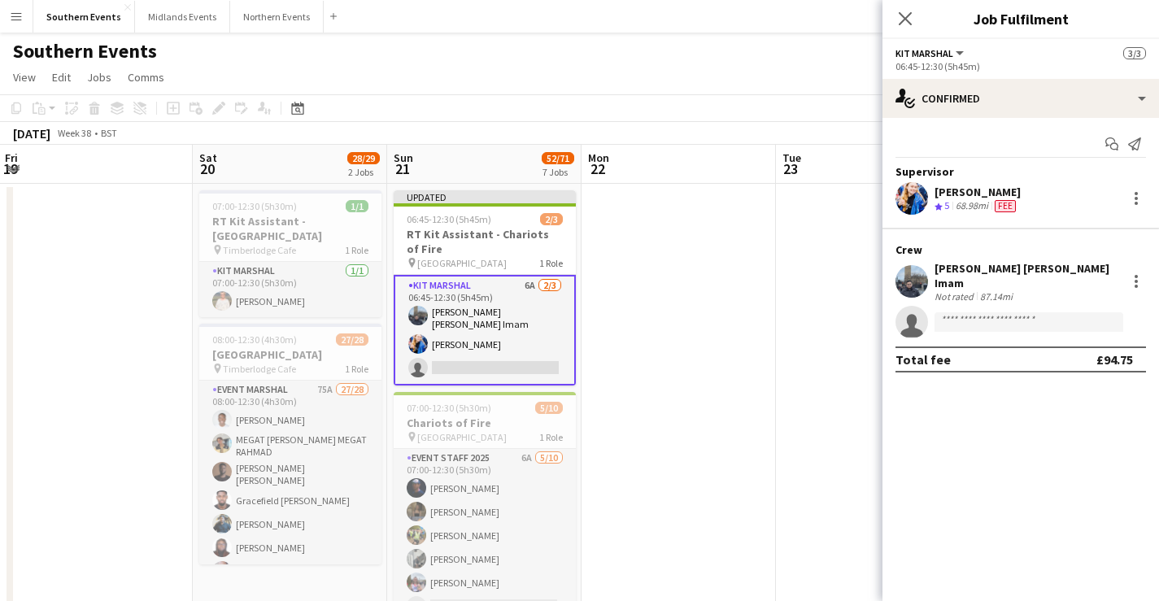
click at [1044, 330] on app-confirmed-crew "Supervisor Sophie Poole Crew rating 5 68.98mi Fee Crew Syed Shah Ashhar Imam No…" at bounding box center [1021, 267] width 277 height 207
click at [1037, 321] on input at bounding box center [1029, 322] width 189 height 20
type input "********"
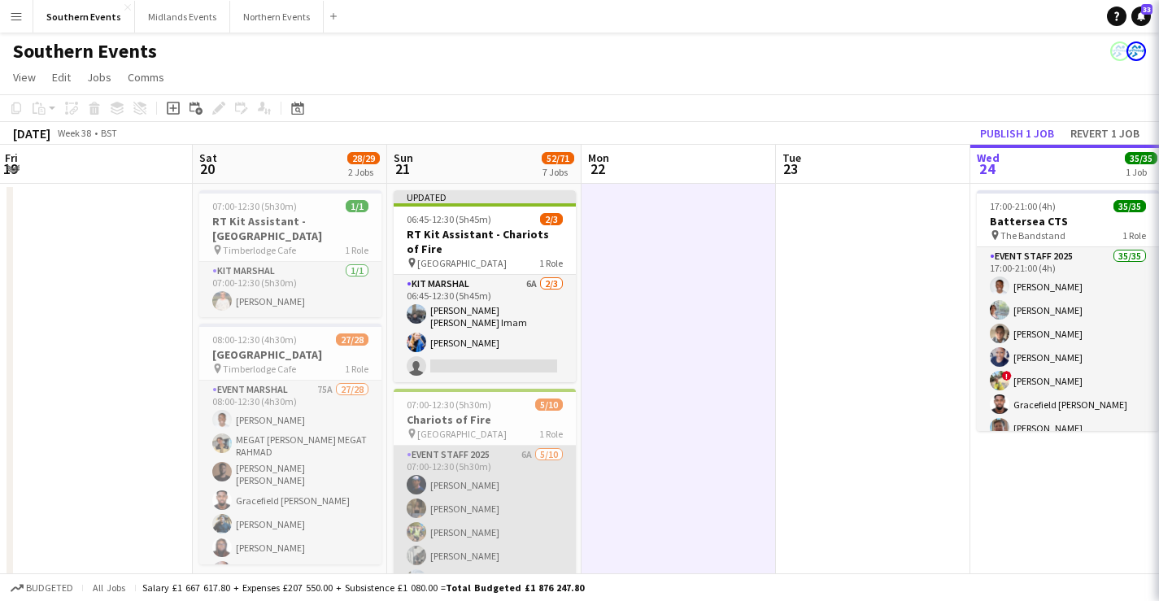
click at [504, 520] on app-card-role "Event Staff 2025 6A 5/10 07:00-12:30 (5h30m) Simon Robbs Freya Blackmore Simon …" at bounding box center [485, 580] width 182 height 268
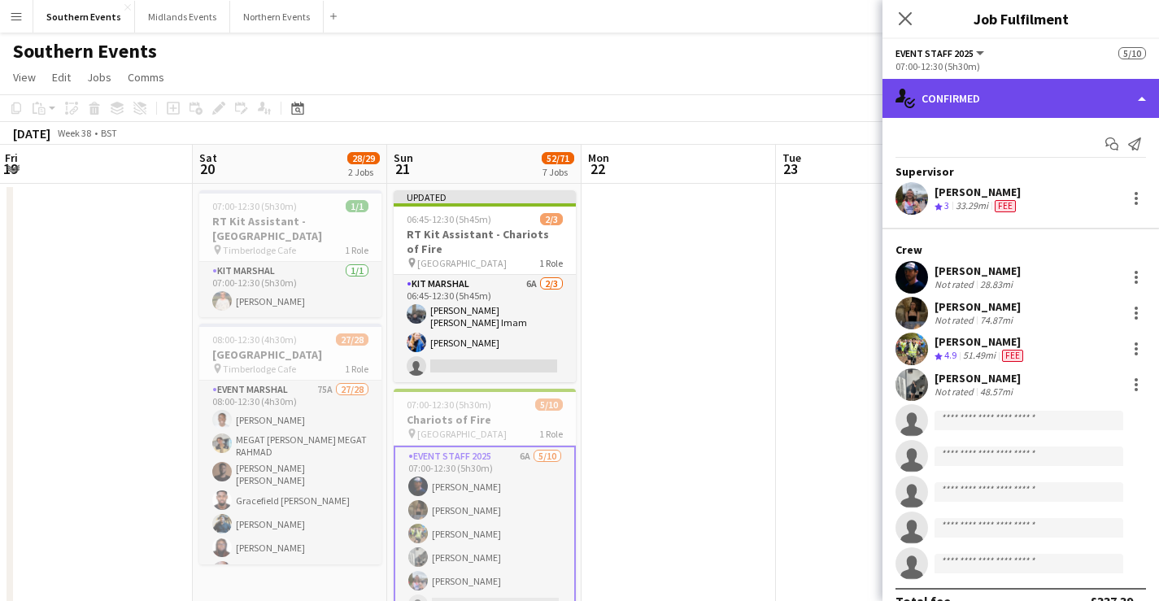
click at [1034, 89] on div "single-neutral-actions-check-2 Confirmed" at bounding box center [1021, 98] width 277 height 39
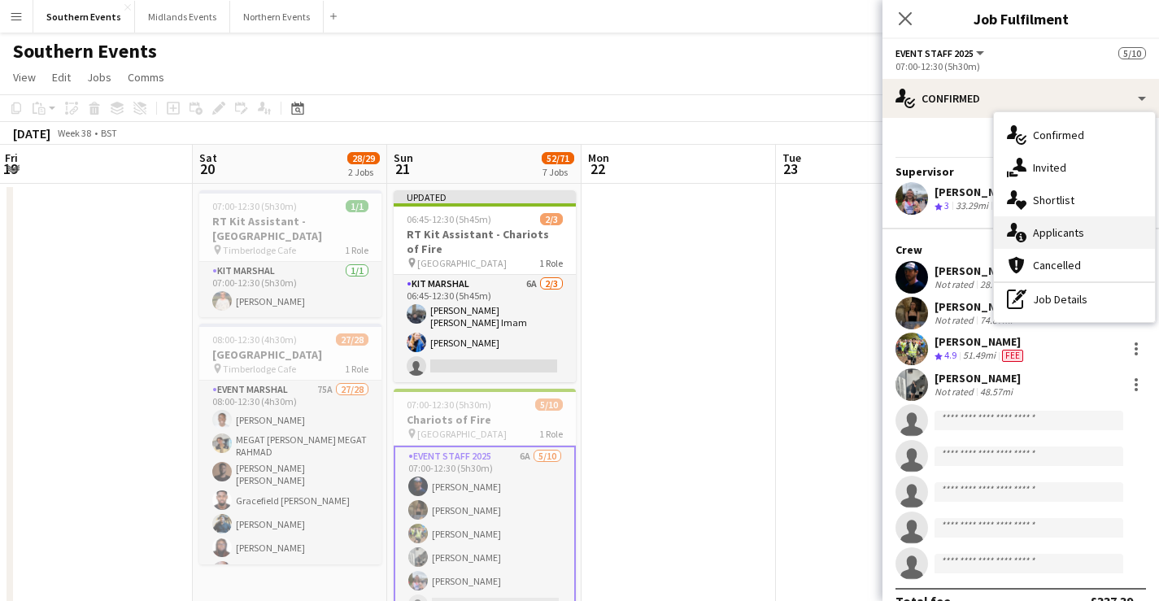
click at [1083, 237] on span "Applicants" at bounding box center [1058, 232] width 51 height 15
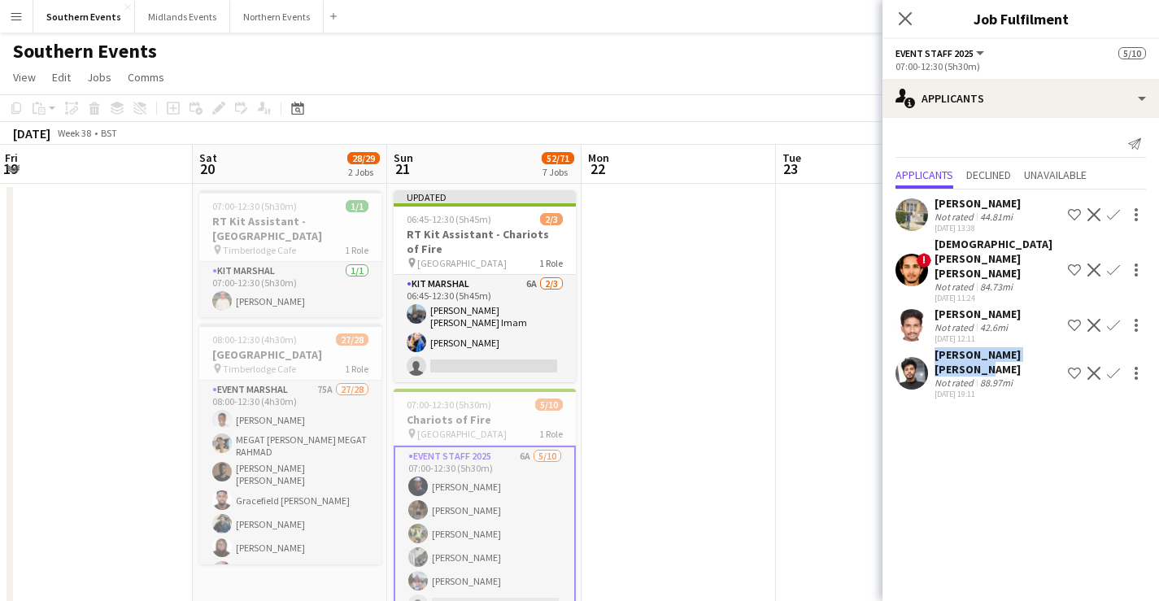
drag, startPoint x: 965, startPoint y: 351, endPoint x: 926, endPoint y: 338, distance: 41.2
click at [926, 347] on div "Syed Muhammad Mubashir Not rated 88.97mi 17-09-2025 19:11 Shortlist crew Declin…" at bounding box center [1021, 373] width 277 height 52
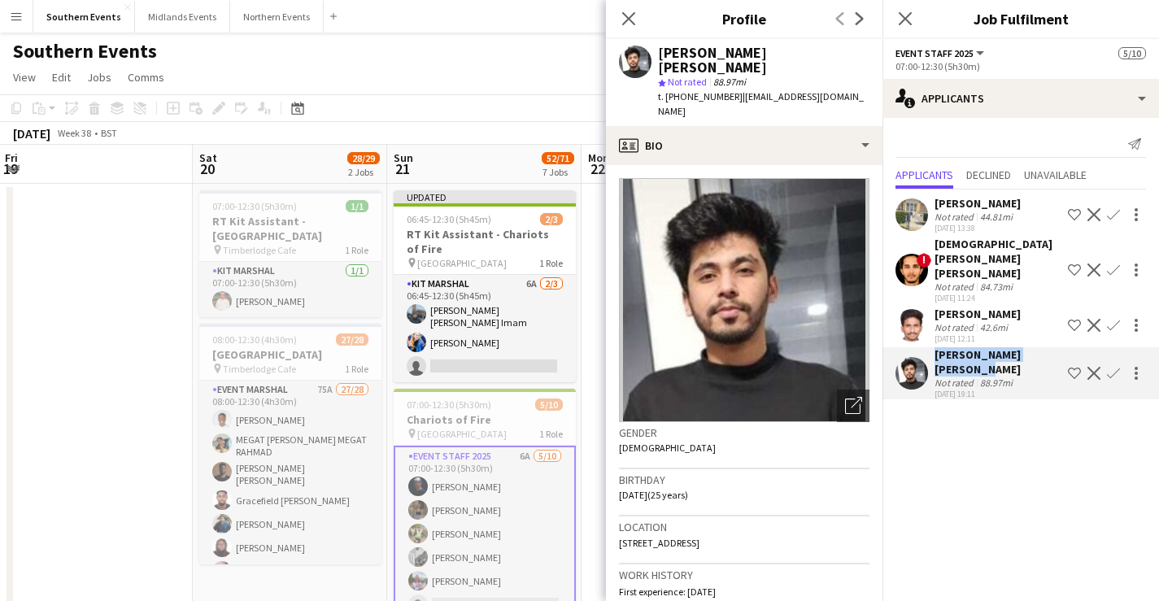
copy div "[PERSON_NAME] [PERSON_NAME]"
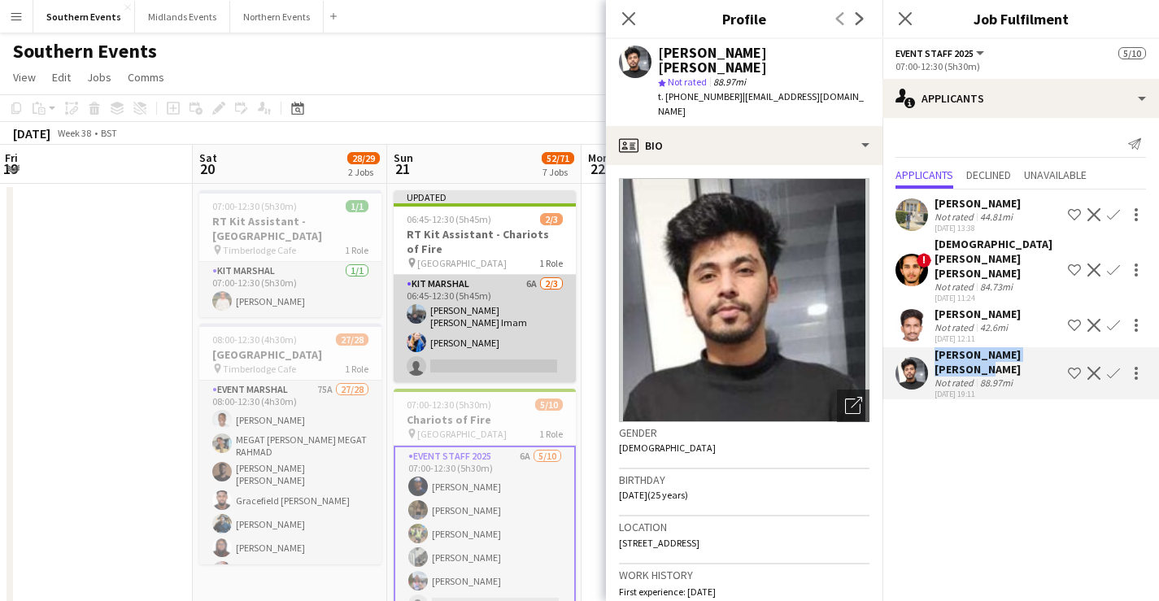
click at [504, 320] on app-card-role "Kit Marshal 6A [DATE] 06:45-12:30 (5h45m) [PERSON_NAME] [PERSON_NAME] Imam [PER…" at bounding box center [485, 328] width 182 height 107
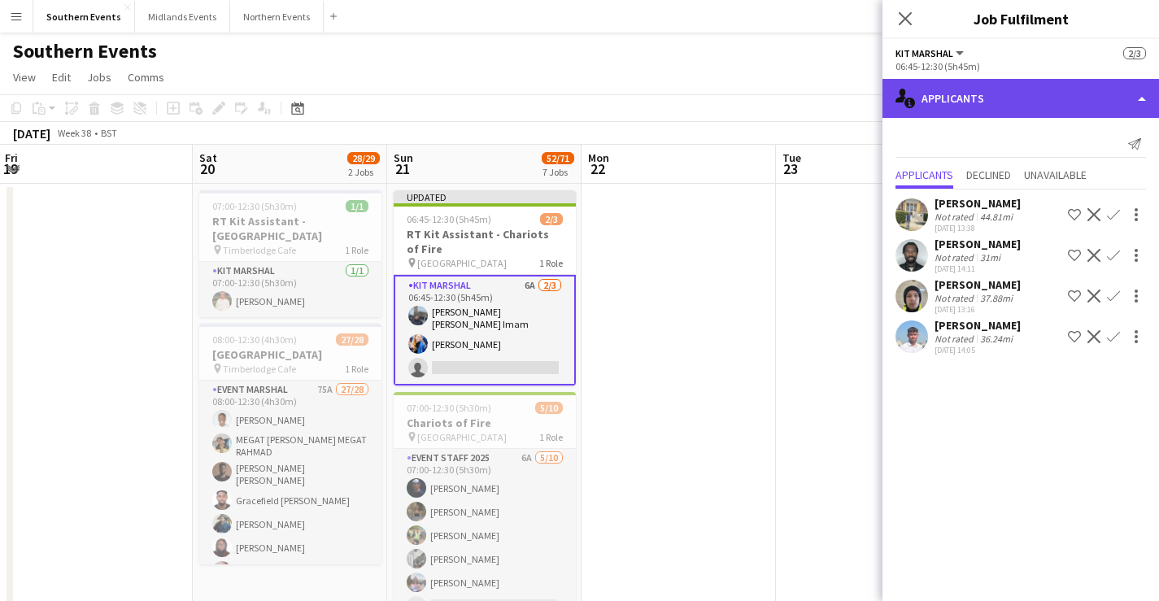
click at [971, 90] on div "single-neutral-actions-information Applicants" at bounding box center [1021, 98] width 277 height 39
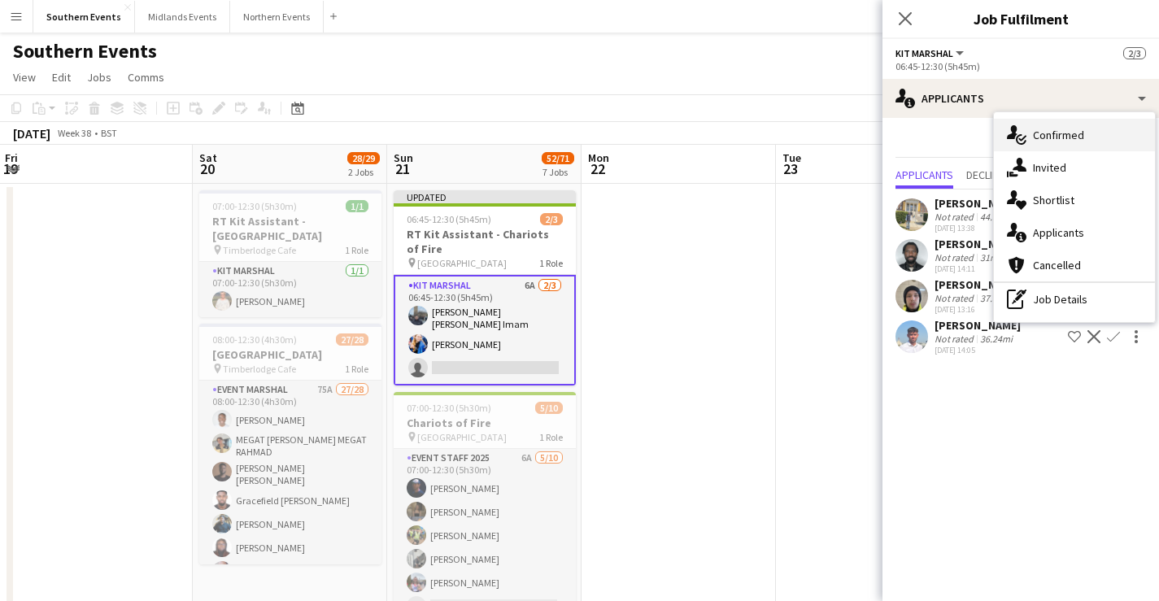
click at [1055, 140] on span "Confirmed" at bounding box center [1058, 135] width 51 height 15
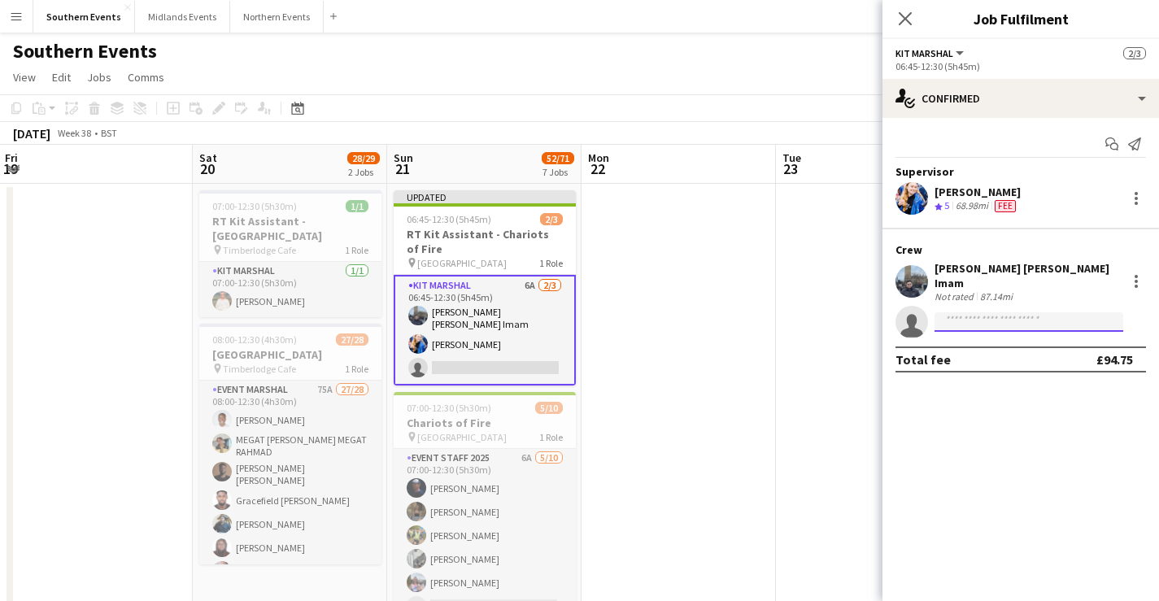
click at [1025, 313] on input at bounding box center [1029, 322] width 189 height 20
paste input "**********"
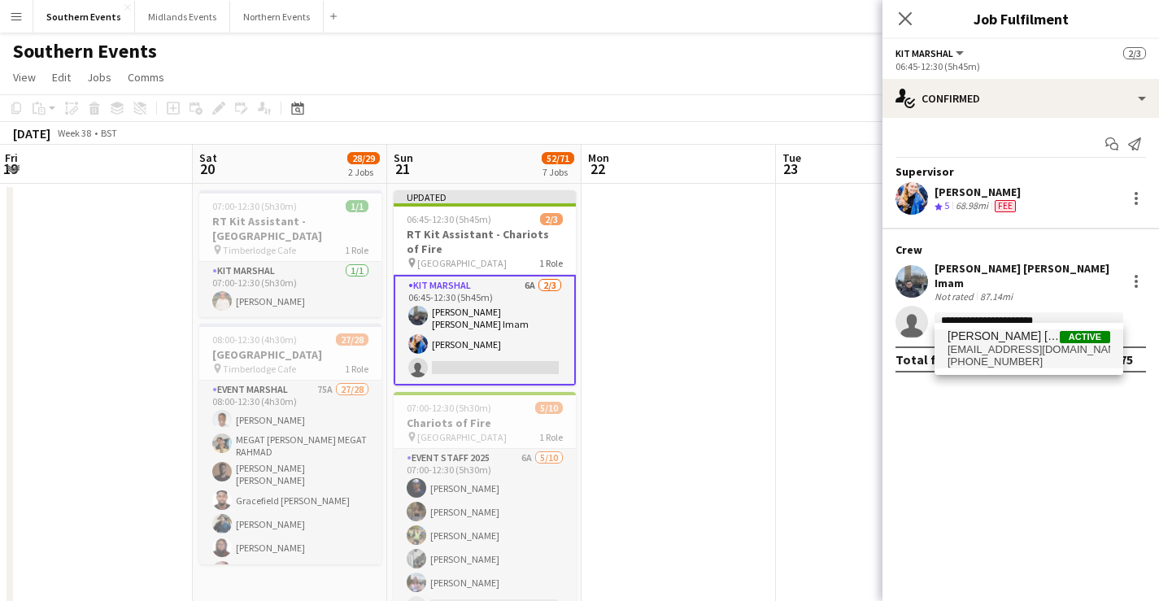
type input "**********"
click at [1002, 342] on span "[PERSON_NAME] [PERSON_NAME]" at bounding box center [1004, 336] width 112 height 14
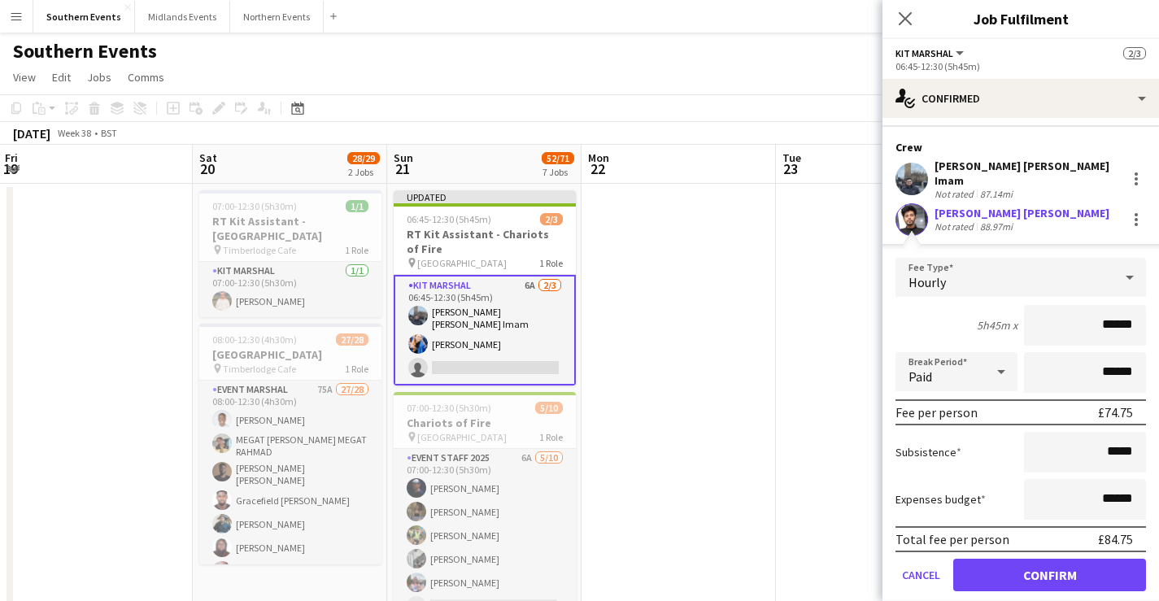
scroll to position [144, 0]
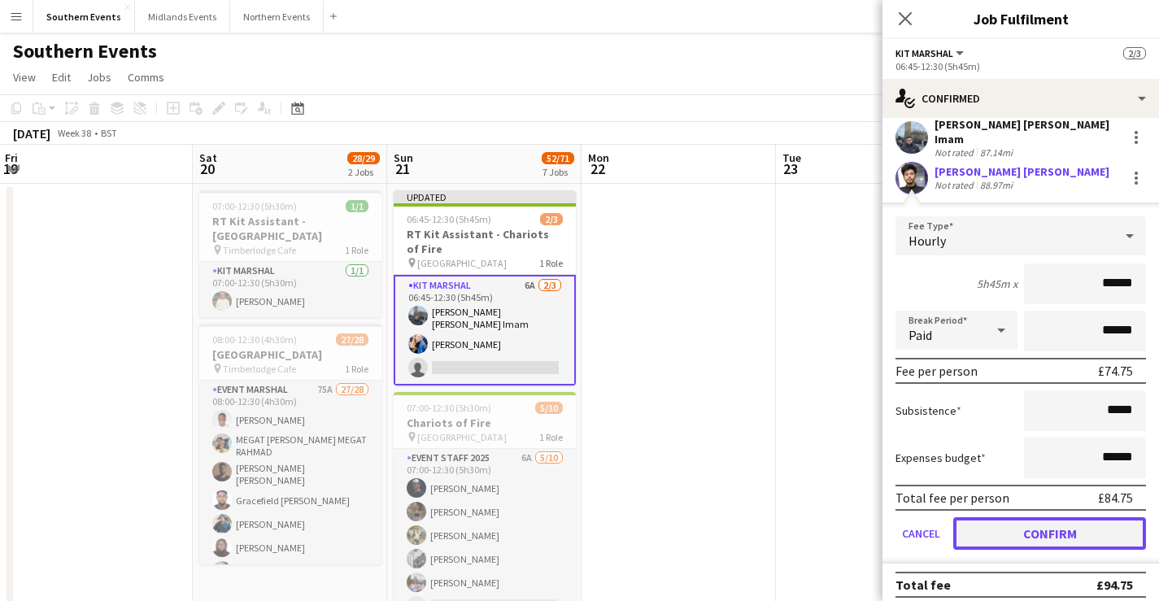
click at [1075, 517] on button "Confirm" at bounding box center [1049, 533] width 193 height 33
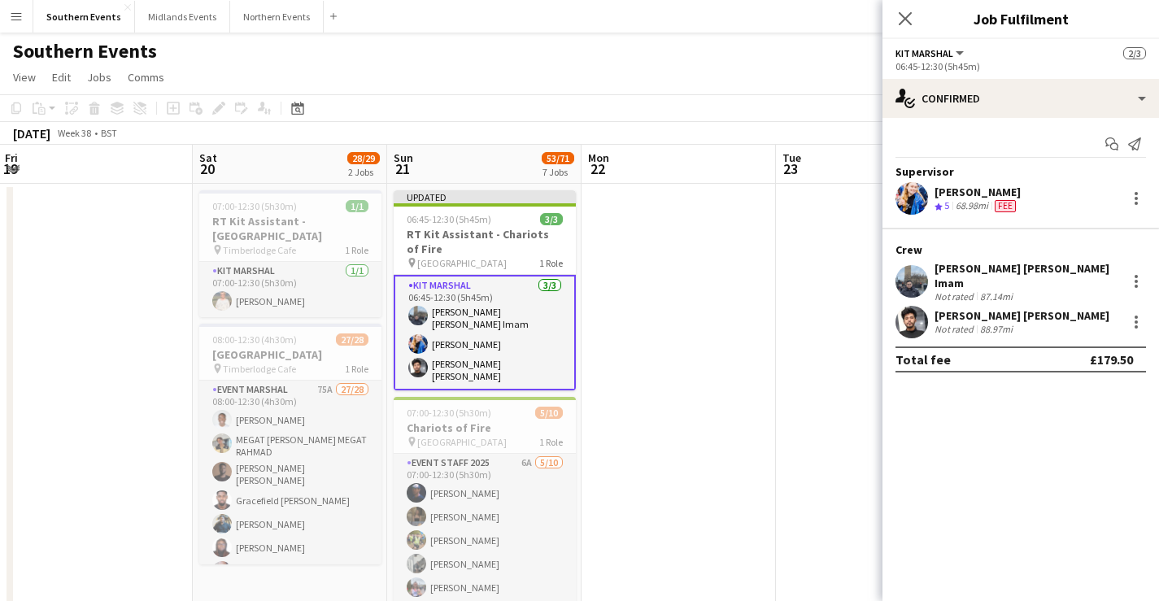
scroll to position [0, 0]
click at [1127, 197] on div at bounding box center [1137, 199] width 20 height 20
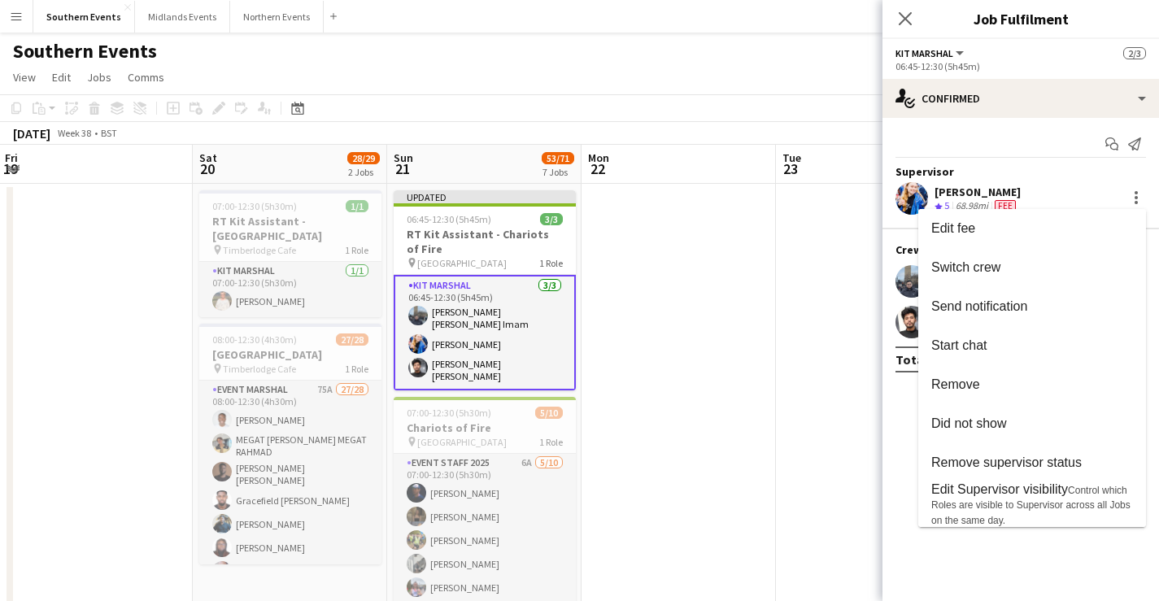
click at [986, 386] on span "Remove" at bounding box center [1032, 384] width 202 height 15
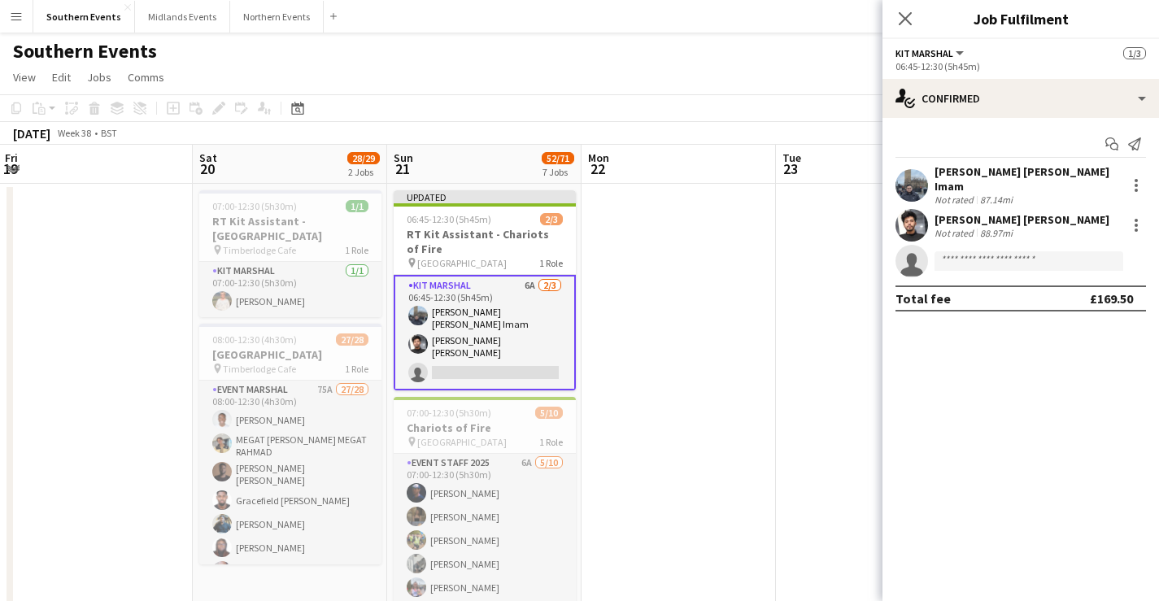
click at [820, 108] on app-toolbar "Copy Paste Paste Command V Paste with crew Command Shift V Paste linked Job [GE…" at bounding box center [579, 108] width 1159 height 28
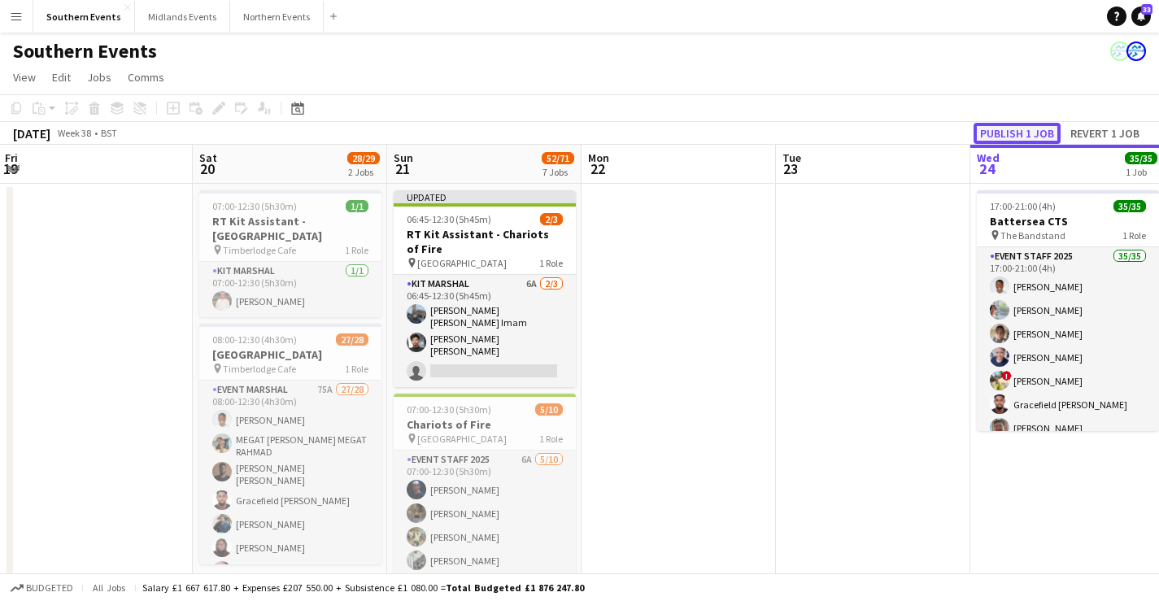
click at [1001, 134] on button "Publish 1 job" at bounding box center [1017, 133] width 87 height 21
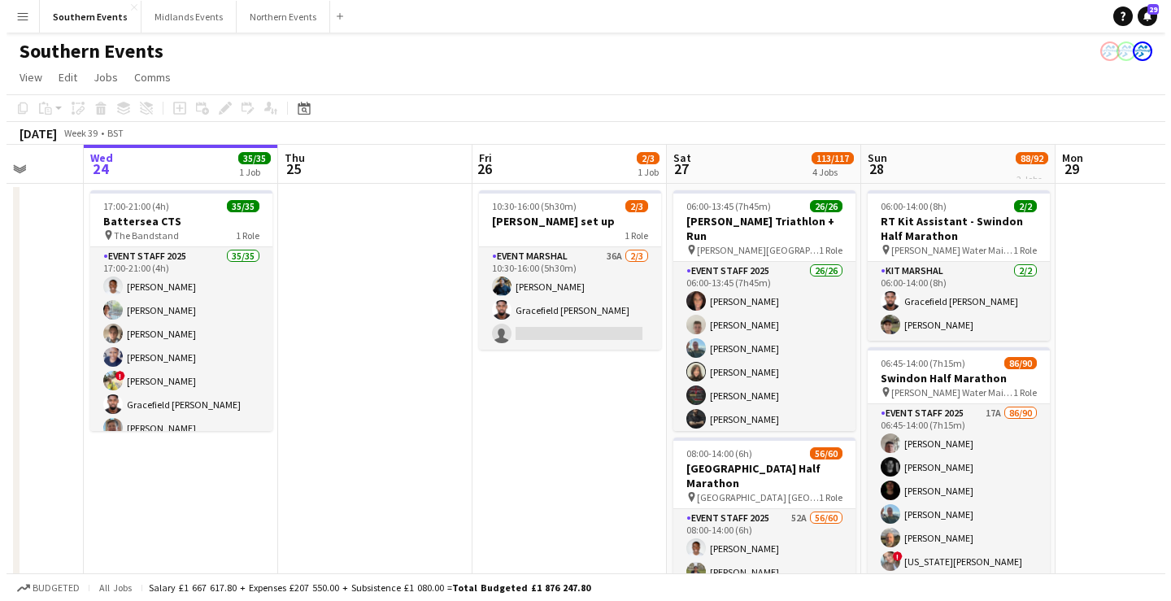
scroll to position [0, 512]
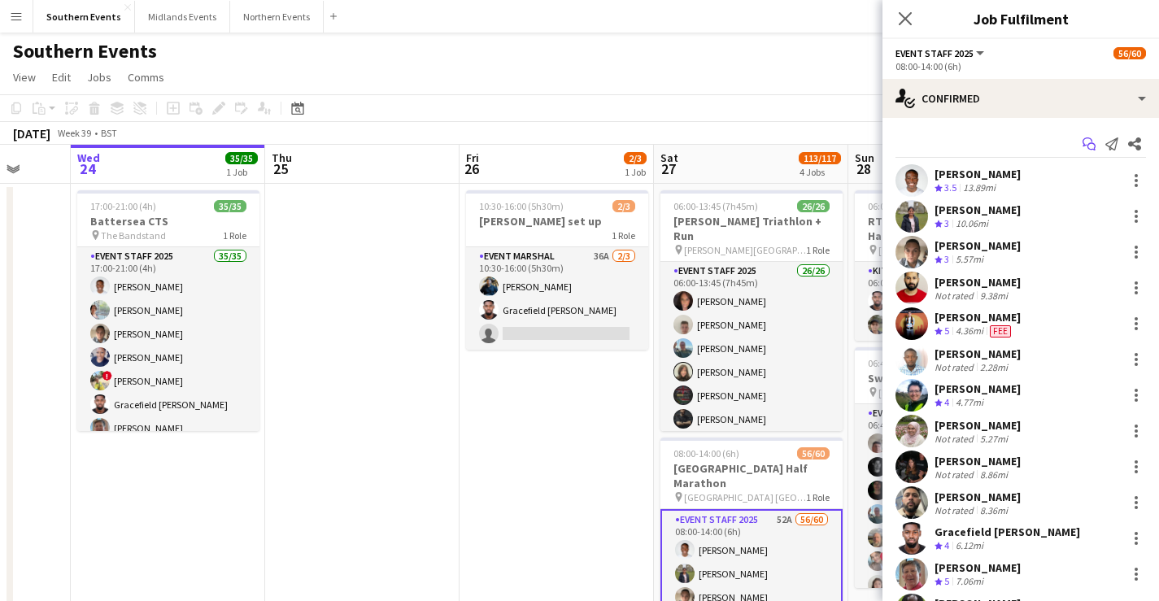
click at [1083, 142] on icon "Start chat" at bounding box center [1089, 143] width 13 height 13
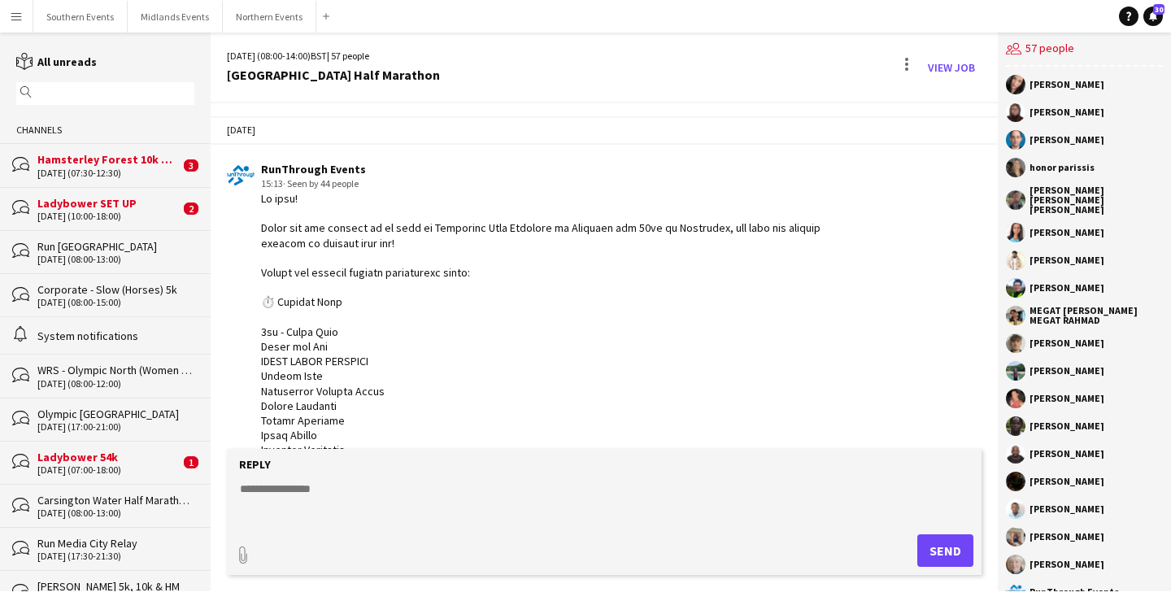
scroll to position [7, 0]
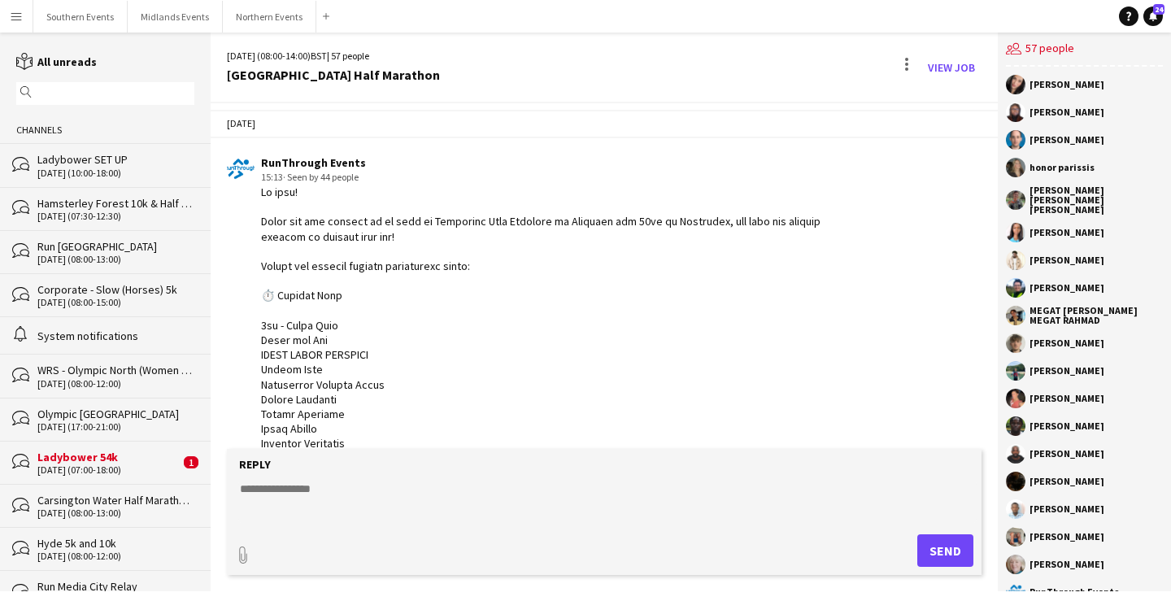
click at [102, 97] on input "text" at bounding box center [113, 93] width 155 height 15
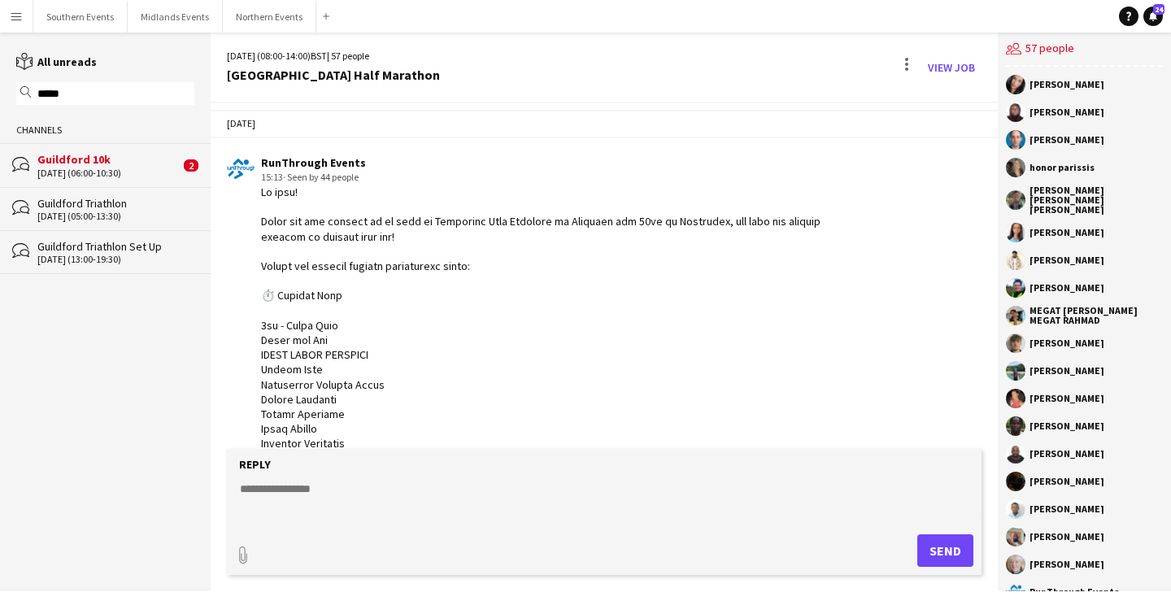
type input "*****"
click at [100, 162] on div "Guildford 10k" at bounding box center [108, 159] width 142 height 15
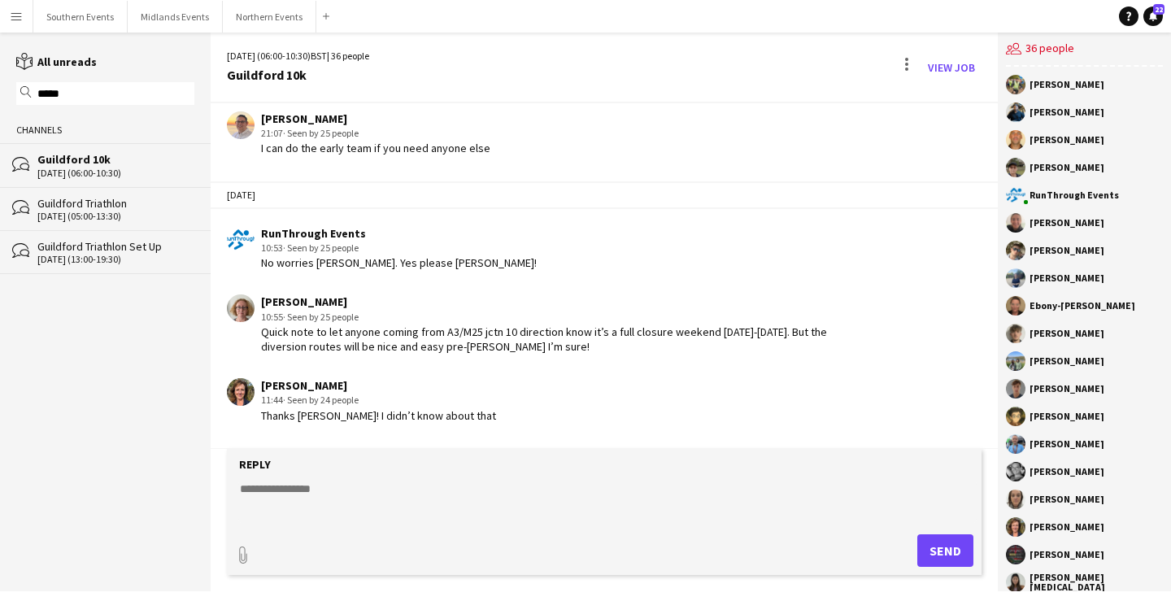
scroll to position [1284, 0]
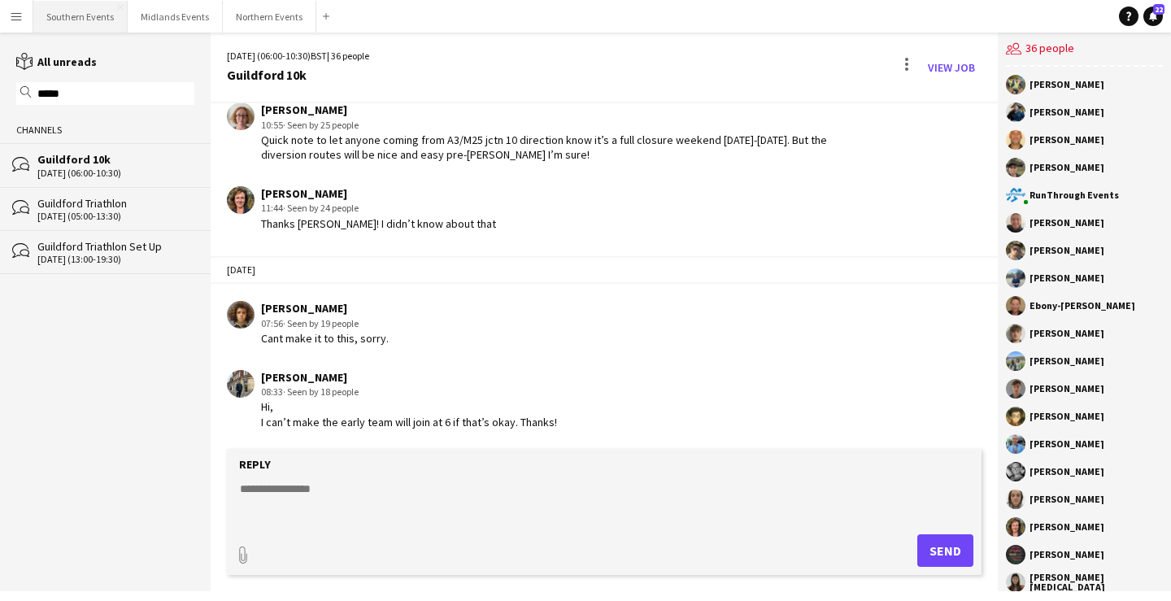
click at [105, 16] on button "Southern Events Close" at bounding box center [80, 17] width 94 height 32
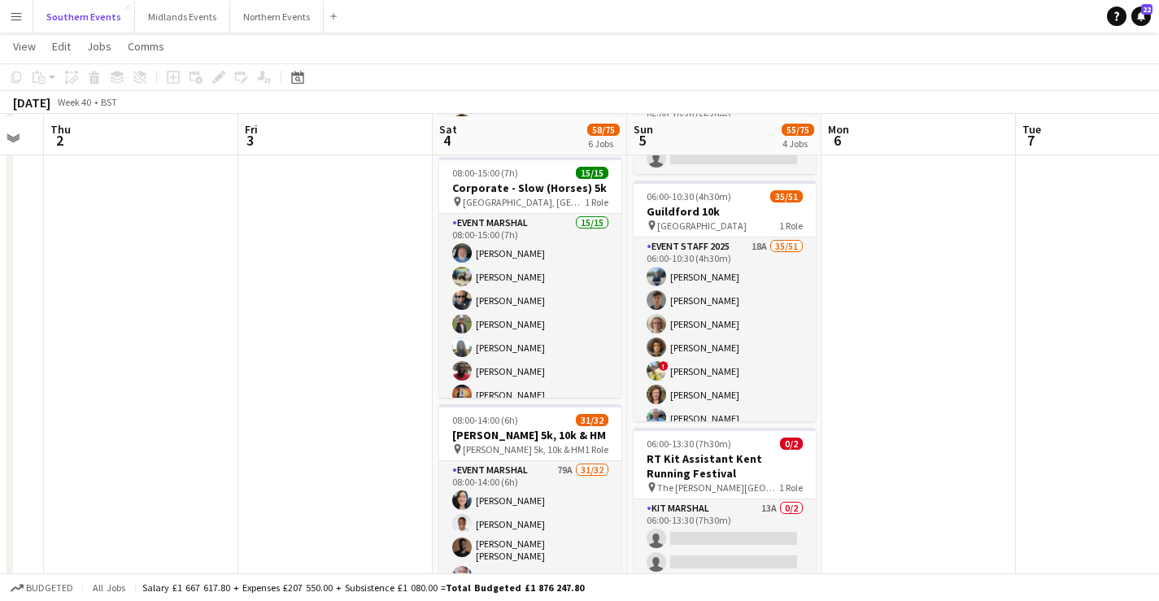
scroll to position [417, 0]
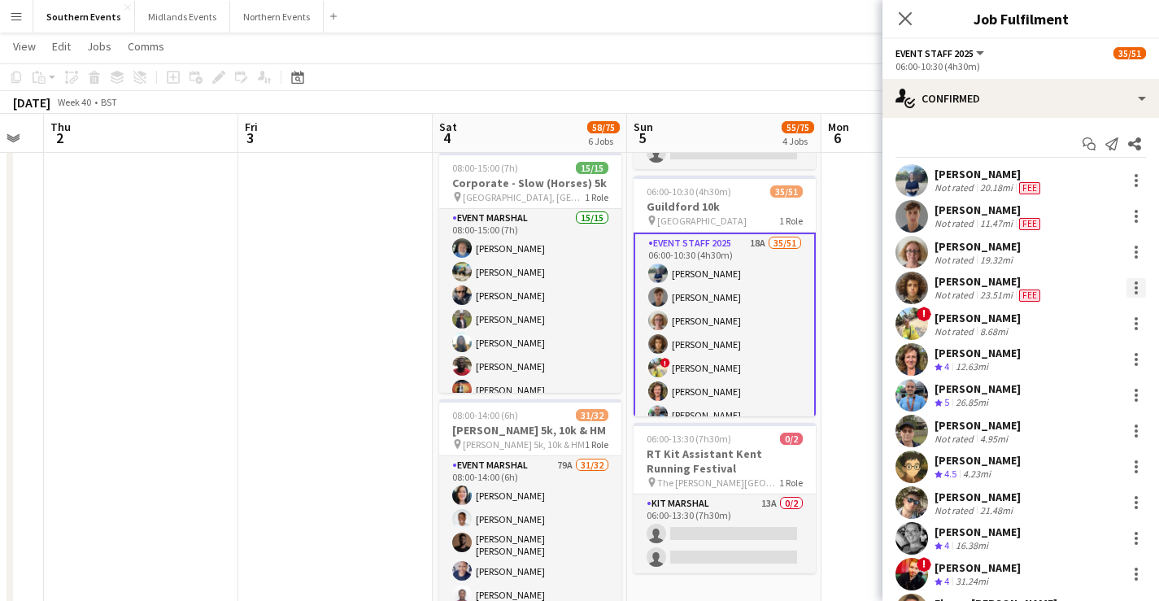
click at [1135, 288] on div at bounding box center [1136, 287] width 3 height 3
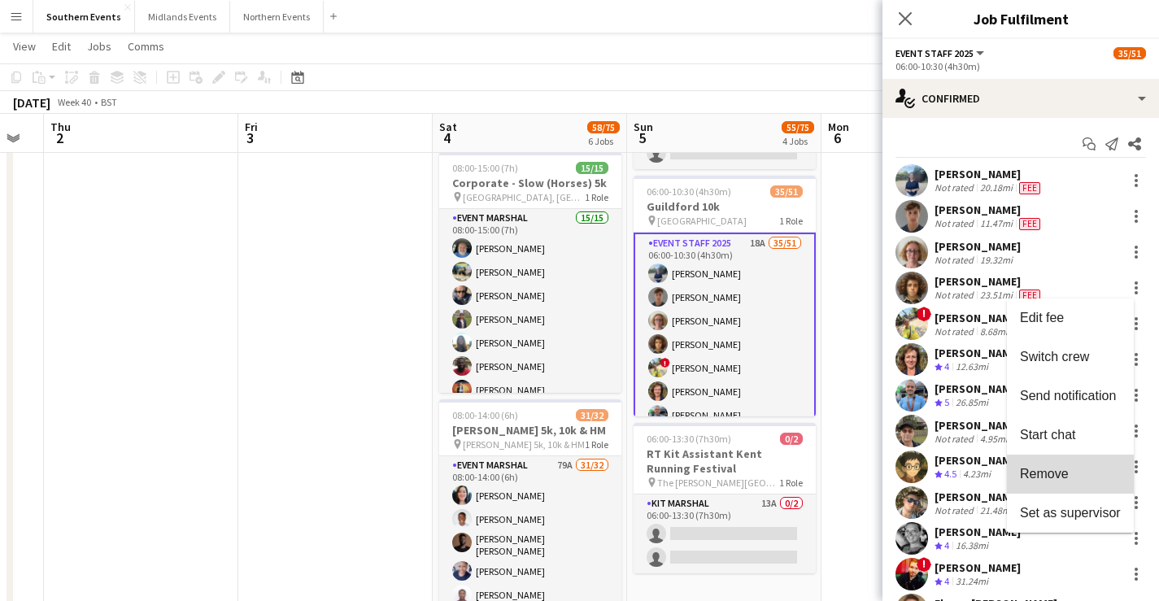
click at [1075, 467] on span "Remove" at bounding box center [1070, 474] width 101 height 15
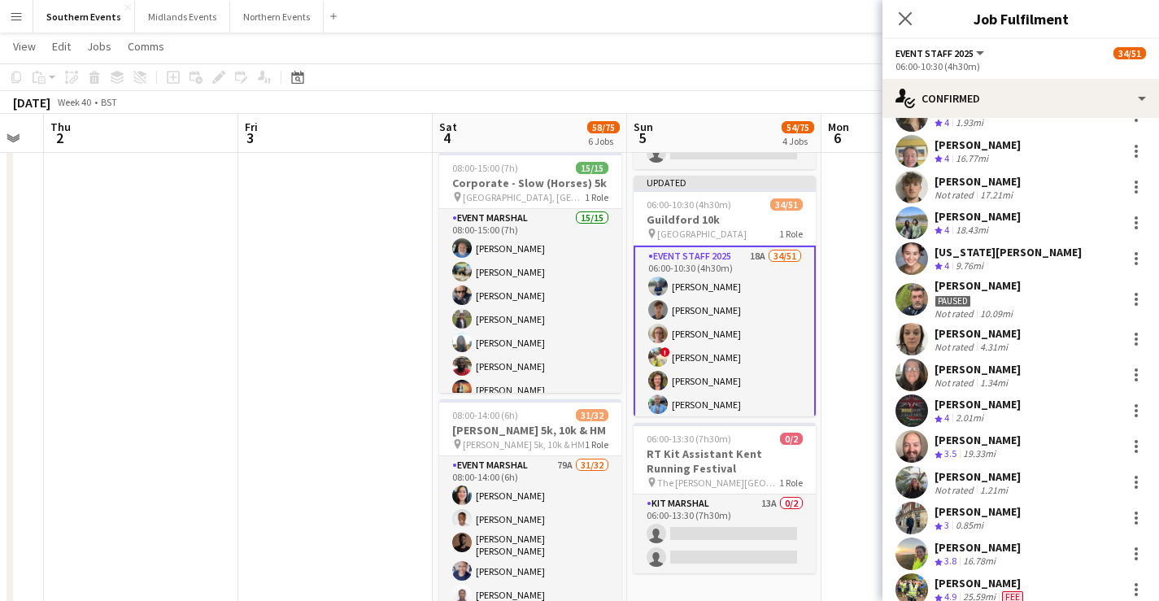
scroll to position [570, 0]
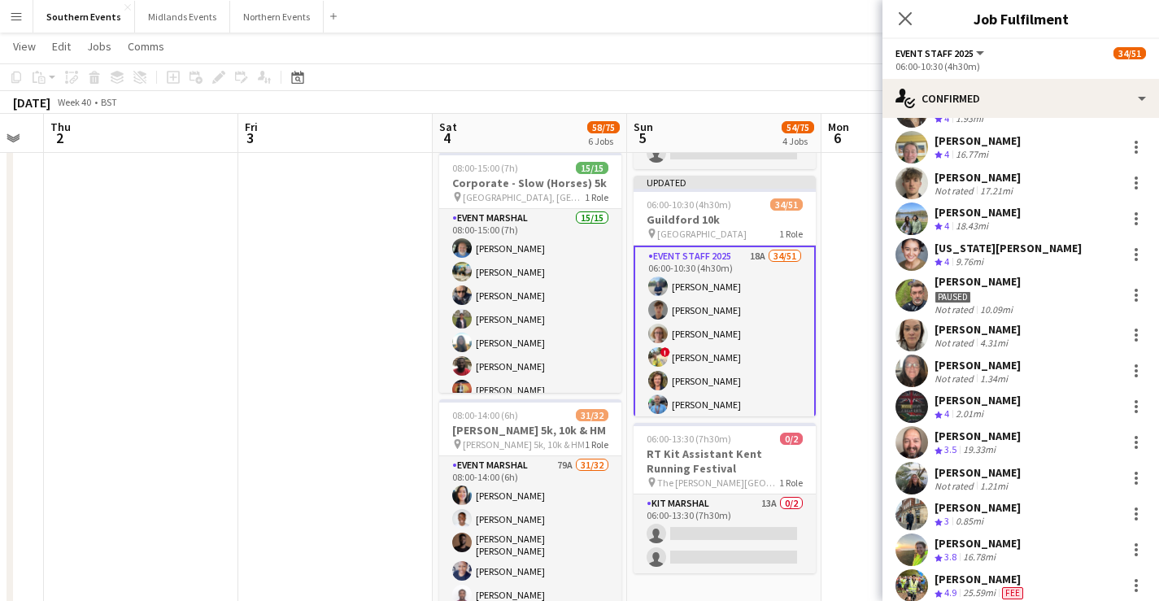
click at [1021, 403] on div "[PERSON_NAME]" at bounding box center [978, 400] width 86 height 15
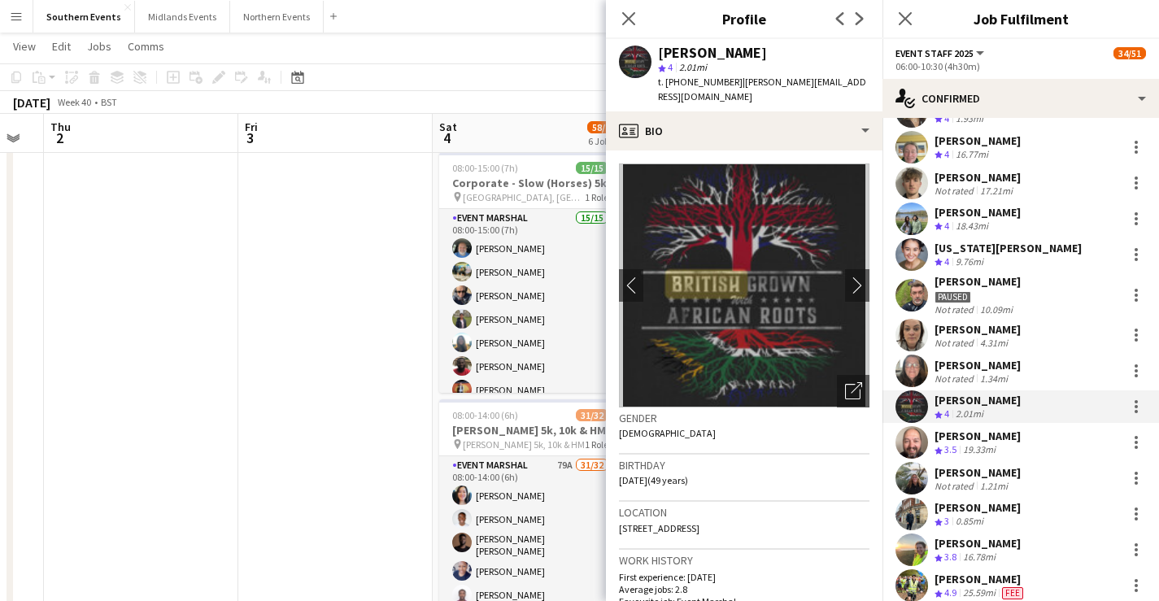
drag, startPoint x: 734, startPoint y: 78, endPoint x: 839, endPoint y: 80, distance: 105.0
click at [839, 80] on div "Manfred Nieuwenhuyzen star 4 2.01mi t. +447546486255 | manfrednie@icloud.com" at bounding box center [744, 75] width 277 height 72
copy span "manfrednie@icloud.com"
click at [913, 12] on icon "Close pop-in" at bounding box center [904, 18] width 15 height 15
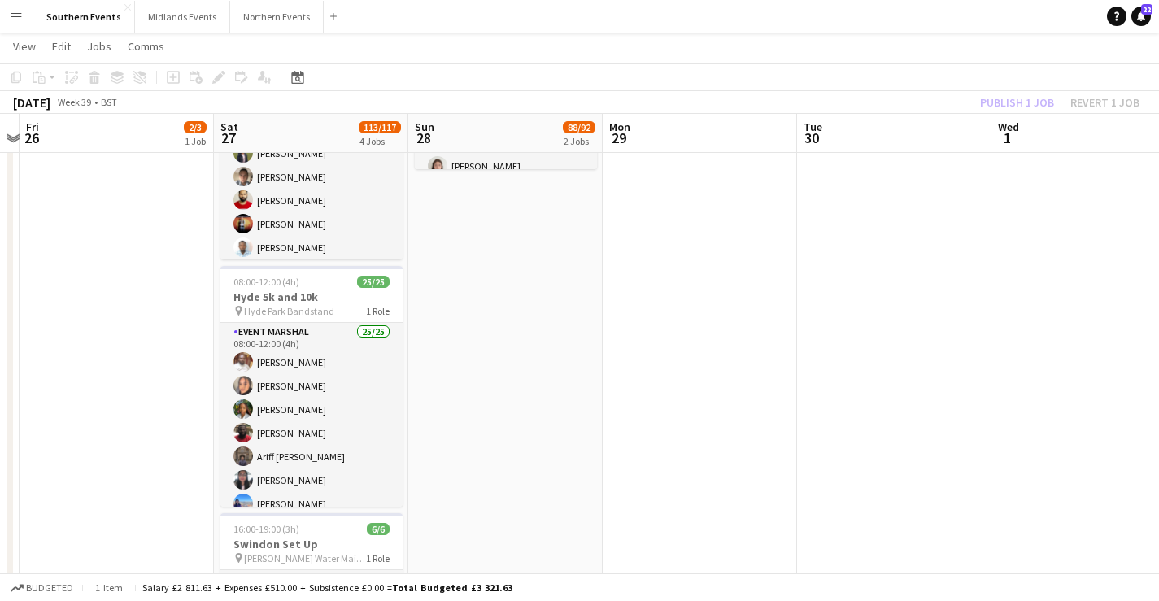
scroll to position [0, 364]
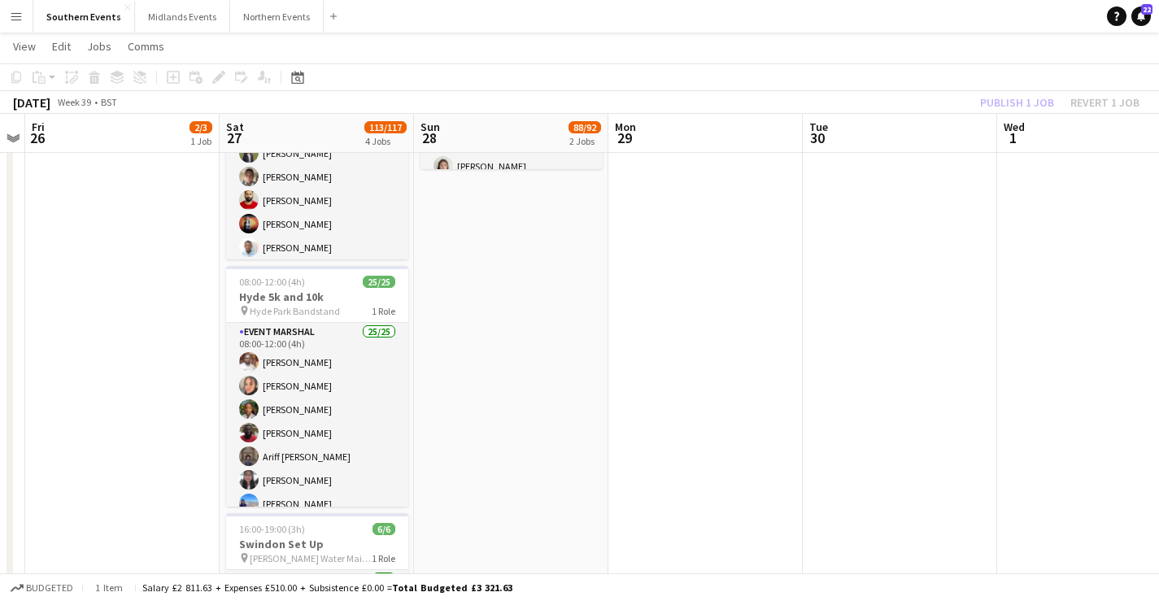
click at [908, 68] on app-toolbar "Copy Paste Paste Command V Paste with crew Command Shift V Paste linked Job [GE…" at bounding box center [579, 77] width 1159 height 28
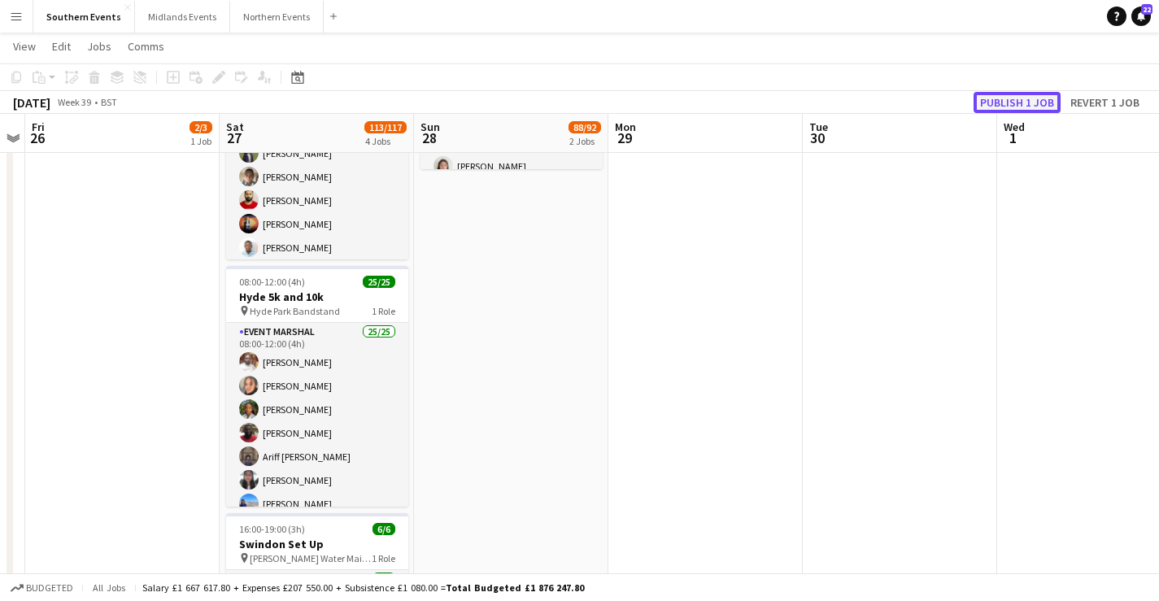
click at [1001, 100] on button "Publish 1 job" at bounding box center [1017, 102] width 87 height 21
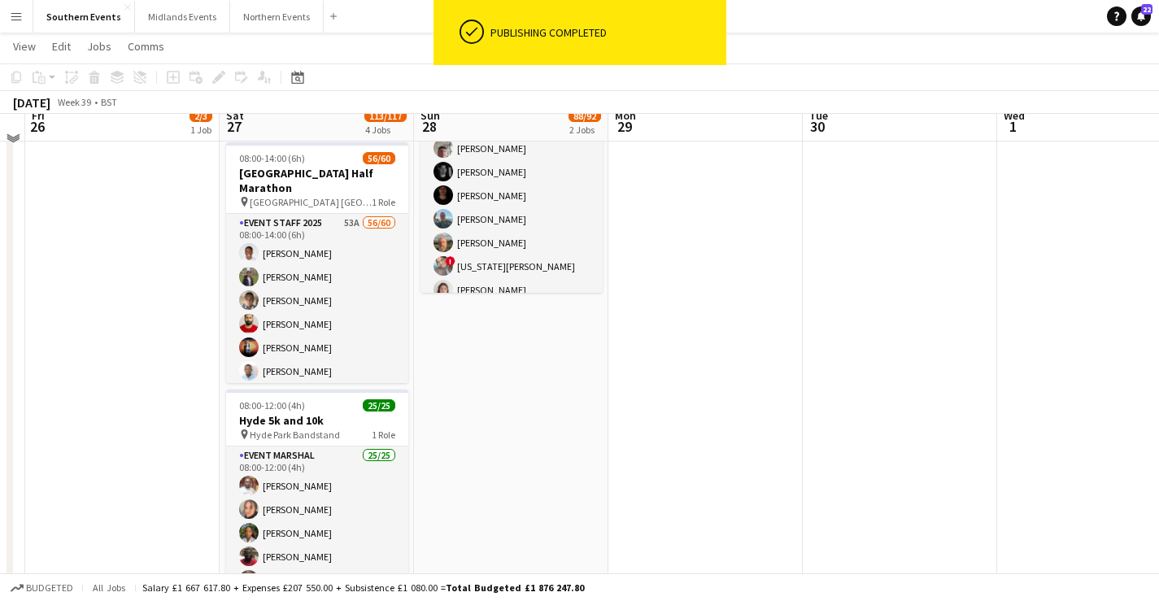
scroll to position [277, 0]
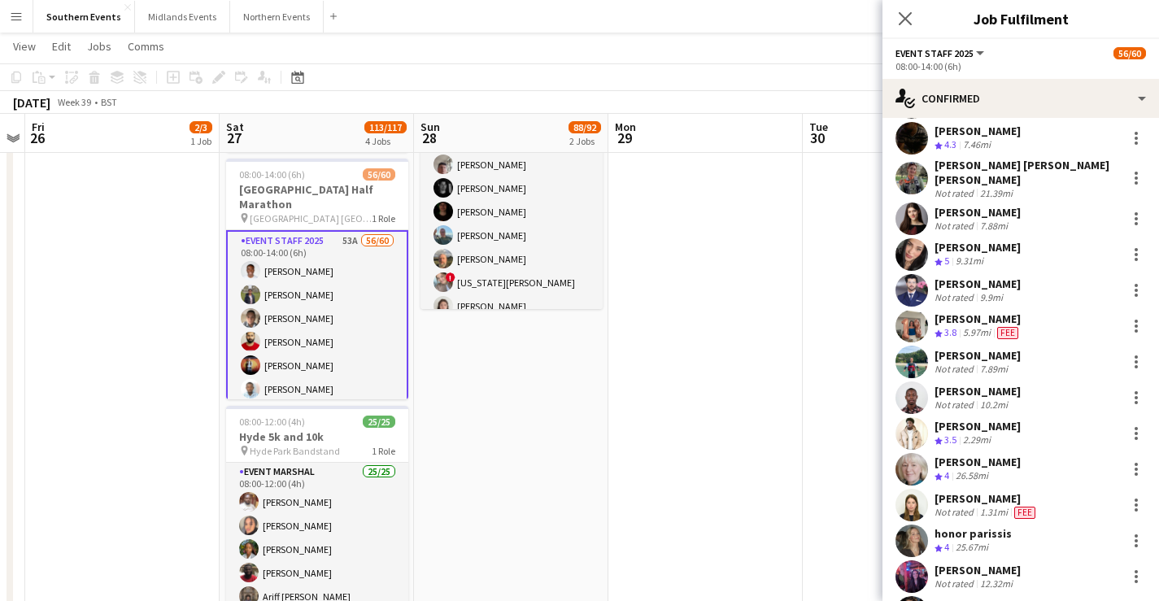
scroll to position [984, 0]
click at [1135, 319] on div at bounding box center [1136, 320] width 3 height 3
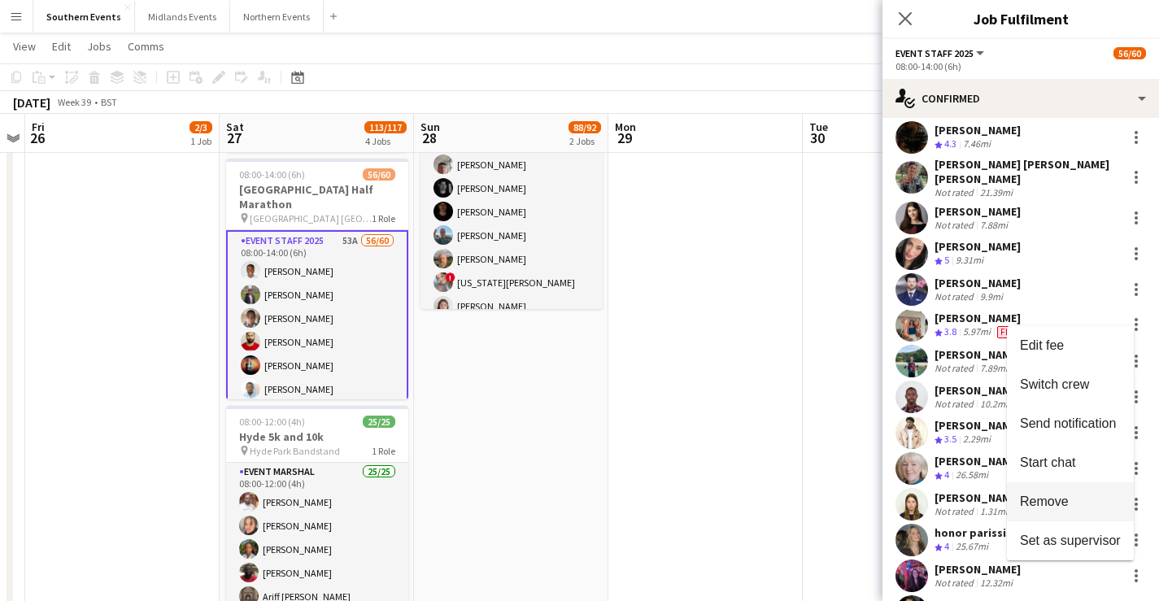
click at [1059, 499] on span "Remove" at bounding box center [1044, 502] width 49 height 14
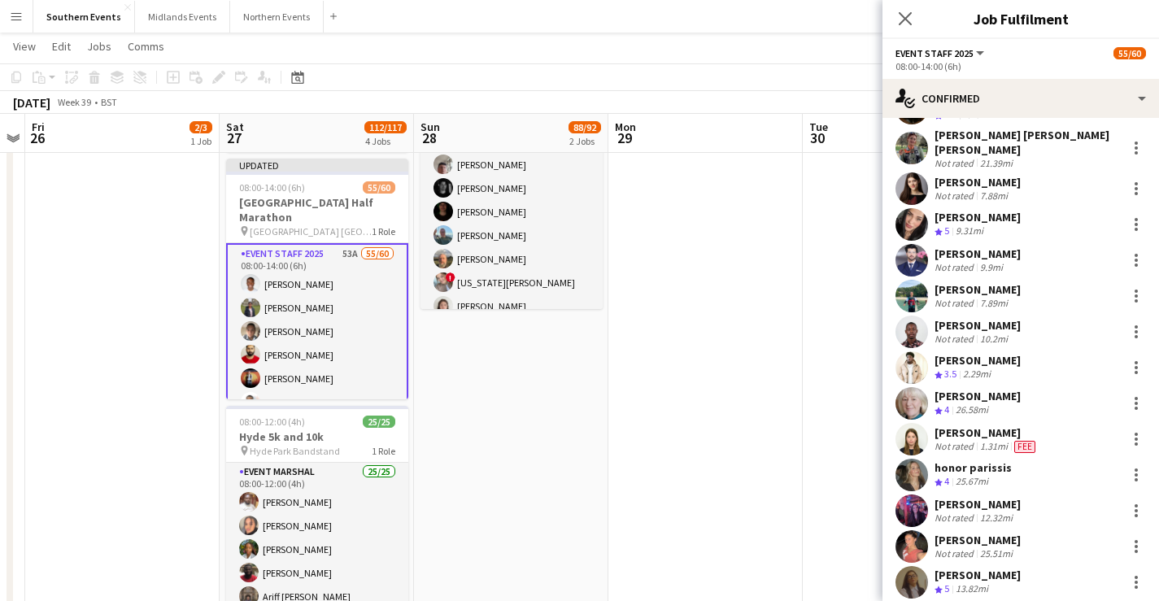
scroll to position [1019, 0]
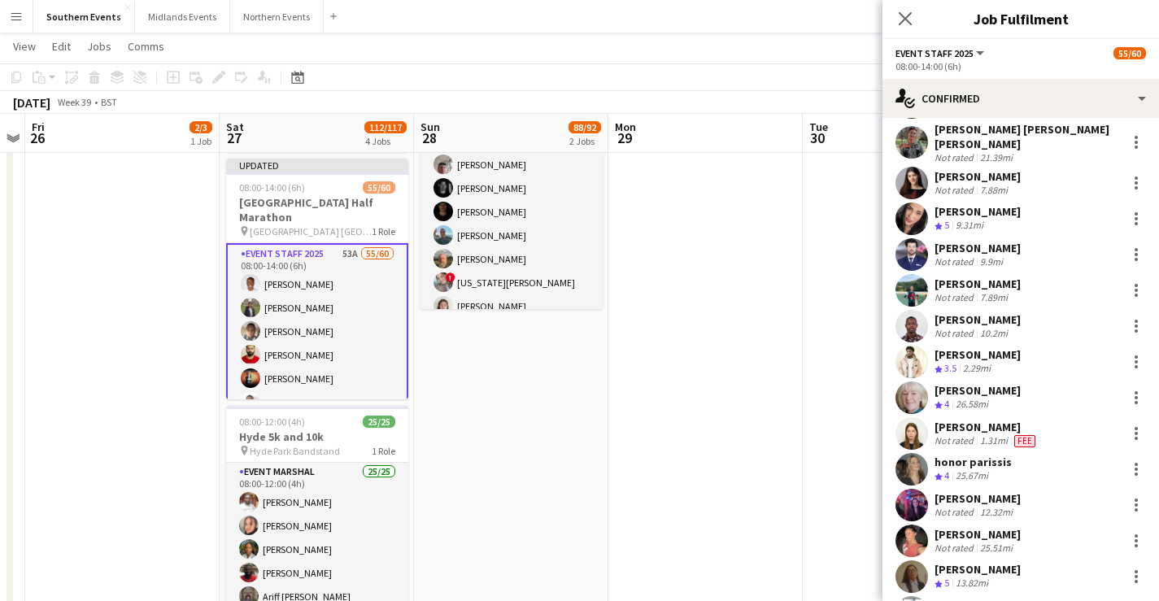
click at [1010, 453] on div "honor parissis Crew rating 4 25.67mi" at bounding box center [1021, 469] width 277 height 33
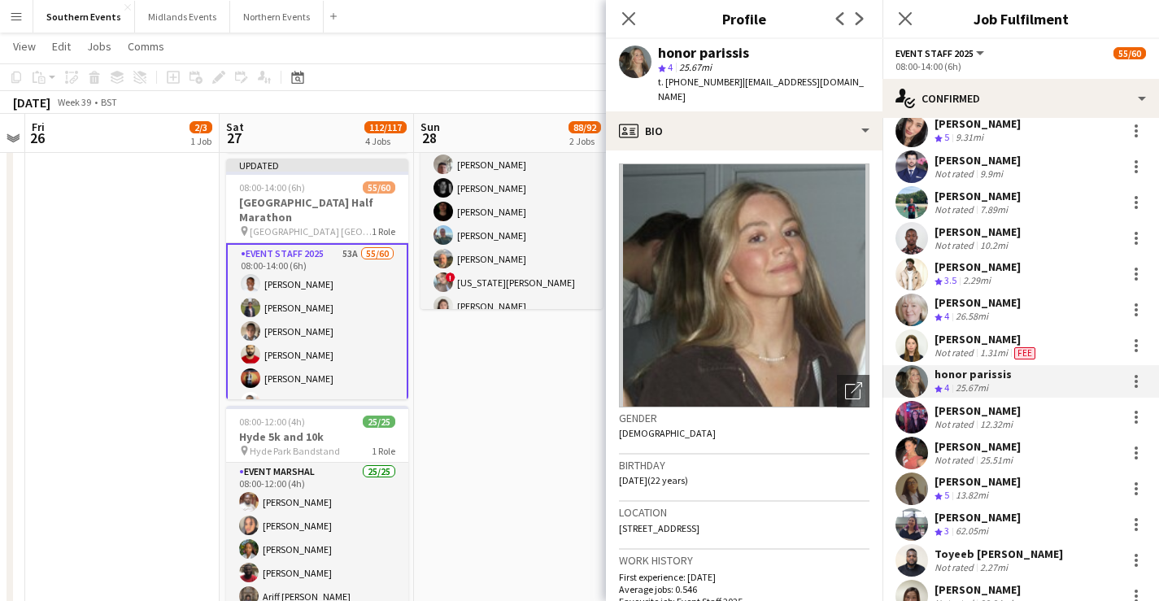
scroll to position [1113, 0]
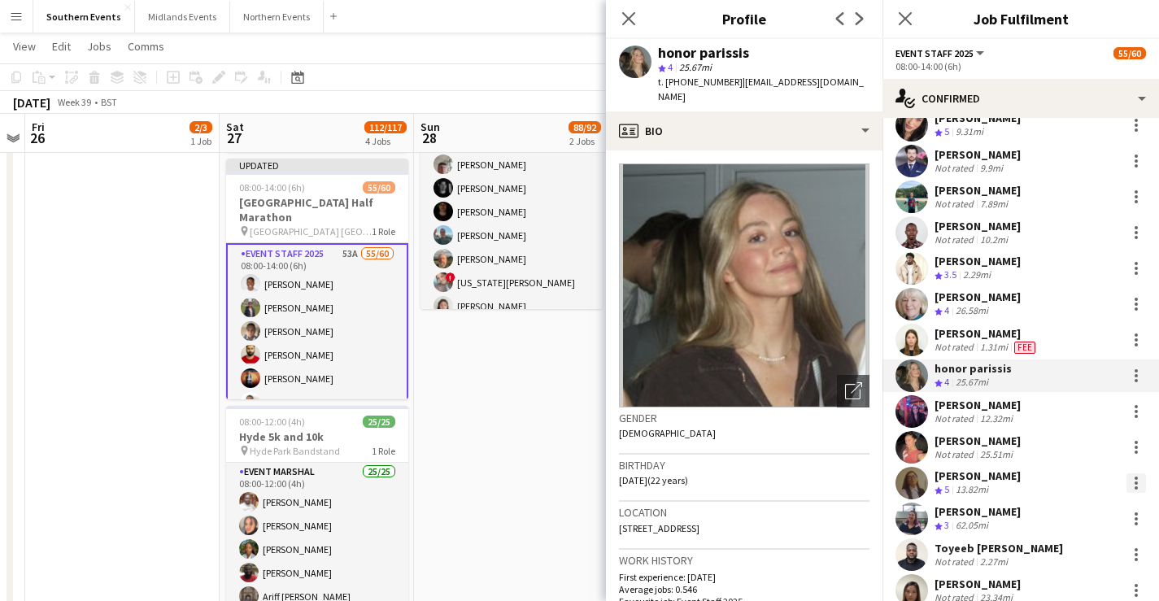
click at [1135, 482] on div at bounding box center [1136, 483] width 3 height 3
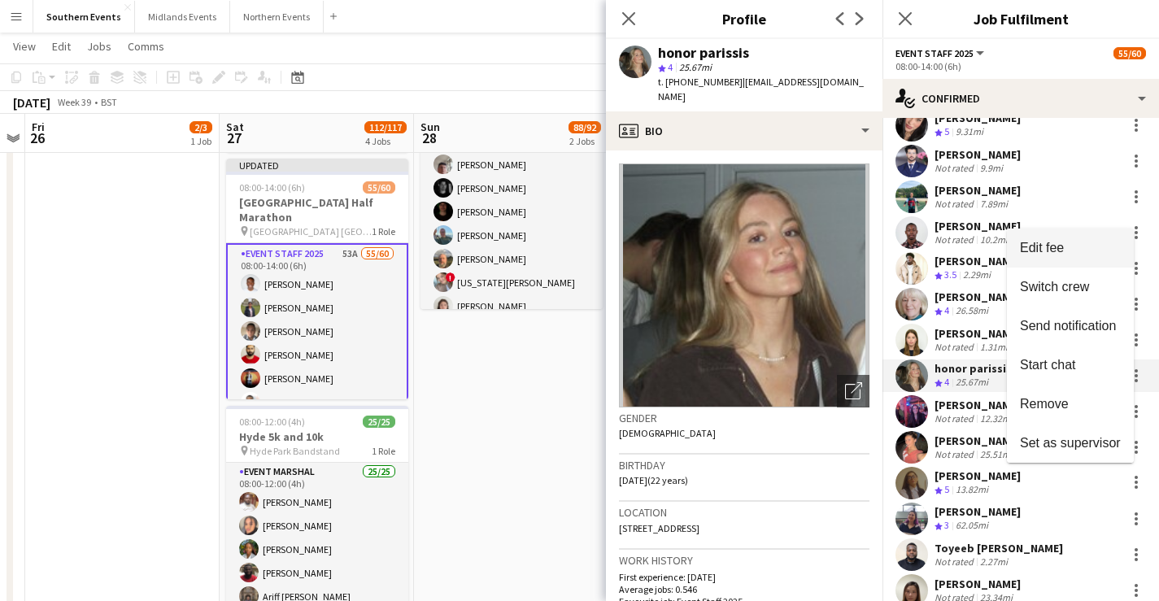
click at [1065, 246] on span "Edit fee" at bounding box center [1070, 248] width 101 height 15
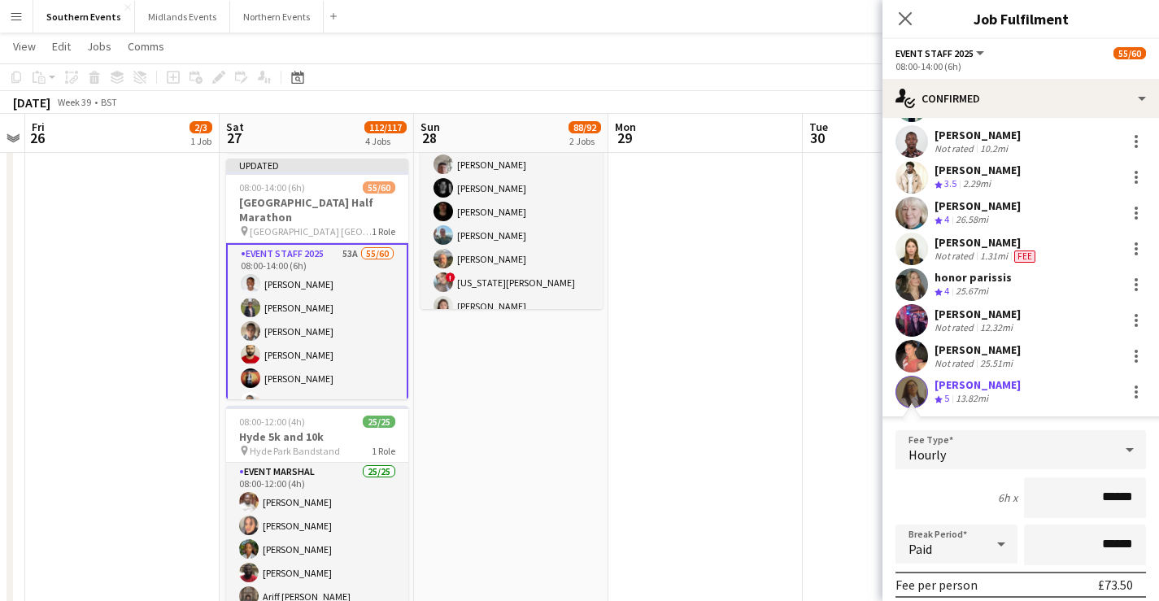
scroll to position [1206, 0]
click at [1096, 491] on input "******" at bounding box center [1085, 496] width 122 height 41
type input "******"
click at [832, 54] on app-page-menu "View Day view expanded Day view collapsed Month view Date picker Jump to [DATE]…" at bounding box center [579, 48] width 1159 height 31
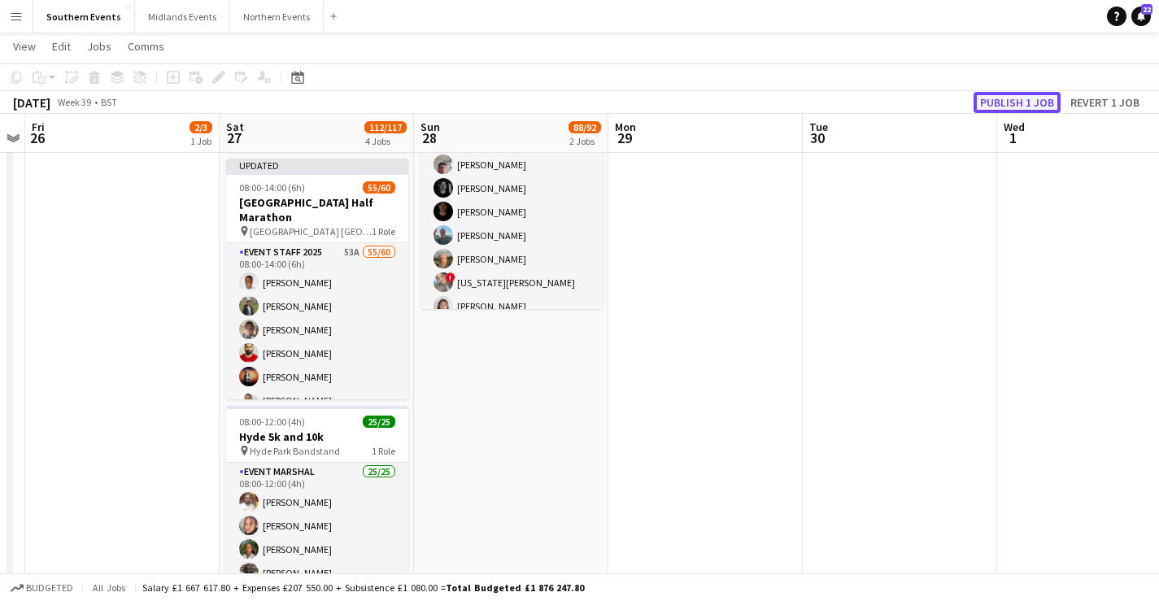
click at [1018, 100] on button "Publish 1 job" at bounding box center [1017, 102] width 87 height 21
